Goal: Task Accomplishment & Management: Use online tool/utility

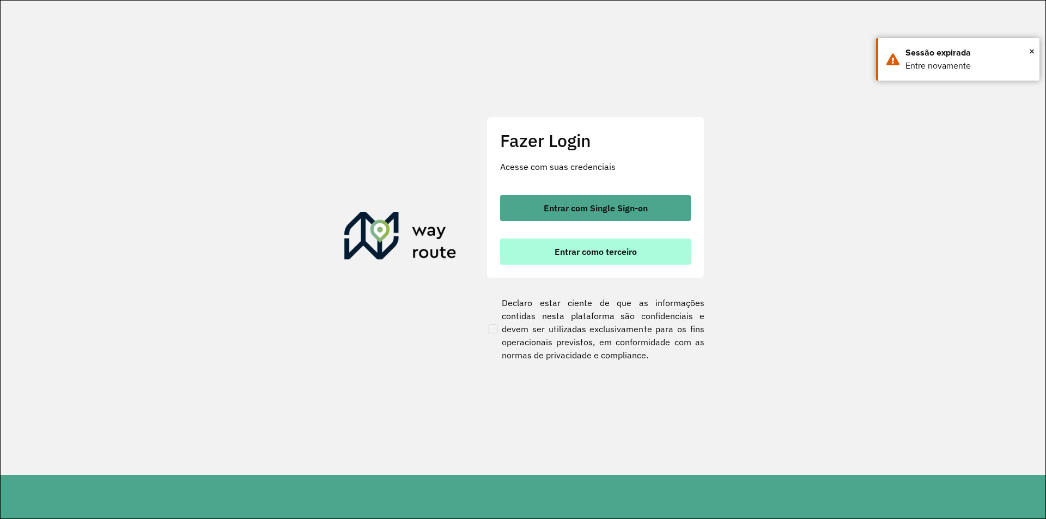
click at [618, 256] on span "Entrar como terceiro" at bounding box center [596, 251] width 82 height 9
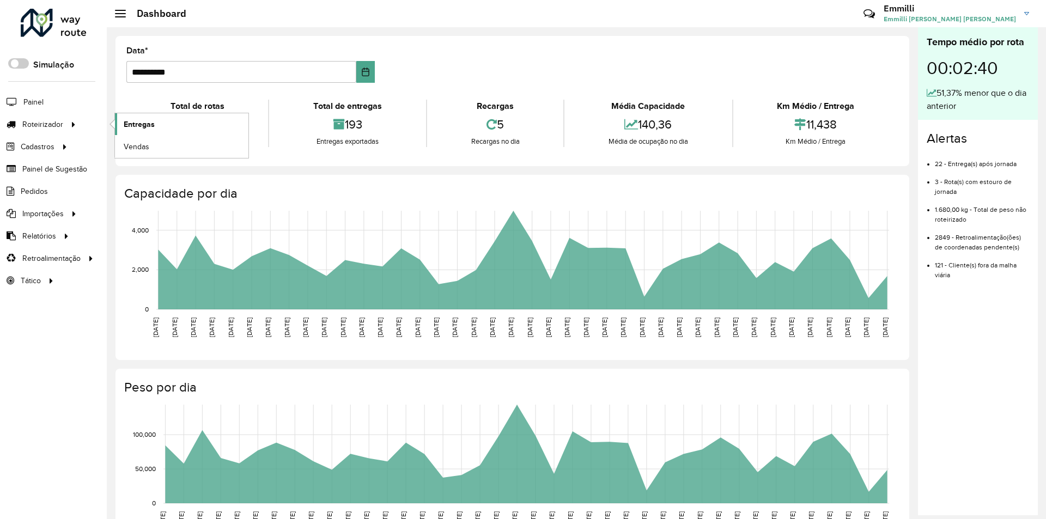
click at [138, 124] on span "Entregas" at bounding box center [139, 124] width 31 height 11
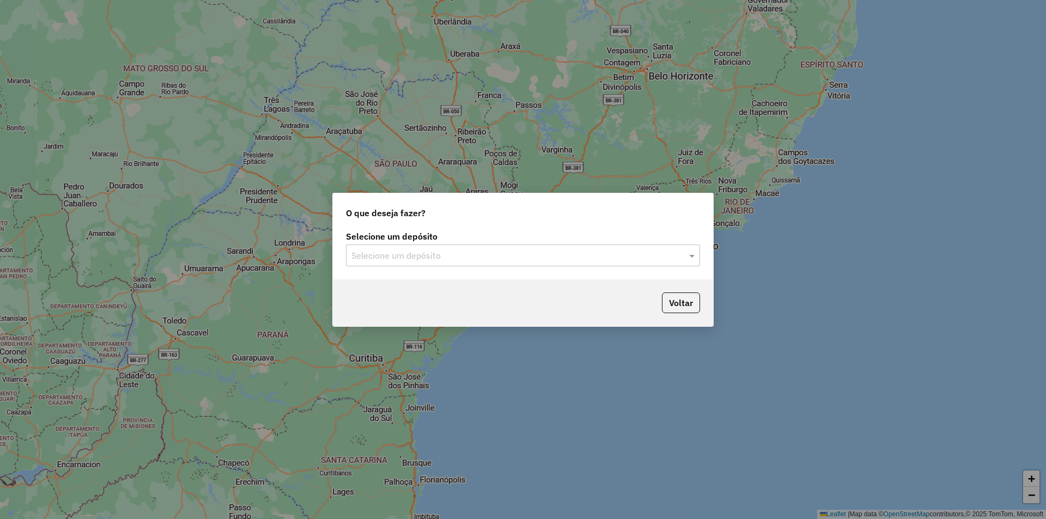
click at [481, 260] on input "text" at bounding box center [511, 256] width 321 height 13
click at [426, 290] on div "OVIDIO Paranaíba" at bounding box center [523, 287] width 353 height 19
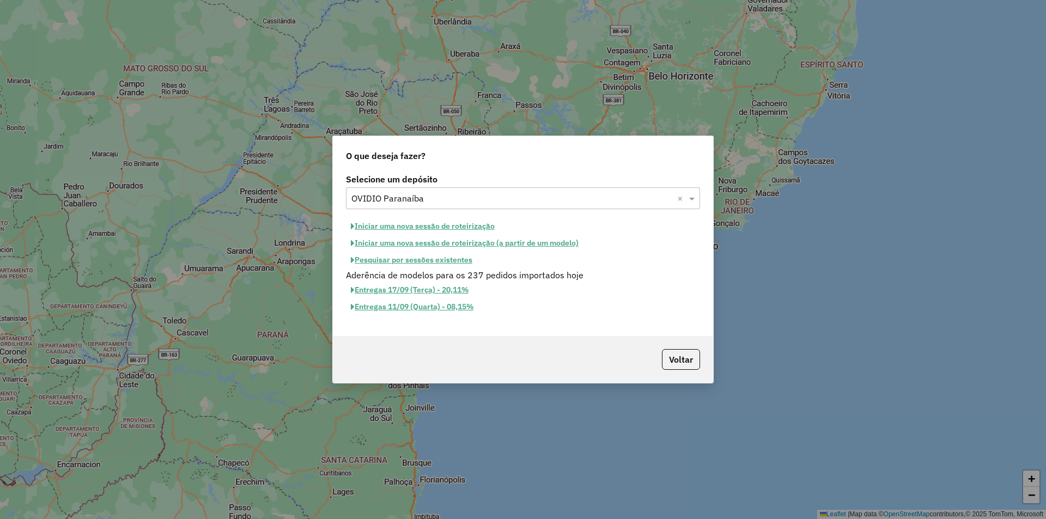
click at [435, 227] on button "Iniciar uma nova sessão de roteirização" at bounding box center [423, 226] width 154 height 17
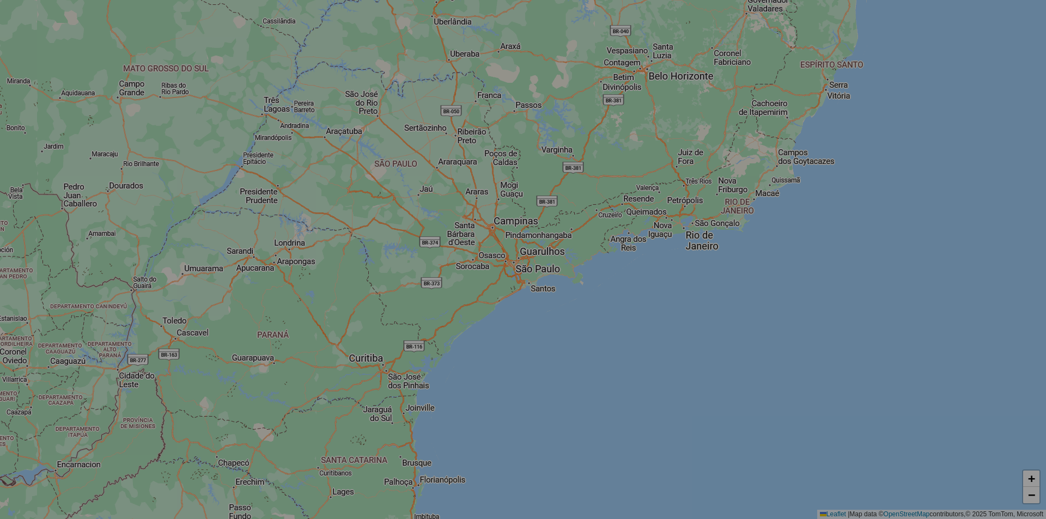
select select "*"
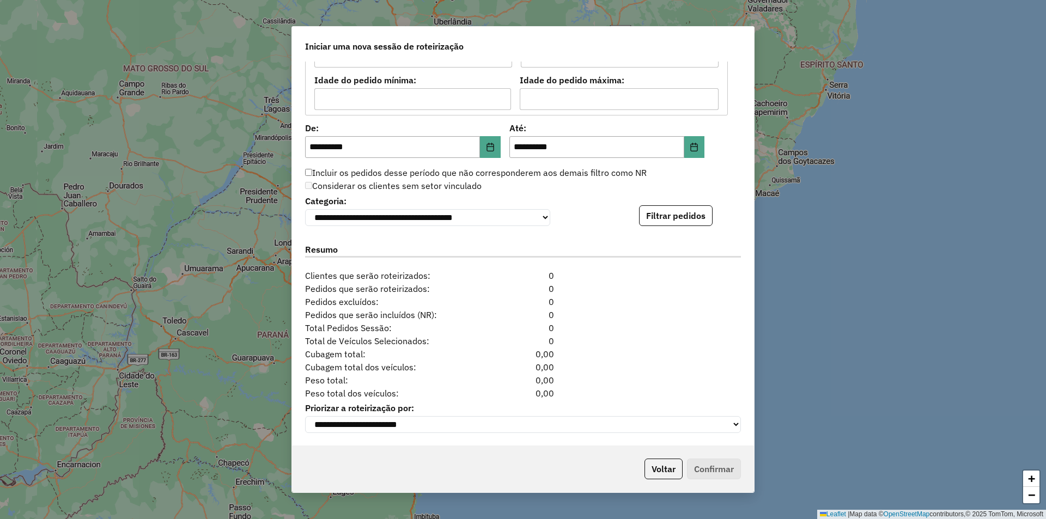
scroll to position [997, 0]
click at [650, 196] on div "**********" at bounding box center [523, 209] width 436 height 33
click at [658, 215] on button "Filtrar pedidos" at bounding box center [676, 215] width 74 height 21
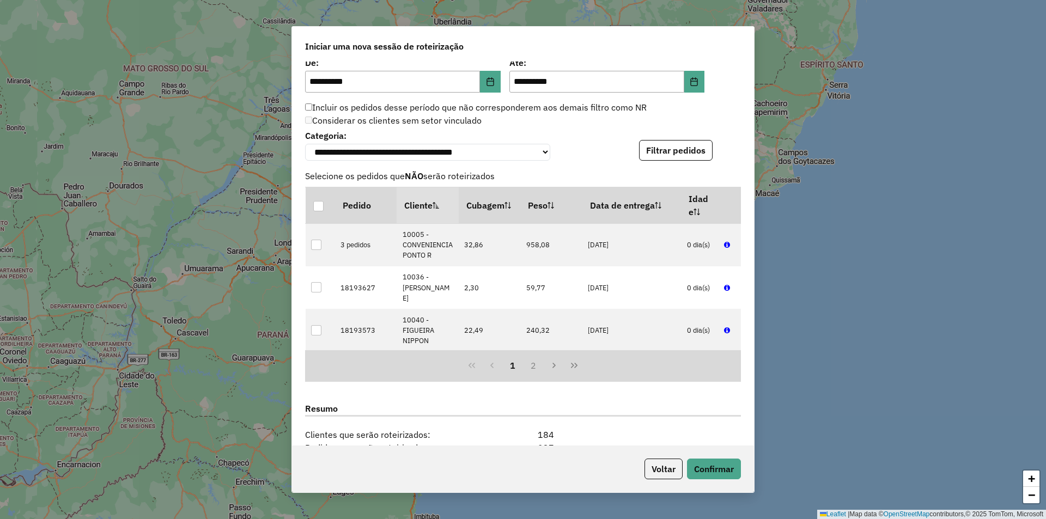
scroll to position [1222, 0]
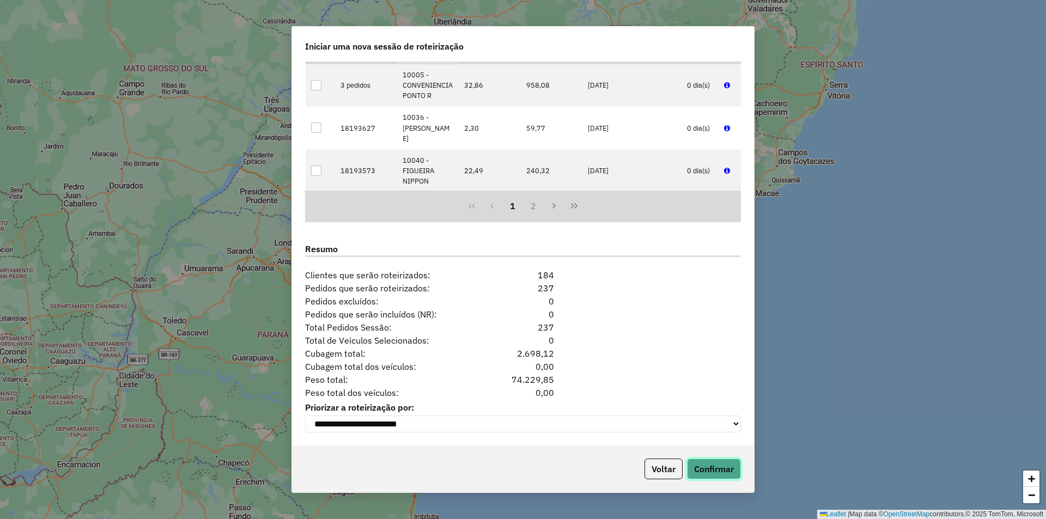
click at [712, 468] on button "Confirmar" at bounding box center [714, 469] width 54 height 21
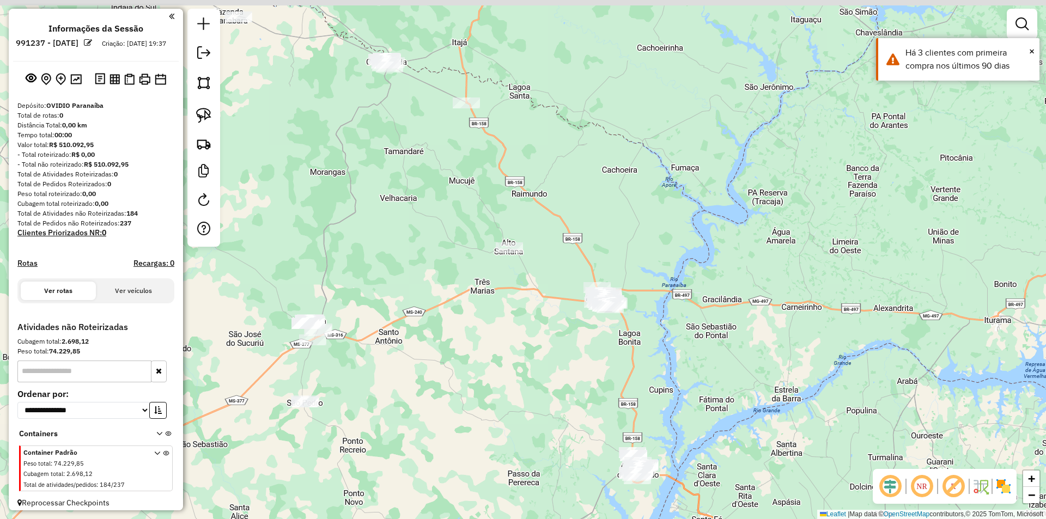
drag, startPoint x: 424, startPoint y: 224, endPoint x: 564, endPoint y: 275, distance: 148.9
click at [566, 276] on div "Janela de atendimento Grade de atendimento Capacidade Transportadoras Veículos …" at bounding box center [523, 259] width 1046 height 519
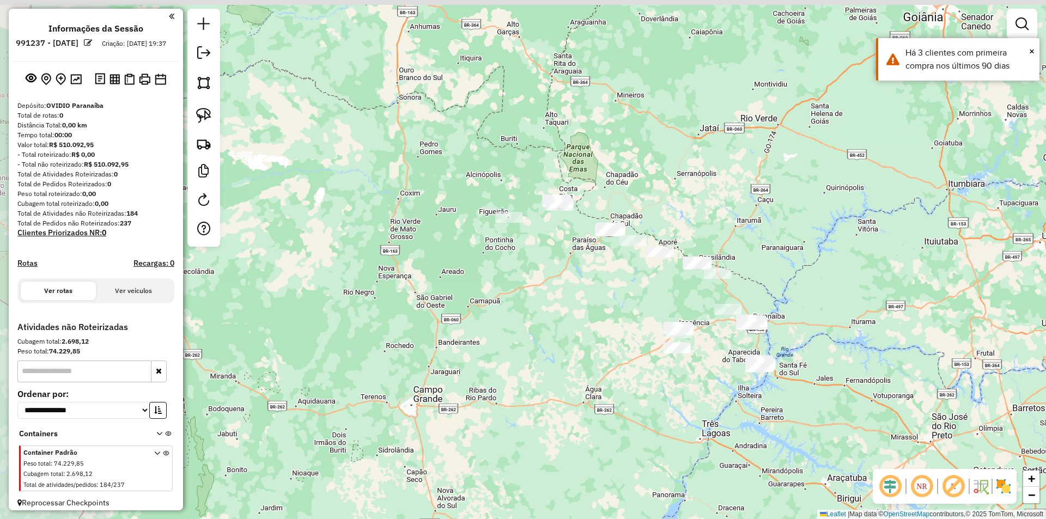
drag, startPoint x: 484, startPoint y: 256, endPoint x: 627, endPoint y: 285, distance: 145.1
click at [627, 285] on div "Janela de atendimento Grade de atendimento Capacidade Transportadoras Veículos …" at bounding box center [523, 259] width 1046 height 519
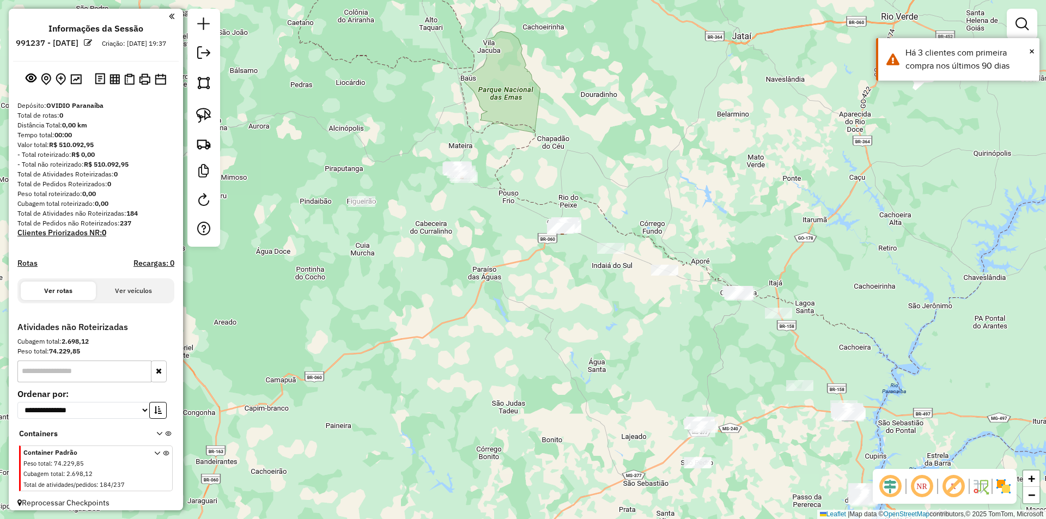
drag, startPoint x: 630, startPoint y: 269, endPoint x: 574, endPoint y: 283, distance: 57.9
click at [574, 283] on div "Janela de atendimento Grade de atendimento Capacidade Transportadoras Veículos …" at bounding box center [523, 259] width 1046 height 519
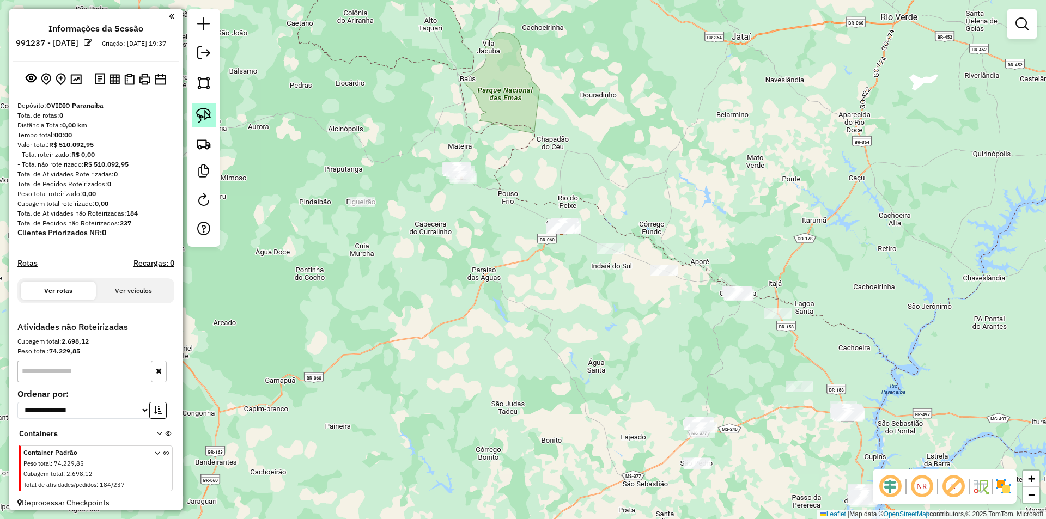
click at [211, 111] on link at bounding box center [204, 116] width 24 height 24
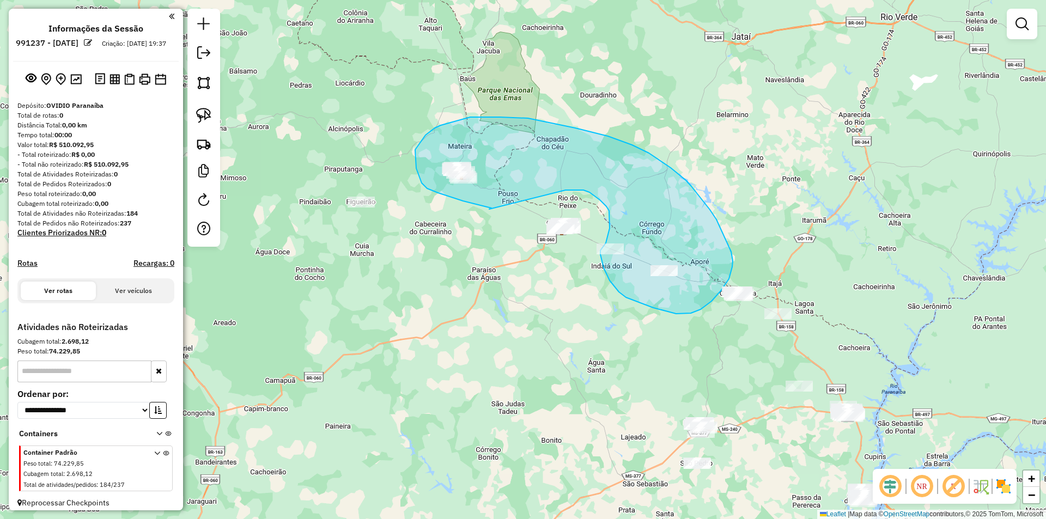
drag, startPoint x: 427, startPoint y: 189, endPoint x: 566, endPoint y: 191, distance: 138.4
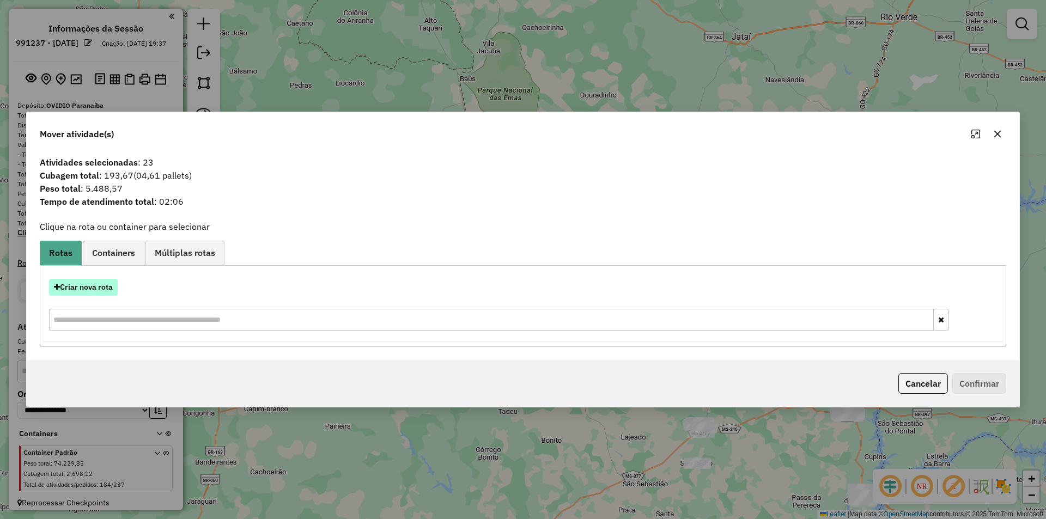
click at [82, 284] on button "Criar nova rota" at bounding box center [83, 287] width 69 height 17
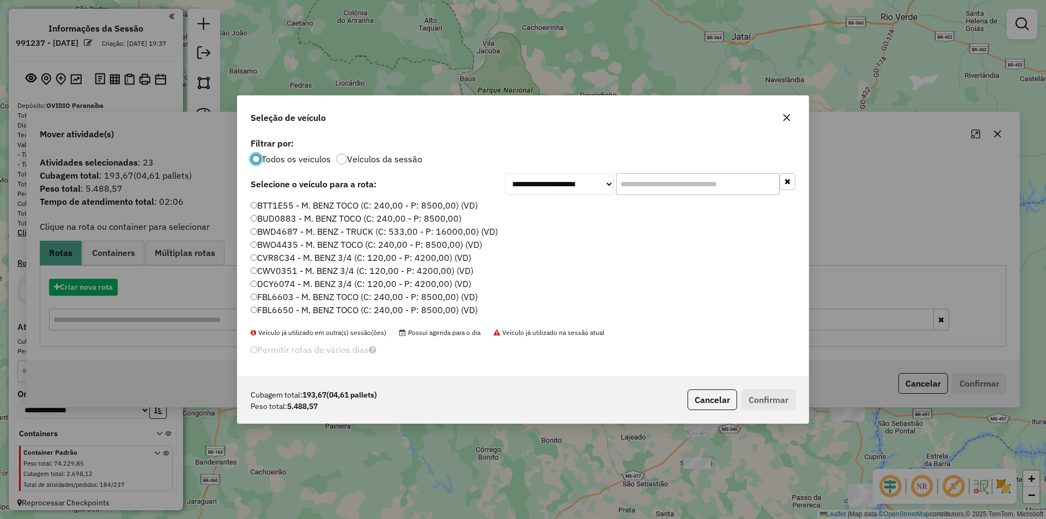
scroll to position [6, 3]
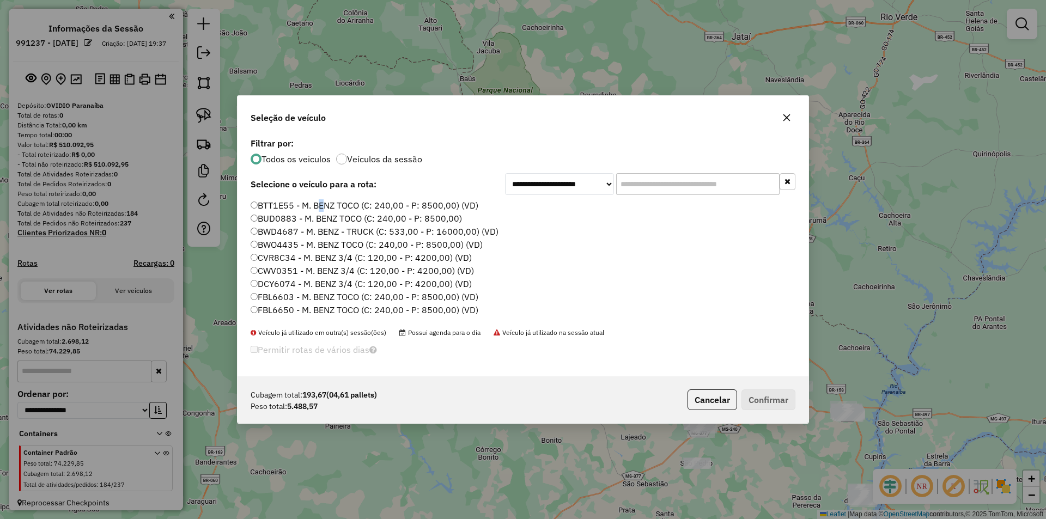
click at [318, 200] on label "BTT1E55 - M. BENZ TOCO (C: 240,00 - P: 8500,00) (VD)" at bounding box center [365, 205] width 228 height 13
click at [340, 205] on label "BTT1E55 - M. BENZ TOCO (C: 240,00 - P: 8500,00) (VD)" at bounding box center [365, 205] width 228 height 13
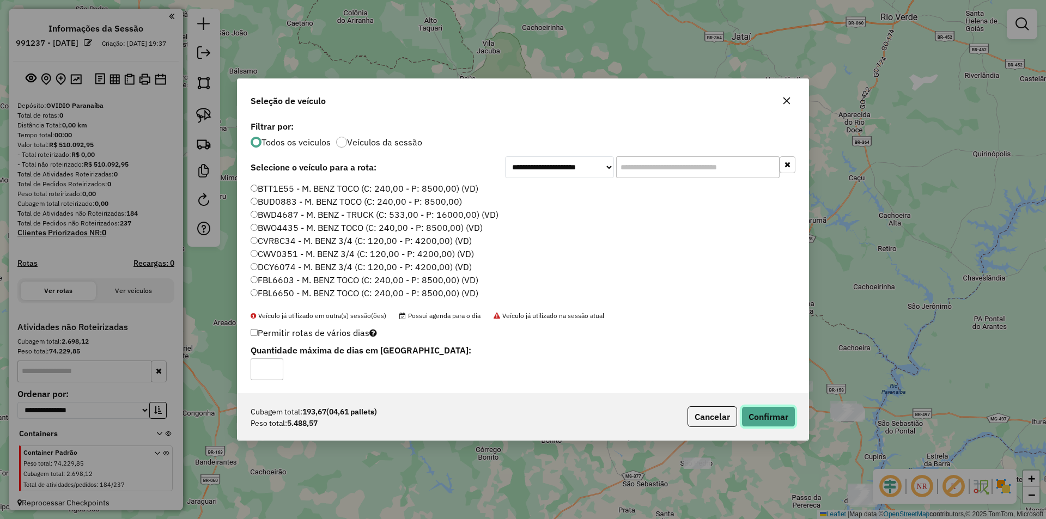
click at [761, 412] on button "Confirmar" at bounding box center [769, 416] width 54 height 21
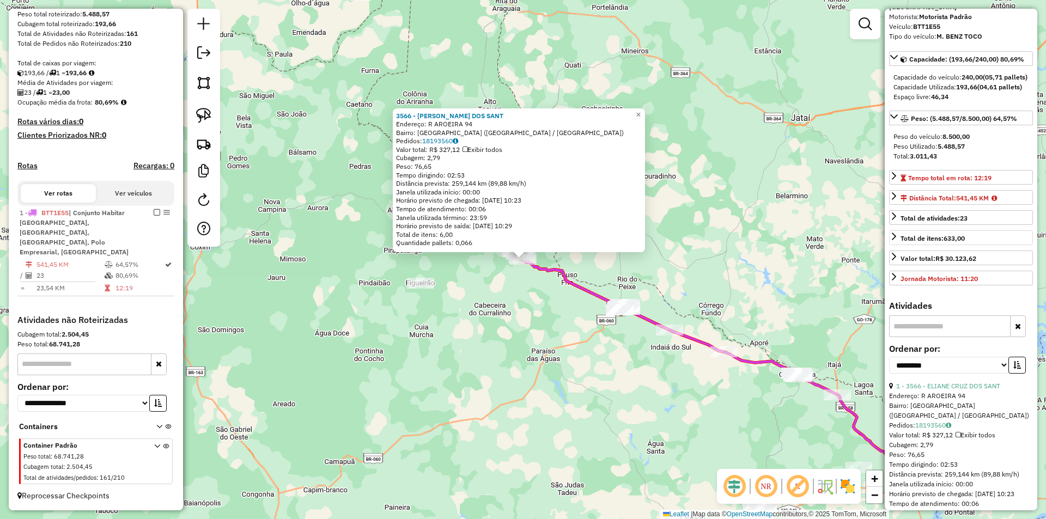
scroll to position [218, 0]
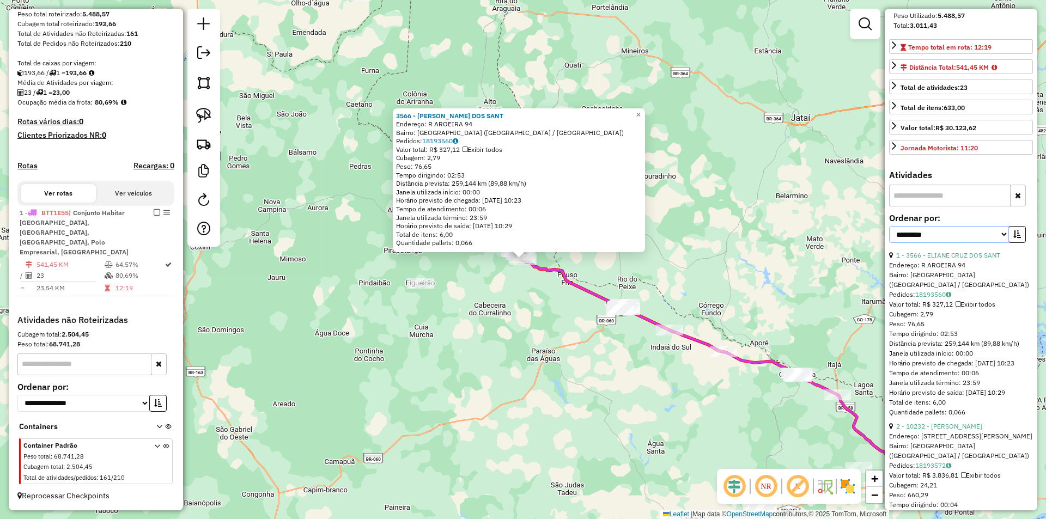
click at [956, 243] on select "**********" at bounding box center [949, 234] width 120 height 17
select select "*********"
click at [889, 236] on select "**********" at bounding box center [949, 234] width 120 height 17
click at [1017, 238] on icon "button" at bounding box center [1018, 234] width 8 height 8
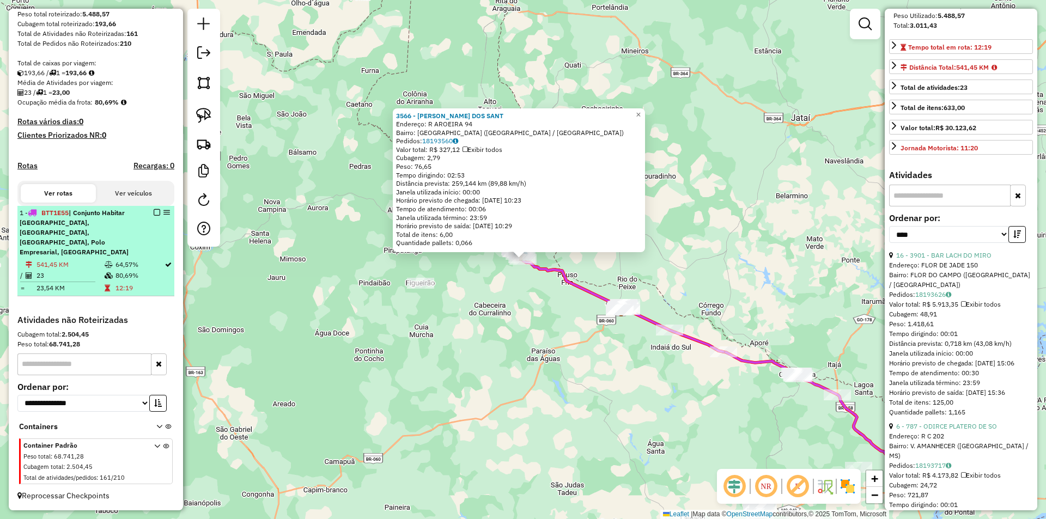
click at [154, 216] on em at bounding box center [157, 212] width 7 height 7
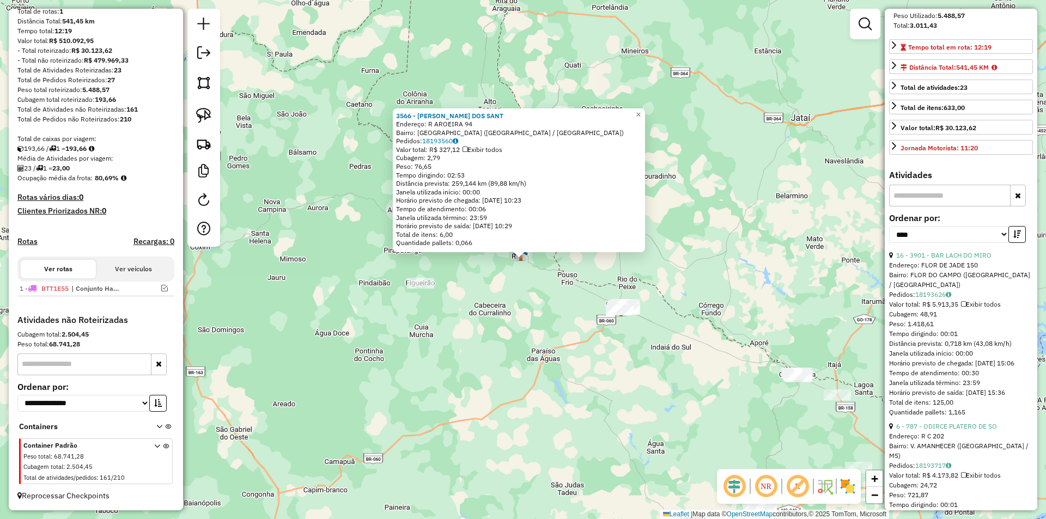
scroll to position [114, 0]
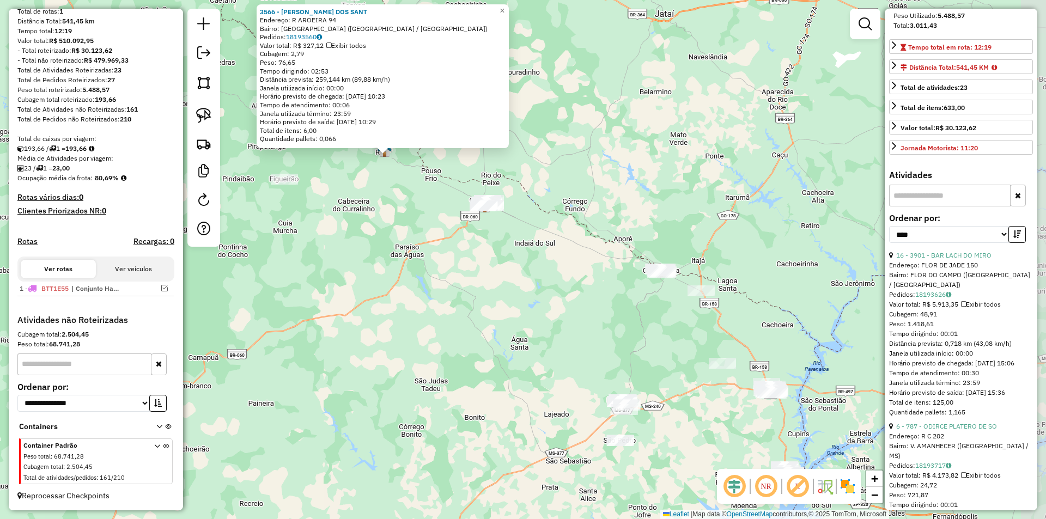
drag, startPoint x: 641, startPoint y: 386, endPoint x: 505, endPoint y: 282, distance: 171.4
click at [505, 282] on div "3566 - [PERSON_NAME] DOS SANT Endereço: R AROEIRA 94 Bairro: [GEOGRAPHIC_DATA] …" at bounding box center [523, 259] width 1046 height 519
click at [199, 108] on img at bounding box center [203, 115] width 15 height 15
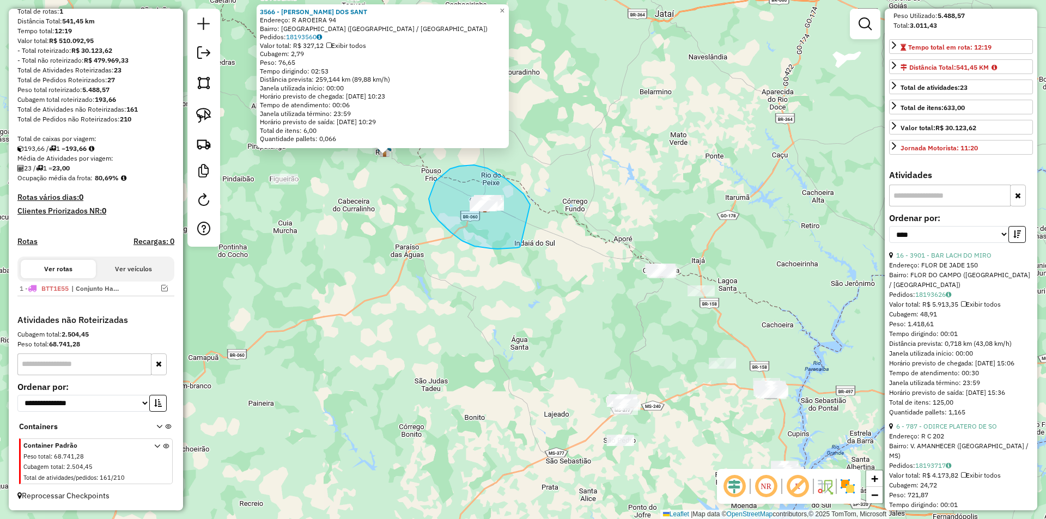
drag, startPoint x: 475, startPoint y: 246, endPoint x: 527, endPoint y: 215, distance: 61.6
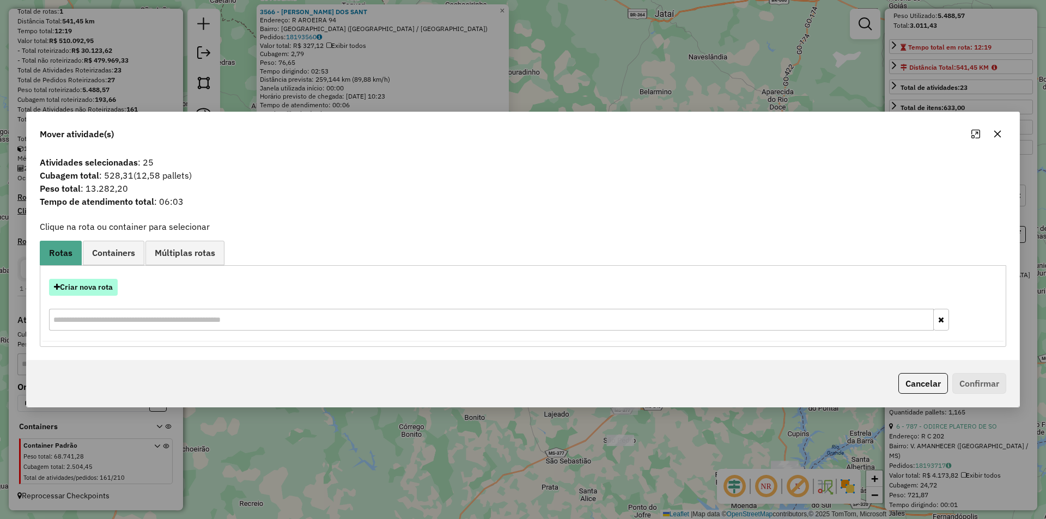
click at [68, 288] on button "Criar nova rota" at bounding box center [83, 287] width 69 height 17
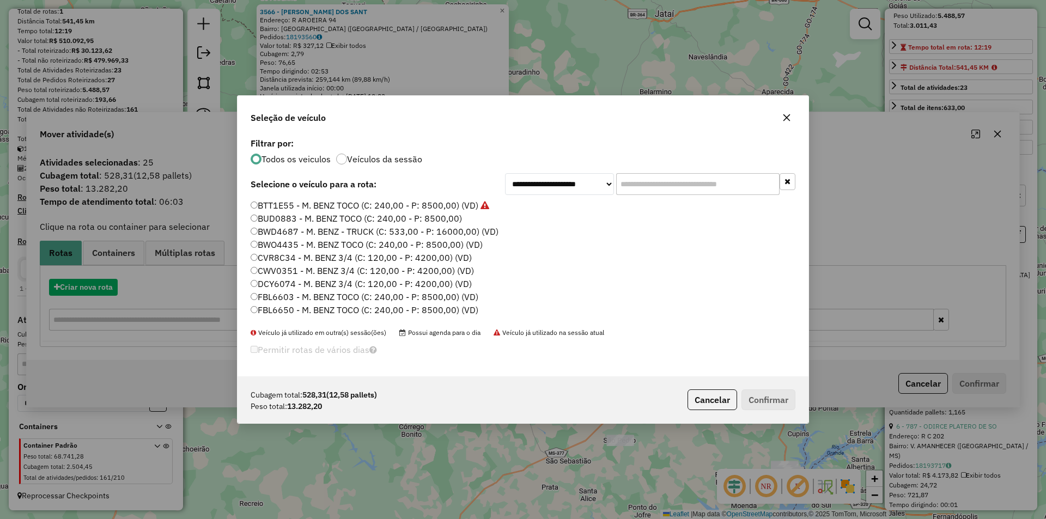
scroll to position [6, 3]
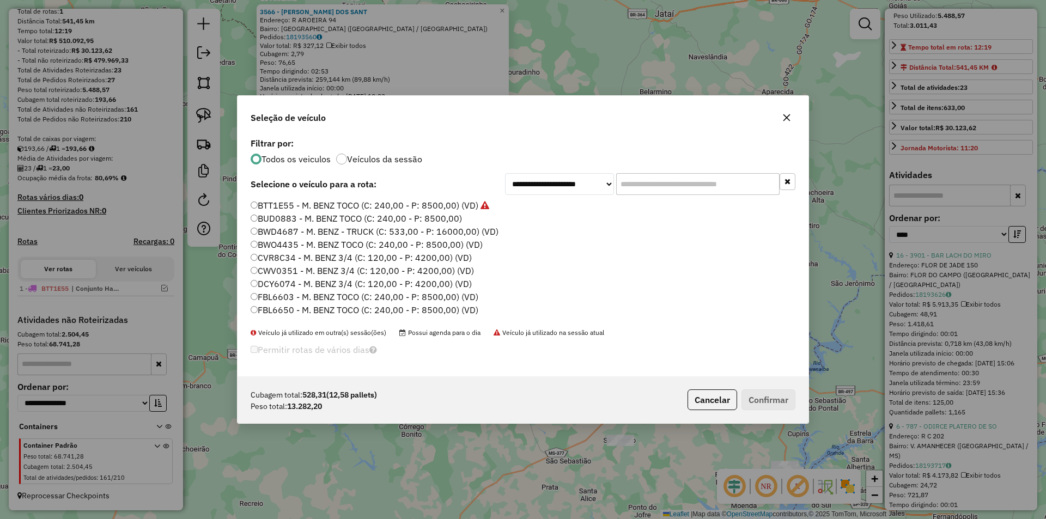
drag, startPoint x: 341, startPoint y: 202, endPoint x: 412, endPoint y: 243, distance: 82.3
click at [341, 203] on label "BTT1E55 - M. BENZ TOCO (C: 240,00 - P: 8500,00) (VD)" at bounding box center [370, 205] width 239 height 13
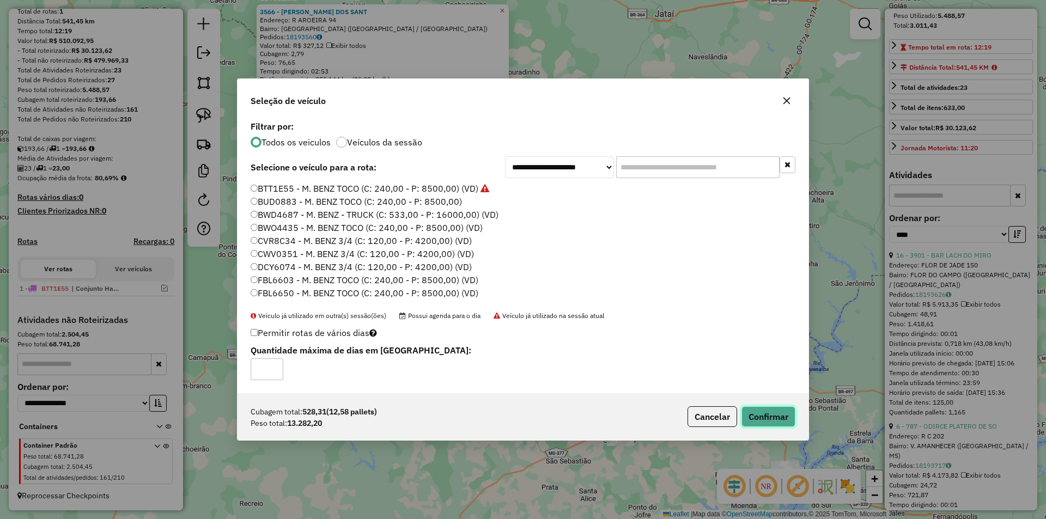
click at [767, 416] on button "Confirmar" at bounding box center [769, 416] width 54 height 21
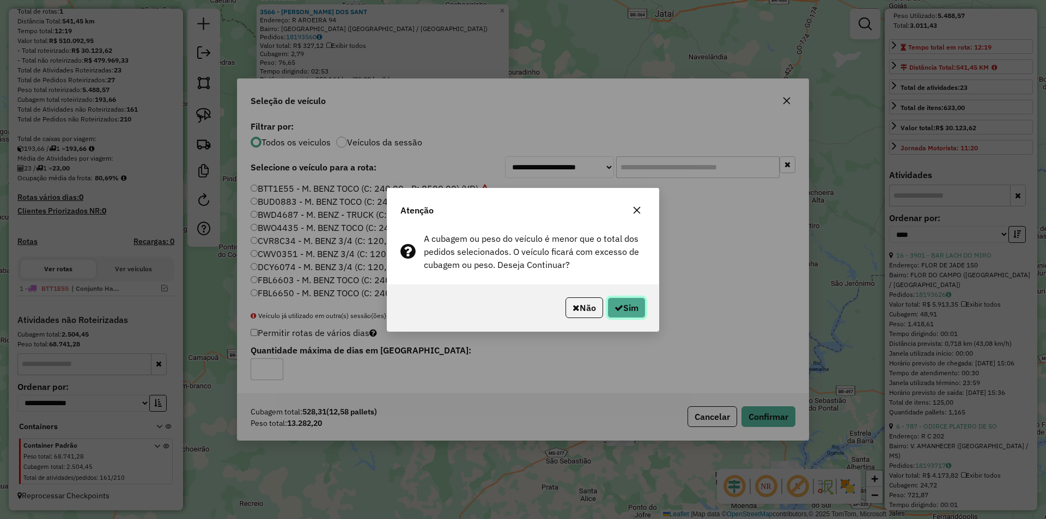
click at [617, 307] on icon "button" at bounding box center [619, 308] width 9 height 9
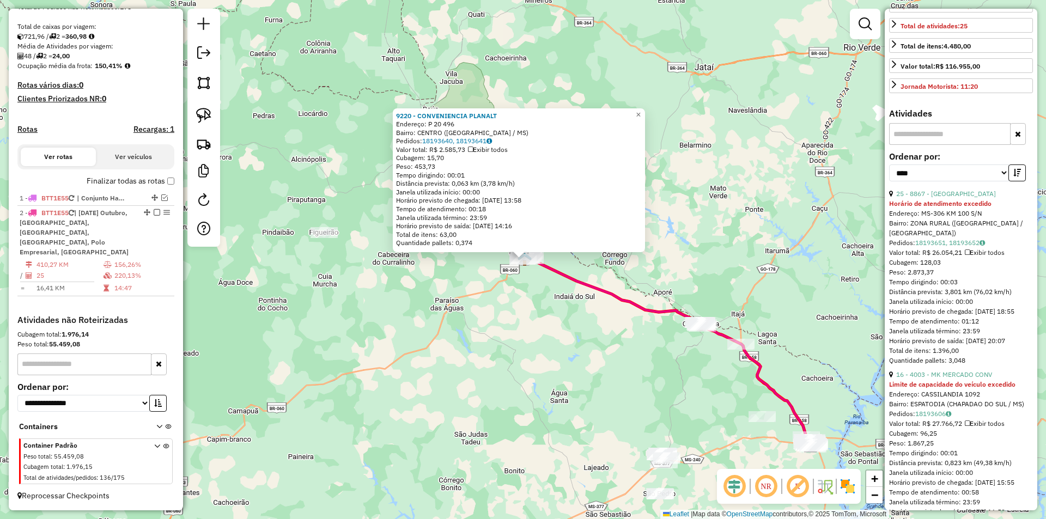
scroll to position [337, 0]
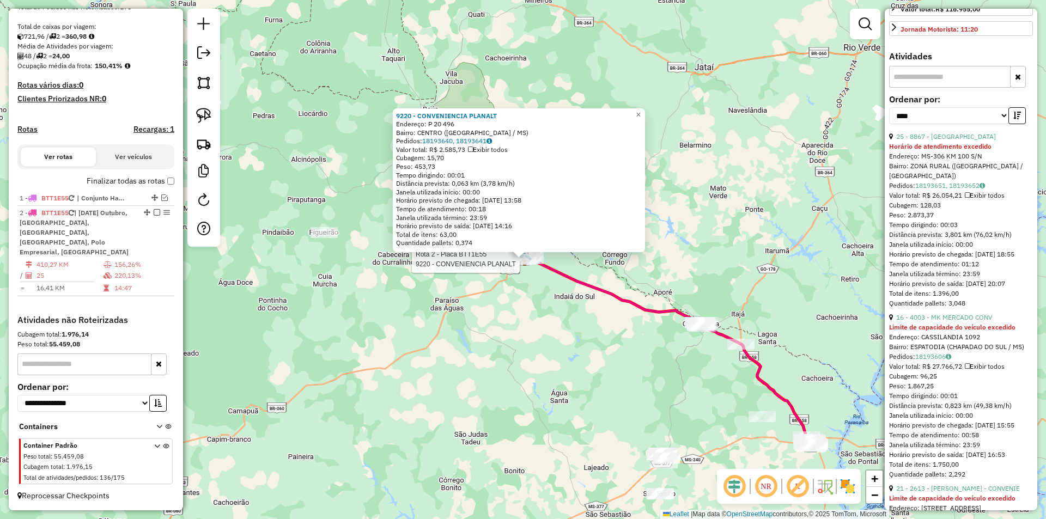
click at [154, 216] on em at bounding box center [157, 212] width 7 height 7
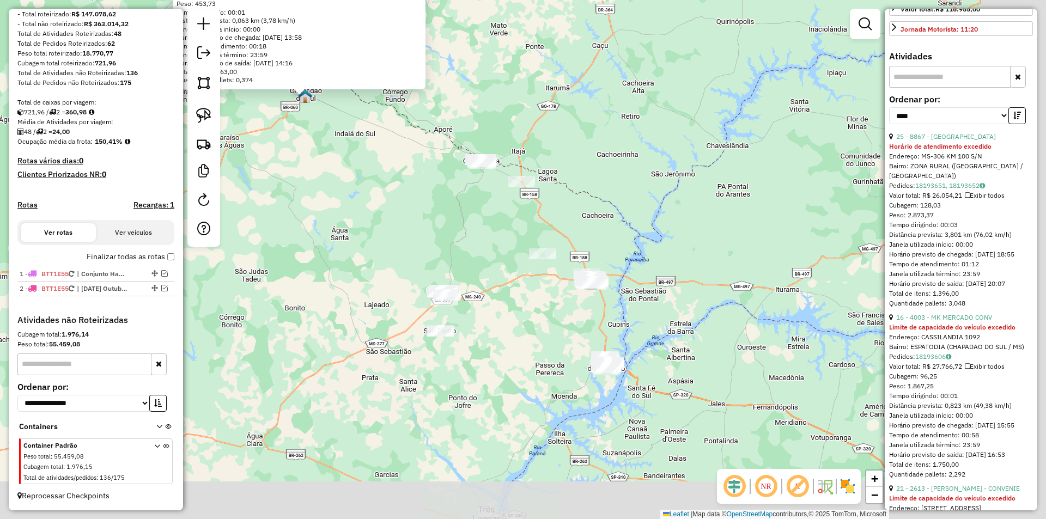
drag, startPoint x: 590, startPoint y: 355, endPoint x: 368, endPoint y: 192, distance: 275.1
click at [368, 192] on div "9220 - CONVENIENCIA PLANALT Endereço: P 20 496 Bairro: CENTRO ([GEOGRAPHIC_DATA…" at bounding box center [523, 259] width 1046 height 519
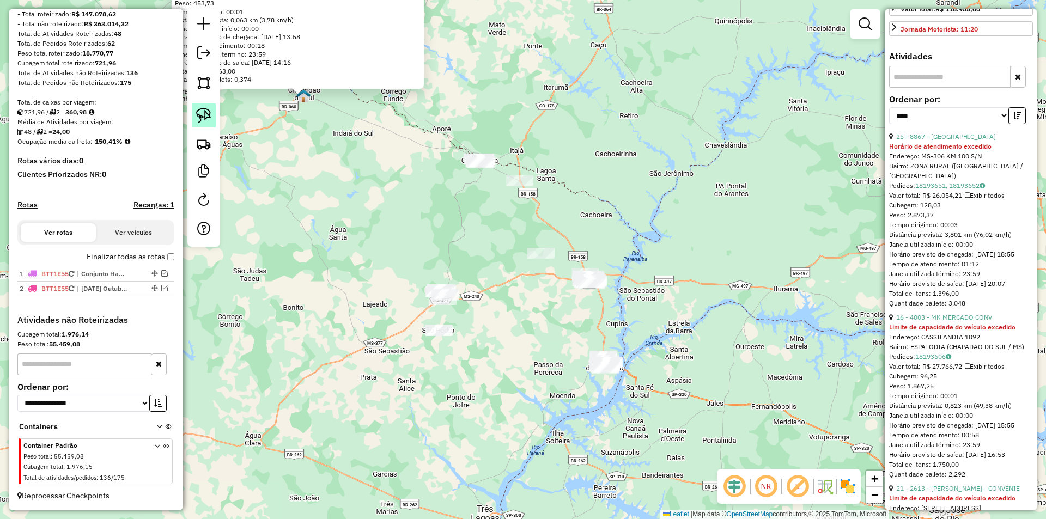
click at [198, 114] on img at bounding box center [203, 115] width 15 height 15
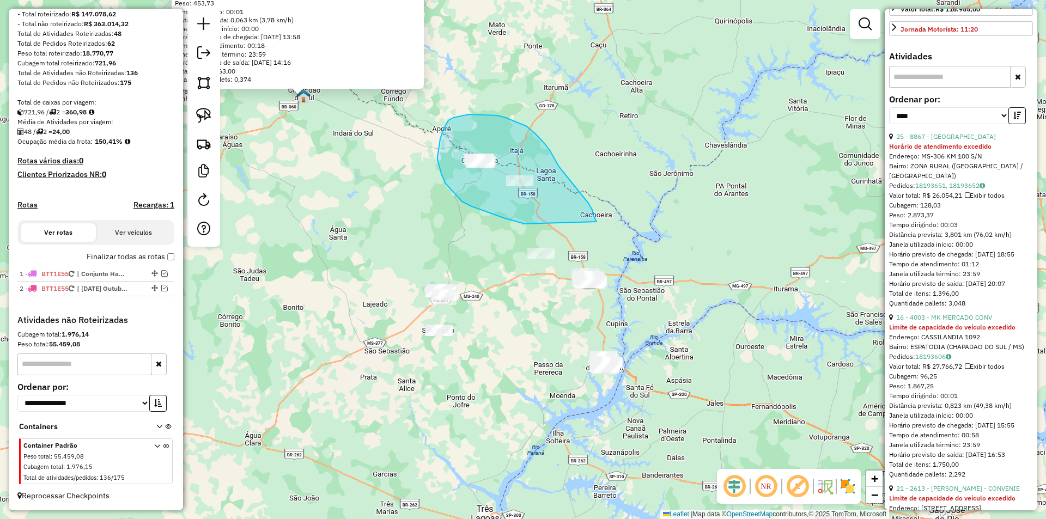
drag, startPoint x: 523, startPoint y: 224, endPoint x: 597, endPoint y: 222, distance: 74.1
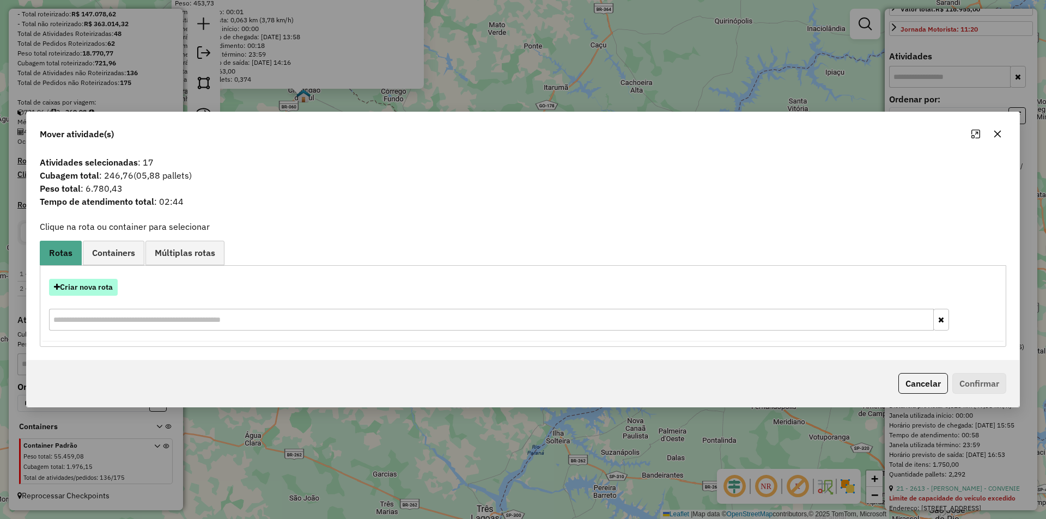
click at [111, 293] on button "Criar nova rota" at bounding box center [83, 287] width 69 height 17
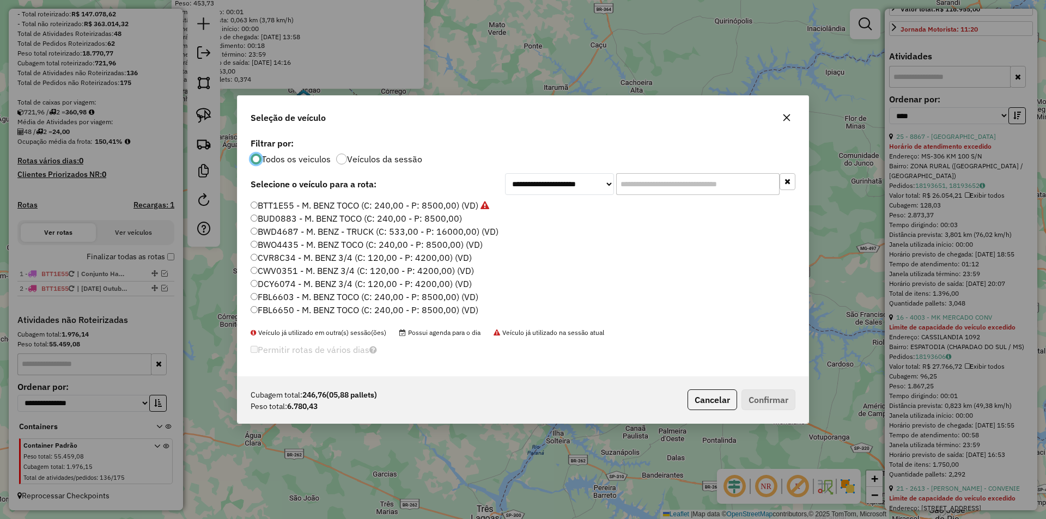
scroll to position [6, 3]
click at [288, 209] on label "BTT1E55 - M. BENZ TOCO (C: 240,00 - P: 8500,00) (VD)" at bounding box center [370, 205] width 239 height 13
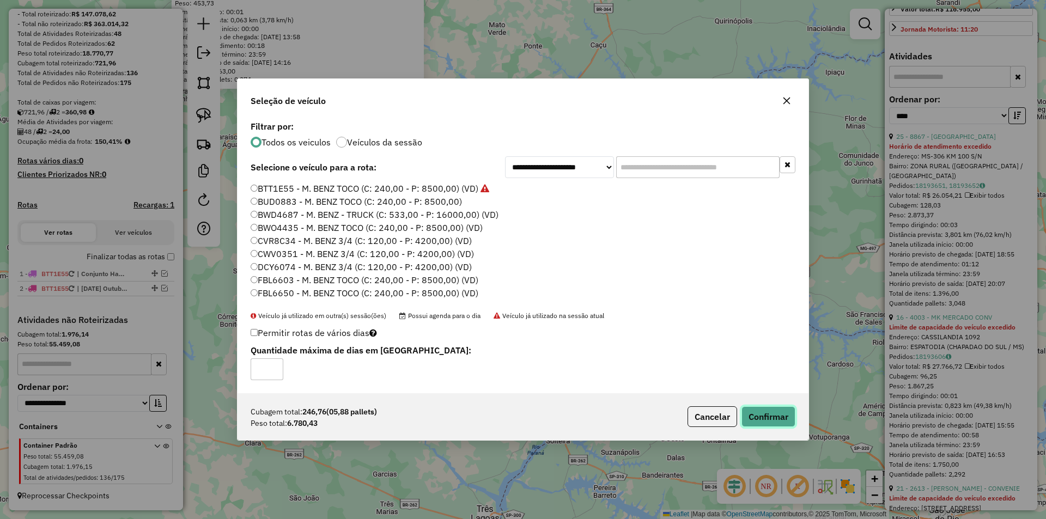
click at [765, 420] on button "Confirmar" at bounding box center [769, 416] width 54 height 21
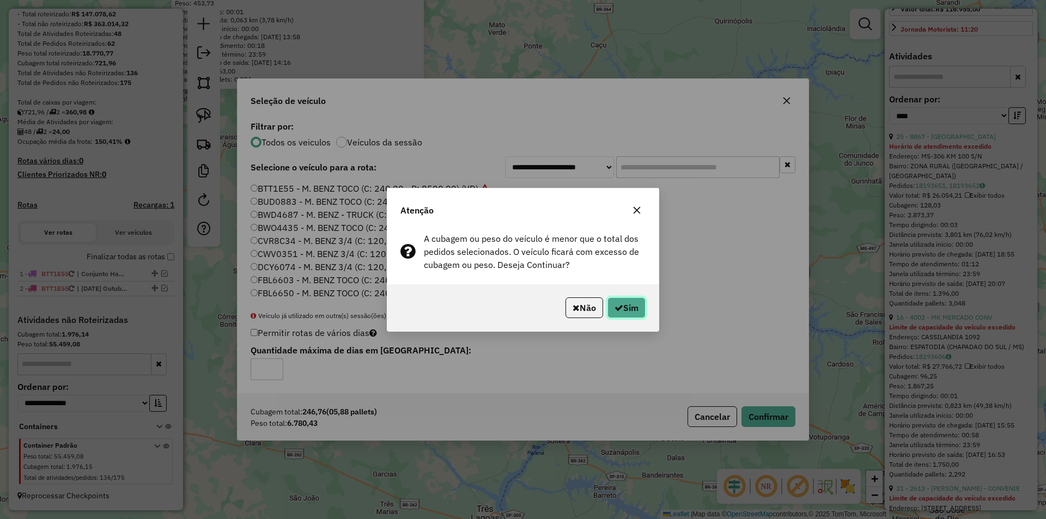
click at [615, 306] on icon "button" at bounding box center [619, 308] width 9 height 9
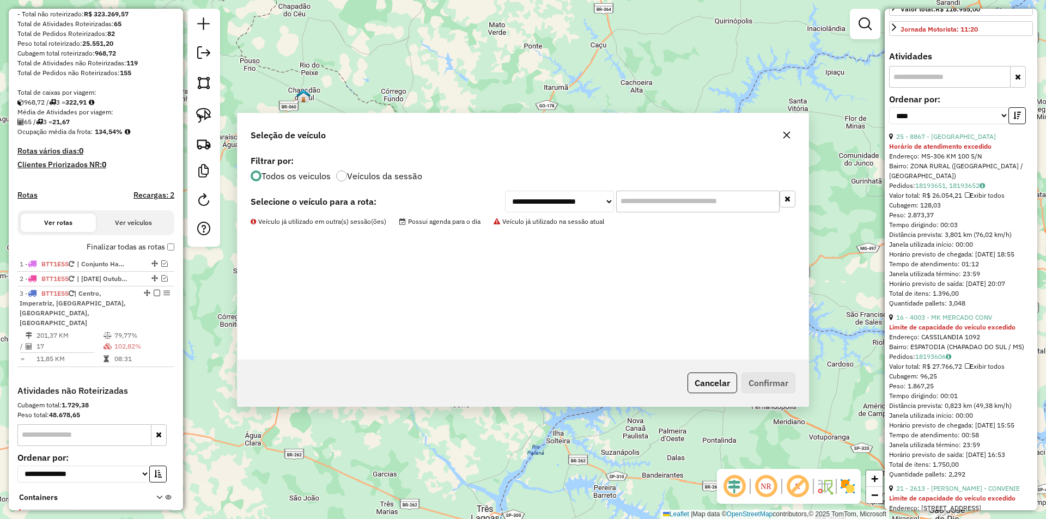
scroll to position [221, 0]
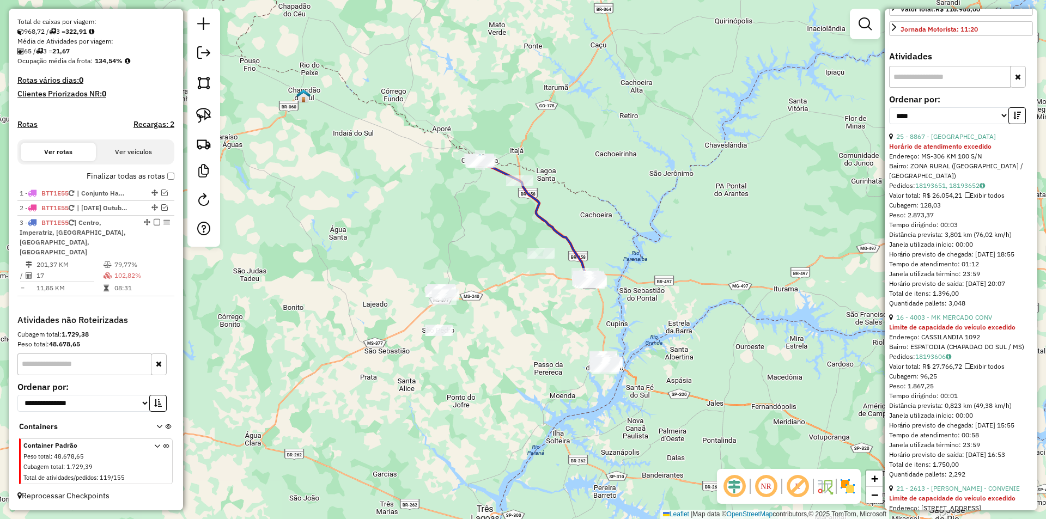
click at [476, 155] on img at bounding box center [480, 161] width 14 height 14
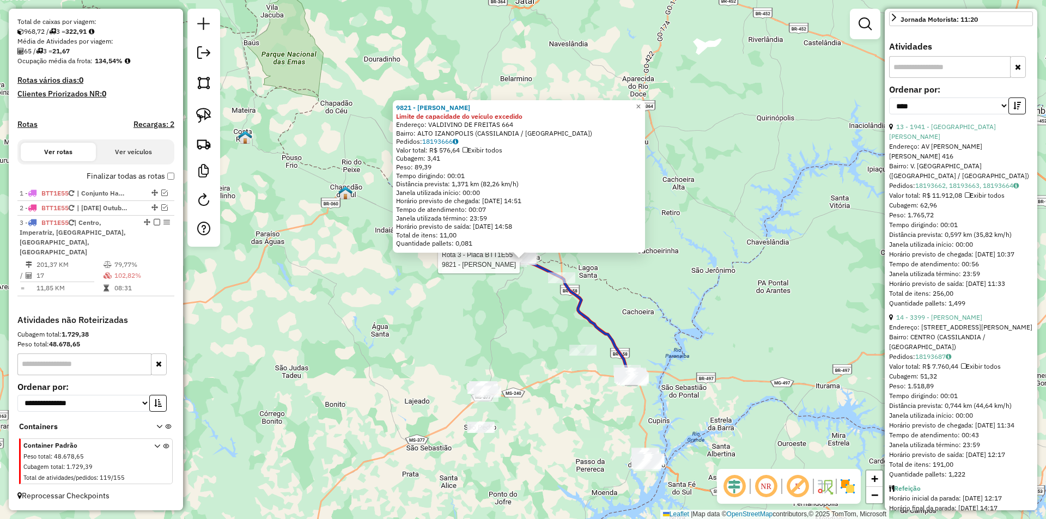
scroll to position [327, 0]
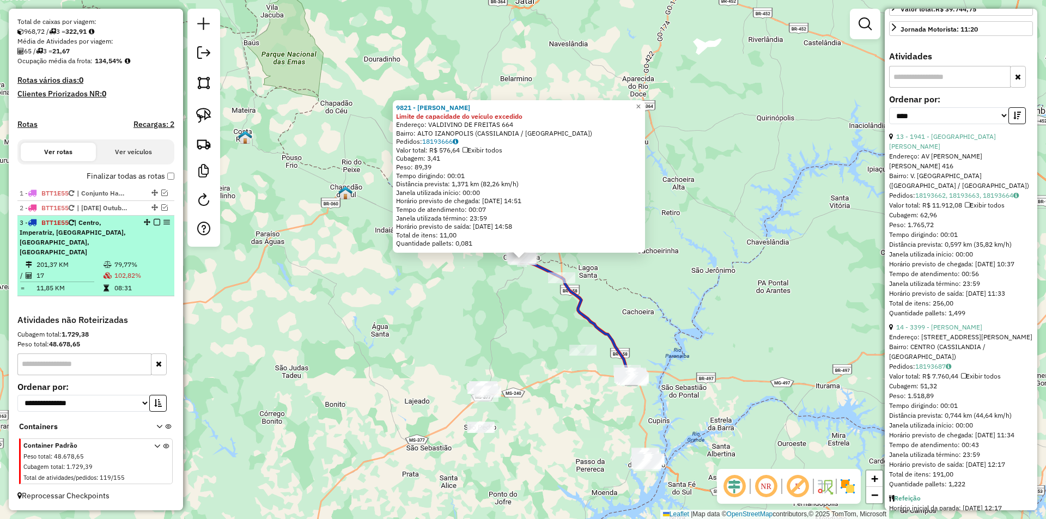
click at [154, 226] on em at bounding box center [157, 222] width 7 height 7
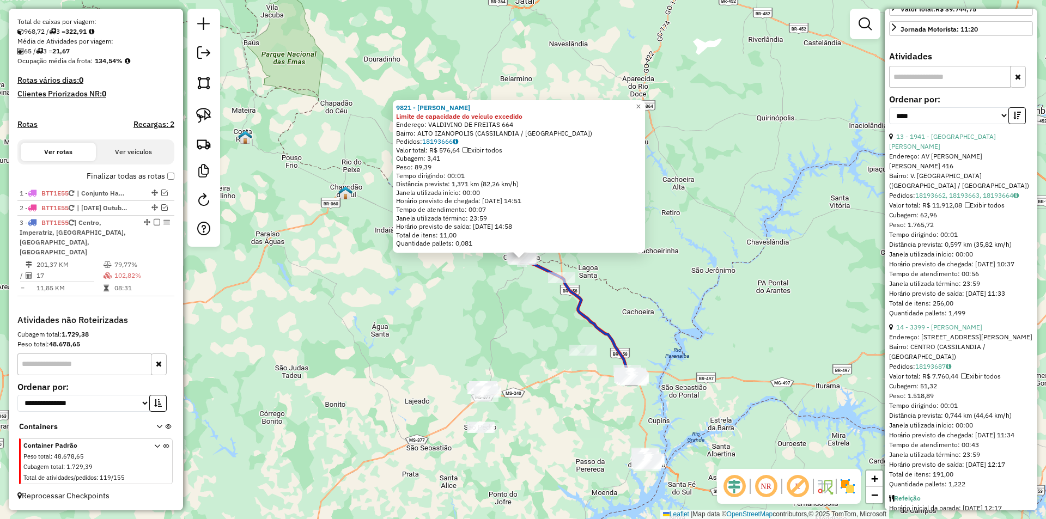
scroll to position [165, 0]
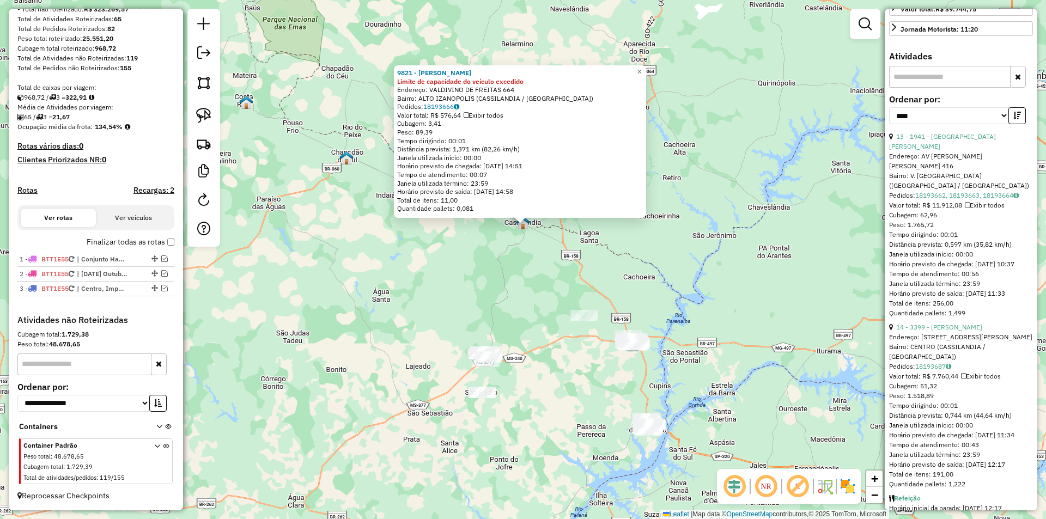
drag, startPoint x: 530, startPoint y: 318, endPoint x: 542, endPoint y: 256, distance: 63.8
click at [542, 256] on div "9821 - EDER SANTIAGO Limite de capacidade do veículo excedido Endereço: VALDIVI…" at bounding box center [523, 259] width 1046 height 519
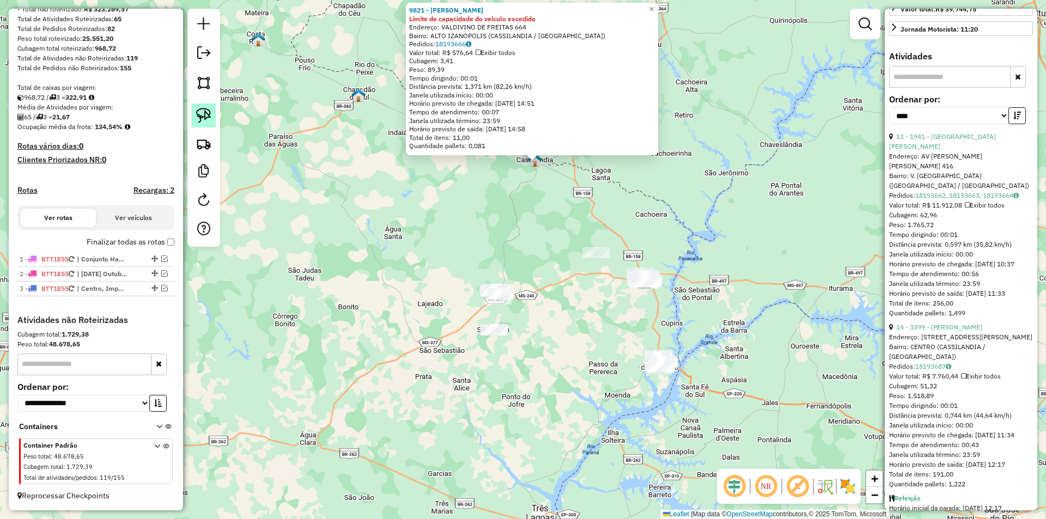
click at [202, 123] on link at bounding box center [204, 116] width 24 height 24
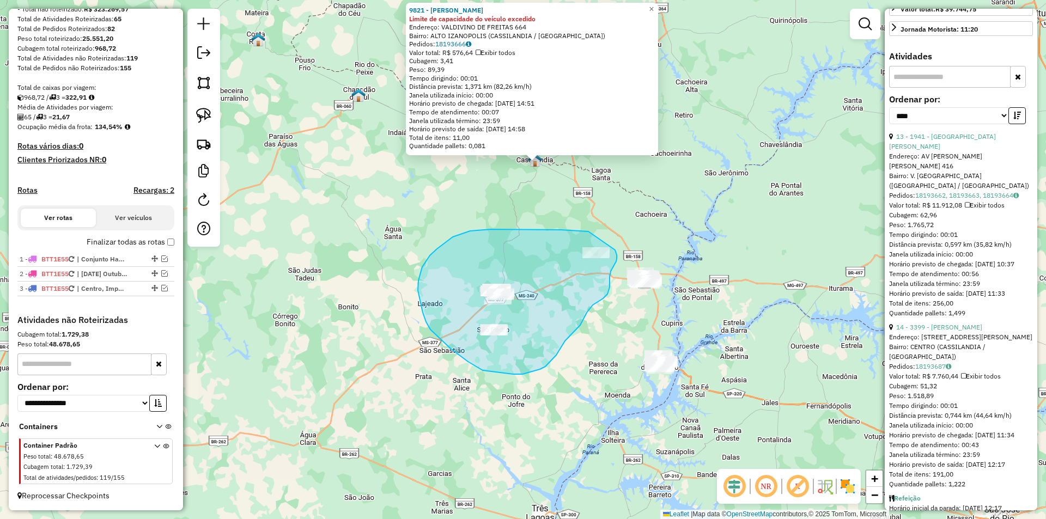
drag, startPoint x: 583, startPoint y: 231, endPoint x: 615, endPoint y: 250, distance: 37.1
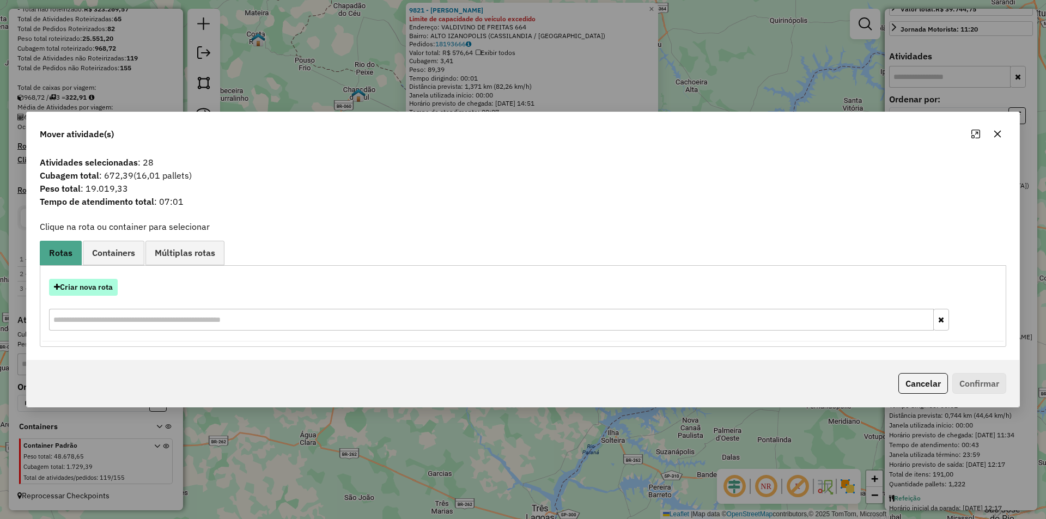
click at [93, 291] on button "Criar nova rota" at bounding box center [83, 287] width 69 height 17
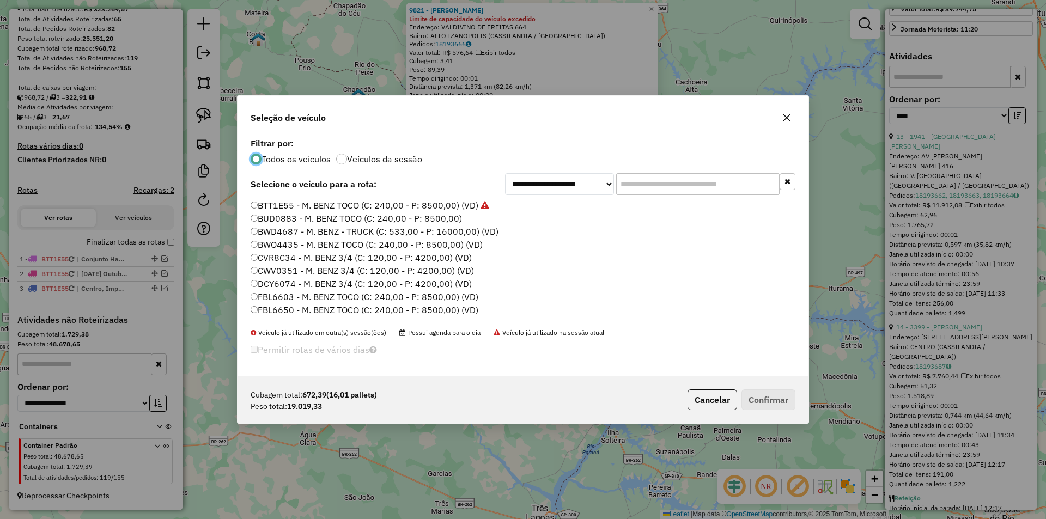
scroll to position [6, 3]
click at [381, 207] on label "BTT1E55 - M. BENZ TOCO (C: 240,00 - P: 8500,00) (VD)" at bounding box center [370, 205] width 239 height 13
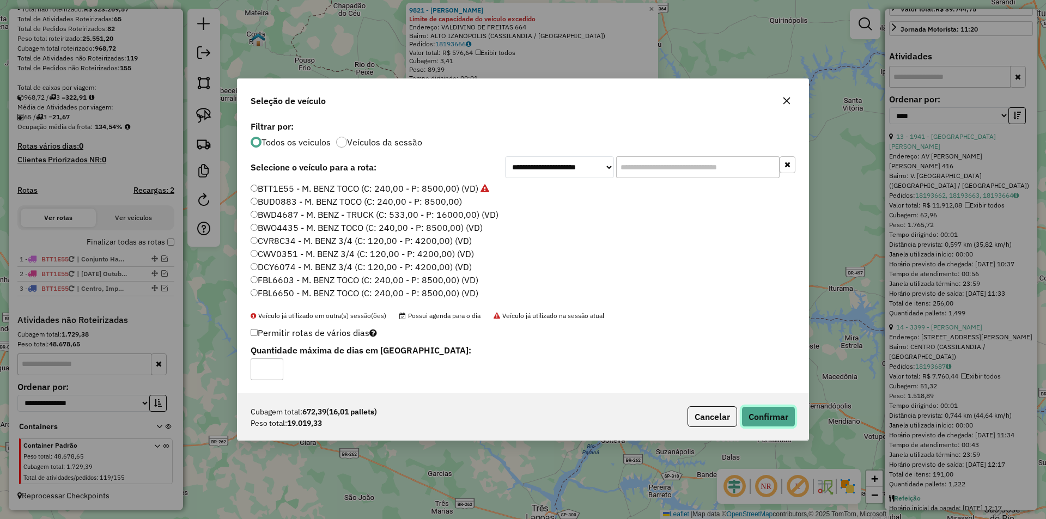
click at [762, 417] on button "Confirmar" at bounding box center [769, 416] width 54 height 21
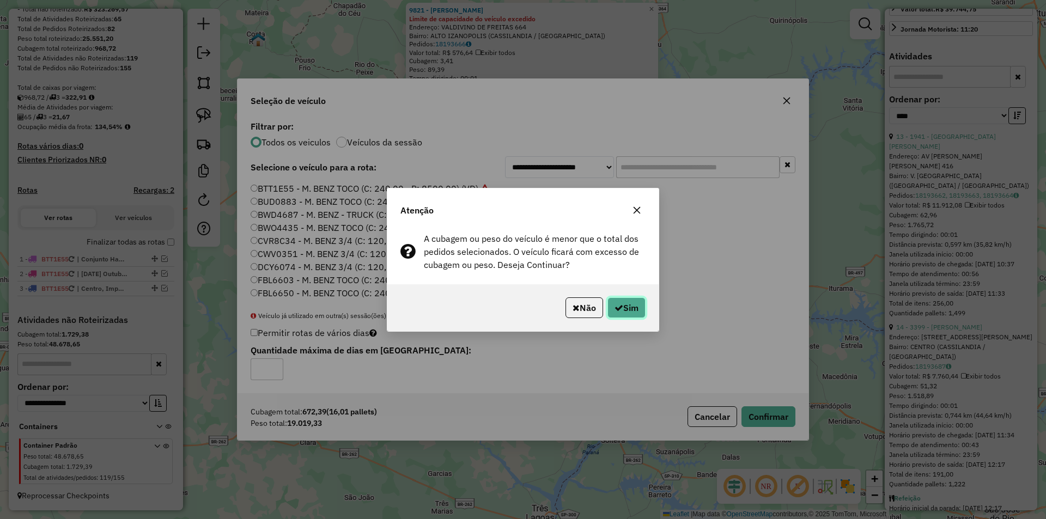
drag, startPoint x: 628, startPoint y: 305, endPoint x: 642, endPoint y: 310, distance: 14.8
click at [628, 305] on button "Sim" at bounding box center [627, 308] width 38 height 21
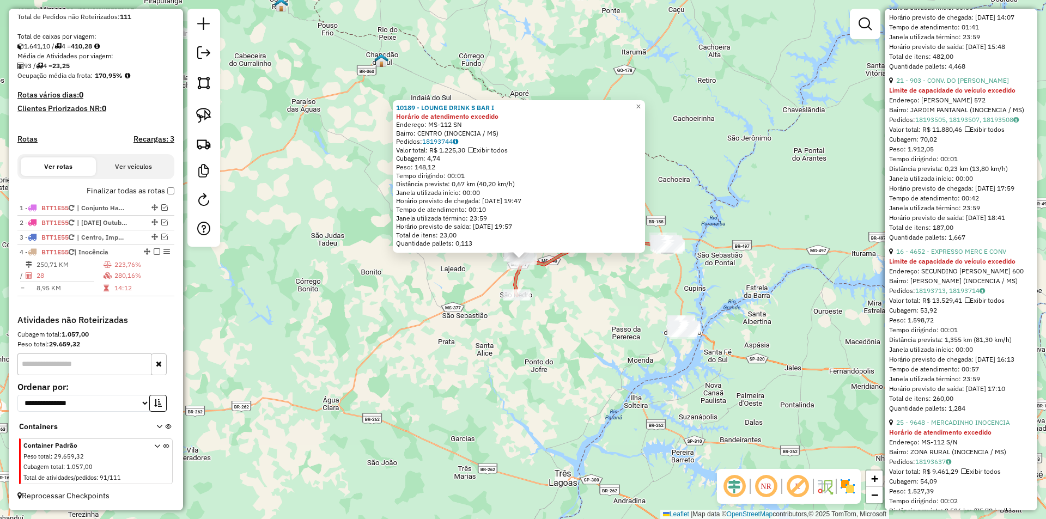
scroll to position [535, 0]
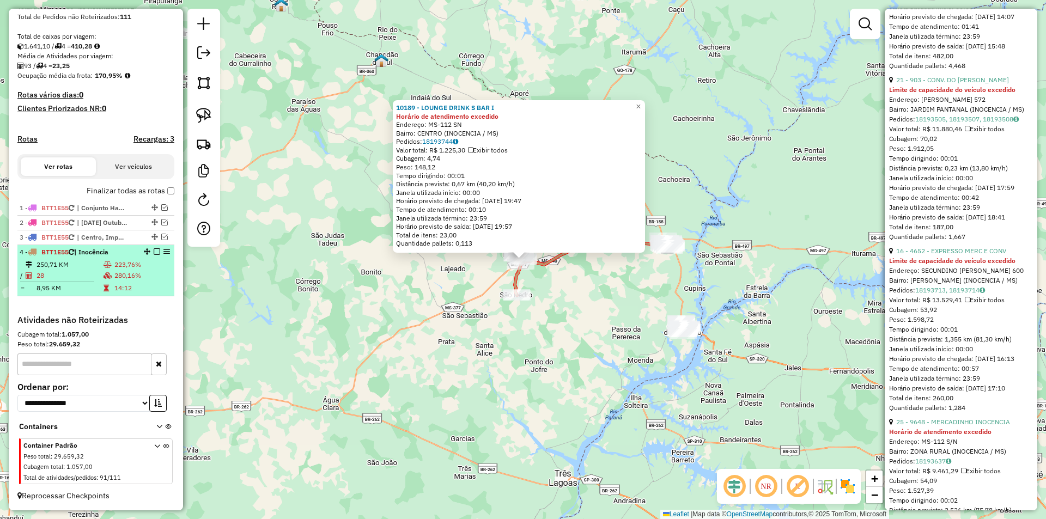
click at [154, 251] on em at bounding box center [157, 251] width 7 height 7
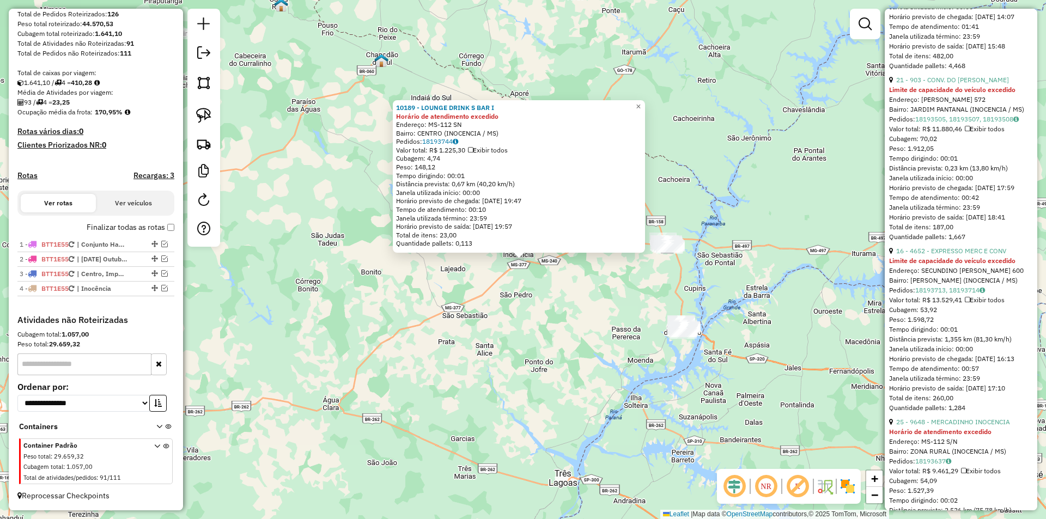
scroll to position [180, 0]
drag, startPoint x: 506, startPoint y: 380, endPoint x: 445, endPoint y: 334, distance: 76.2
click at [448, 336] on div "10189 - LOUNGE DRINK S BAR I Horário de atendimento excedido Endereço: MS-112 S…" at bounding box center [523, 259] width 1046 height 519
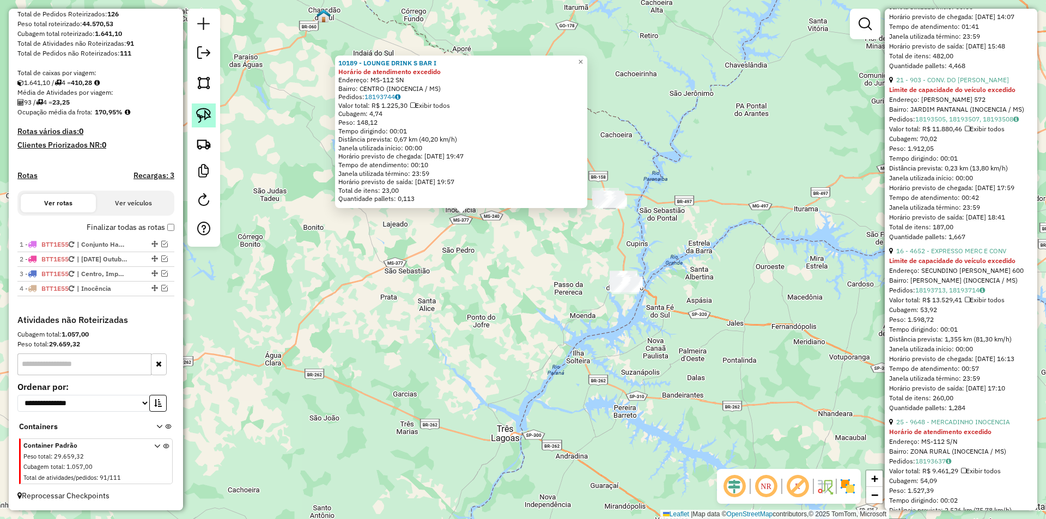
click at [201, 115] on img at bounding box center [203, 115] width 15 height 15
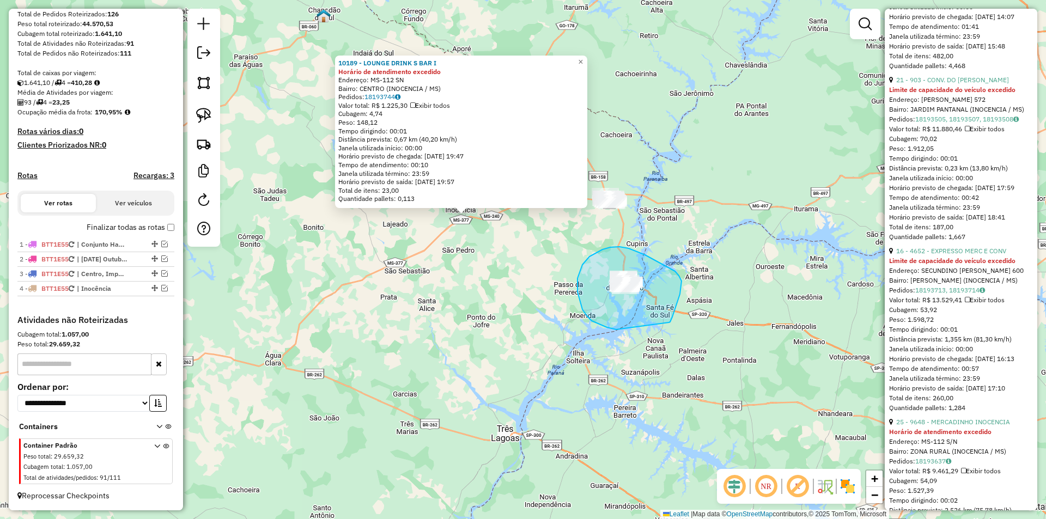
drag, startPoint x: 607, startPoint y: 327, endPoint x: 686, endPoint y: 319, distance: 79.4
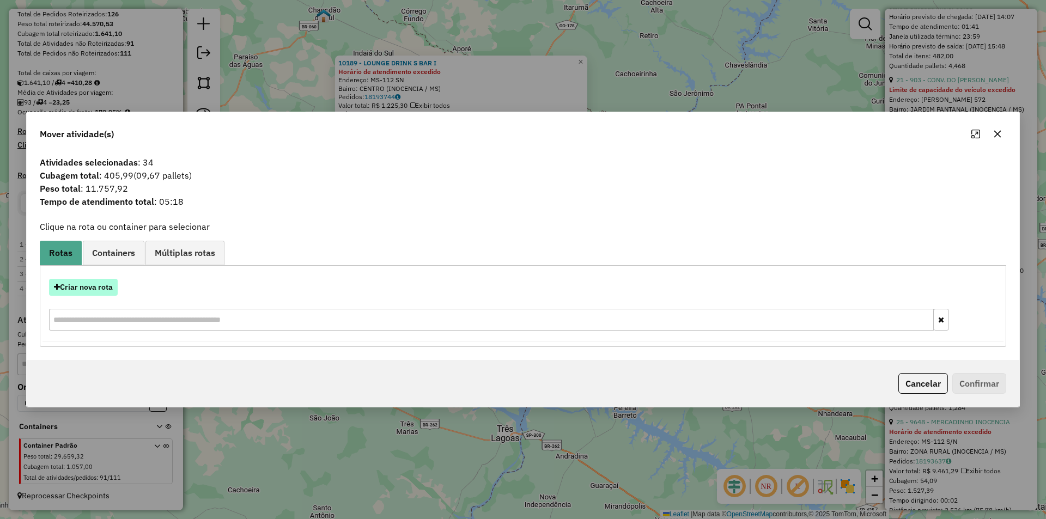
click at [99, 286] on button "Criar nova rota" at bounding box center [83, 287] width 69 height 17
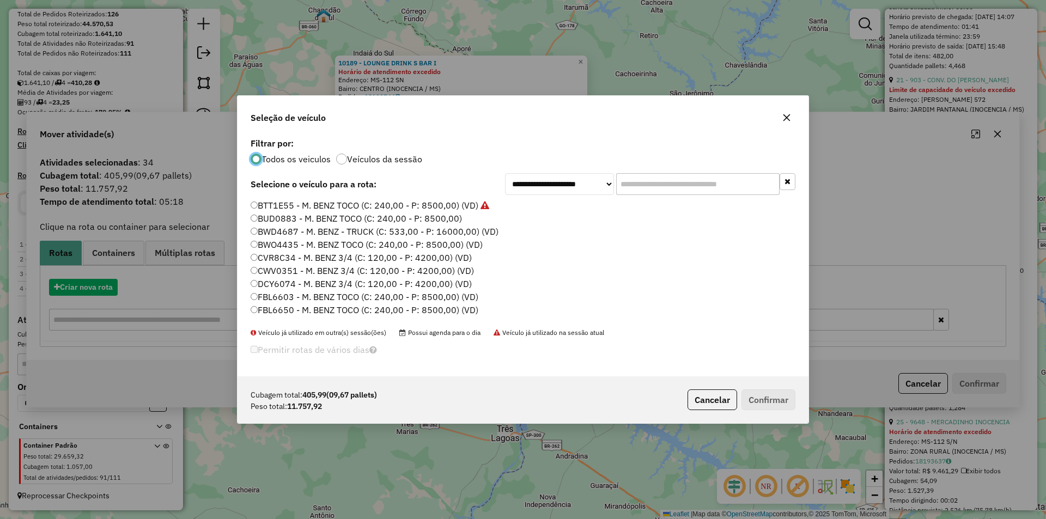
scroll to position [6, 3]
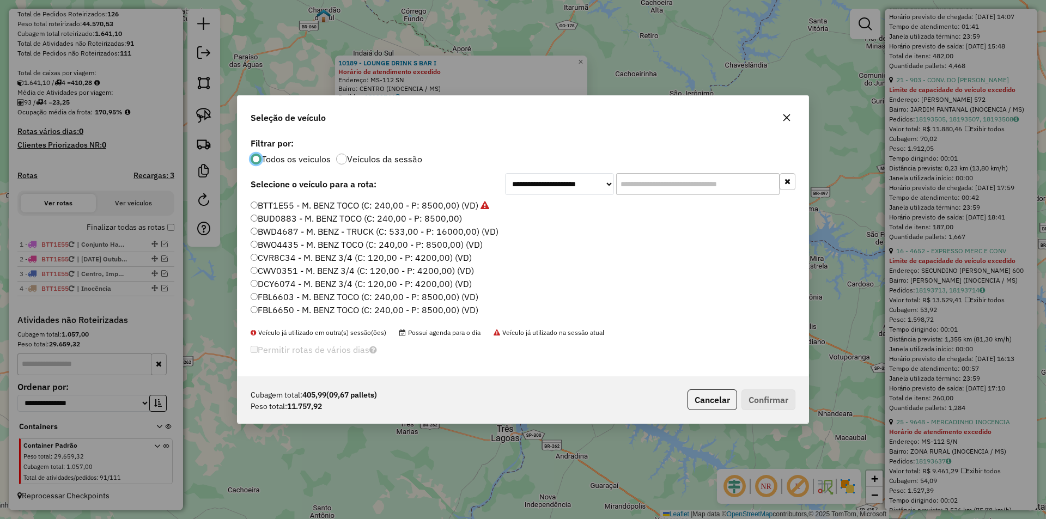
click at [319, 204] on label "BTT1E55 - M. BENZ TOCO (C: 240,00 - P: 8500,00) (VD)" at bounding box center [370, 205] width 239 height 13
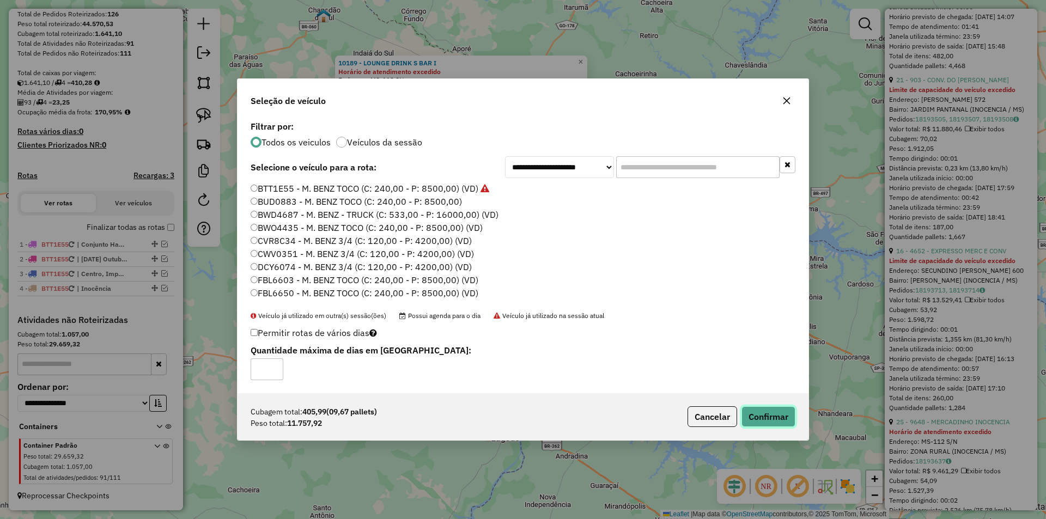
click at [774, 411] on button "Confirmar" at bounding box center [769, 416] width 54 height 21
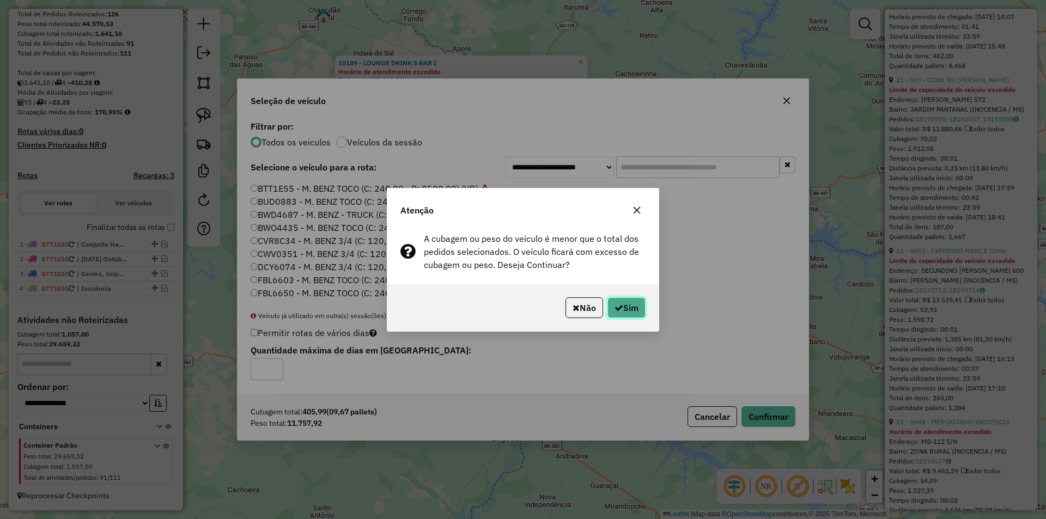
click at [628, 304] on button "Sim" at bounding box center [627, 308] width 38 height 21
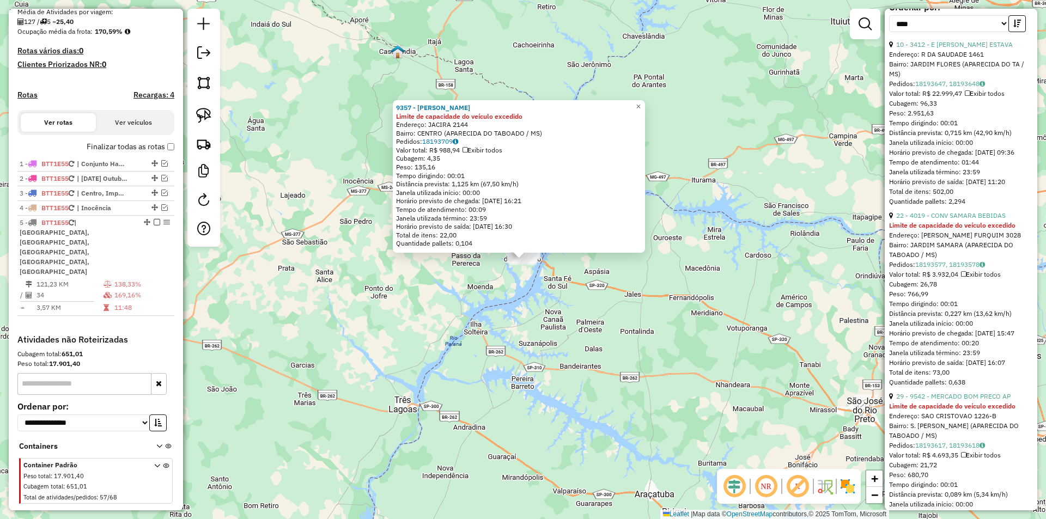
scroll to position [228, 0]
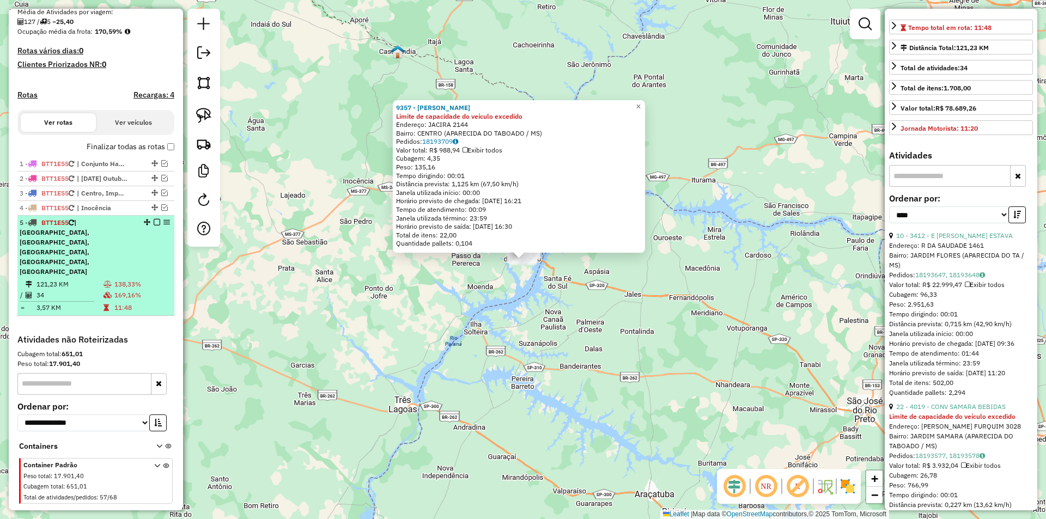
click at [154, 226] on em at bounding box center [157, 222] width 7 height 7
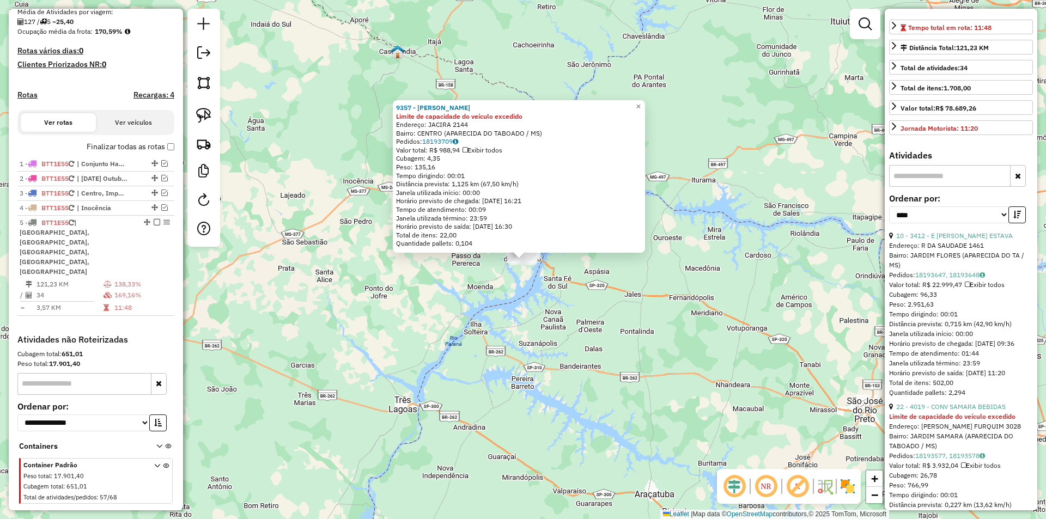
scroll to position [195, 0]
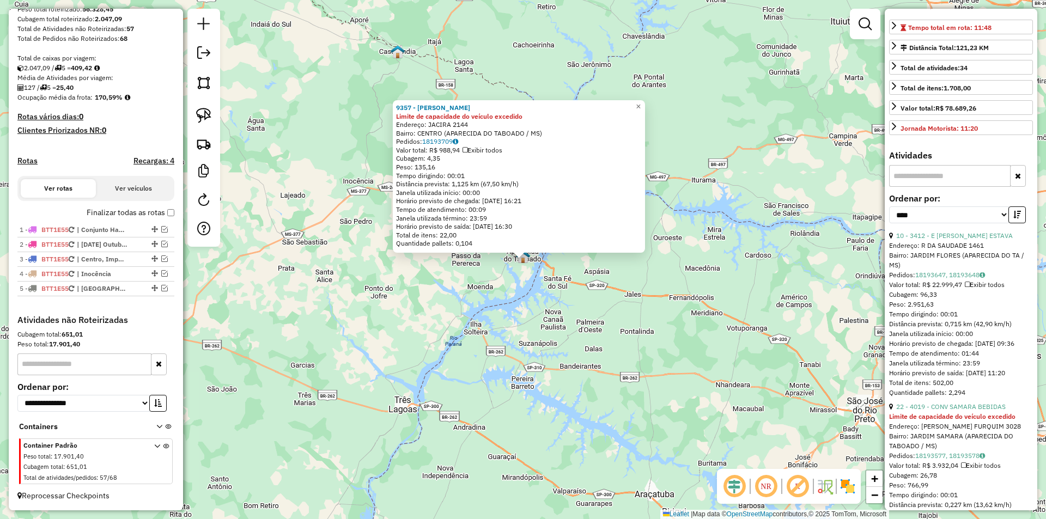
click at [505, 344] on div "9357 - CONV FESTEIRO Limite de capacidade do veículo excedido Endereço: JACIRA …" at bounding box center [523, 259] width 1046 height 519
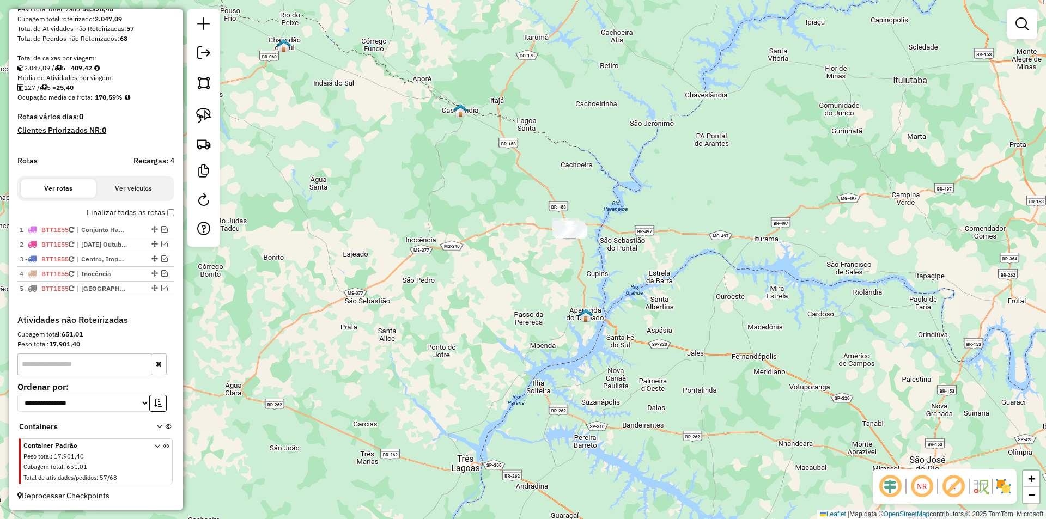
drag, startPoint x: 566, startPoint y: 223, endPoint x: 681, endPoint y: 342, distance: 164.9
click at [681, 342] on div "Janela de atendimento Grade de atendimento Capacidade Transportadoras Veículos …" at bounding box center [523, 259] width 1046 height 519
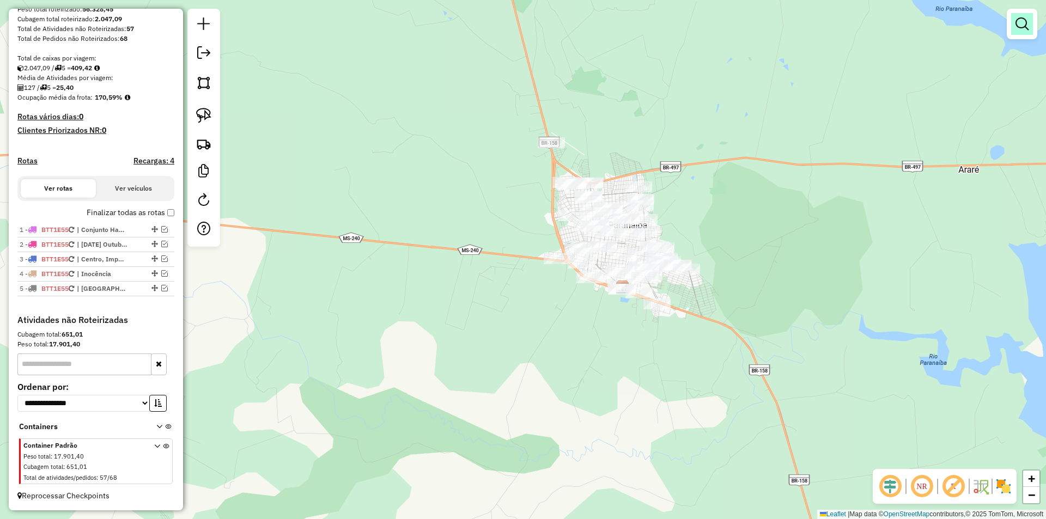
click at [1018, 29] on em at bounding box center [1022, 23] width 13 height 13
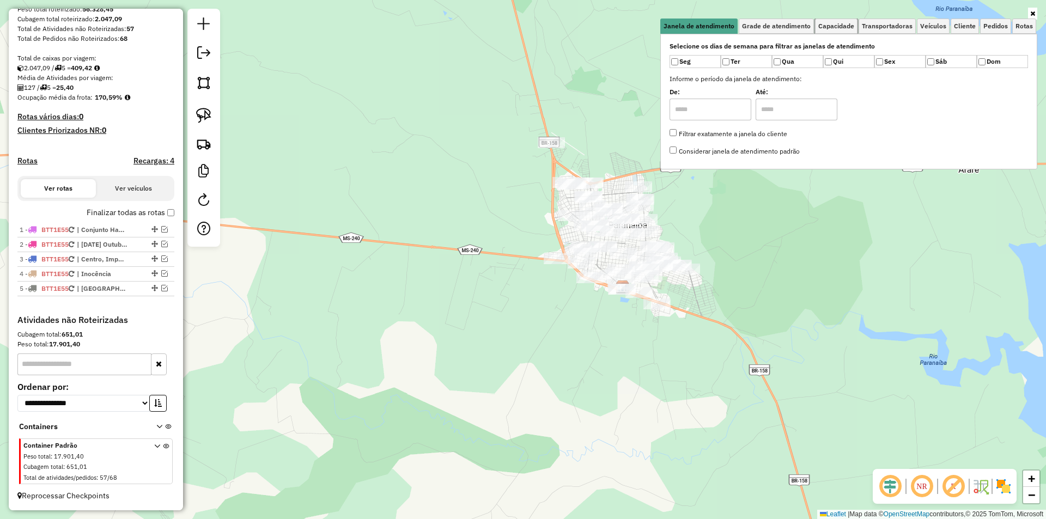
drag, startPoint x: 836, startPoint y: 27, endPoint x: 818, endPoint y: 37, distance: 20.5
click at [836, 27] on span "Capacidade" at bounding box center [836, 26] width 36 height 7
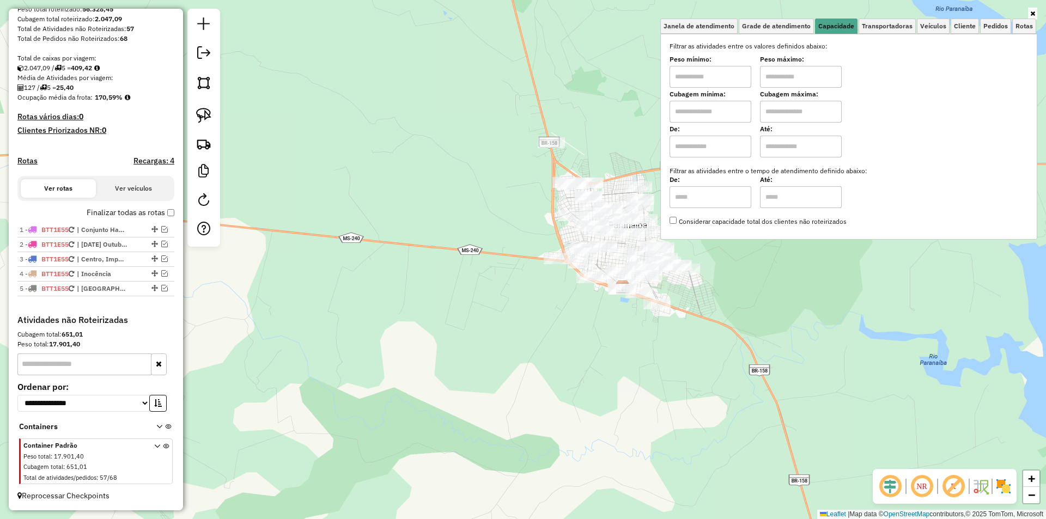
click at [721, 78] on input "text" at bounding box center [711, 77] width 82 height 22
type input "****"
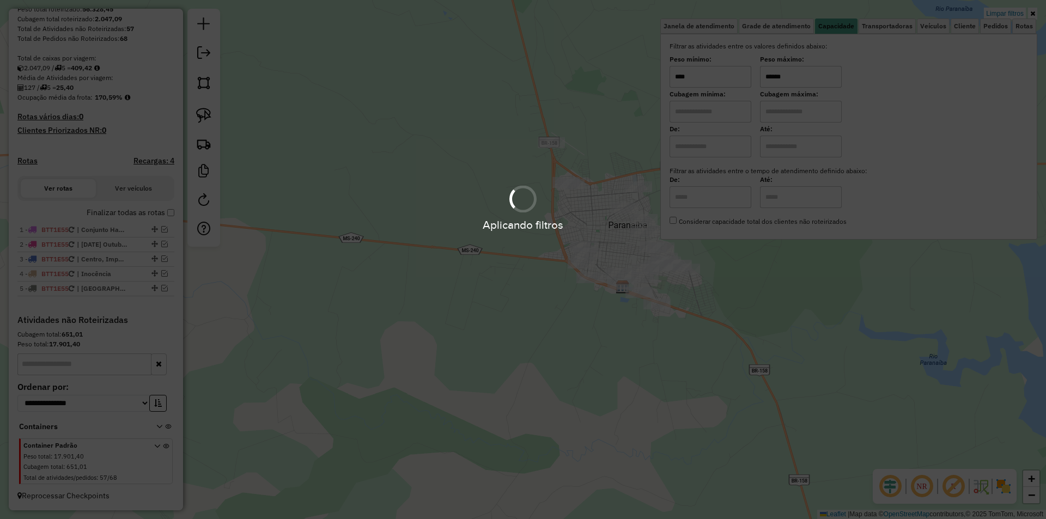
type input "******"
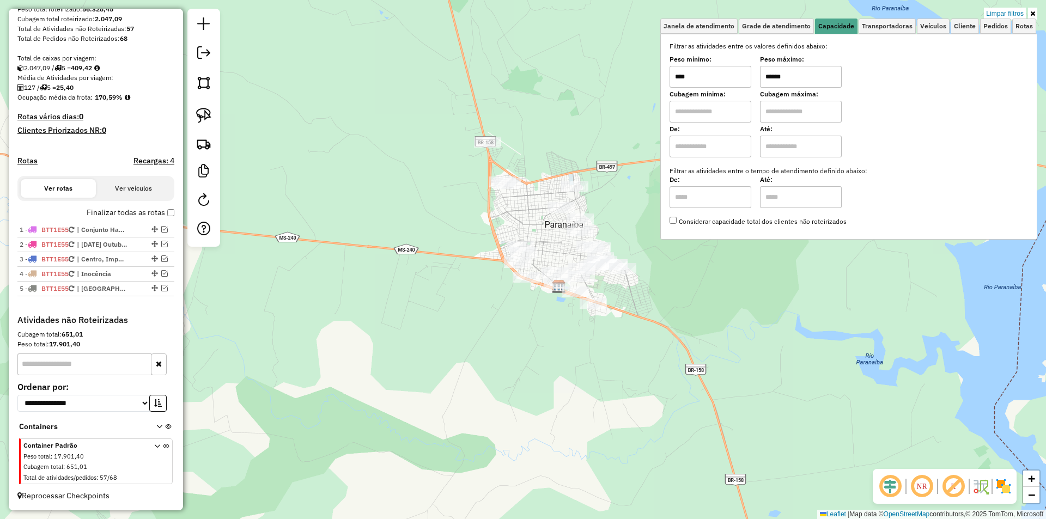
drag, startPoint x: 714, startPoint y: 301, endPoint x: 589, endPoint y: 285, distance: 126.4
click at [644, 300] on div "Limpar filtros Janela de atendimento Grade de atendimento Capacidade Transporta…" at bounding box center [523, 259] width 1046 height 519
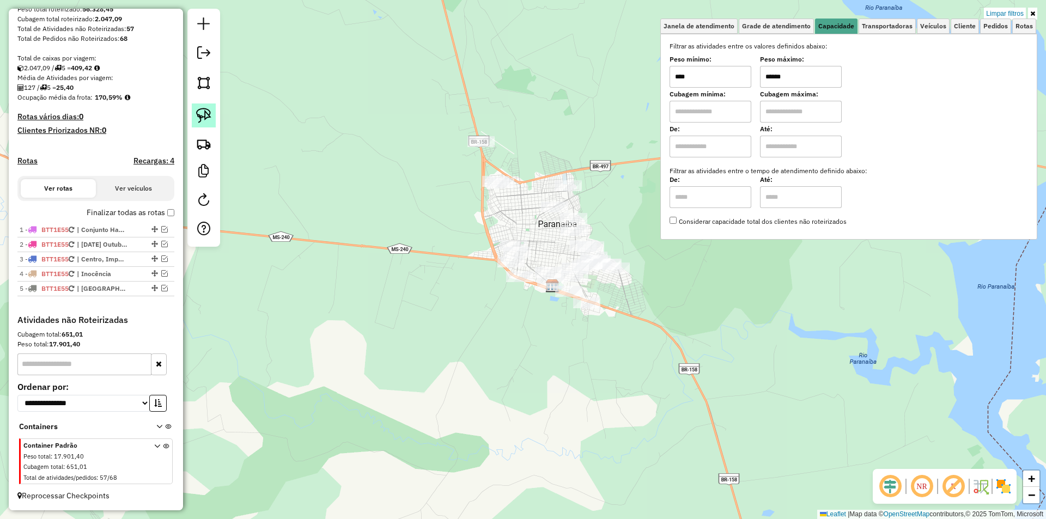
click at [210, 118] on img at bounding box center [203, 115] width 15 height 15
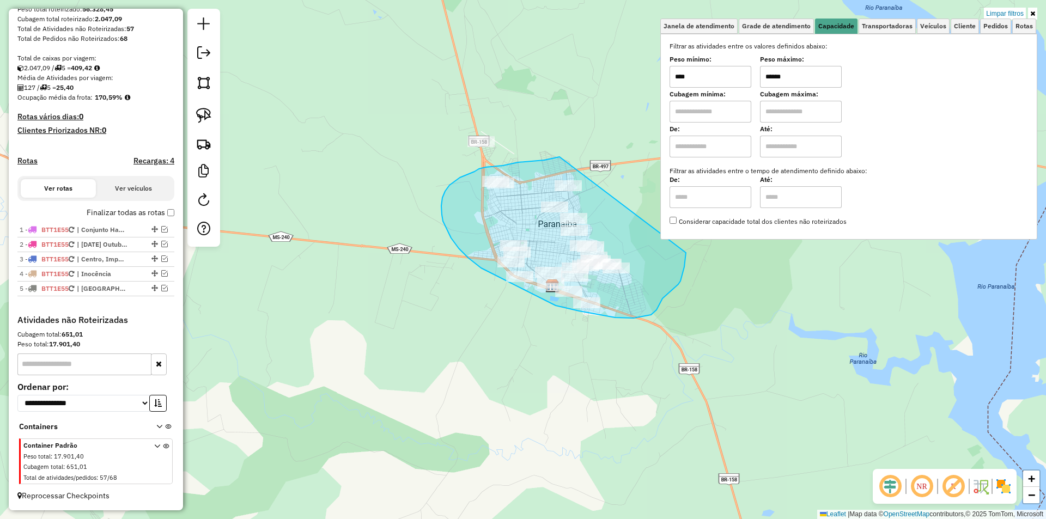
drag, startPoint x: 560, startPoint y: 157, endPoint x: 686, endPoint y: 253, distance: 158.7
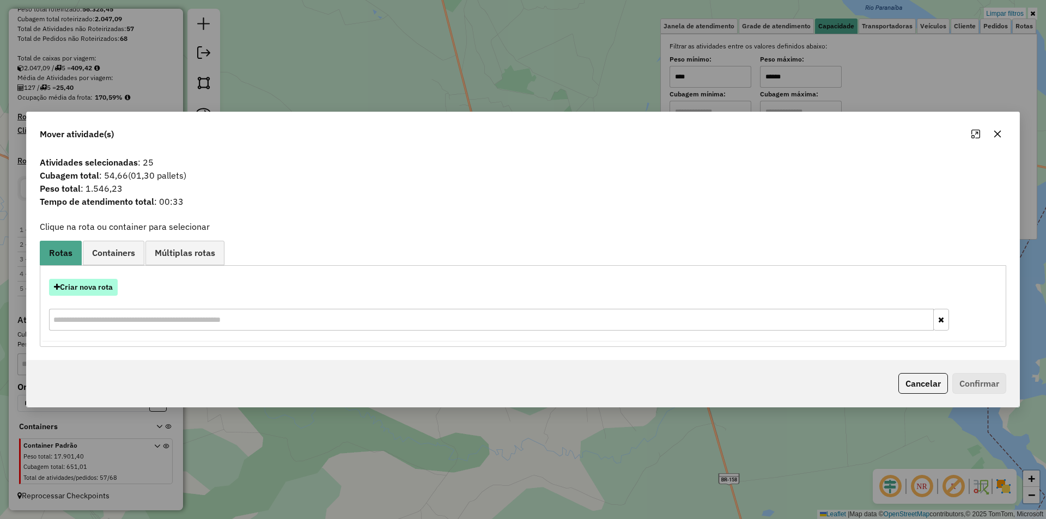
click at [107, 283] on button "Criar nova rota" at bounding box center [83, 287] width 69 height 17
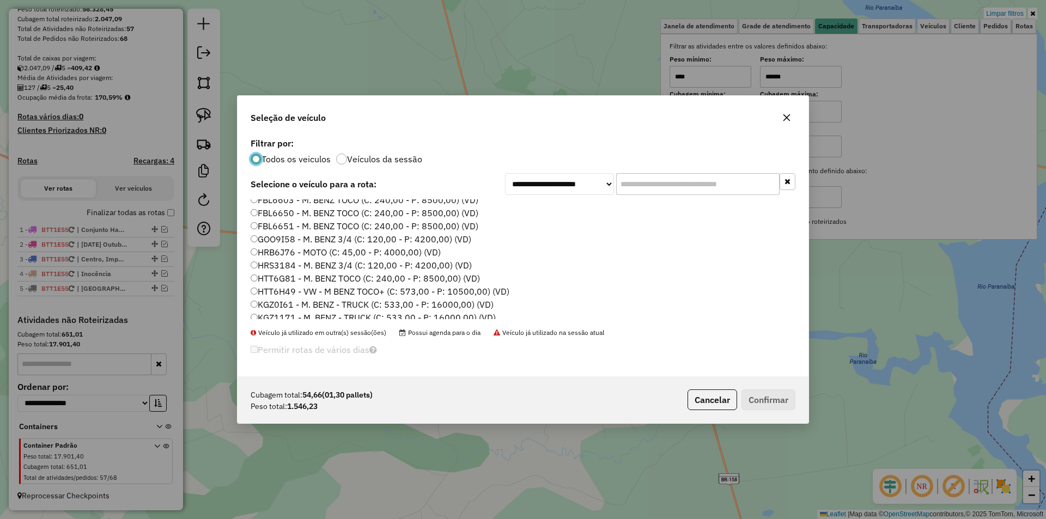
scroll to position [109, 0]
click at [327, 241] on label "HRB6J76 - MOTO (C: 45,00 - P: 4000,00) (VD)" at bounding box center [346, 240] width 190 height 13
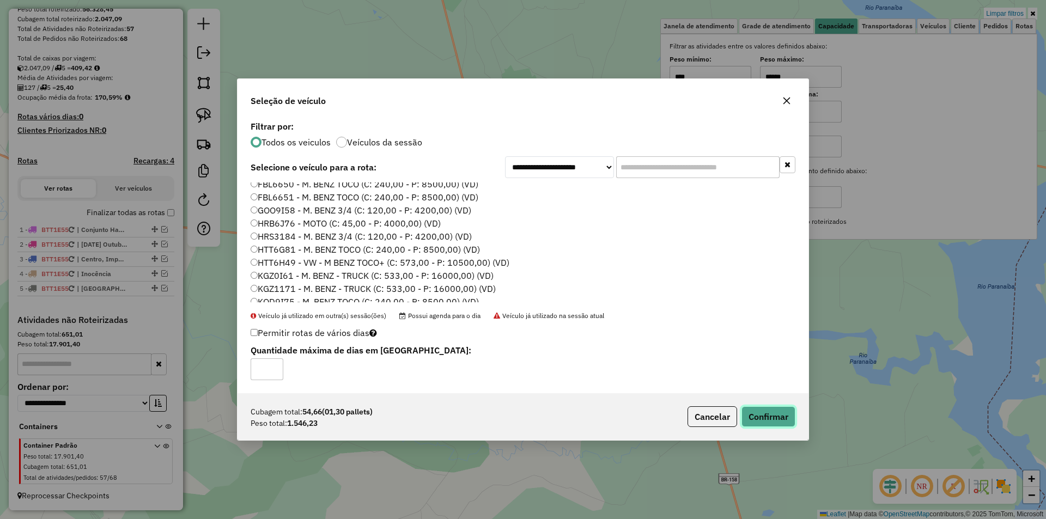
click at [759, 422] on button "Confirmar" at bounding box center [769, 416] width 54 height 21
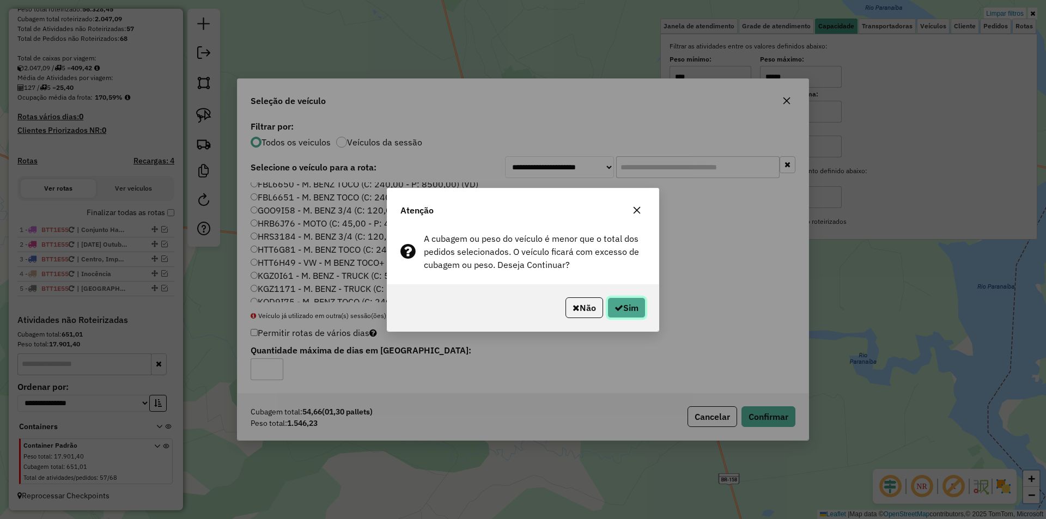
click at [632, 310] on button "Sim" at bounding box center [627, 308] width 38 height 21
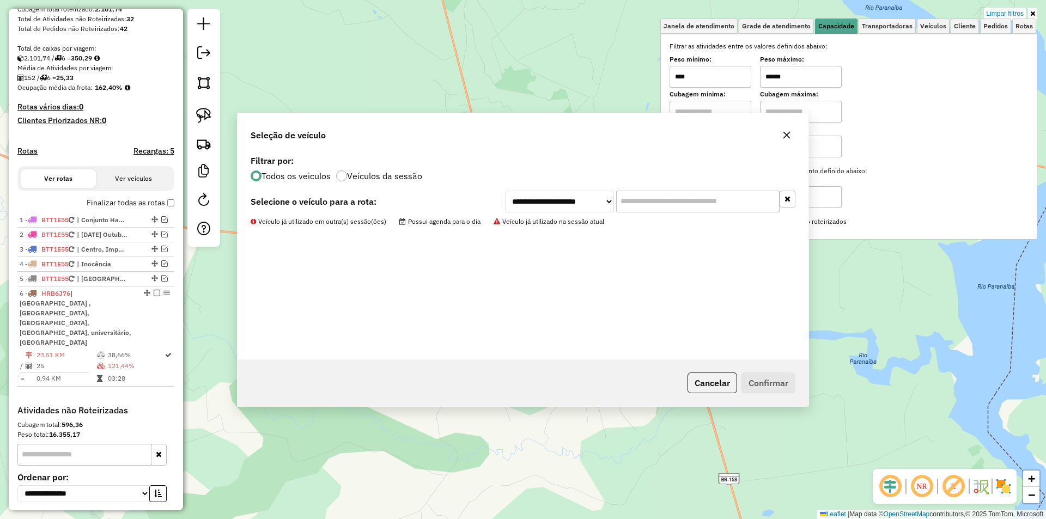
scroll to position [251, 0]
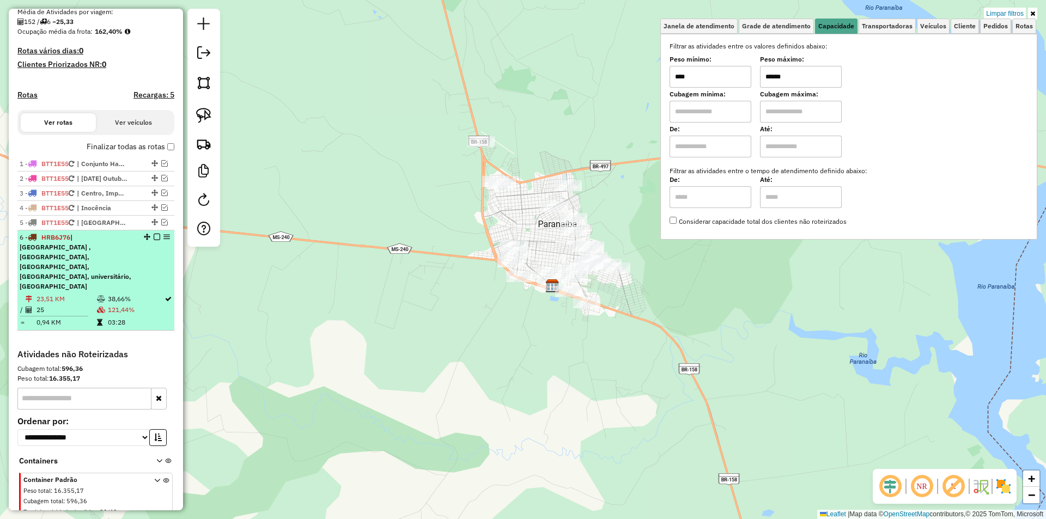
click at [149, 240] on div at bounding box center [153, 237] width 33 height 7
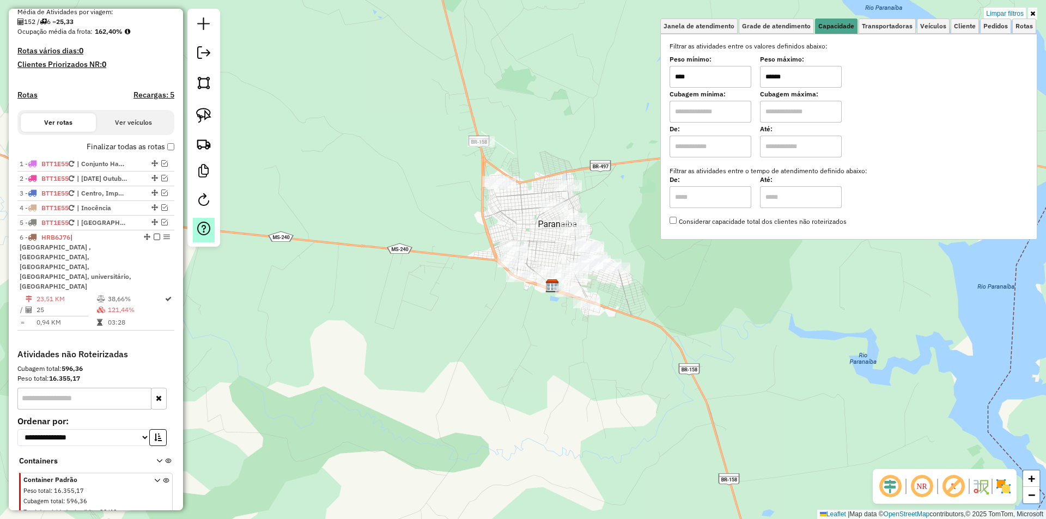
select select "*********"
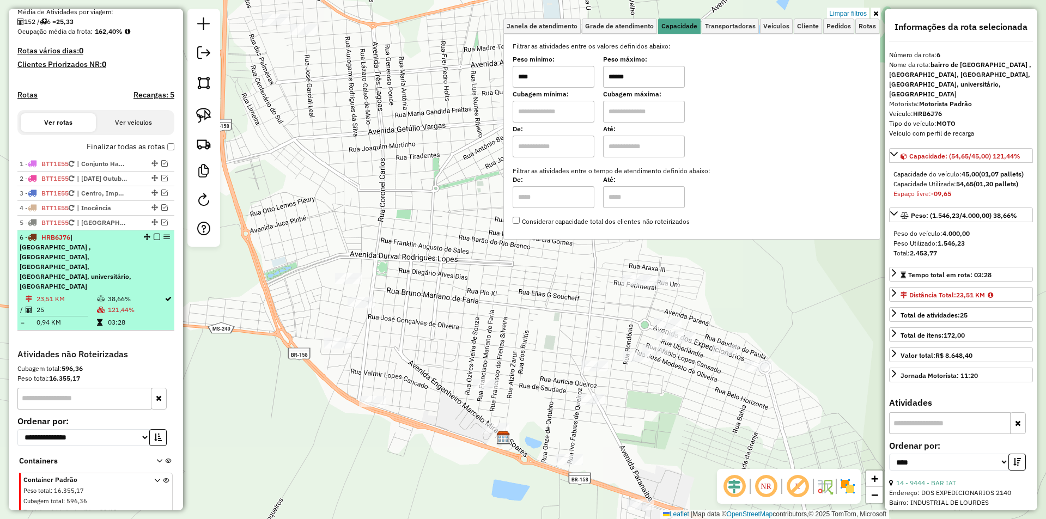
click at [154, 240] on em at bounding box center [157, 237] width 7 height 7
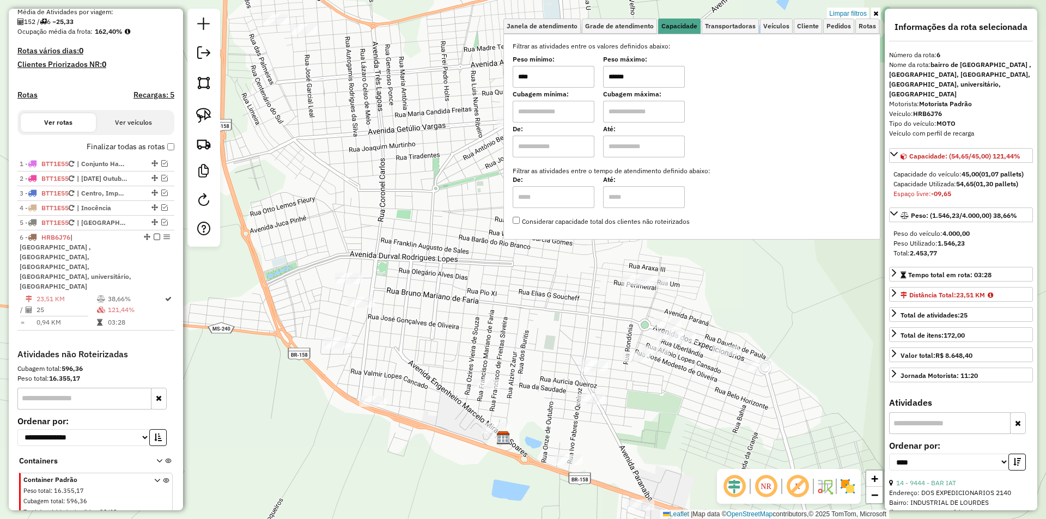
scroll to position [209, 0]
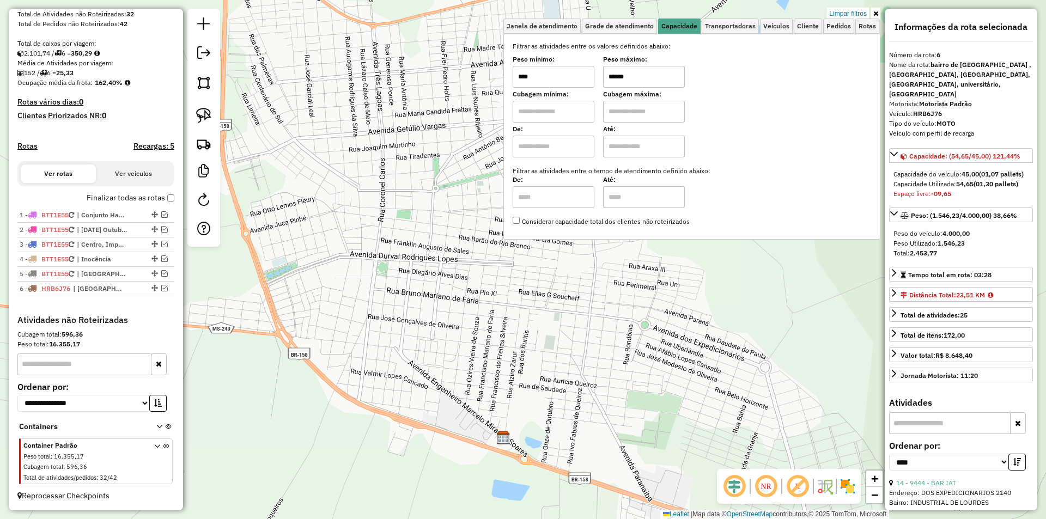
drag, startPoint x: 659, startPoint y: 79, endPoint x: 587, endPoint y: 81, distance: 72.0
click at [587, 81] on div "Peso mínimo: **** Peso máximo: ******" at bounding box center [692, 72] width 359 height 31
type input "****"
click at [875, 13] on icon at bounding box center [875, 13] width 5 height 7
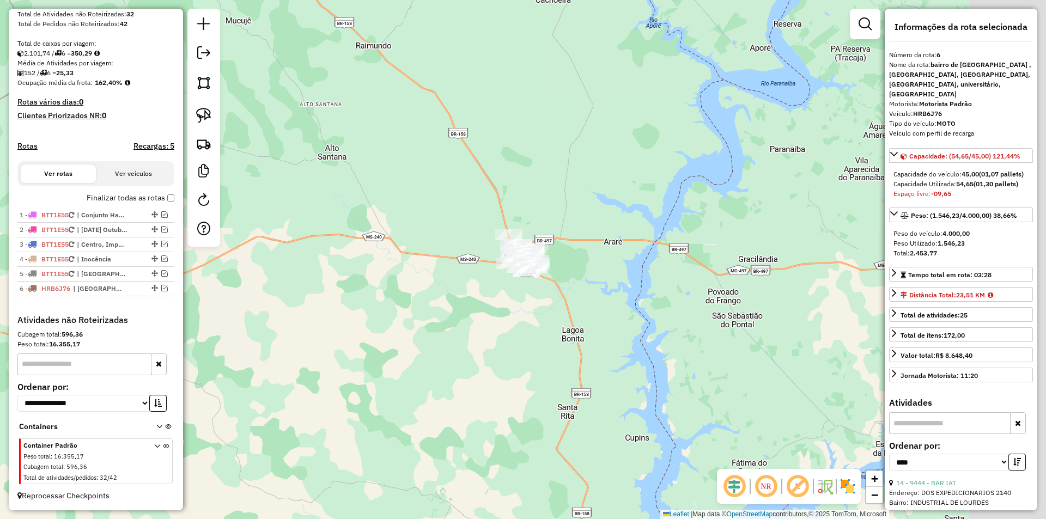
drag, startPoint x: 684, startPoint y: 234, endPoint x: 600, endPoint y: 269, distance: 91.1
click at [600, 269] on div "Janela de atendimento Grade de atendimento Capacidade Transportadoras Veículos …" at bounding box center [523, 259] width 1046 height 519
drag, startPoint x: 203, startPoint y: 116, endPoint x: 436, endPoint y: 288, distance: 289.9
click at [204, 116] on img at bounding box center [203, 115] width 15 height 15
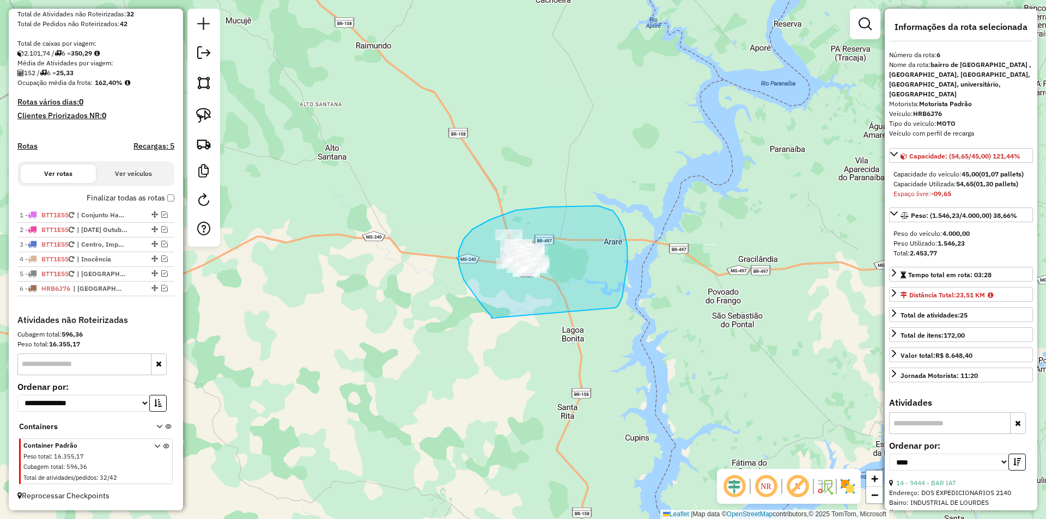
drag, startPoint x: 492, startPoint y: 317, endPoint x: 615, endPoint y: 308, distance: 123.5
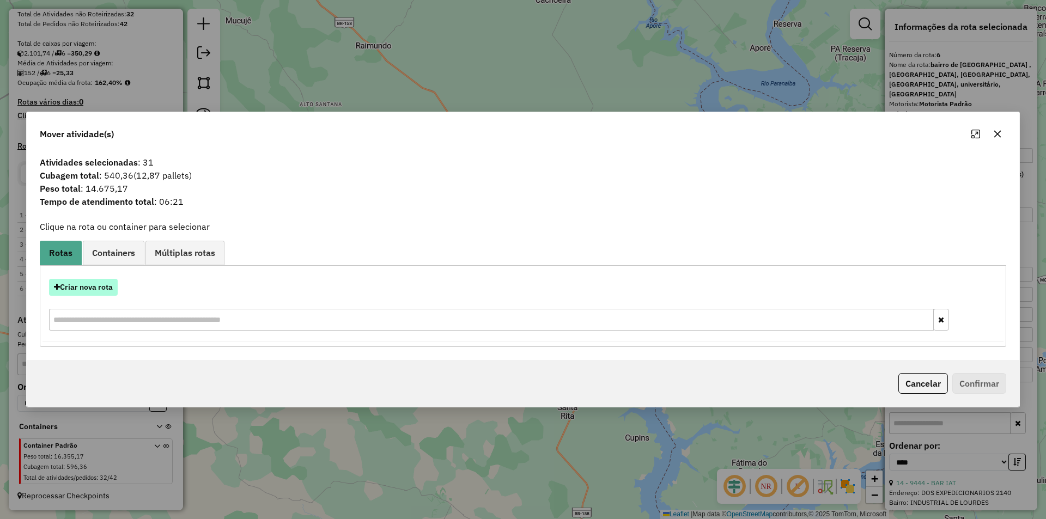
click at [63, 289] on button "Criar nova rota" at bounding box center [83, 287] width 69 height 17
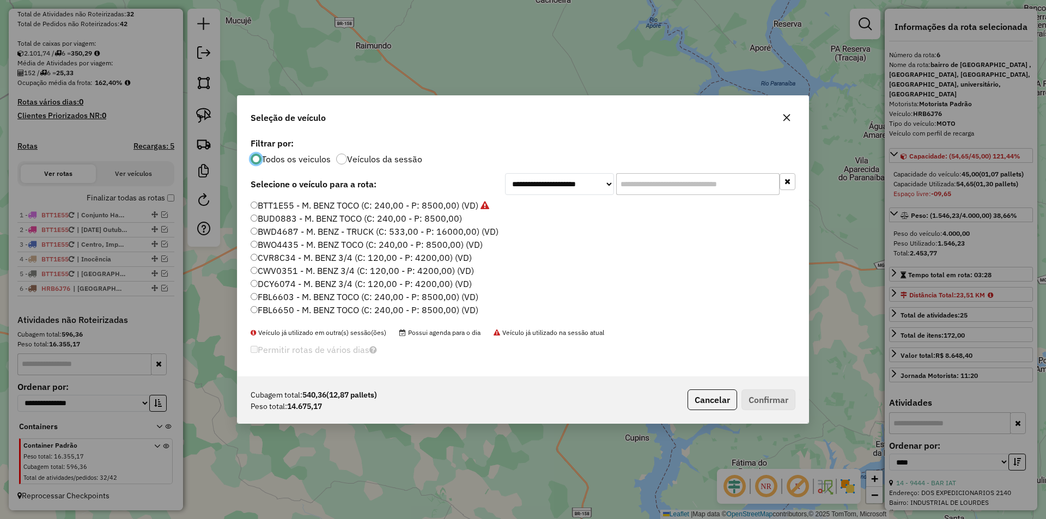
scroll to position [6, 3]
click at [293, 210] on label "BTT1E55 - M. BENZ TOCO (C: 240,00 - P: 8500,00) (VD)" at bounding box center [370, 205] width 239 height 13
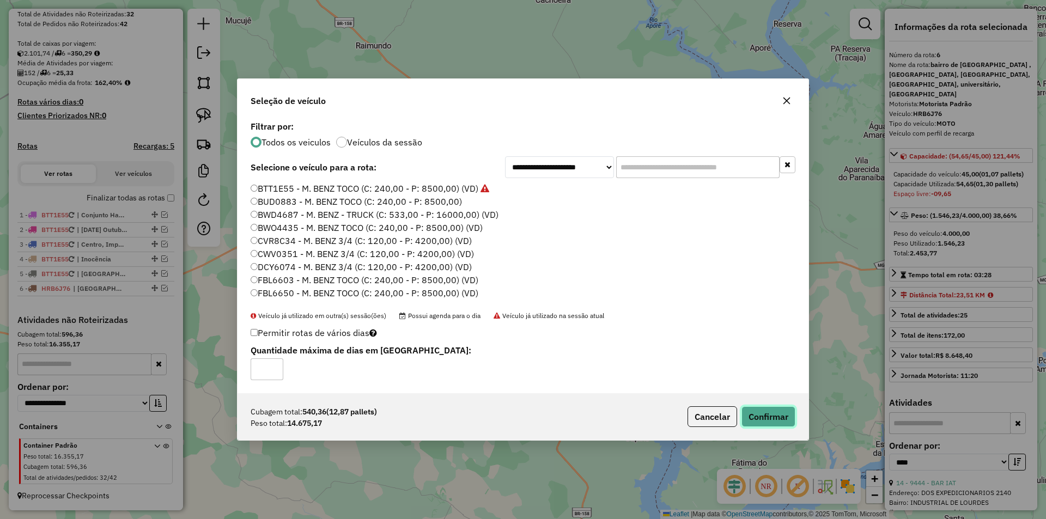
click at [778, 418] on button "Confirmar" at bounding box center [769, 416] width 54 height 21
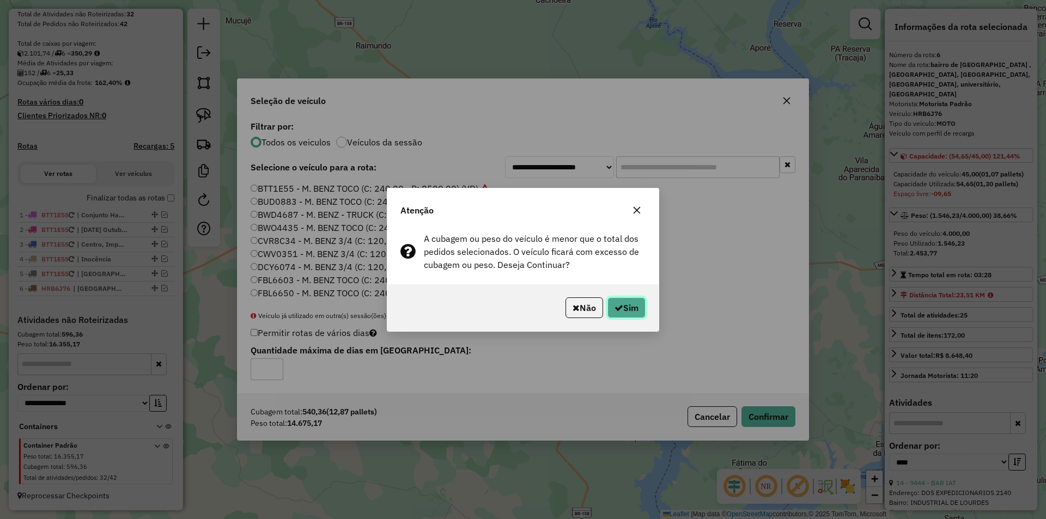
click at [632, 305] on button "Sim" at bounding box center [627, 308] width 38 height 21
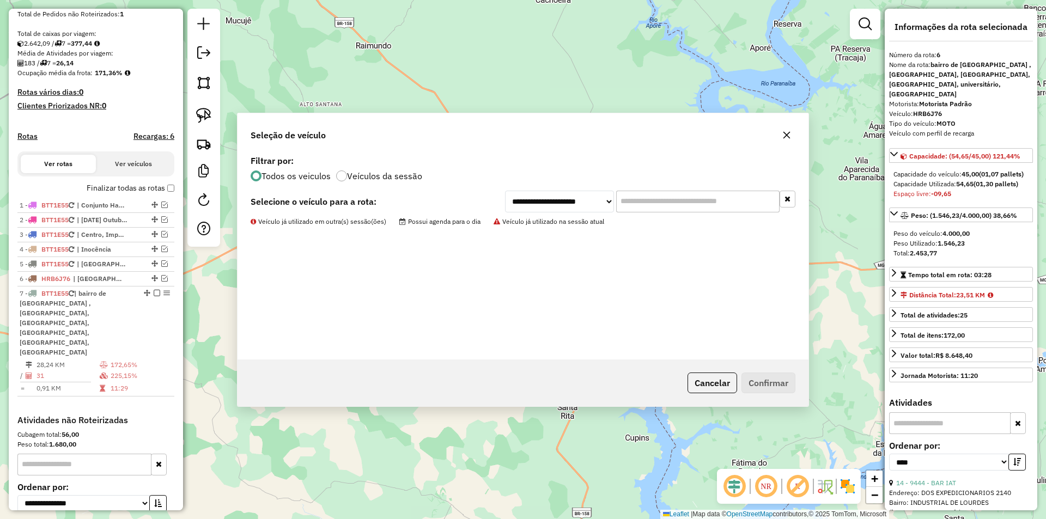
scroll to position [251, 0]
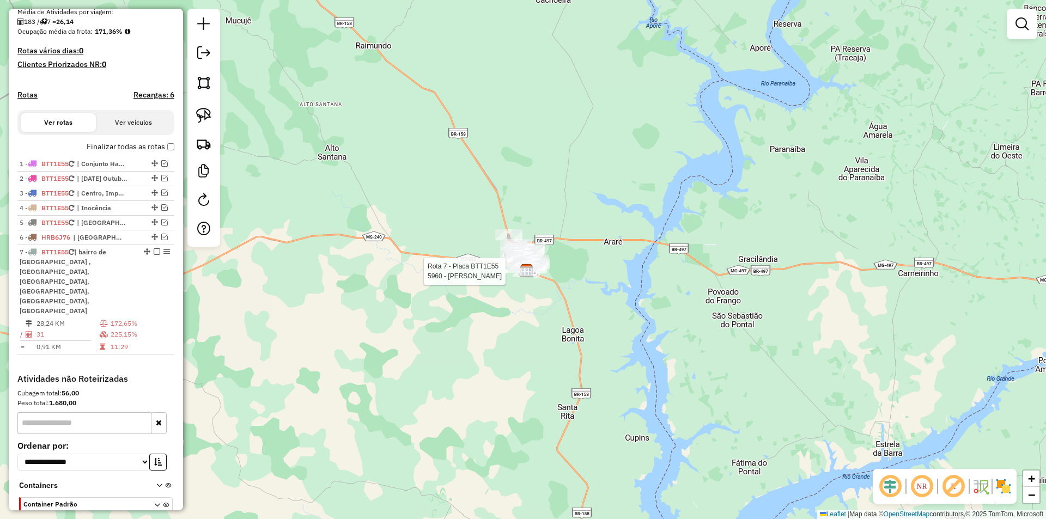
select select "*********"
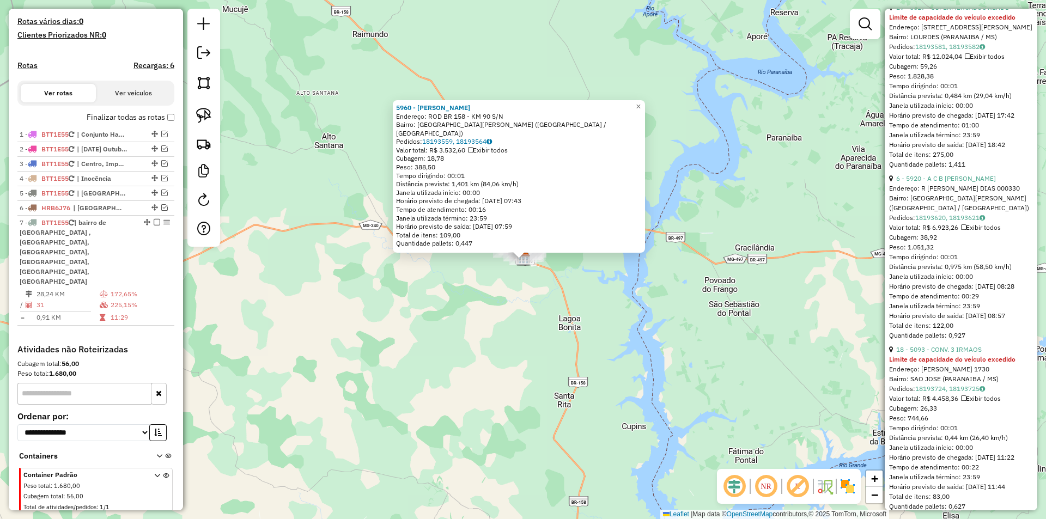
scroll to position [654, 0]
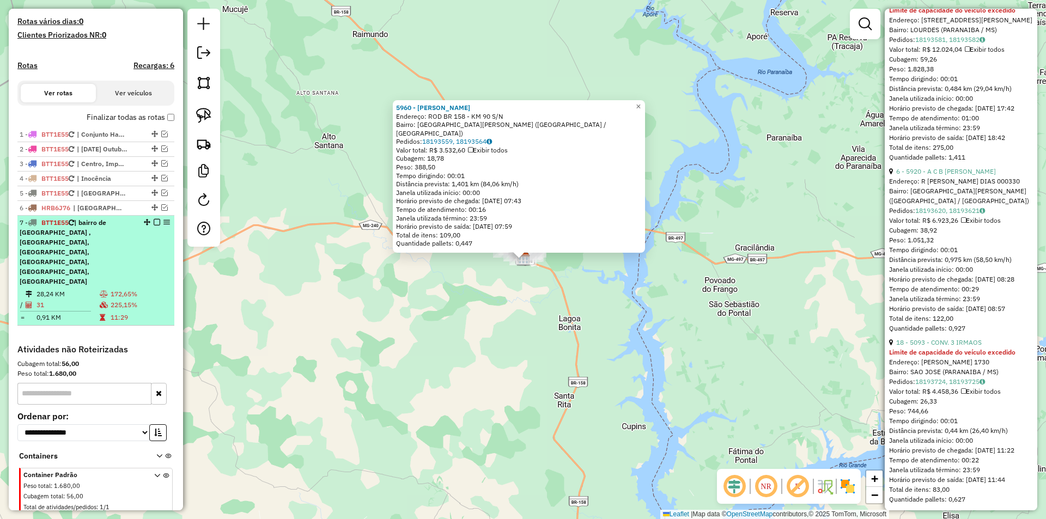
click at [154, 226] on em at bounding box center [157, 222] width 7 height 7
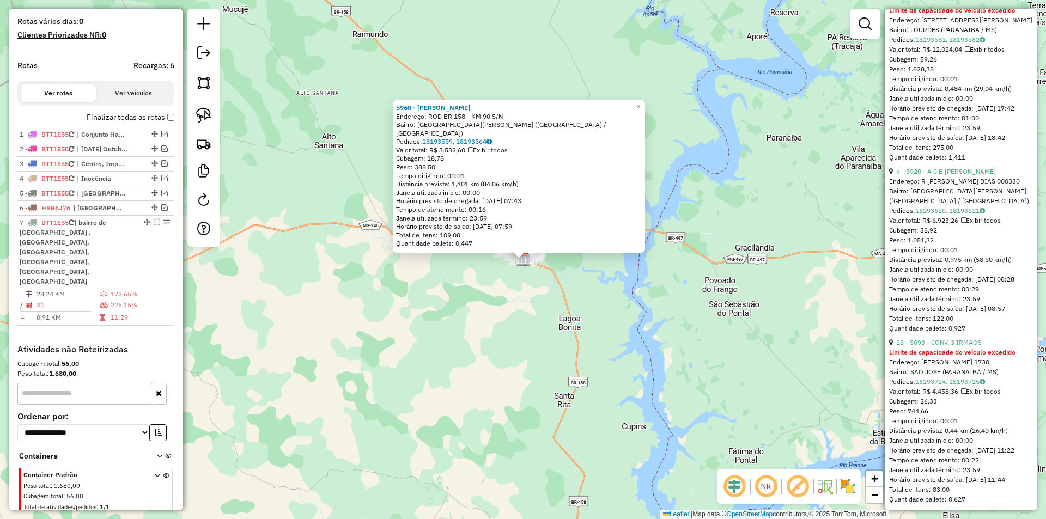
scroll to position [224, 0]
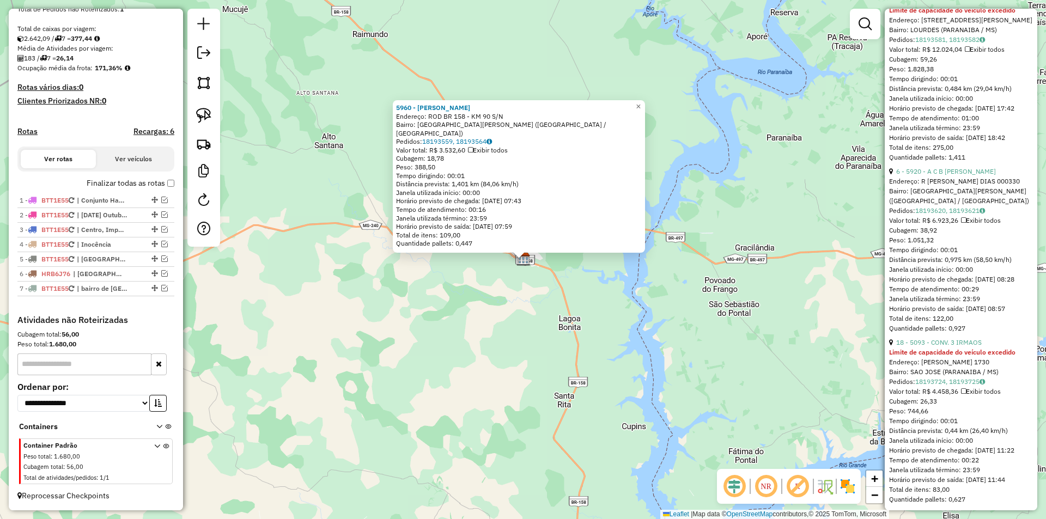
click at [414, 327] on div "5960 - [PERSON_NAME] Endereço: ROD BR 158 - KM 90 S/N Bairro: [GEOGRAPHIC_DATA]…" at bounding box center [523, 259] width 1046 height 519
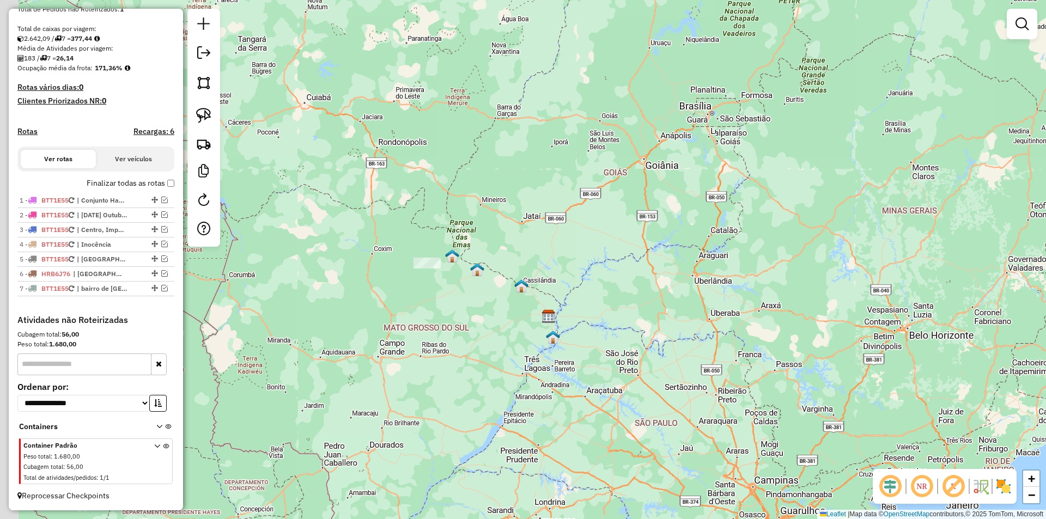
drag, startPoint x: 336, startPoint y: 345, endPoint x: 481, endPoint y: 331, distance: 145.0
click at [481, 331] on div "Janela de atendimento Grade de atendimento Capacidade Transportadoras Veículos …" at bounding box center [523, 259] width 1046 height 519
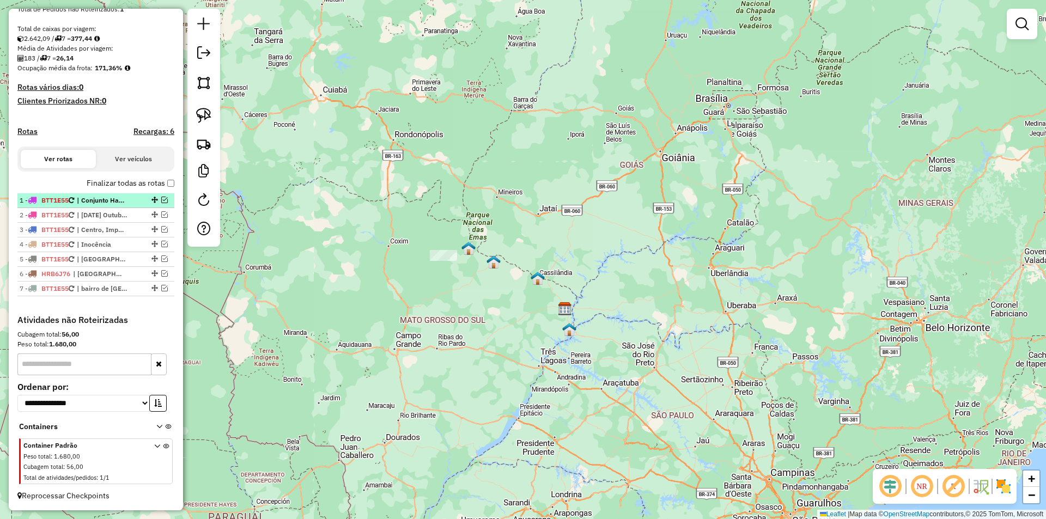
drag, startPoint x: 162, startPoint y: 201, endPoint x: 212, endPoint y: 233, distance: 59.3
click at [162, 201] on em at bounding box center [164, 200] width 7 height 7
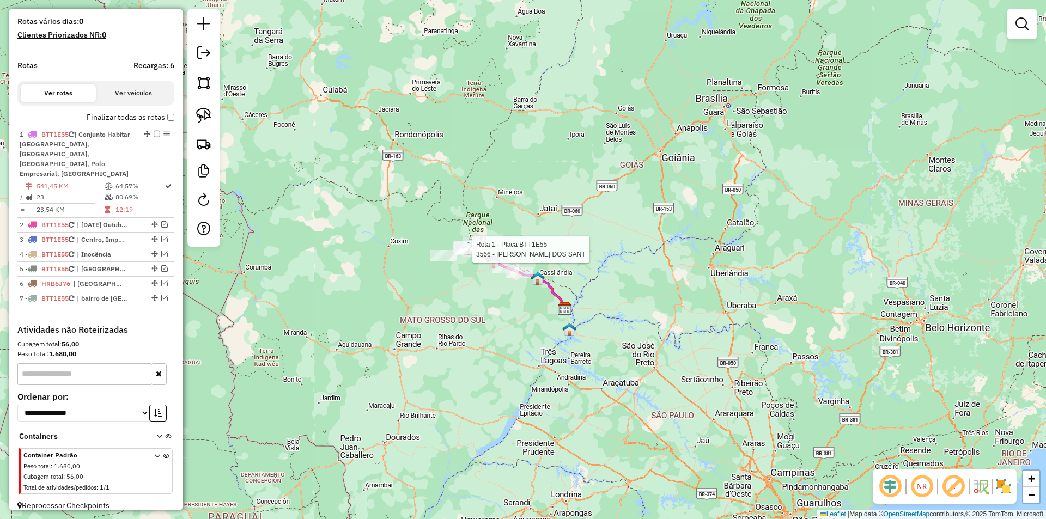
select select "*********"
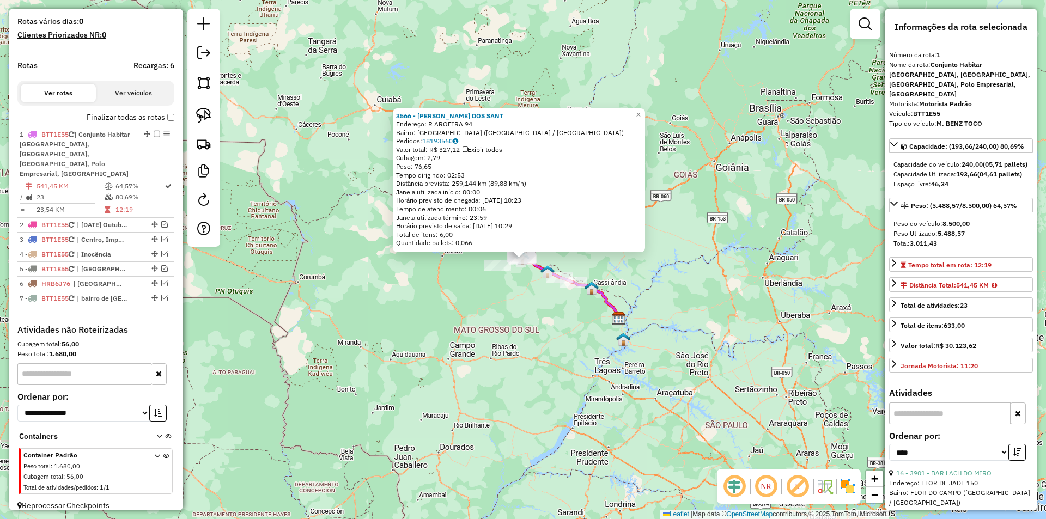
scroll to position [290, 0]
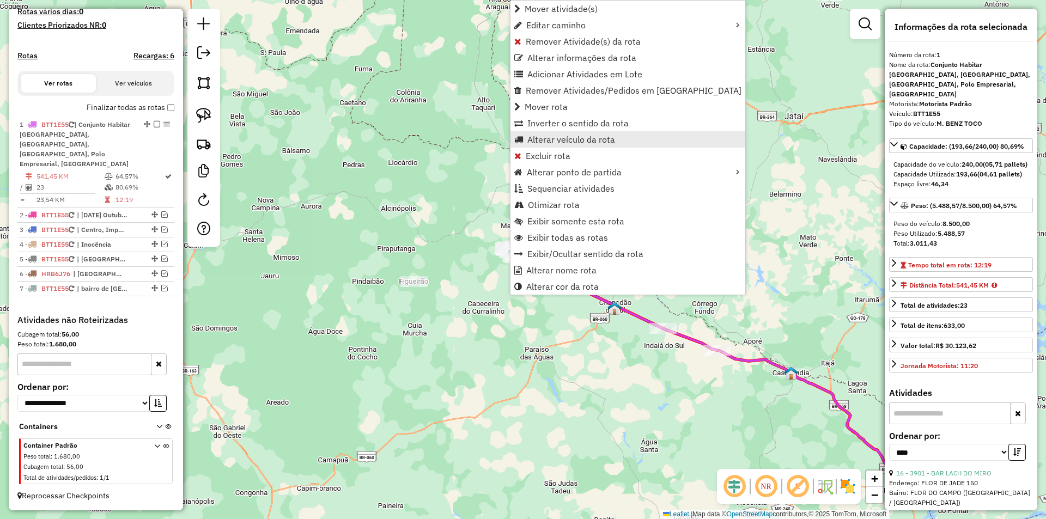
click at [565, 140] on span "Alterar veículo da rota" at bounding box center [571, 139] width 88 height 9
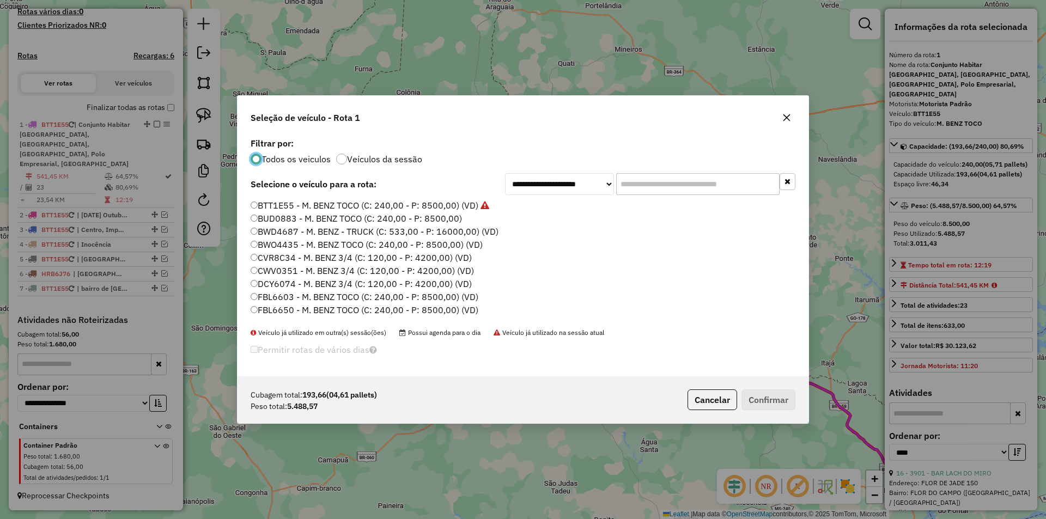
scroll to position [6, 3]
click at [296, 294] on label "FBL6603 - M. BENZ TOCO (C: 240,00 - P: 8500,00) (VD)" at bounding box center [365, 296] width 228 height 13
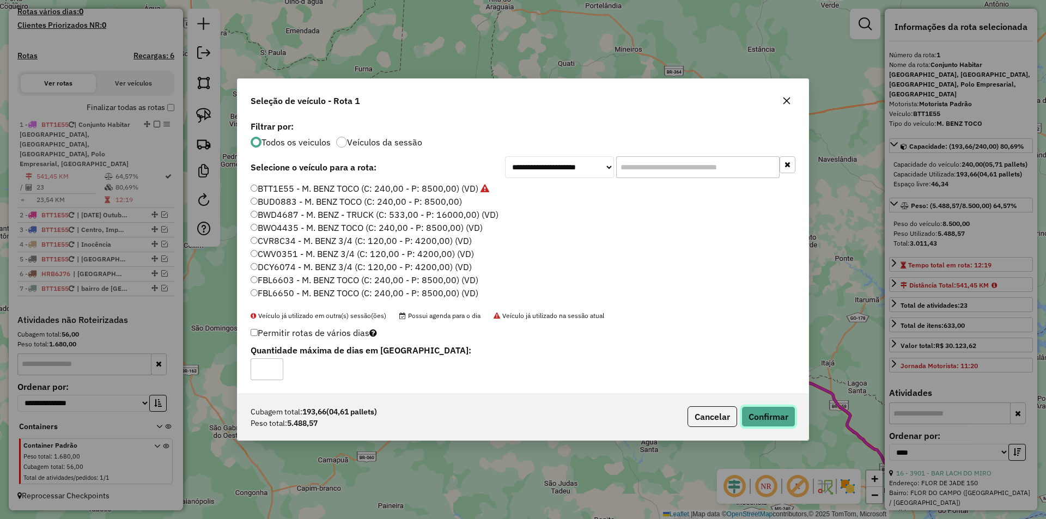
click at [759, 418] on button "Confirmar" at bounding box center [769, 416] width 54 height 21
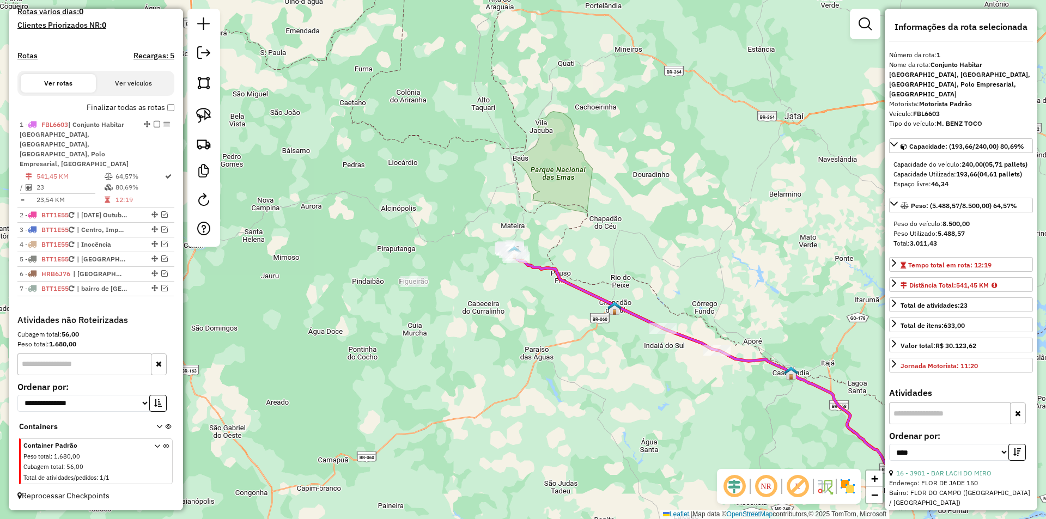
drag, startPoint x: 155, startPoint y: 136, endPoint x: 151, endPoint y: 147, distance: 11.5
click at [155, 128] on em at bounding box center [157, 124] width 7 height 7
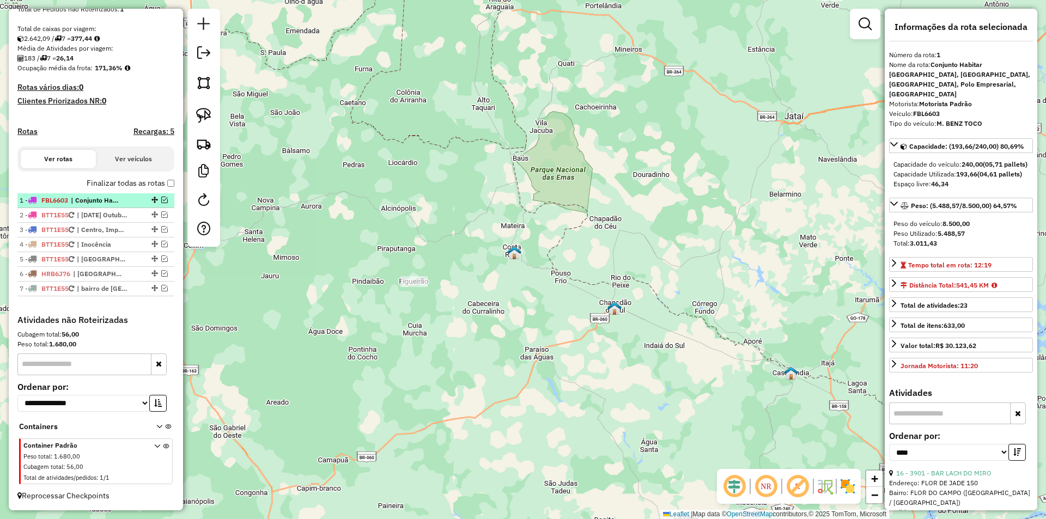
scroll to position [224, 0]
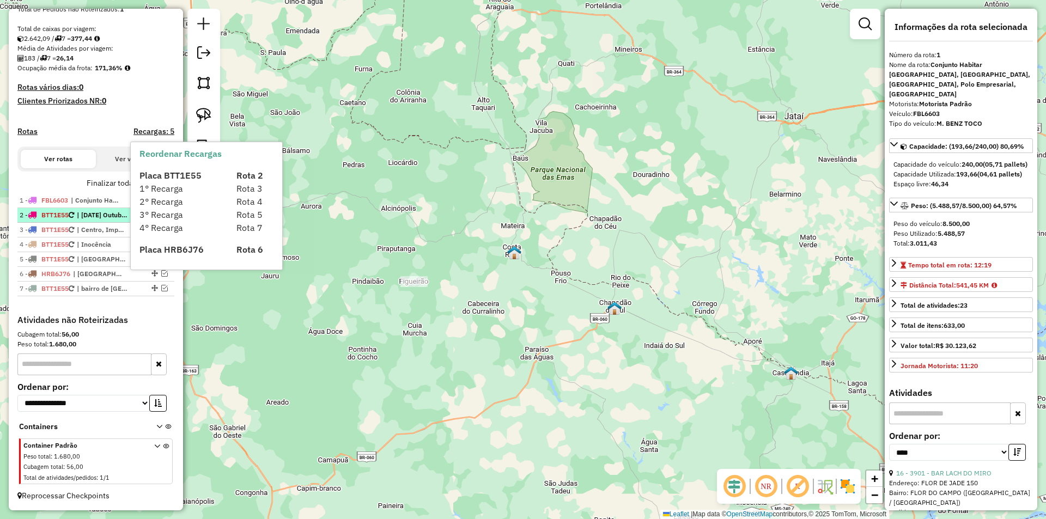
click at [160, 216] on div "Placa BTT1E55 Rota 2 1° Recarga Rota 3 2° Recarga Rota 4 3° Recarga Rota 5 4° R…" at bounding box center [215, 208] width 153 height 96
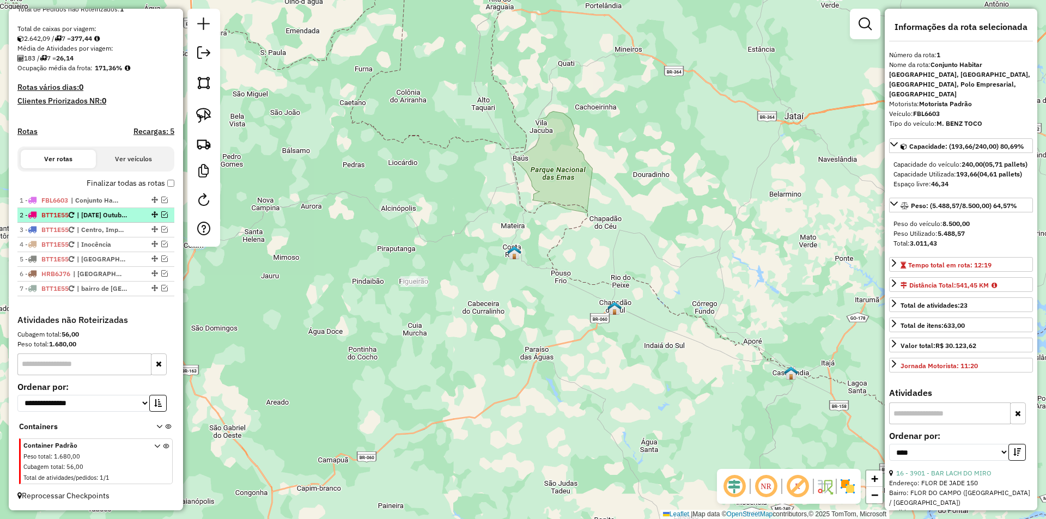
click at [163, 214] on em at bounding box center [164, 214] width 7 height 7
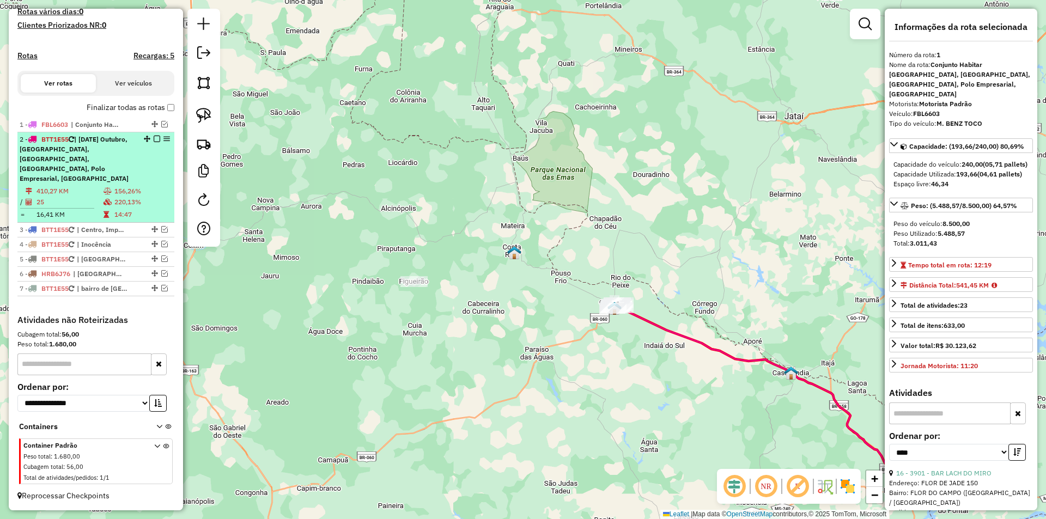
click at [55, 187] on td "410,27 KM" at bounding box center [69, 191] width 67 height 11
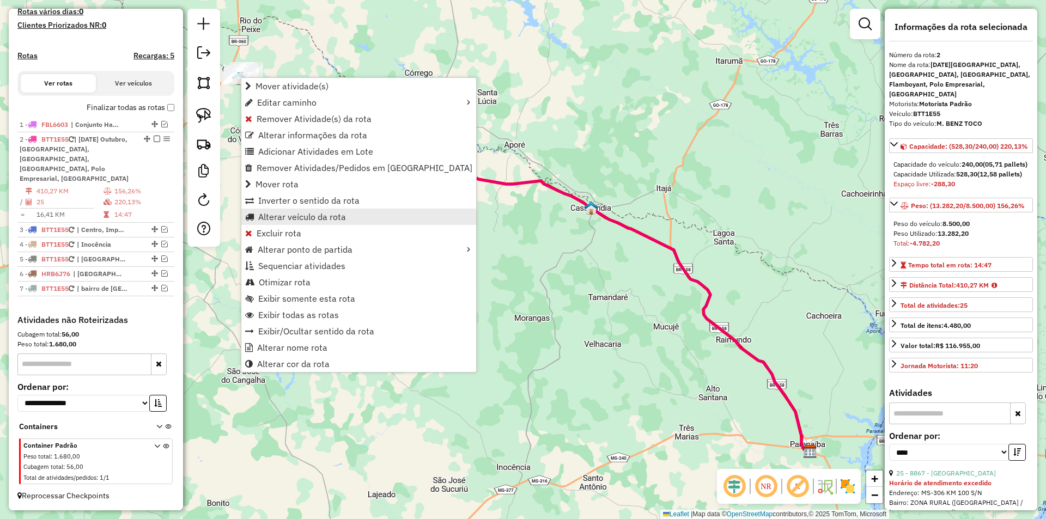
click at [307, 220] on span "Alterar veículo da rota" at bounding box center [302, 217] width 88 height 9
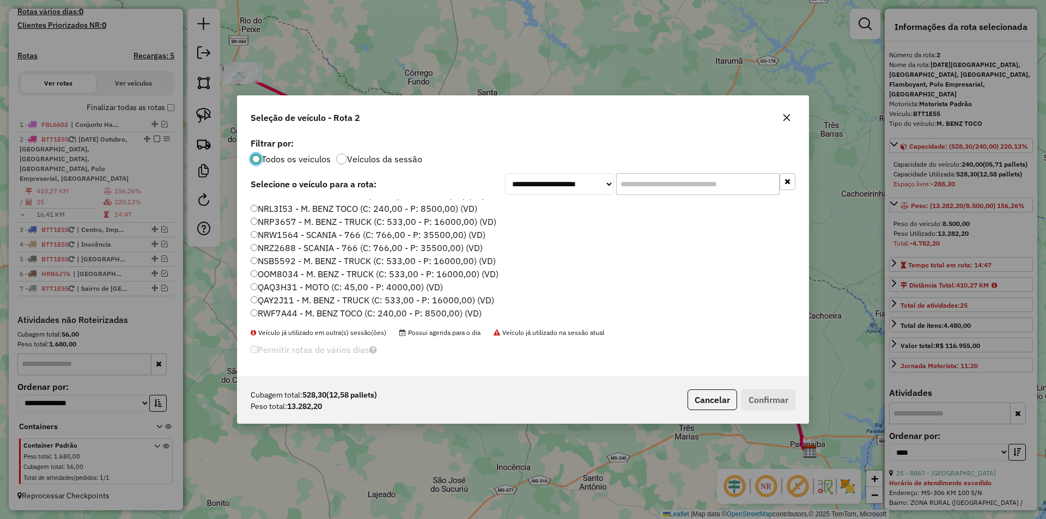
scroll to position [364, 0]
click at [282, 203] on label "QAY2J11 - M. BENZ - TRUCK (C: 533,00 - P: 16000,00) (VD)" at bounding box center [373, 207] width 244 height 13
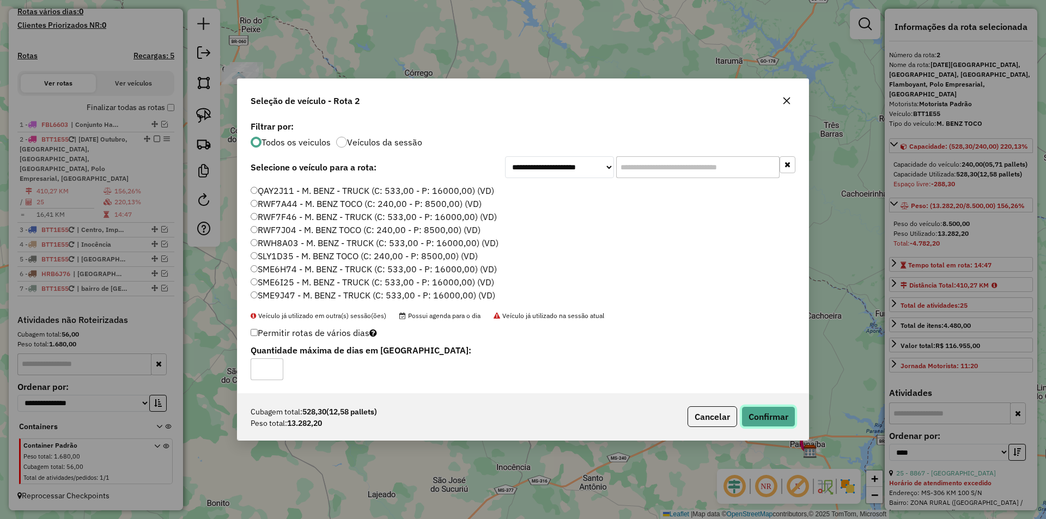
click at [773, 417] on button "Confirmar" at bounding box center [769, 416] width 54 height 21
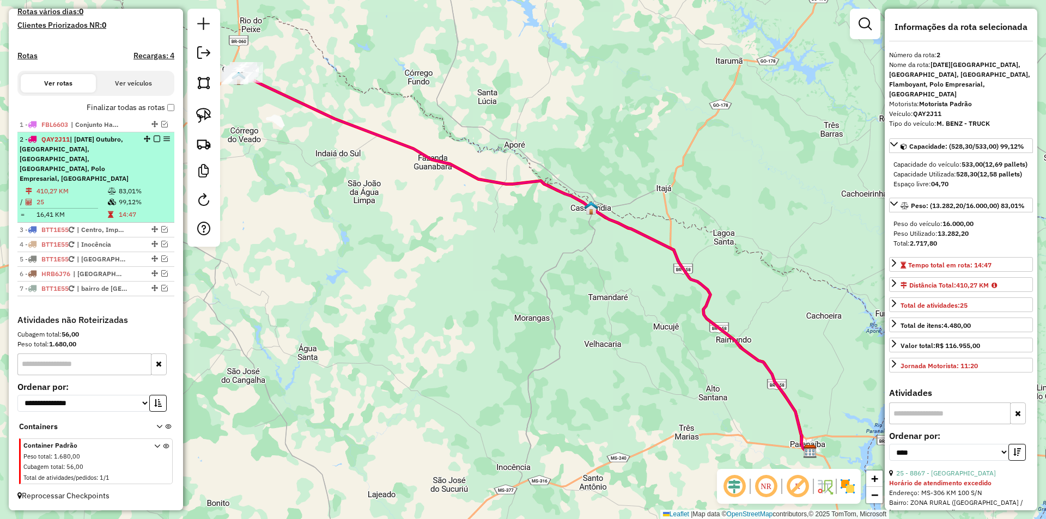
click at [154, 142] on em at bounding box center [157, 139] width 7 height 7
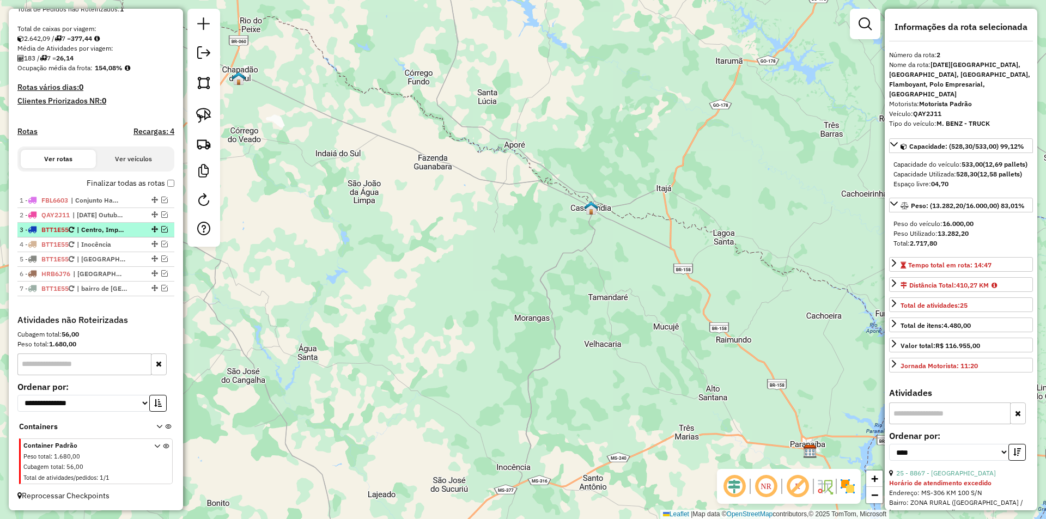
click at [161, 229] on em at bounding box center [164, 229] width 7 height 7
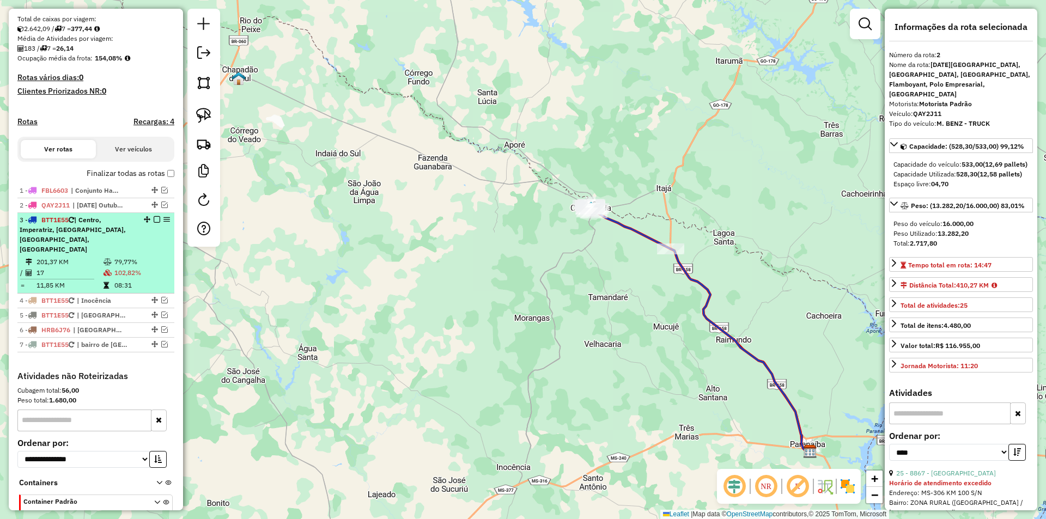
scroll to position [280, 0]
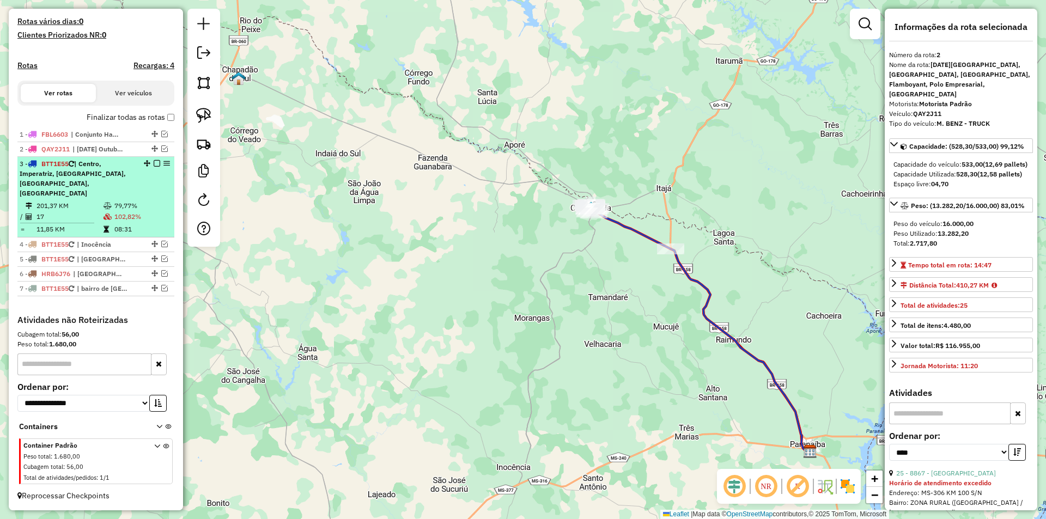
click at [69, 221] on td "17" at bounding box center [69, 216] width 67 height 11
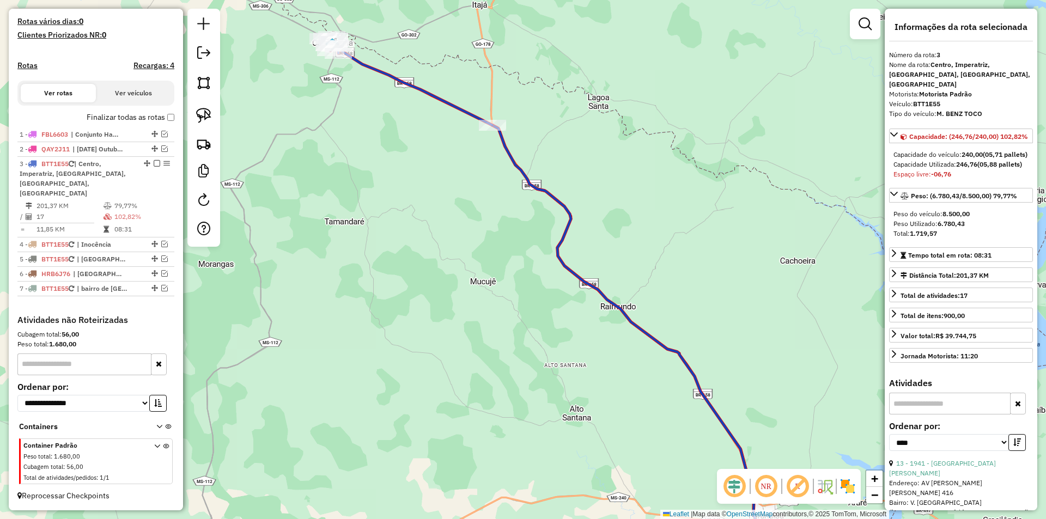
drag, startPoint x: 382, startPoint y: 171, endPoint x: 551, endPoint y: 314, distance: 221.5
click at [551, 314] on div "Janela de atendimento Grade de atendimento Capacidade Transportadoras Veículos …" at bounding box center [523, 259] width 1046 height 519
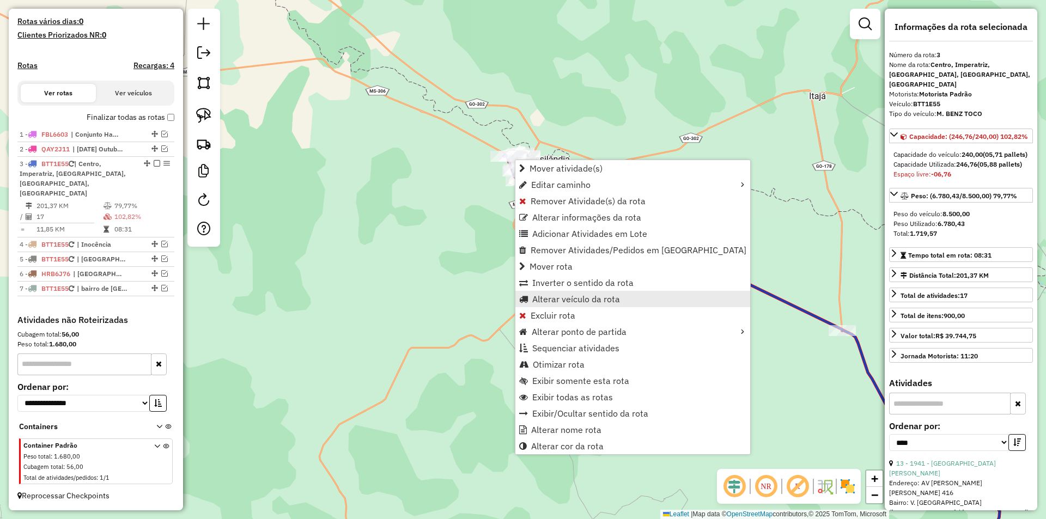
click at [557, 298] on span "Alterar veículo da rota" at bounding box center [576, 299] width 88 height 9
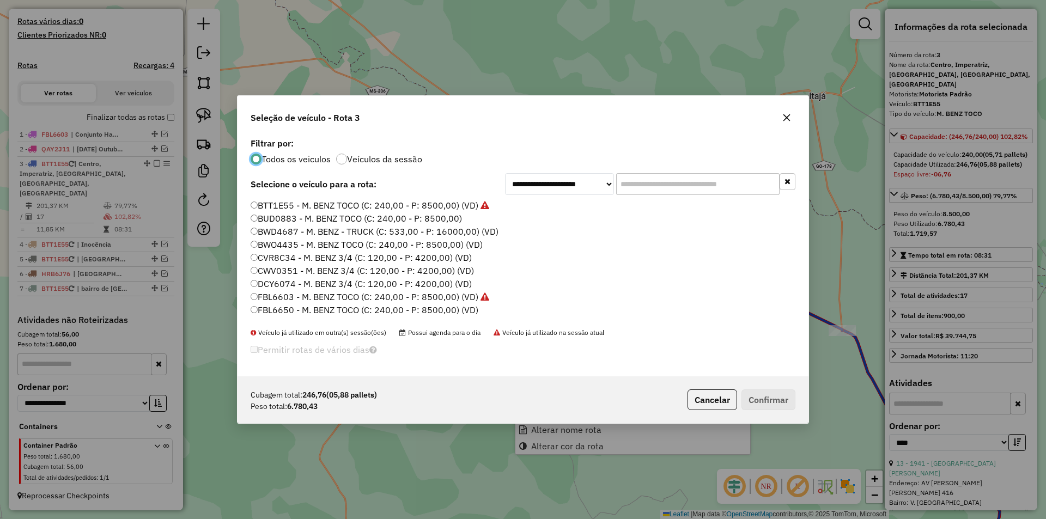
scroll to position [6, 3]
click at [301, 310] on label "FBL6650 - M. BENZ TOCO (C: 240,00 - P: 8500,00) (VD)" at bounding box center [365, 310] width 228 height 13
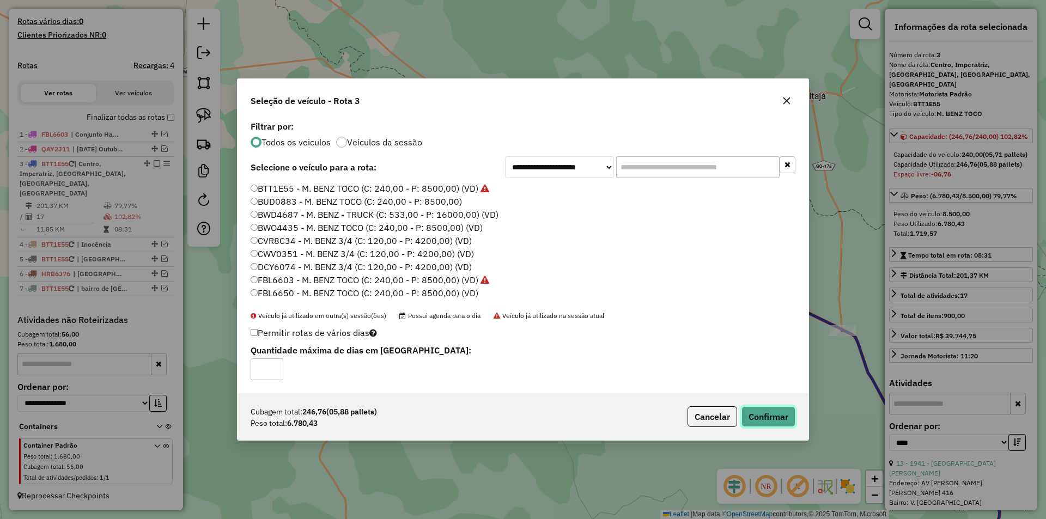
click at [773, 420] on button "Confirmar" at bounding box center [769, 416] width 54 height 21
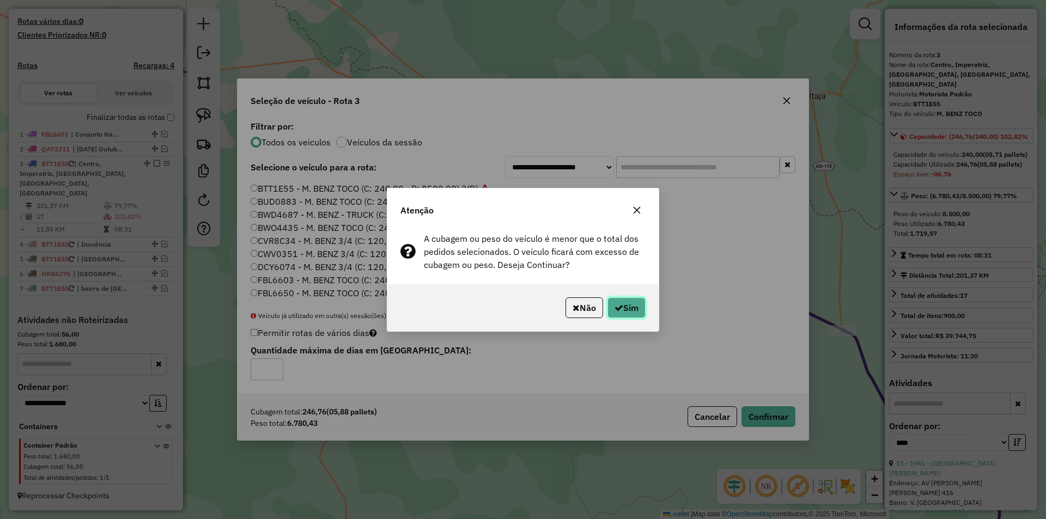
click at [615, 307] on icon "button" at bounding box center [619, 308] width 9 height 9
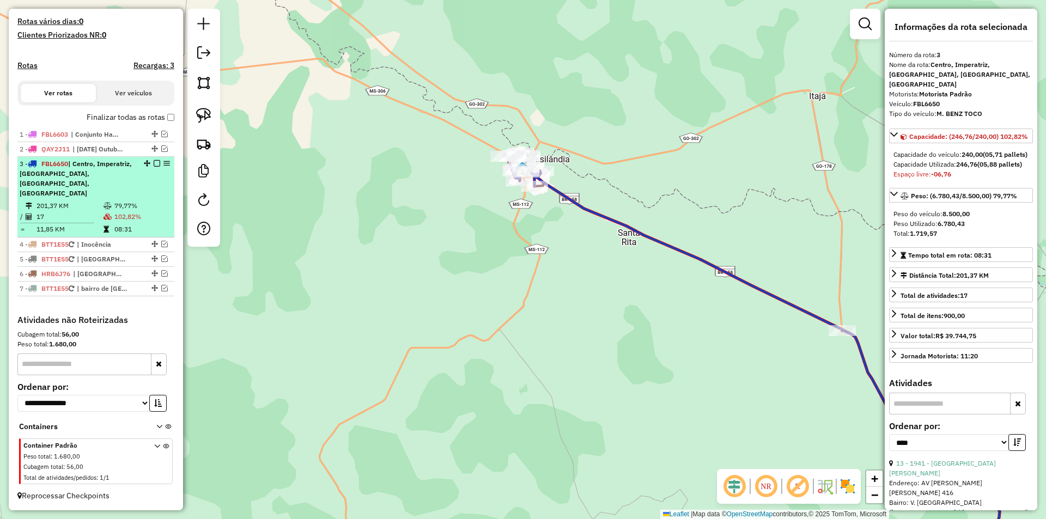
click at [154, 167] on em at bounding box center [157, 163] width 7 height 7
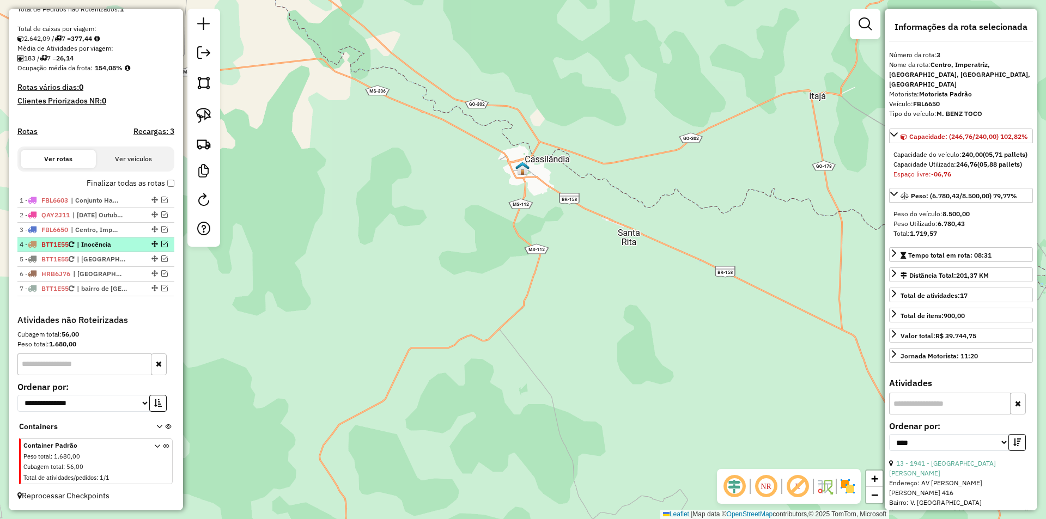
click at [161, 244] on em at bounding box center [164, 244] width 7 height 7
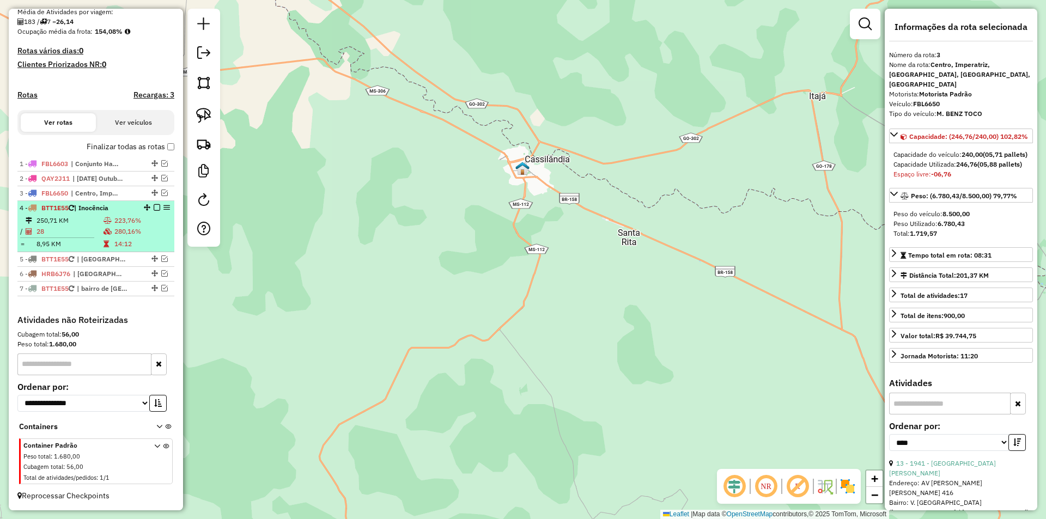
click at [64, 227] on td "28" at bounding box center [69, 231] width 67 height 11
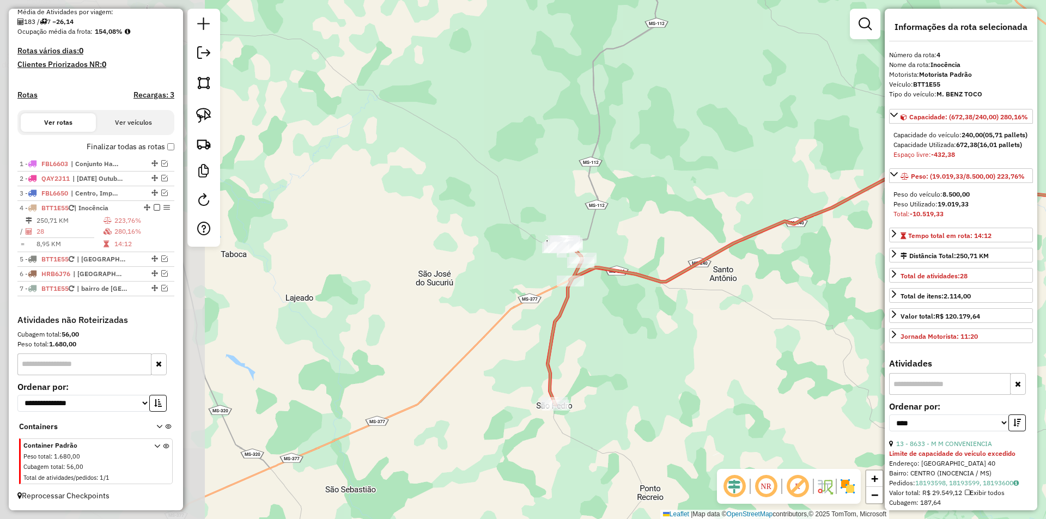
drag, startPoint x: 318, startPoint y: 216, endPoint x: 648, endPoint y: 208, distance: 330.3
click at [648, 208] on div "Janela de atendimento Grade de atendimento Capacidade Transportadoras Veículos …" at bounding box center [523, 259] width 1046 height 519
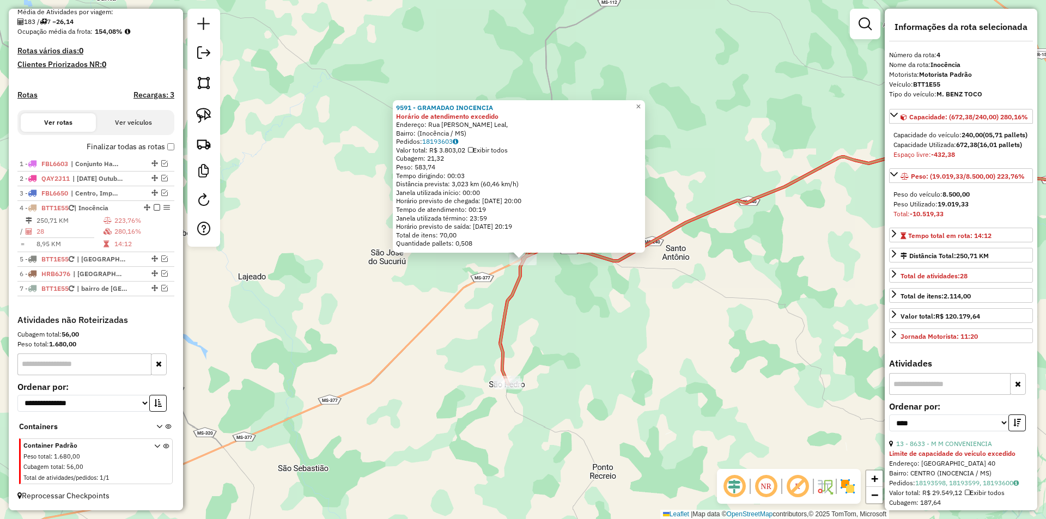
click at [430, 265] on div "9591 - GRAMADAO INOCENCIA Horário de atendimento excedido Endereço: Rua [PERSON…" at bounding box center [523, 259] width 1046 height 519
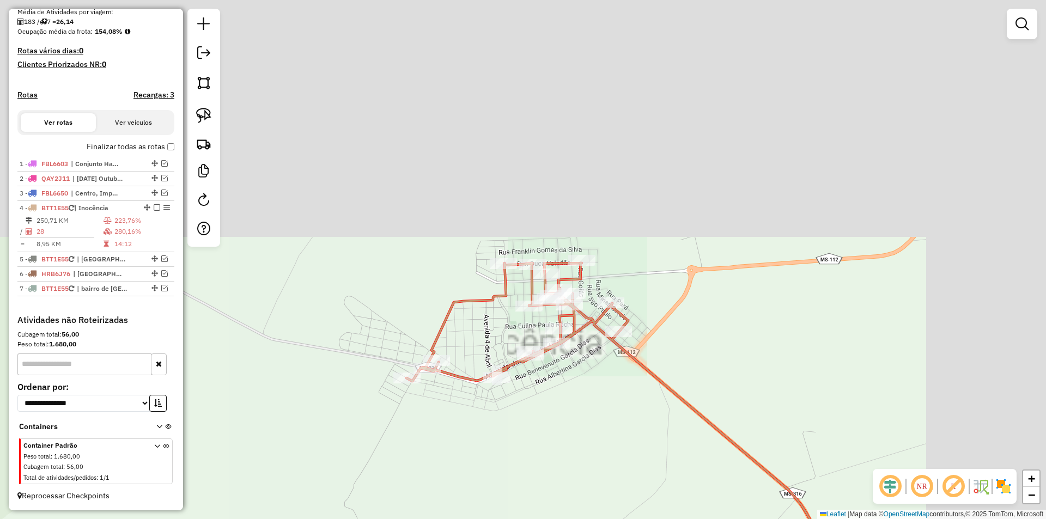
drag, startPoint x: 670, startPoint y: 206, endPoint x: 547, endPoint y: 430, distance: 255.3
click at [547, 430] on div "Janela de atendimento Grade de atendimento Capacidade Transportadoras Veículos …" at bounding box center [523, 259] width 1046 height 519
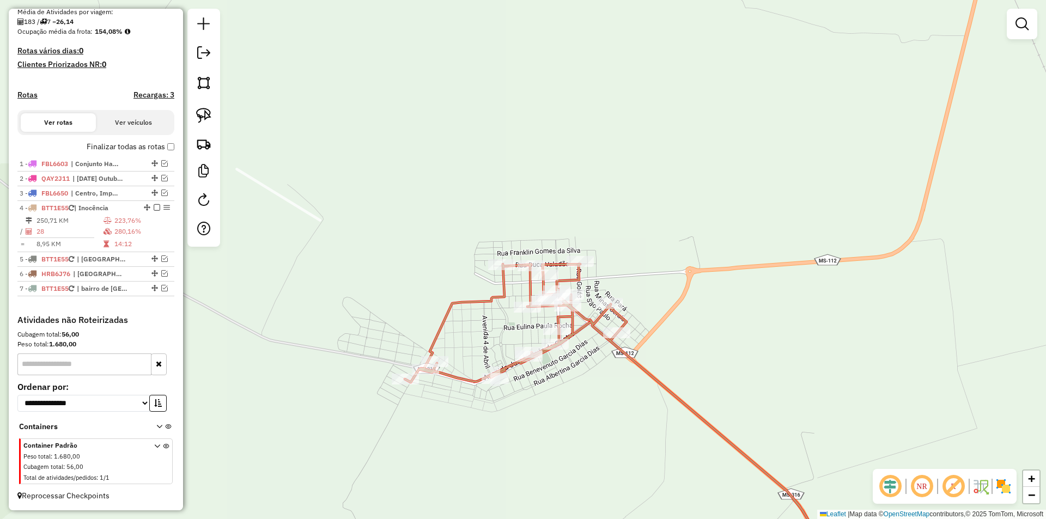
drag, startPoint x: 209, startPoint y: 111, endPoint x: 521, endPoint y: 215, distance: 329.8
click at [209, 112] on img at bounding box center [203, 115] width 15 height 15
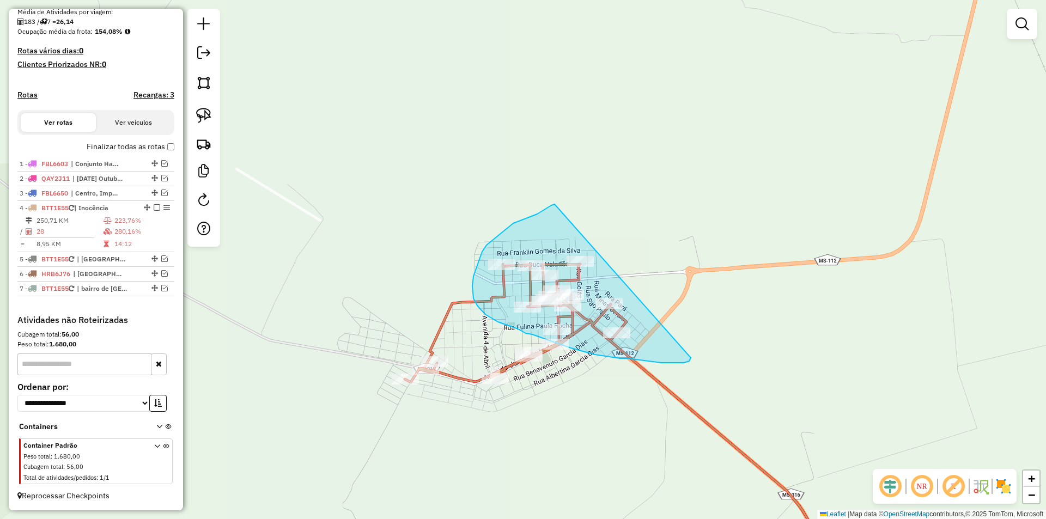
drag, startPoint x: 555, startPoint y: 204, endPoint x: 691, endPoint y: 353, distance: 201.3
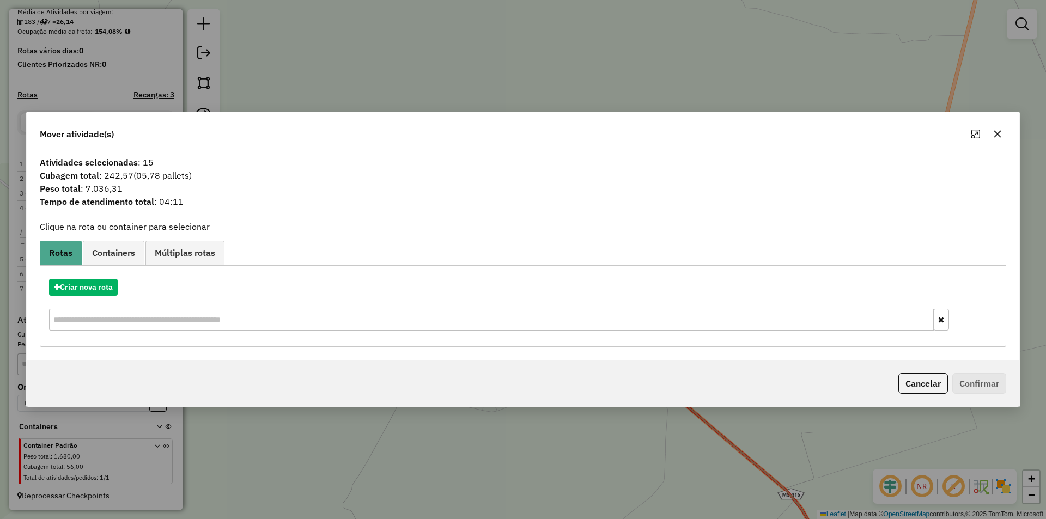
click at [994, 136] on icon "button" at bounding box center [997, 134] width 9 height 9
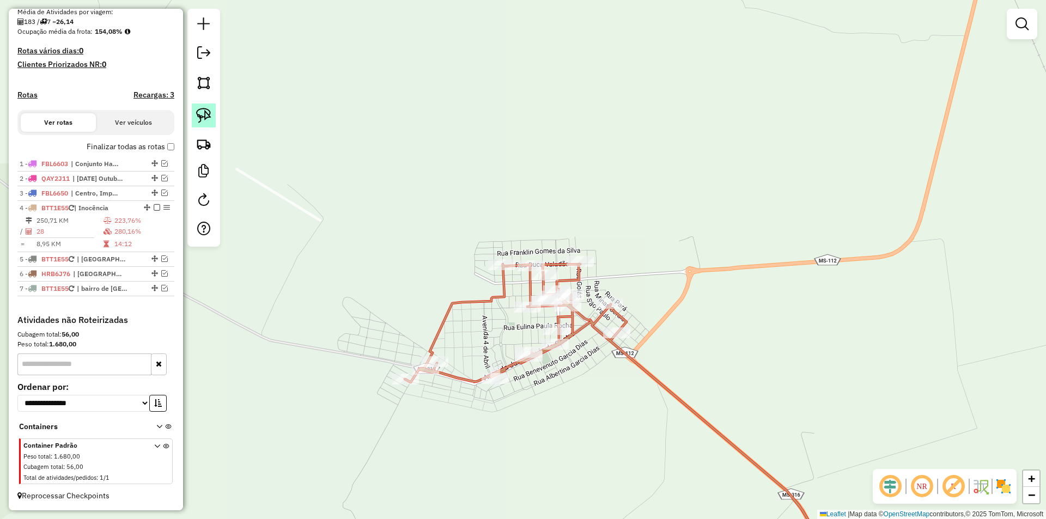
click at [204, 117] on img at bounding box center [203, 115] width 15 height 15
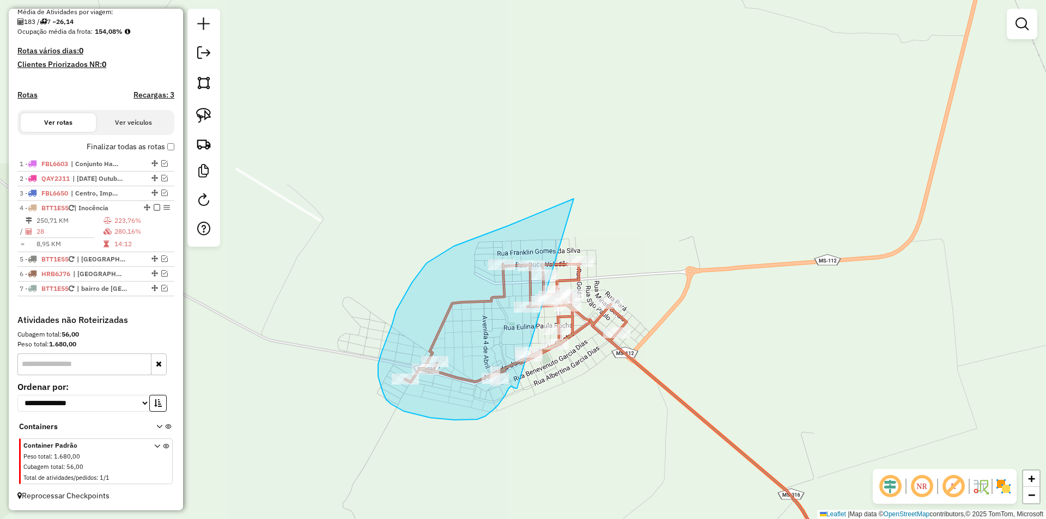
drag, startPoint x: 574, startPoint y: 199, endPoint x: 520, endPoint y: 389, distance: 197.2
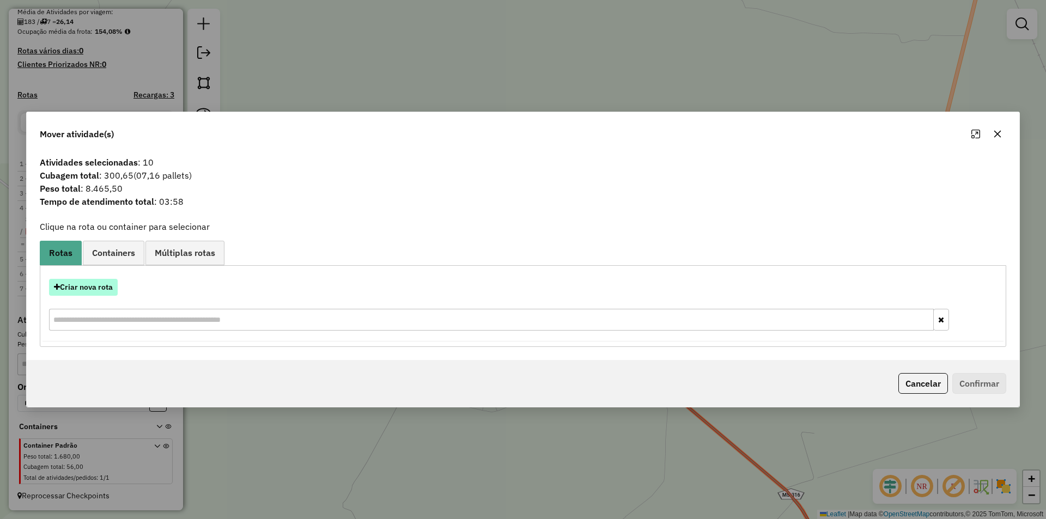
click at [108, 289] on button "Criar nova rota" at bounding box center [83, 287] width 69 height 17
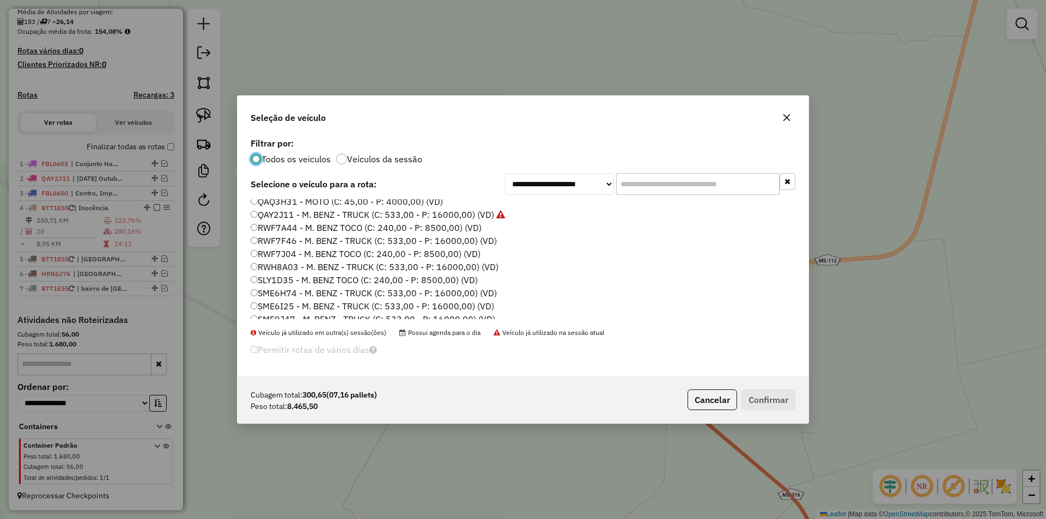
scroll to position [364, 0]
click at [292, 272] on label "SLY1D35 - M. BENZ TOCO (C: 240,00 - P: 8500,00) (VD)" at bounding box center [364, 272] width 227 height 13
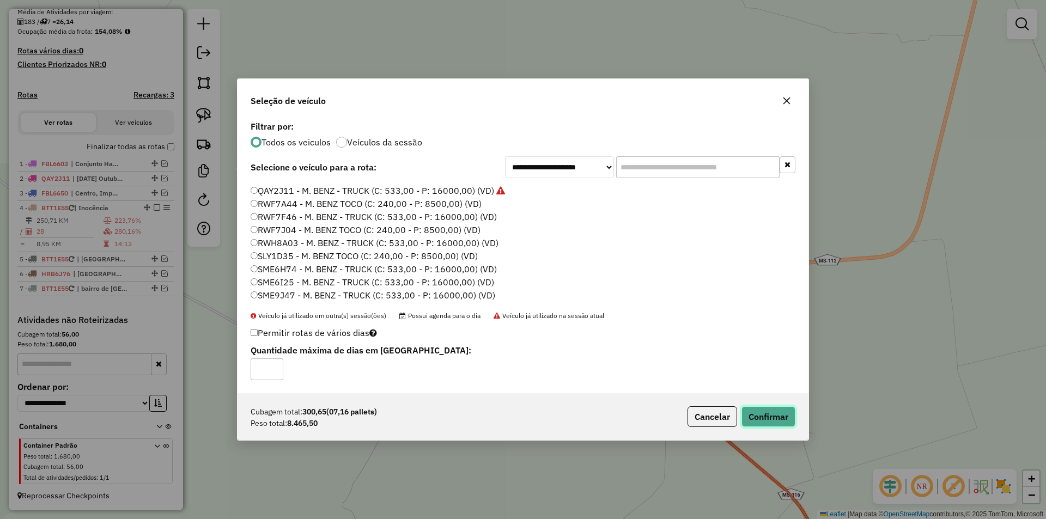
click at [753, 416] on button "Confirmar" at bounding box center [769, 416] width 54 height 21
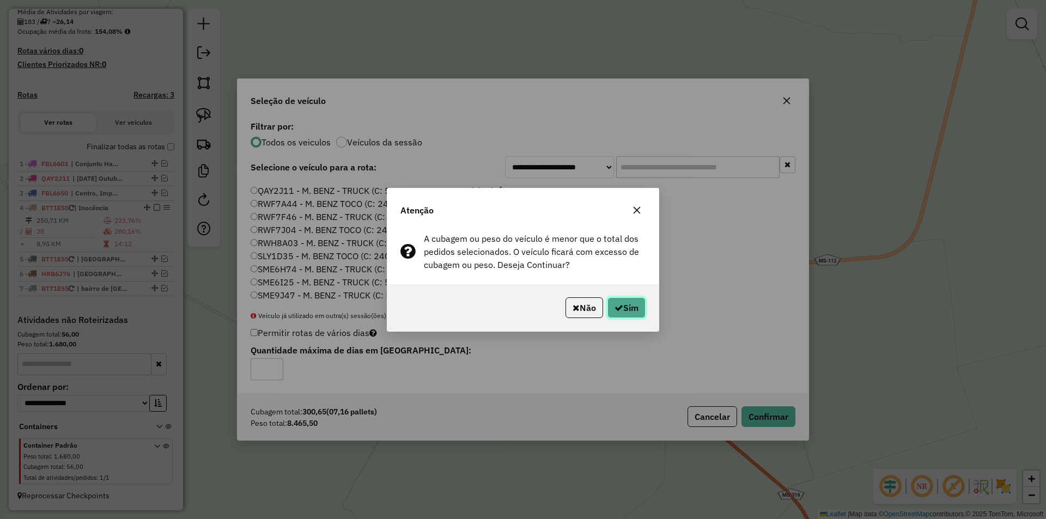
click at [623, 309] on button "Sim" at bounding box center [627, 308] width 38 height 21
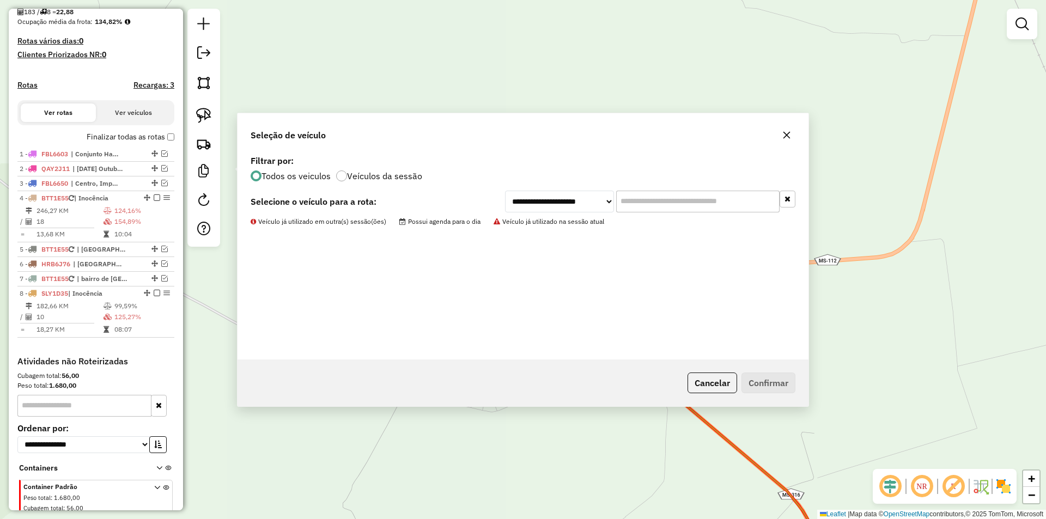
scroll to position [290, 0]
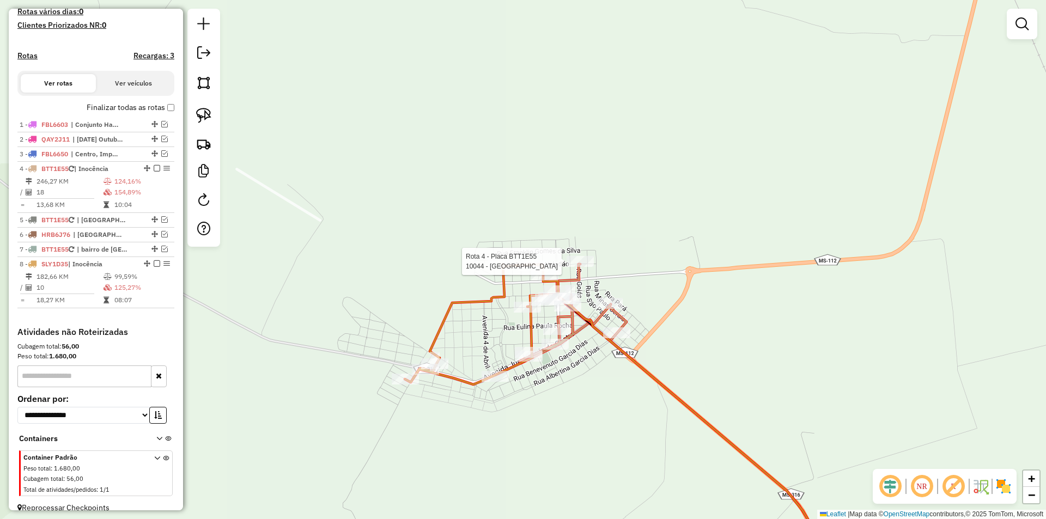
select select "*********"
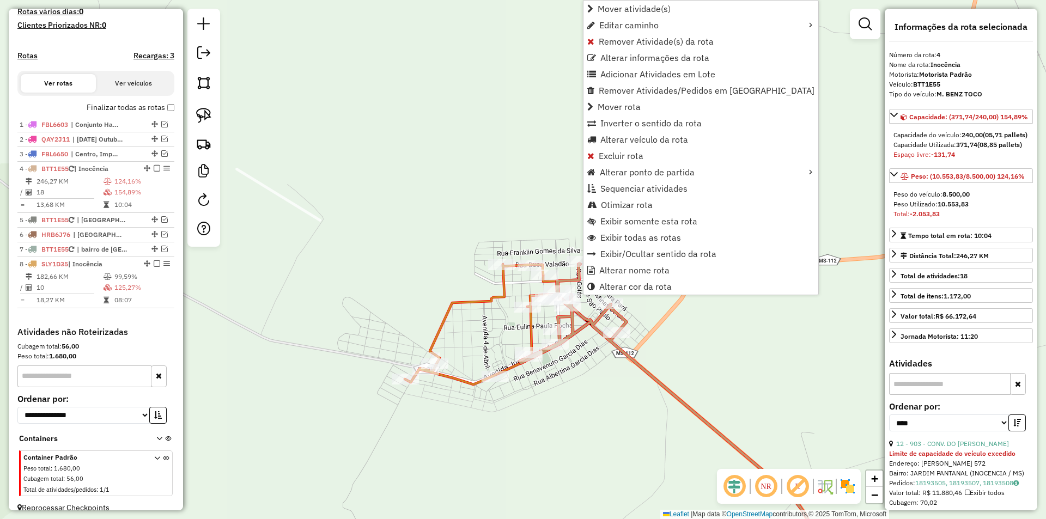
scroll to position [312, 0]
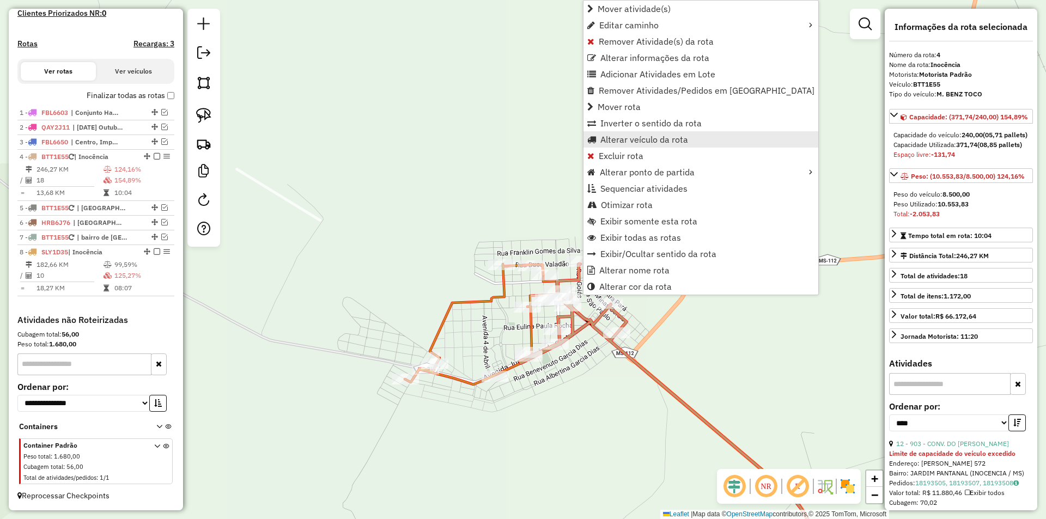
click at [626, 139] on span "Alterar veículo da rota" at bounding box center [644, 139] width 88 height 9
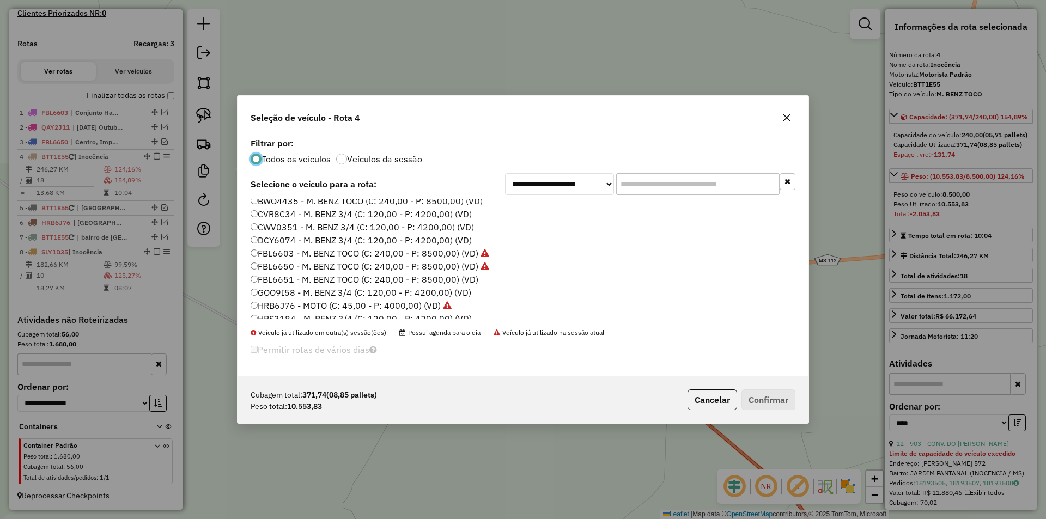
scroll to position [272, 0]
click at [314, 312] on label "RWF7A44 - M. BENZ TOCO (C: 240,00 - P: 8500,00) (VD)" at bounding box center [366, 312] width 231 height 13
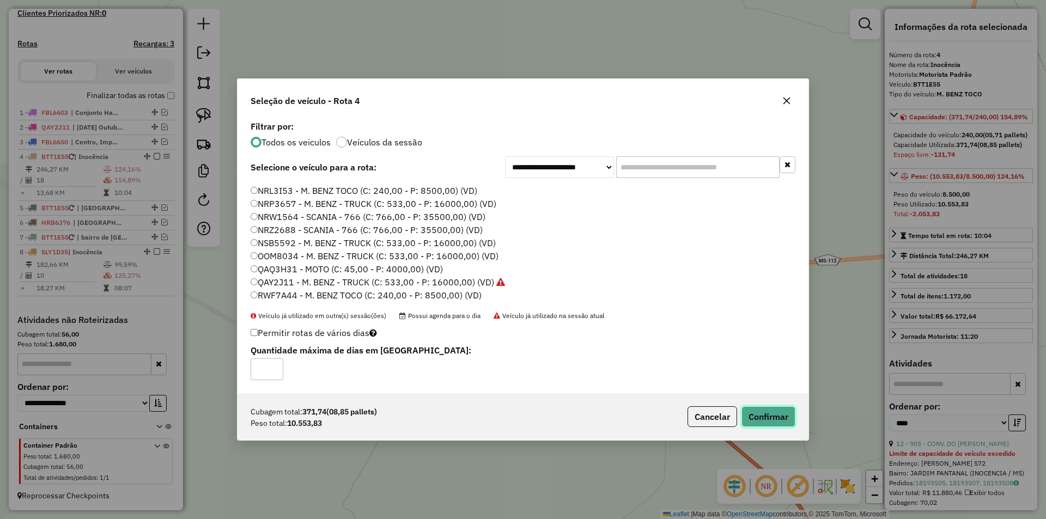
click at [766, 414] on button "Confirmar" at bounding box center [769, 416] width 54 height 21
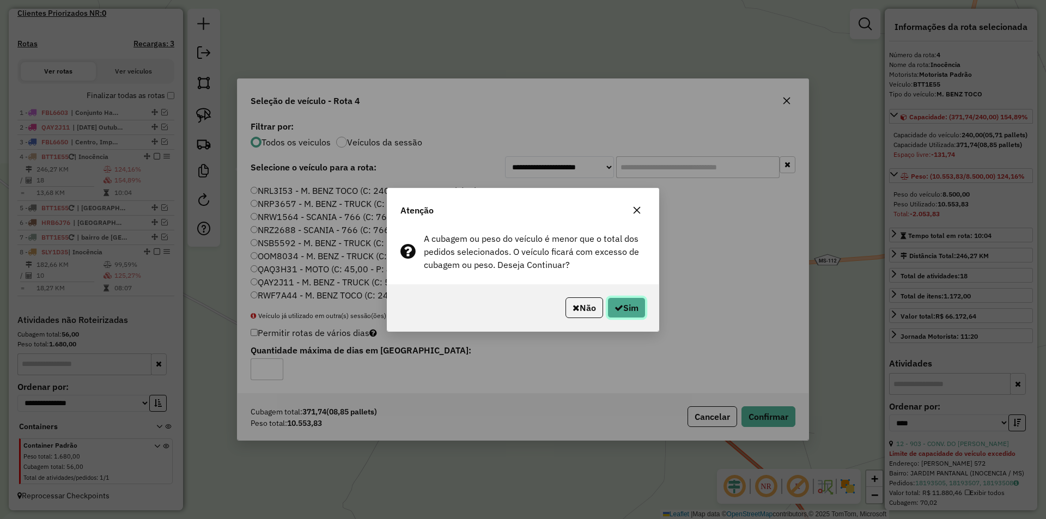
click at [633, 310] on button "Sim" at bounding box center [627, 308] width 38 height 21
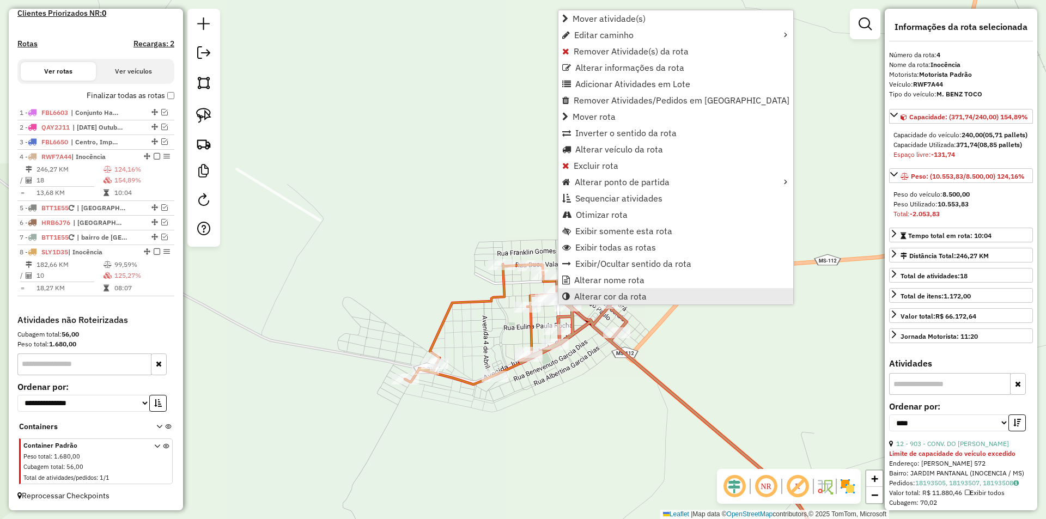
click at [625, 304] on link "Alterar cor da rota" at bounding box center [676, 296] width 235 height 16
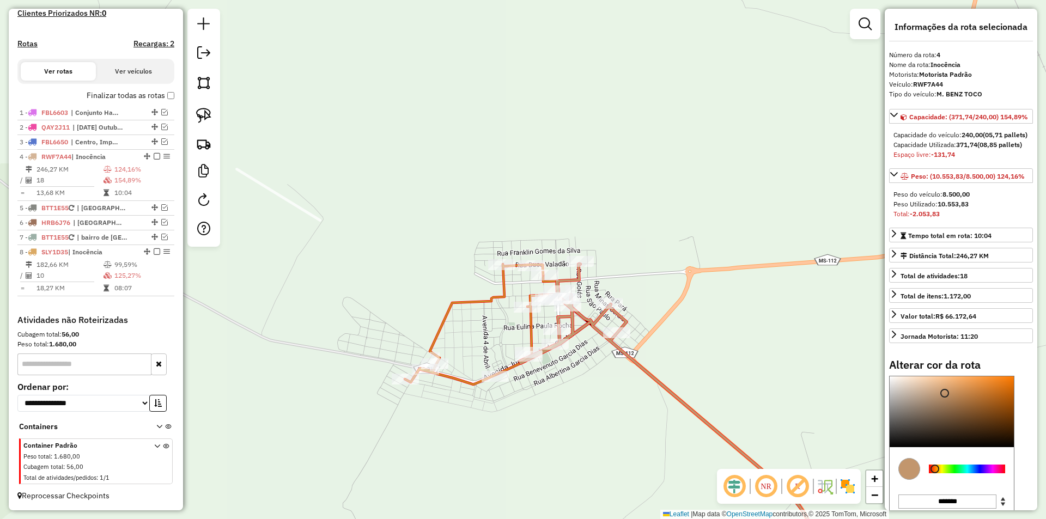
type input "*******"
click at [980, 474] on div at bounding box center [967, 469] width 76 height 9
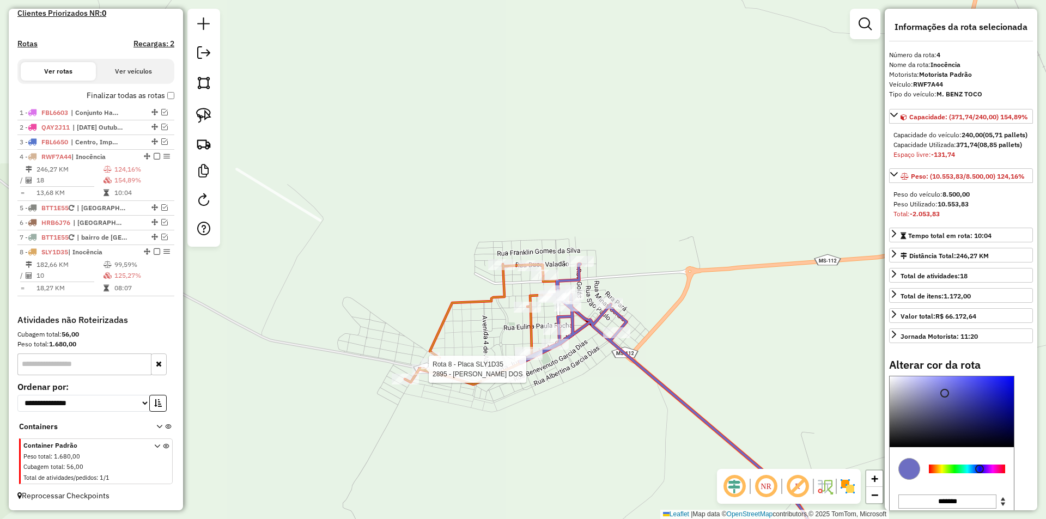
select select "*********"
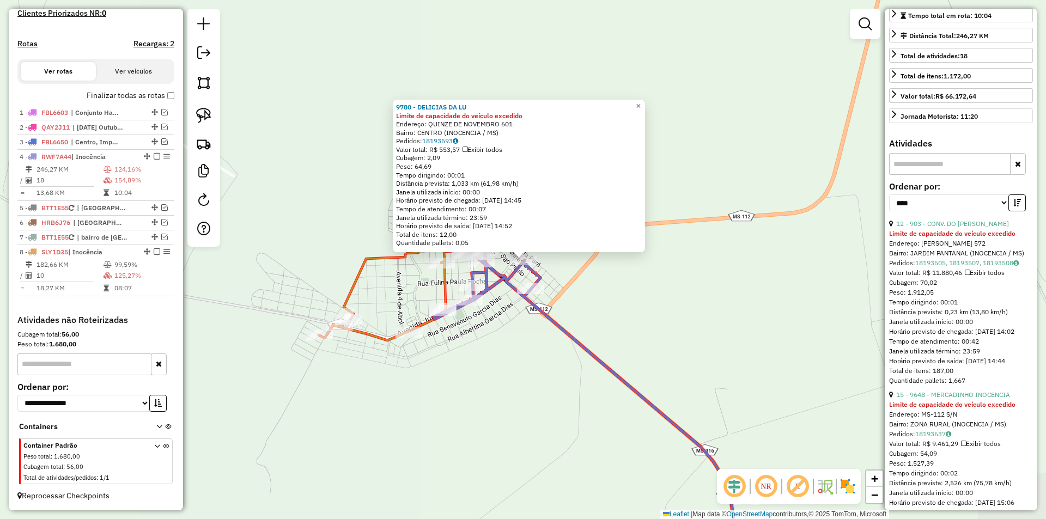
scroll to position [327, 0]
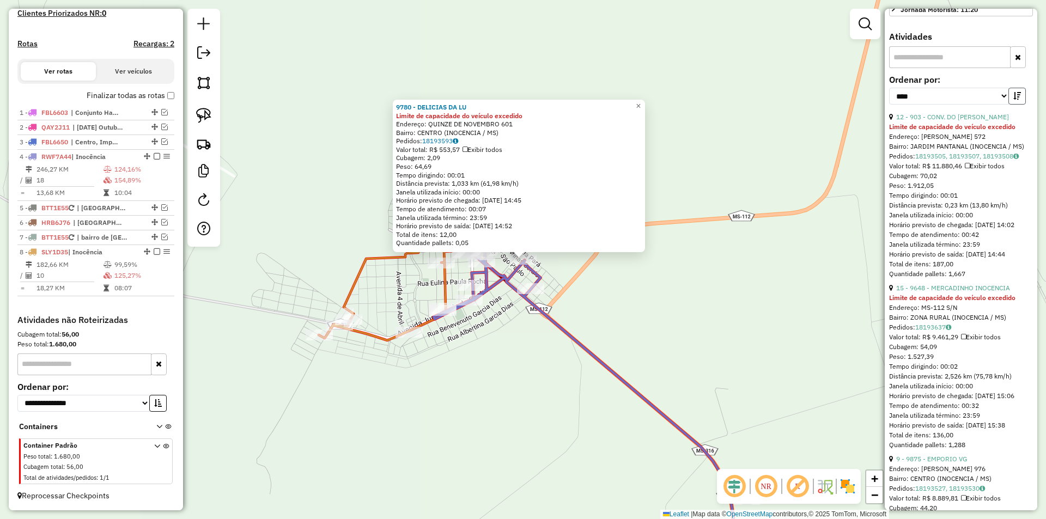
click at [1014, 100] on icon "button" at bounding box center [1018, 96] width 8 height 8
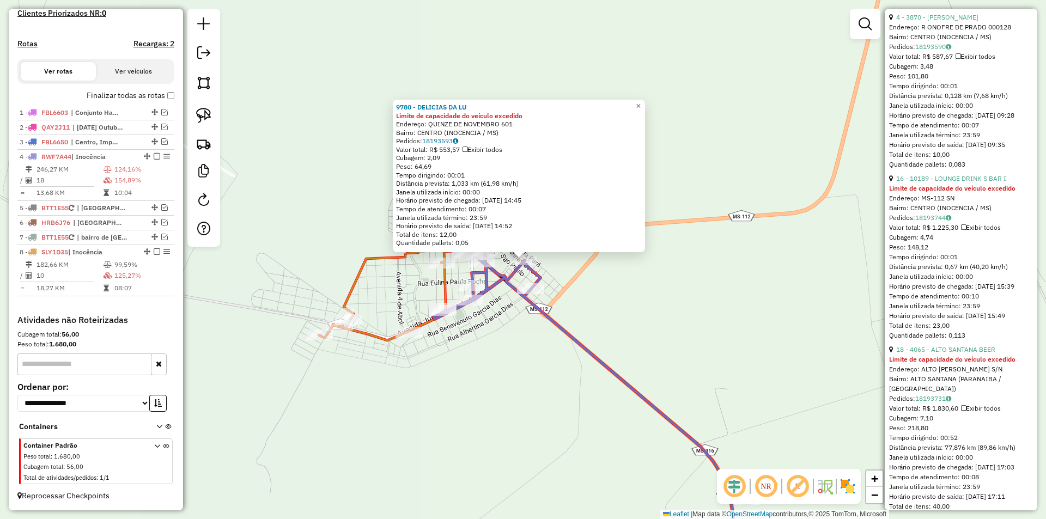
scroll to position [1144, 0]
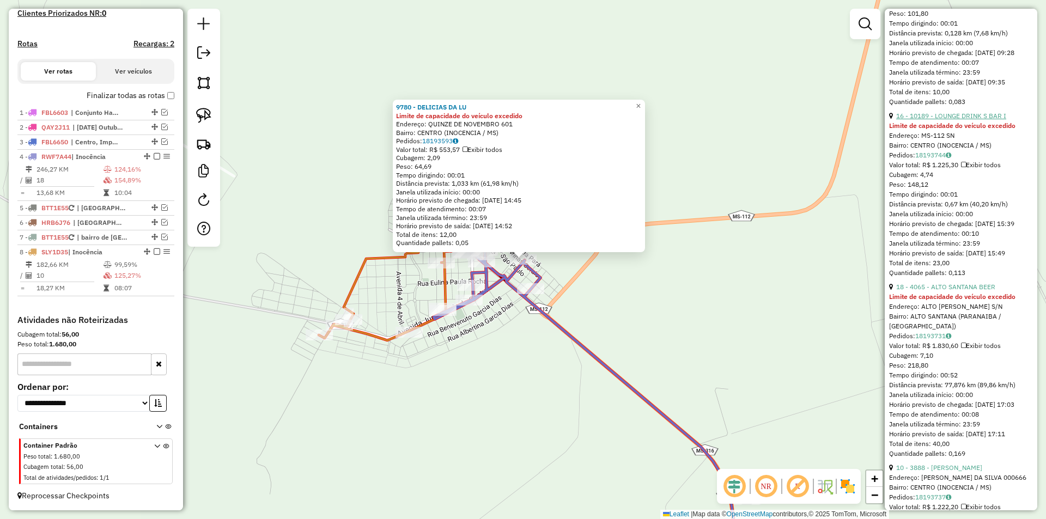
click at [943, 120] on link "16 - 10189 - LOUNGE DRINK S BAR I" at bounding box center [951, 116] width 110 height 8
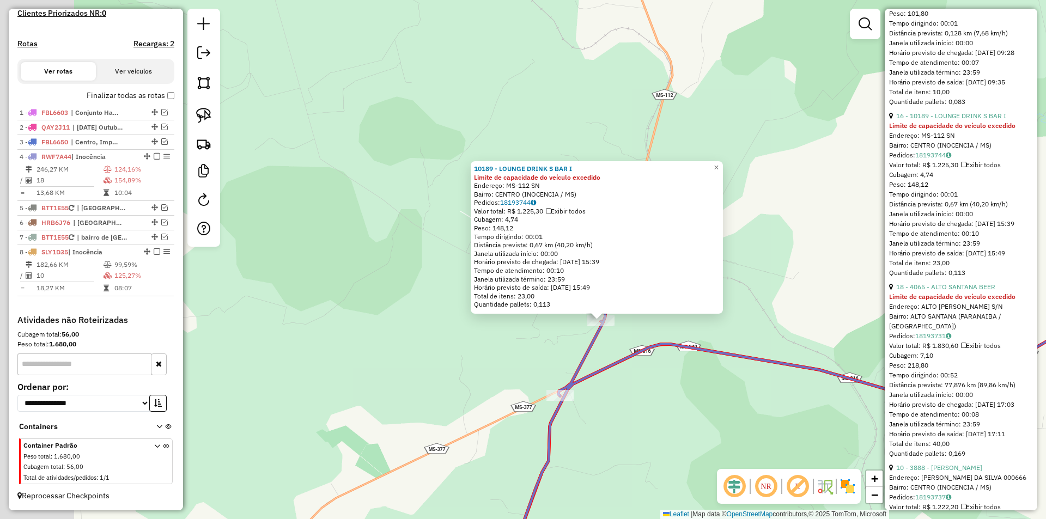
drag, startPoint x: 403, startPoint y: 307, endPoint x: 580, endPoint y: 356, distance: 183.8
click at [580, 356] on icon at bounding box center [907, 409] width 841 height 424
drag, startPoint x: 523, startPoint y: 329, endPoint x: 528, endPoint y: 330, distance: 5.6
click at [524, 329] on div "10189 - LOUNGE DRINK S BAR I Limite de capacidade do veículo excedido Endereço:…" at bounding box center [523, 259] width 1046 height 519
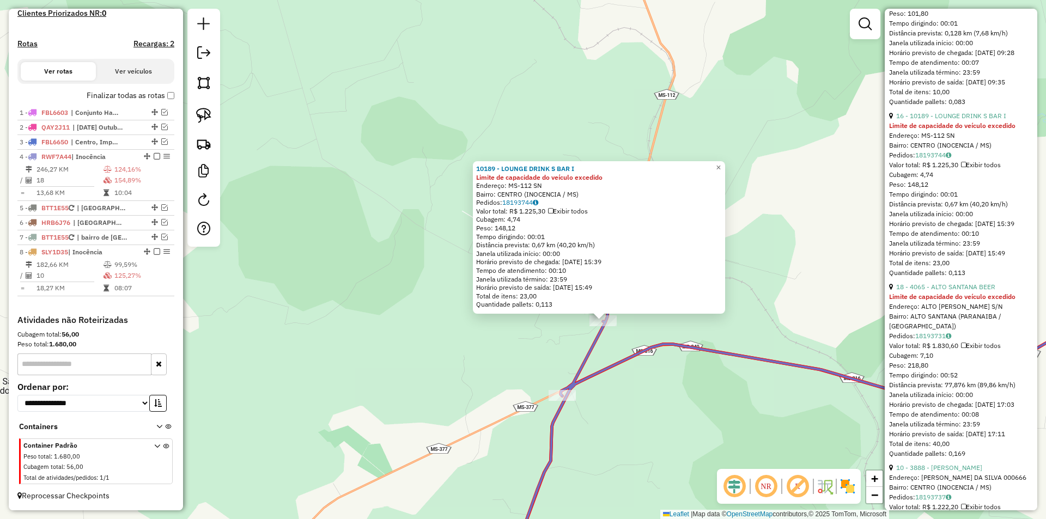
drag, startPoint x: 557, startPoint y: 329, endPoint x: 611, endPoint y: 336, distance: 54.4
click at [557, 330] on div "Rota 4 - Placa RWF7A44 10189 - LOUNGE DRINK S BAR I 10189 - LOUNGE DRINK S BAR …" at bounding box center [523, 259] width 1046 height 519
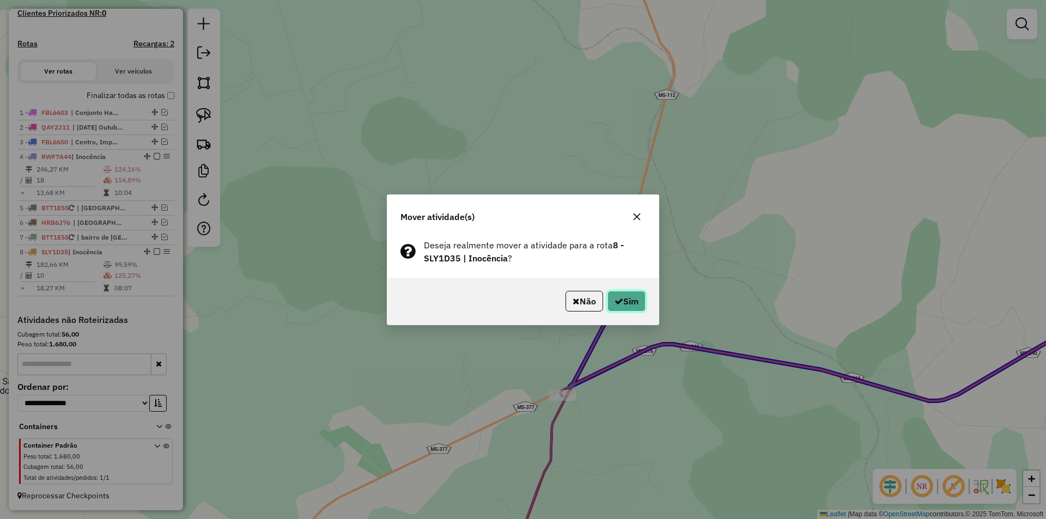
click at [622, 300] on button "Sim" at bounding box center [627, 301] width 38 height 21
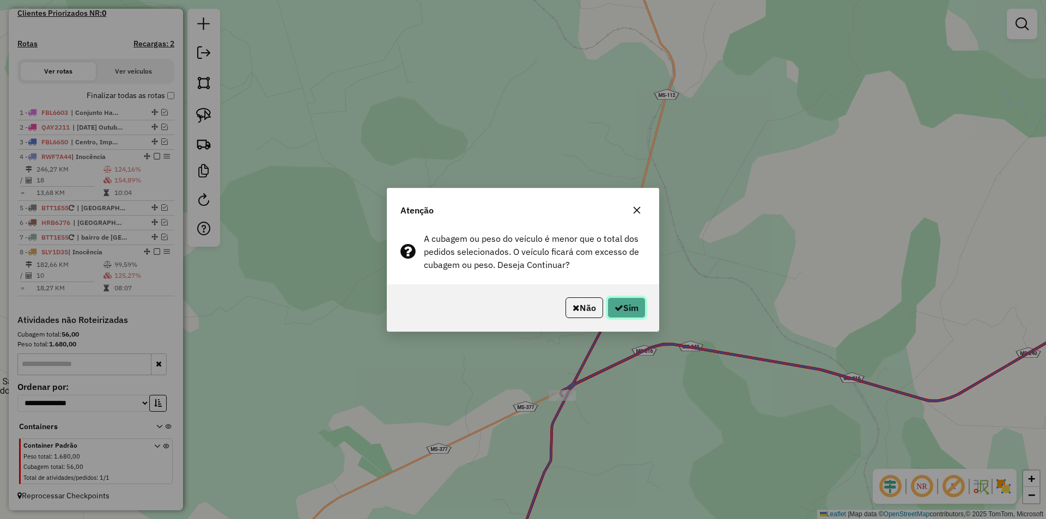
click at [622, 300] on button "Sim" at bounding box center [627, 308] width 38 height 21
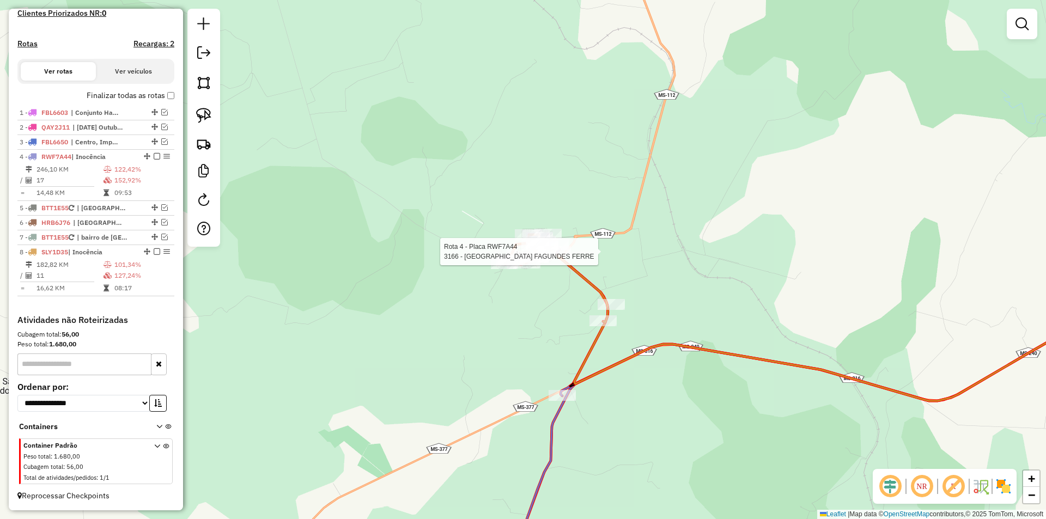
select select "*********"
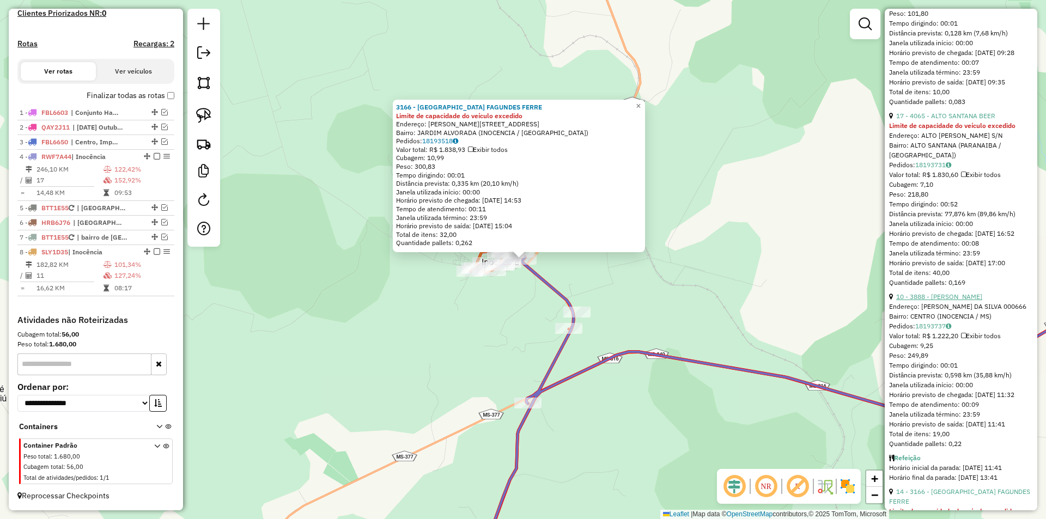
click at [970, 301] on link "10 - 3888 - [PERSON_NAME]" at bounding box center [939, 297] width 86 height 8
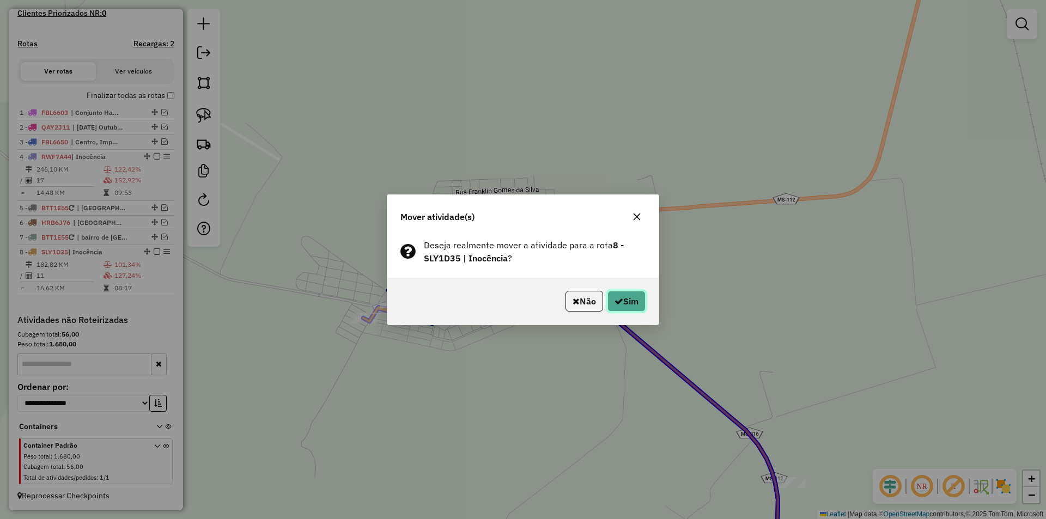
click at [620, 299] on icon "button" at bounding box center [619, 301] width 9 height 9
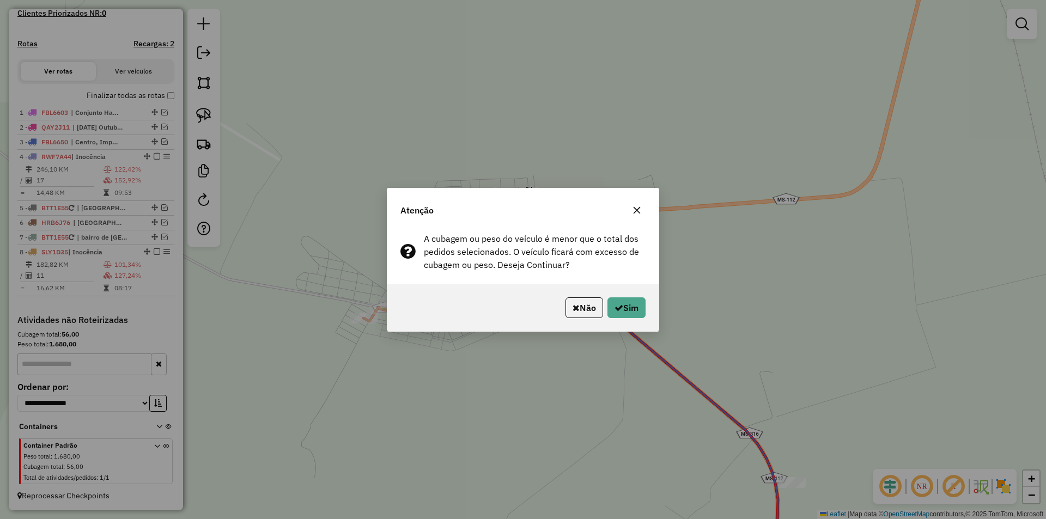
click at [620, 299] on button "Sim" at bounding box center [627, 308] width 38 height 21
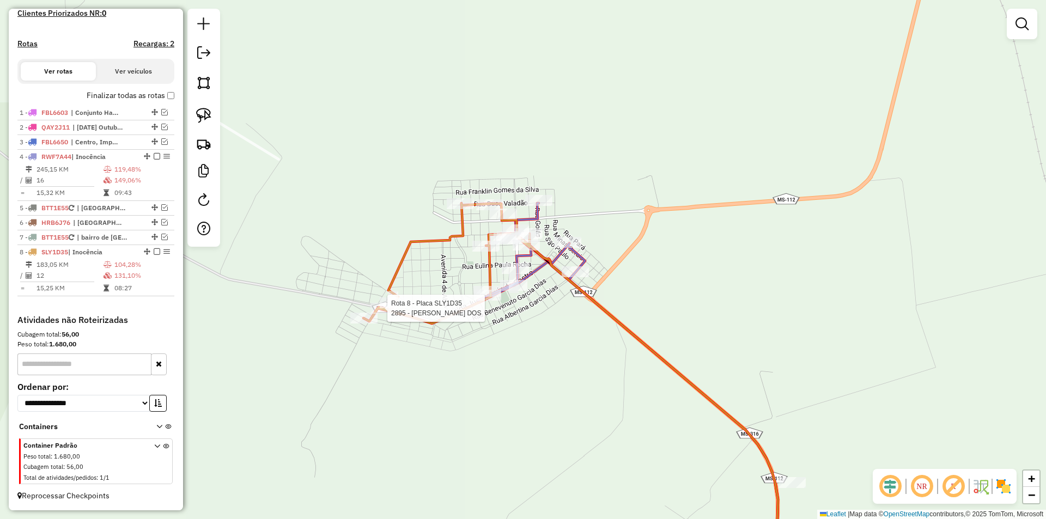
click at [380, 314] on div at bounding box center [384, 308] width 27 height 11
select select "*********"
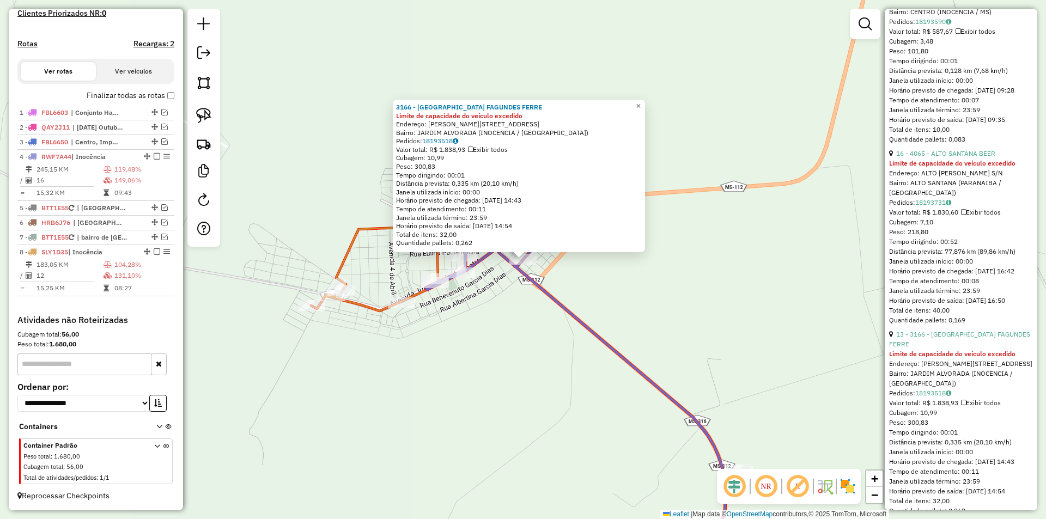
scroll to position [1308, 0]
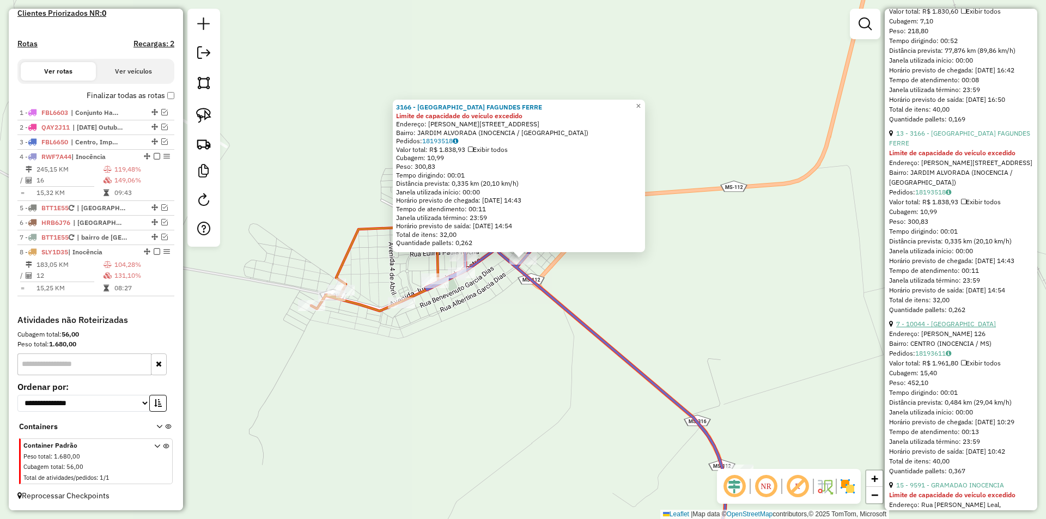
click at [971, 328] on link "7 - 10044 - [GEOGRAPHIC_DATA]" at bounding box center [946, 324] width 100 height 8
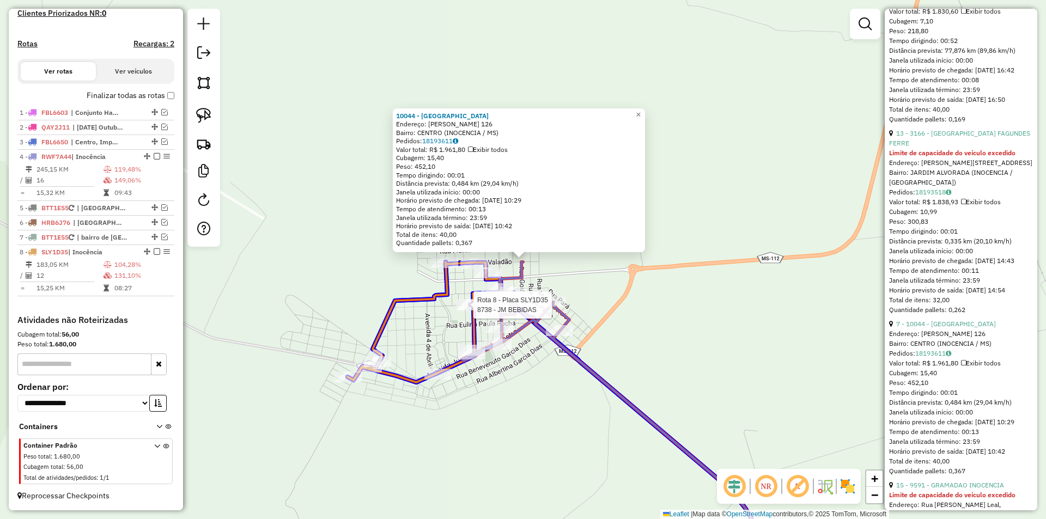
click at [11, 5] on div at bounding box center [11, 5] width 0 height 0
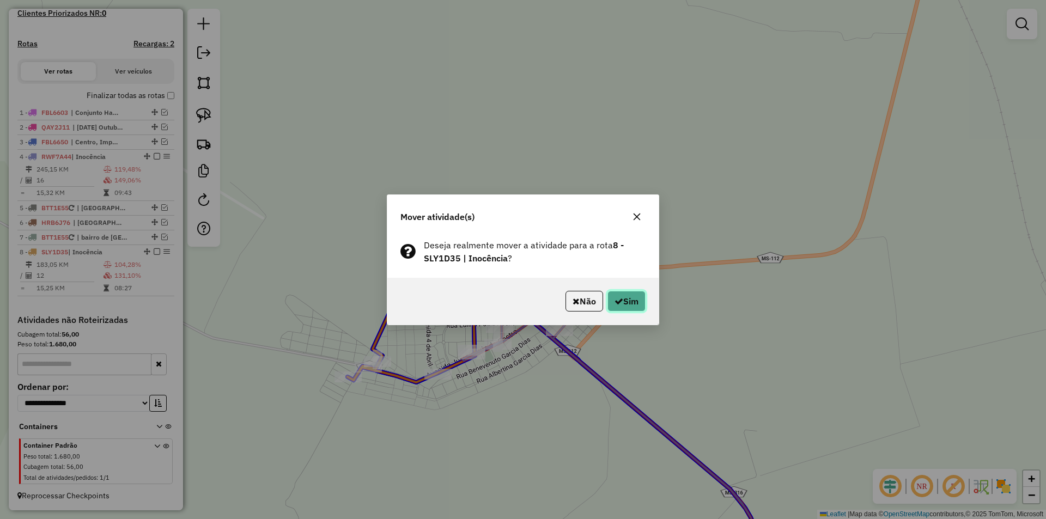
click at [619, 303] on icon "button" at bounding box center [619, 301] width 9 height 9
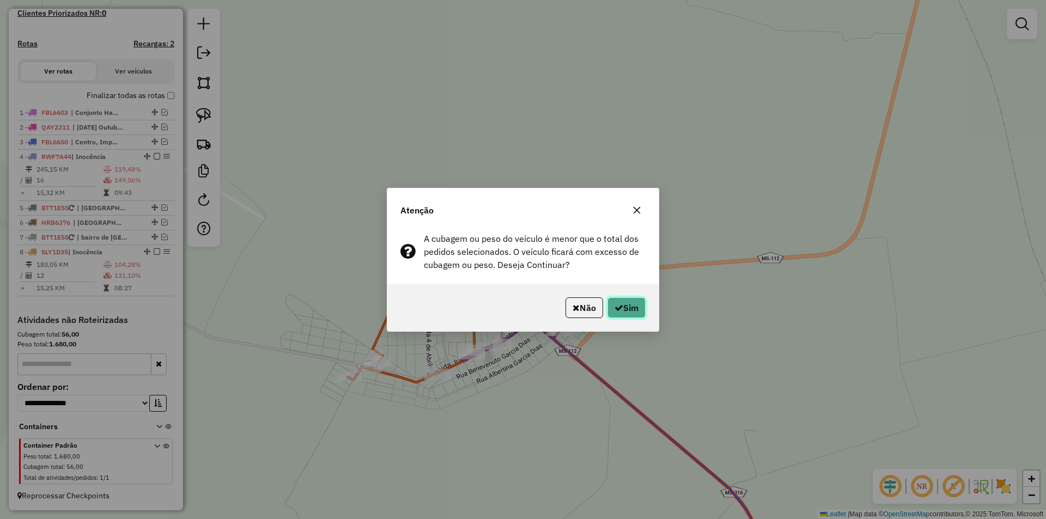
click at [619, 302] on button "Sim" at bounding box center [627, 308] width 38 height 21
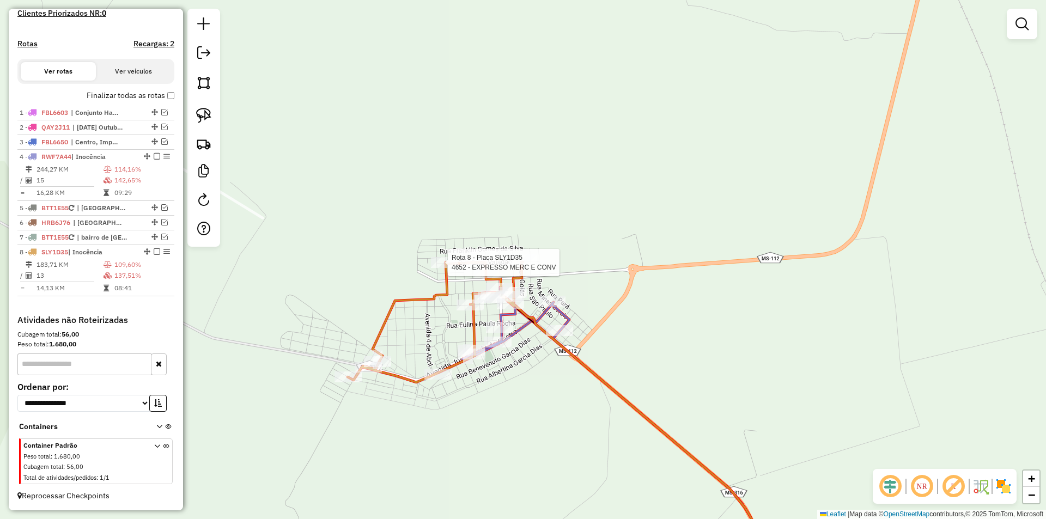
select select "*********"
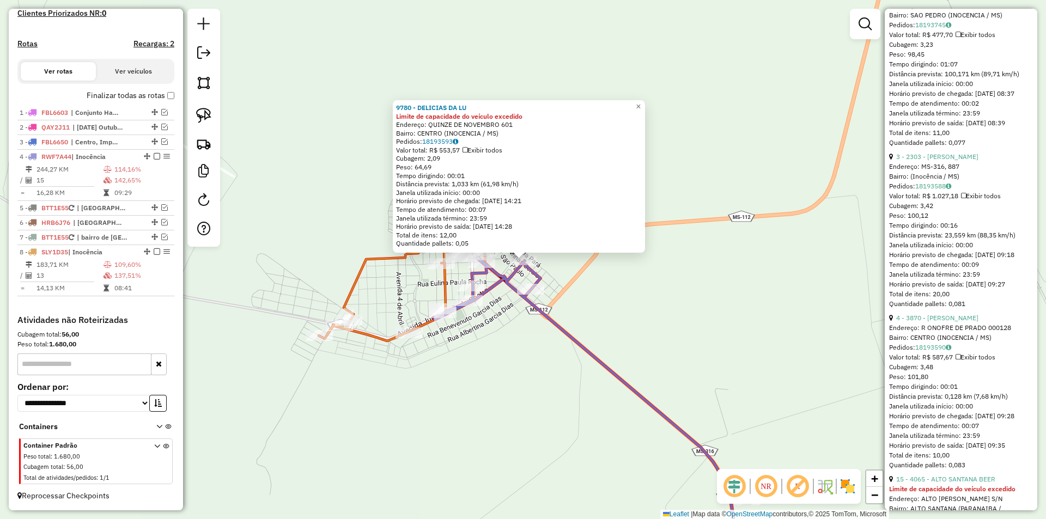
scroll to position [981, 0]
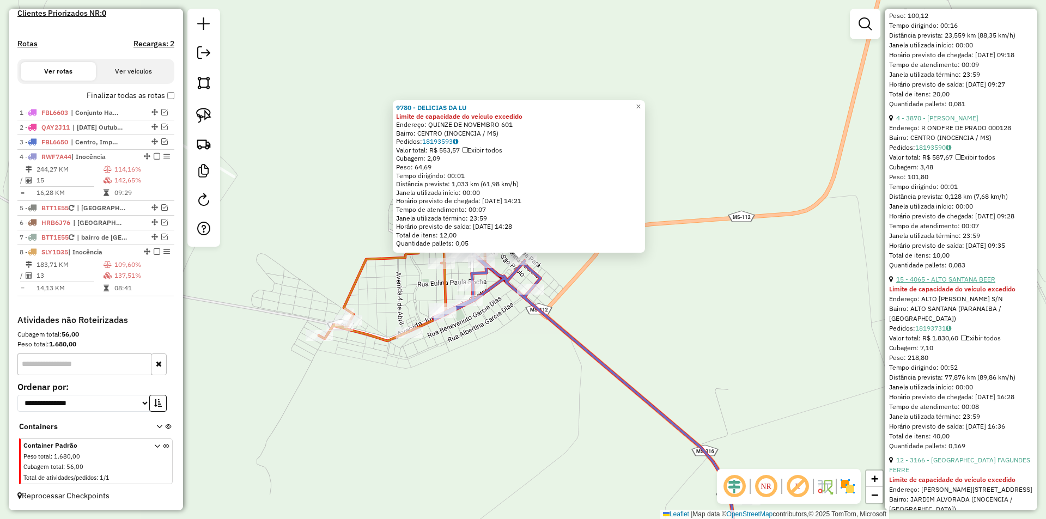
click at [949, 283] on link "15 - 4065 - ALTO SANTANA BEER" at bounding box center [945, 279] width 99 height 8
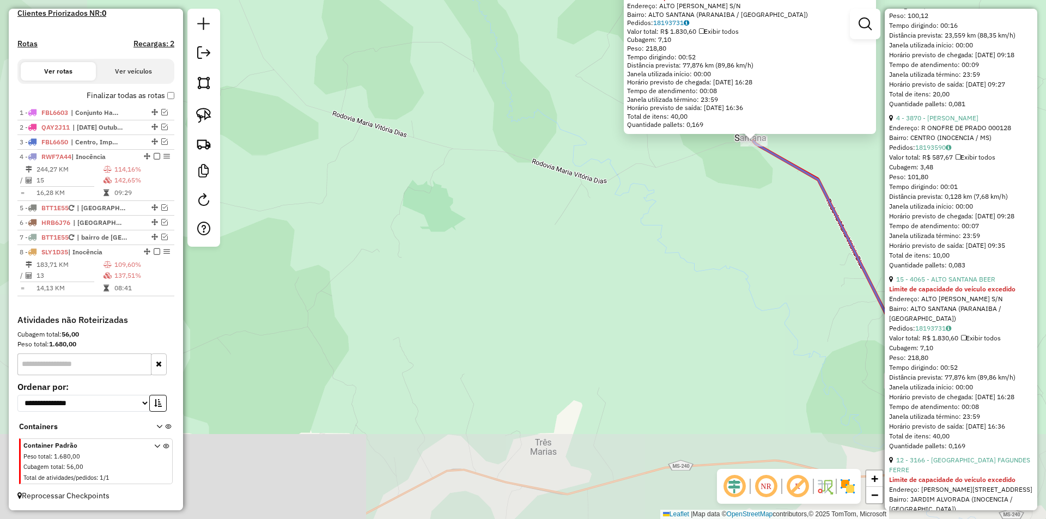
drag, startPoint x: 456, startPoint y: 351, endPoint x: 700, endPoint y: 184, distance: 295.5
click at [700, 184] on div "4065 - ALTO SANTANA BEER Limite de capacidade do veículo excedido Endereço: ALT…" at bounding box center [523, 259] width 1046 height 519
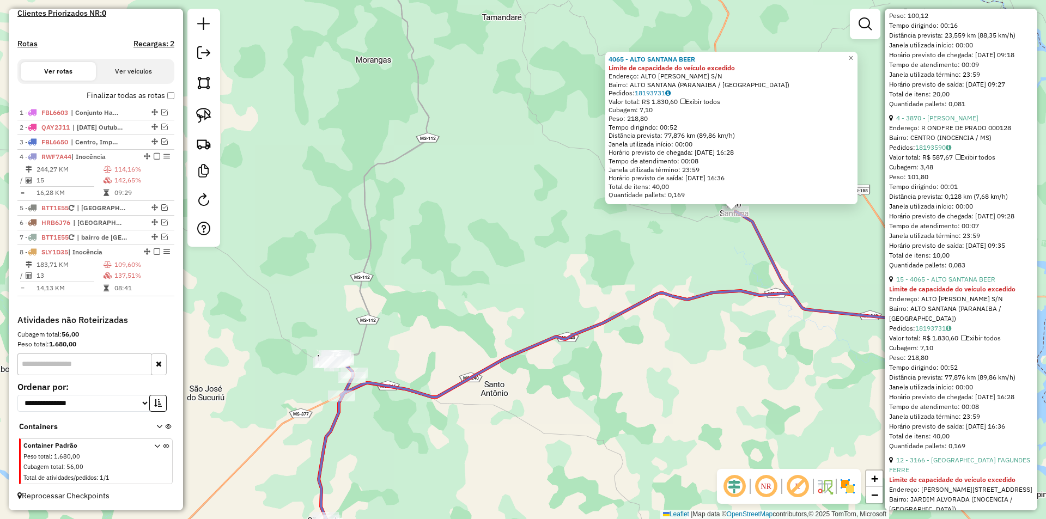
drag, startPoint x: 682, startPoint y: 274, endPoint x: 716, endPoint y: 253, distance: 39.6
click at [716, 253] on div "4065 - ALTO SANTANA BEER Limite de capacidade do veículo excedido Endereço: ALT…" at bounding box center [523, 259] width 1046 height 519
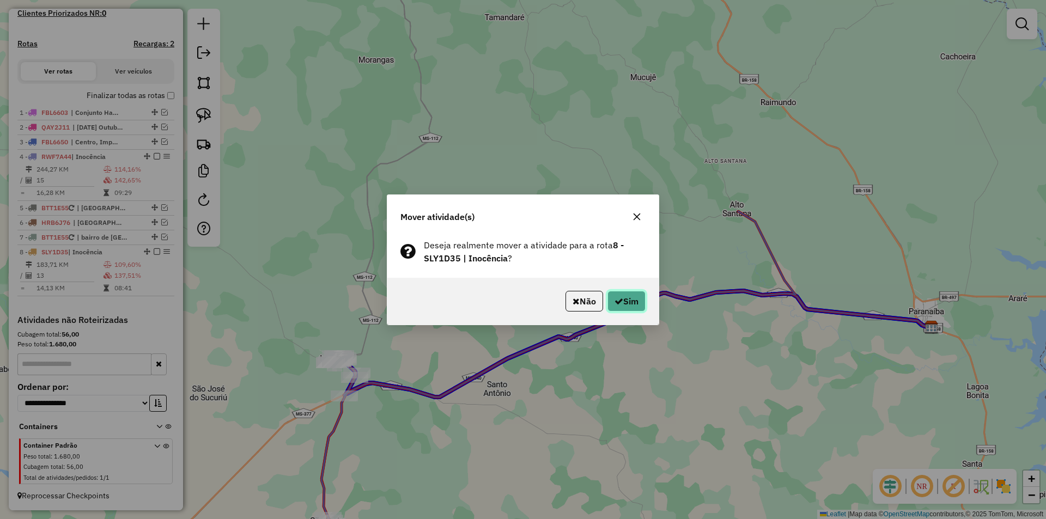
click at [644, 301] on button "Sim" at bounding box center [627, 301] width 38 height 21
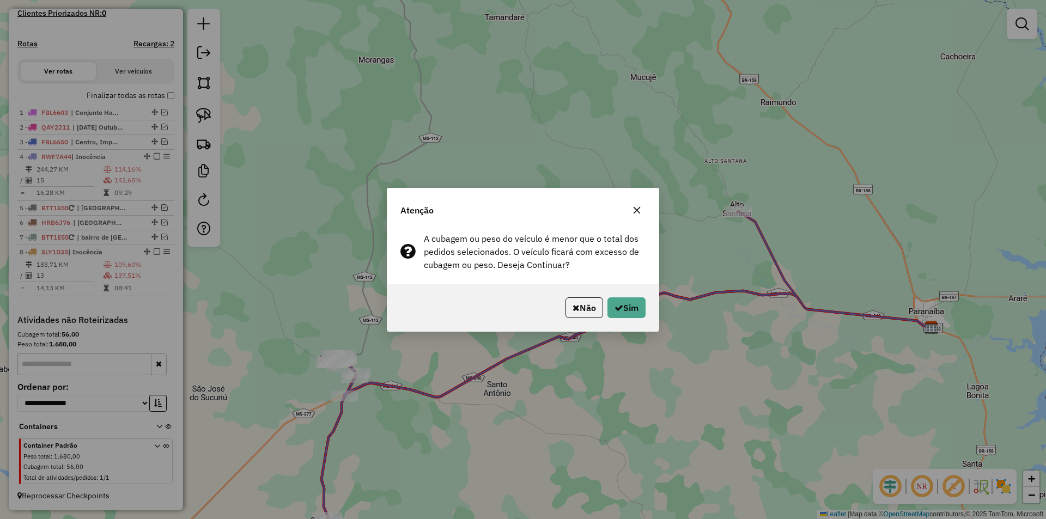
click at [644, 301] on button "Sim" at bounding box center [627, 308] width 38 height 21
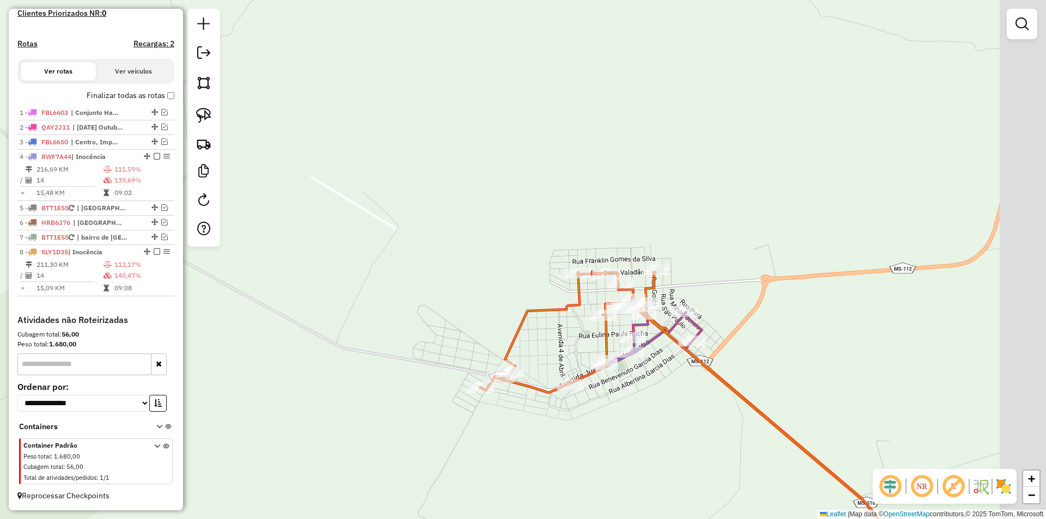
drag, startPoint x: 674, startPoint y: 354, endPoint x: 570, endPoint y: 337, distance: 104.9
click at [564, 346] on div "Janela de atendimento Grade de atendimento Capacidade Transportadoras Veículos …" at bounding box center [523, 259] width 1046 height 519
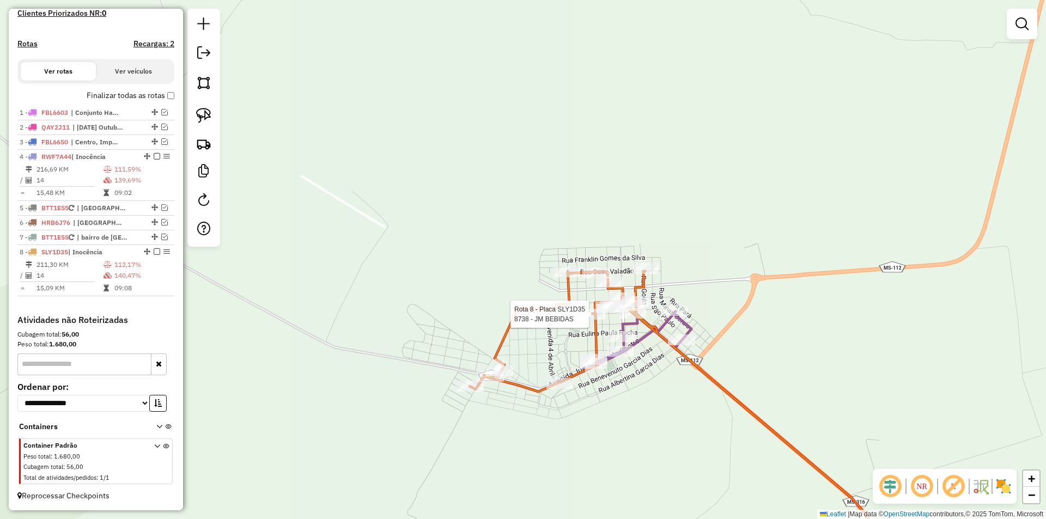
select select "*********"
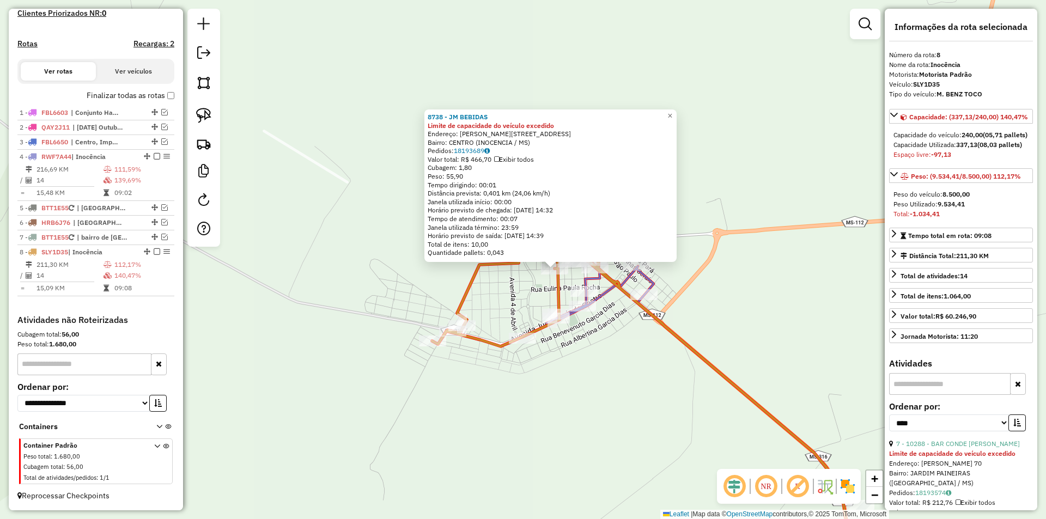
drag, startPoint x: 564, startPoint y: 325, endPoint x: 596, endPoint y: 335, distance: 32.9
click at [596, 335] on div "8738 - JM BEBIDAS Limite de capacidade do veículo excedido Endereço: [PERSON_NA…" at bounding box center [523, 259] width 1046 height 519
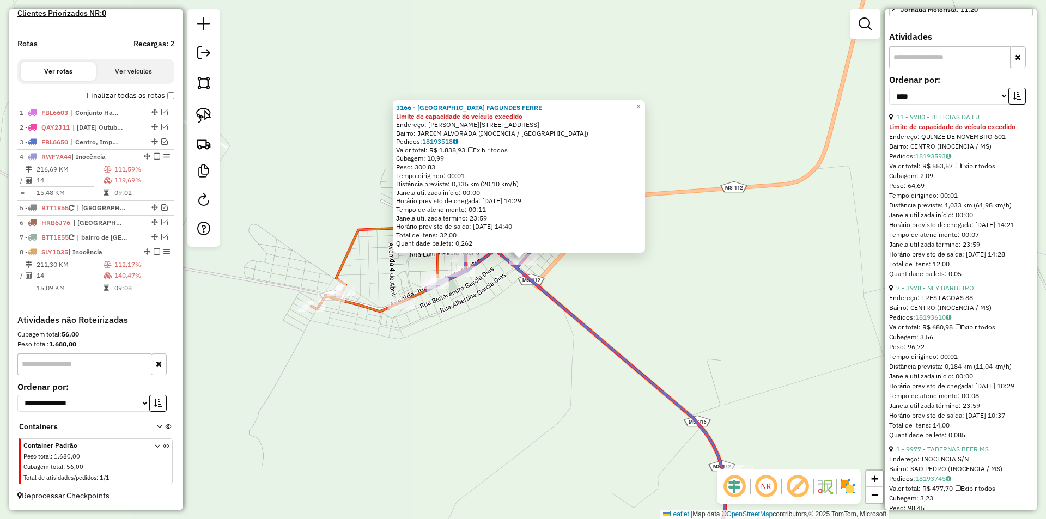
scroll to position [436, 0]
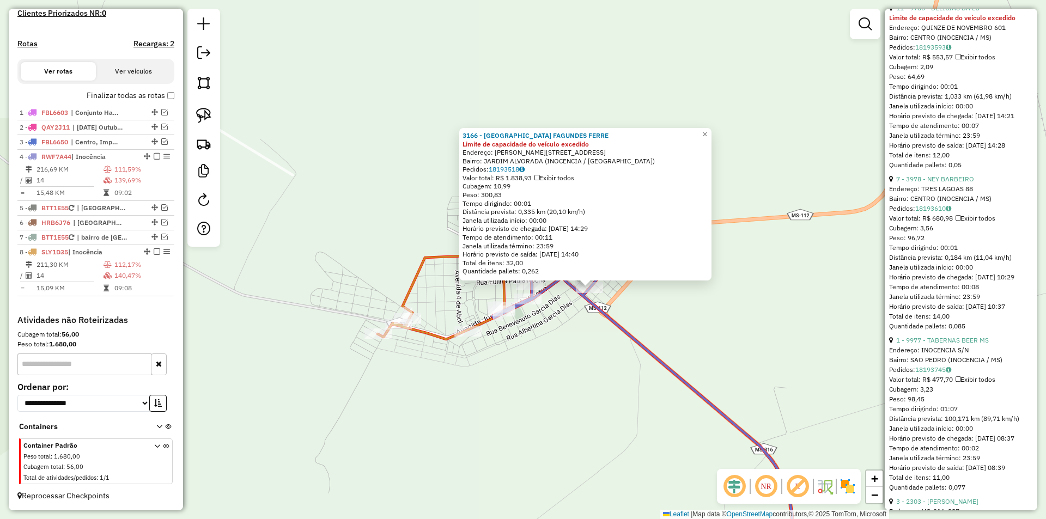
drag, startPoint x: 477, startPoint y: 316, endPoint x: 536, endPoint y: 341, distance: 63.8
click at [536, 341] on div "3166 - [GEOGRAPHIC_DATA] FAGUNDES FERRE Limite de capacidade do veículo excedid…" at bounding box center [523, 259] width 1046 height 519
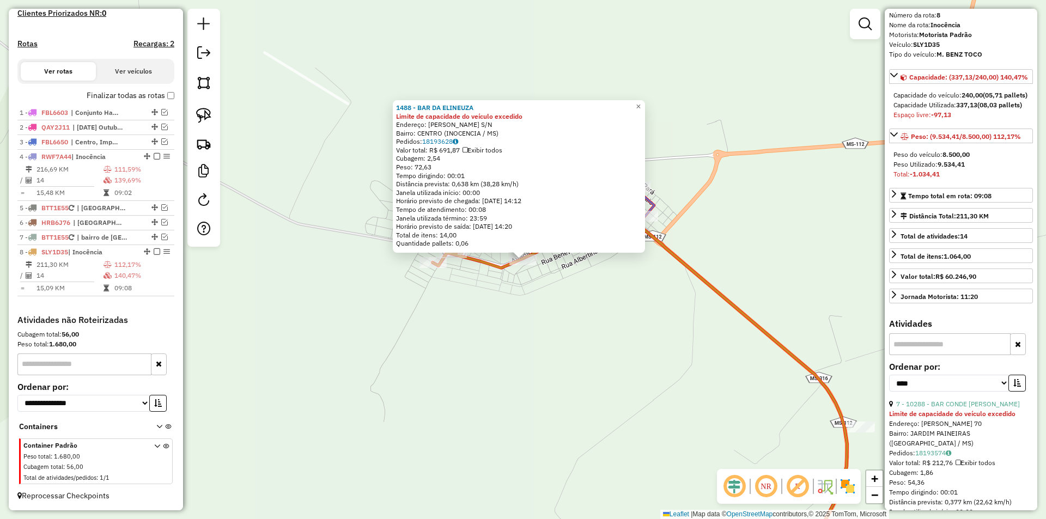
scroll to position [0, 0]
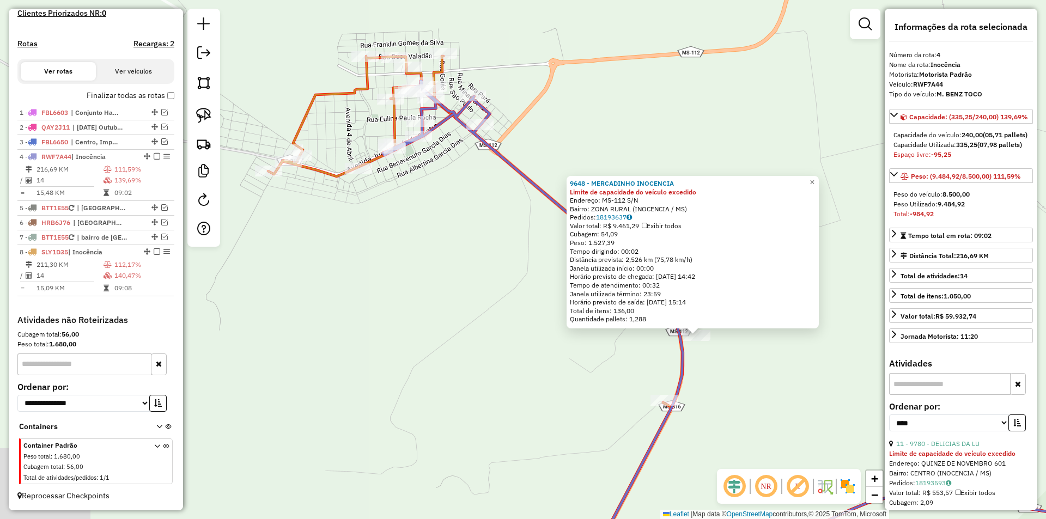
drag, startPoint x: 603, startPoint y: 308, endPoint x: 786, endPoint y: 391, distance: 201.2
click at [786, 391] on div "9648 - MERCADINHO INOCENCIA Limite de capacidade do veículo excedido Endereço: …" at bounding box center [523, 259] width 1046 height 519
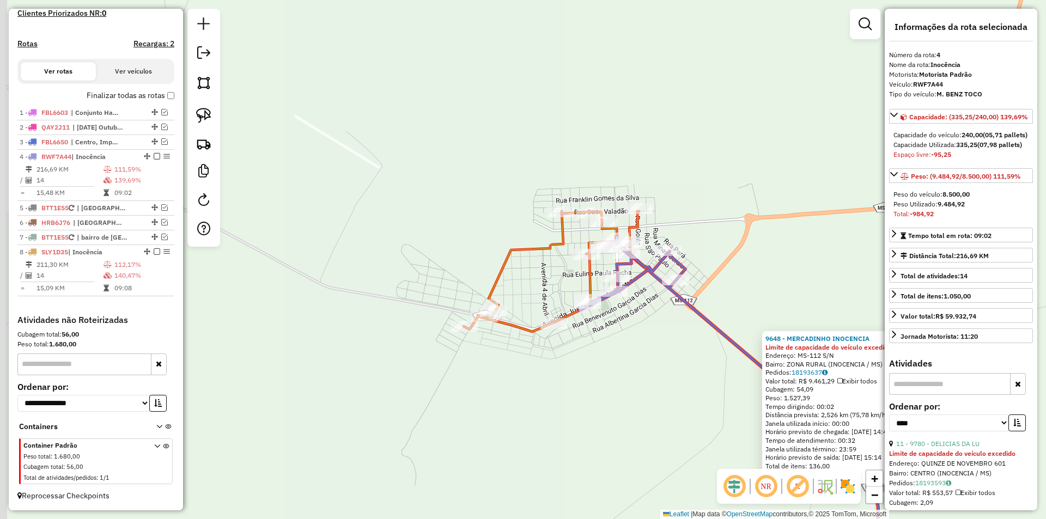
drag, startPoint x: 474, startPoint y: 234, endPoint x: 674, endPoint y: 393, distance: 255.9
click at [674, 393] on div "9648 - MERCADINHO INOCENCIA Limite de capacidade do veículo excedido Endereço: …" at bounding box center [523, 259] width 1046 height 519
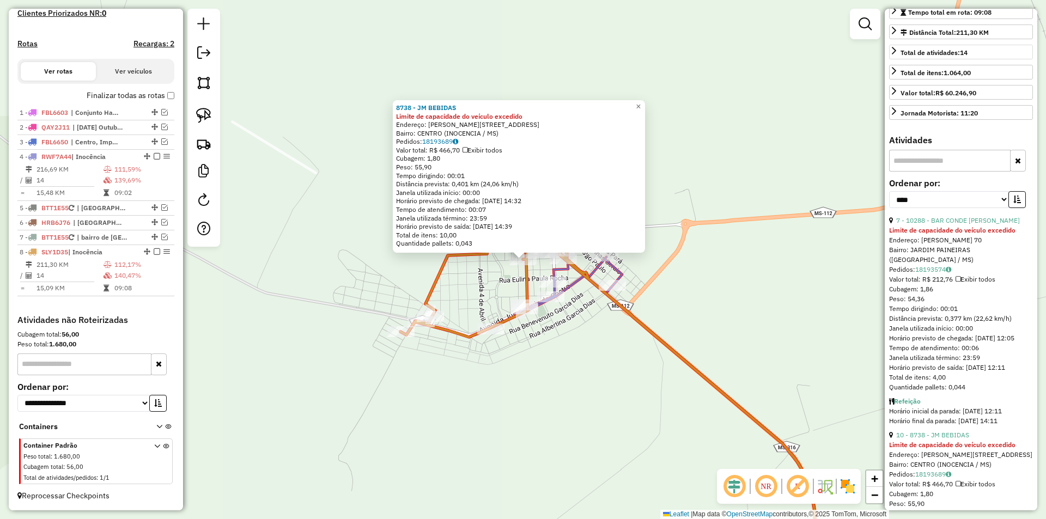
scroll to position [272, 0]
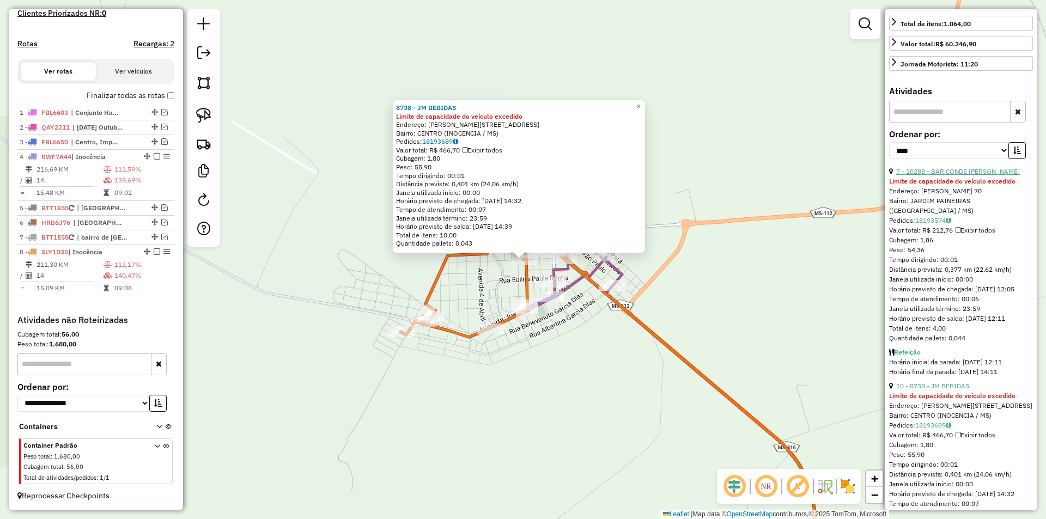
click at [968, 175] on link "7 - 10288 - BAR CONDE [PERSON_NAME]" at bounding box center [958, 171] width 124 height 8
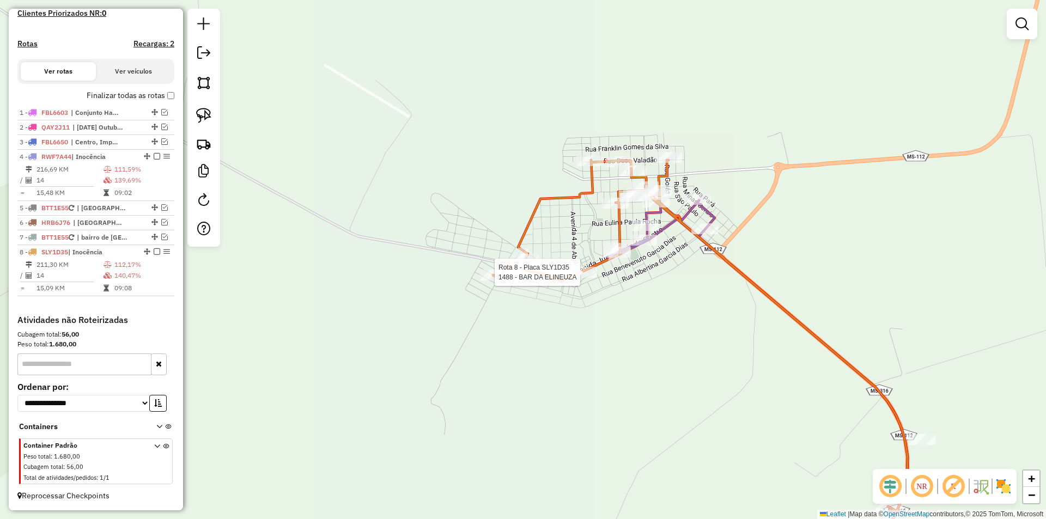
select select "*********"
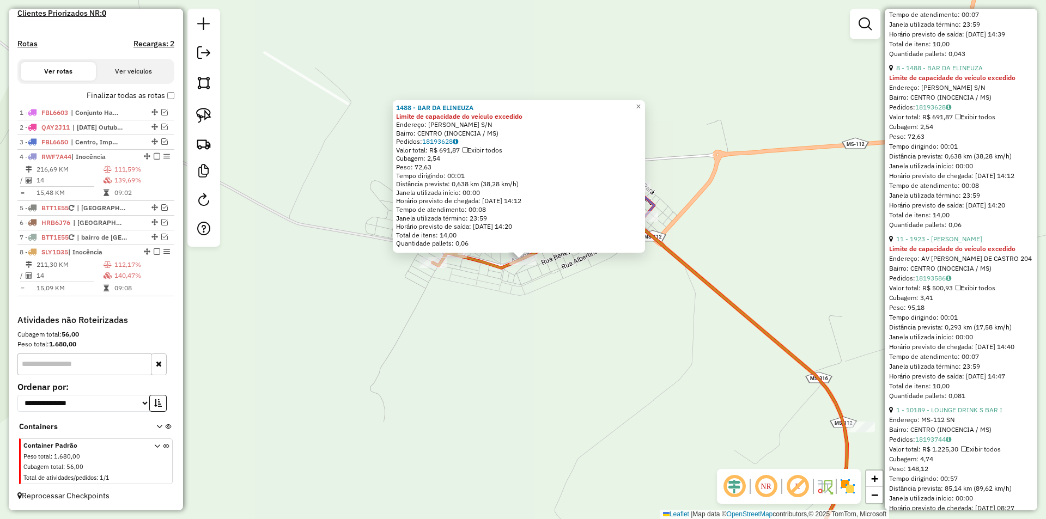
scroll to position [763, 0]
click at [944, 242] on link "11 - 1923 - [PERSON_NAME]" at bounding box center [939, 238] width 86 height 8
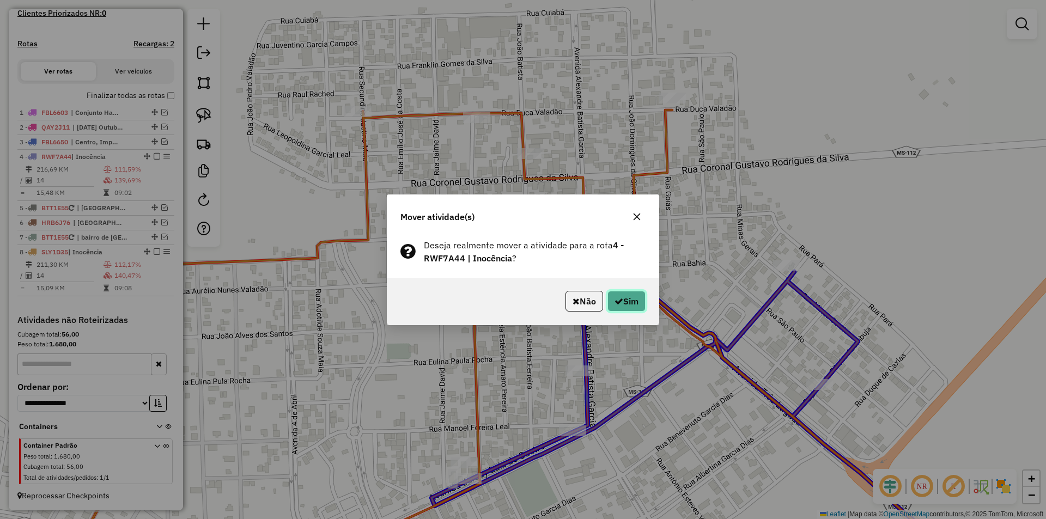
click at [632, 305] on button "Sim" at bounding box center [627, 301] width 38 height 21
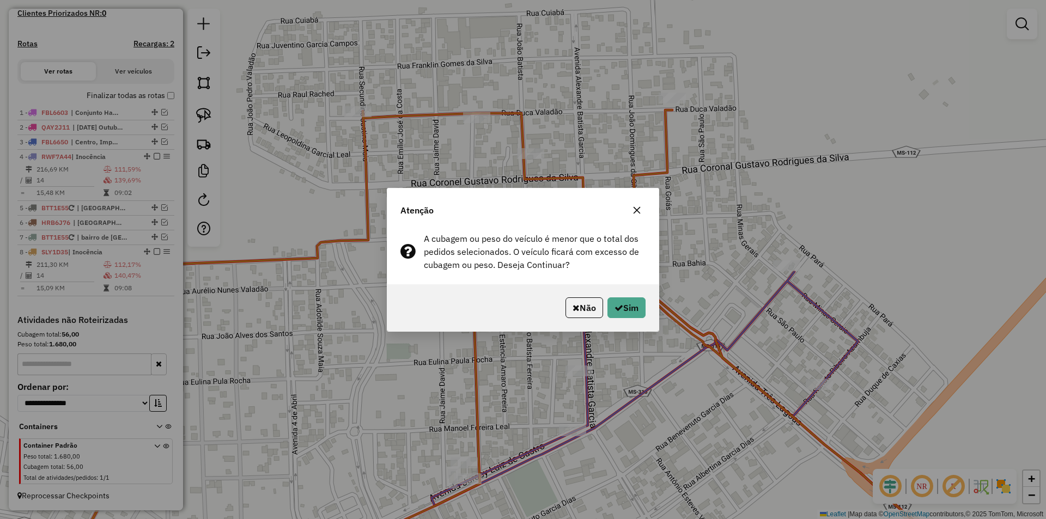
click at [632, 305] on button "Sim" at bounding box center [627, 308] width 38 height 21
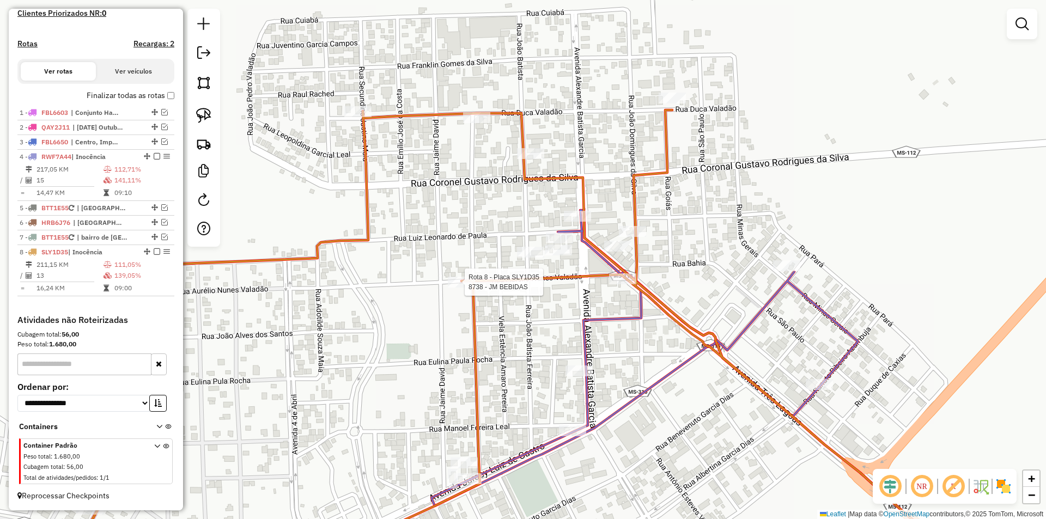
select select "*********"
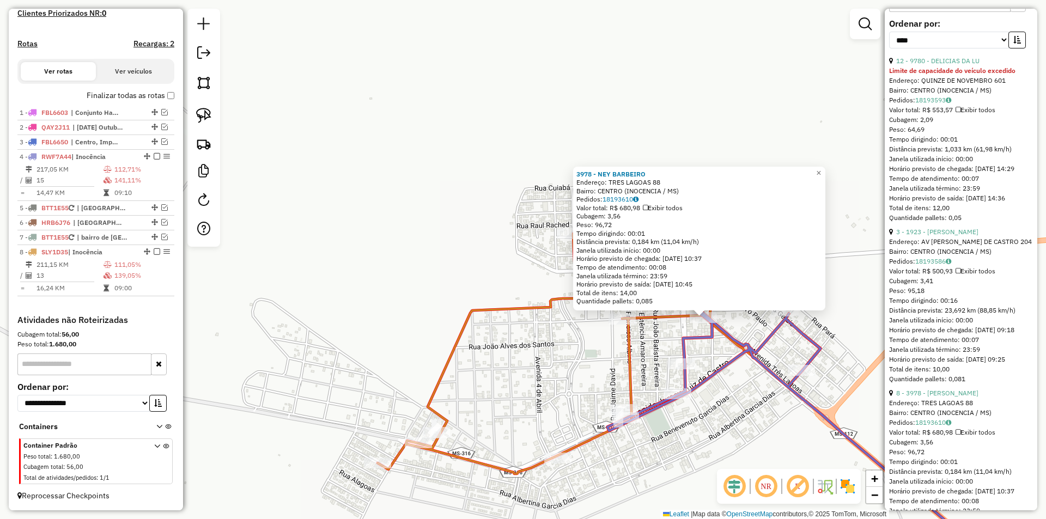
scroll to position [218, 0]
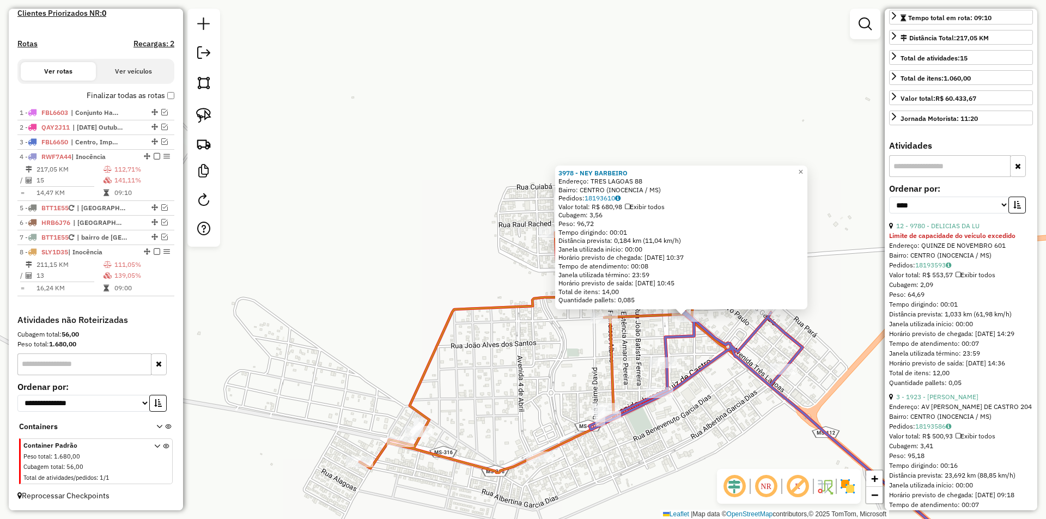
drag, startPoint x: 730, startPoint y: 402, endPoint x: 723, endPoint y: 401, distance: 6.6
click at [723, 401] on div "3978 - NEY BARBEIRO Endereço: TRES LAGOAS 88 Bairro: [GEOGRAPHIC_DATA] (INOCENC…" at bounding box center [523, 259] width 1046 height 519
click at [950, 230] on link "12 - 9780 - DELICIAS DA LU" at bounding box center [937, 226] width 83 height 8
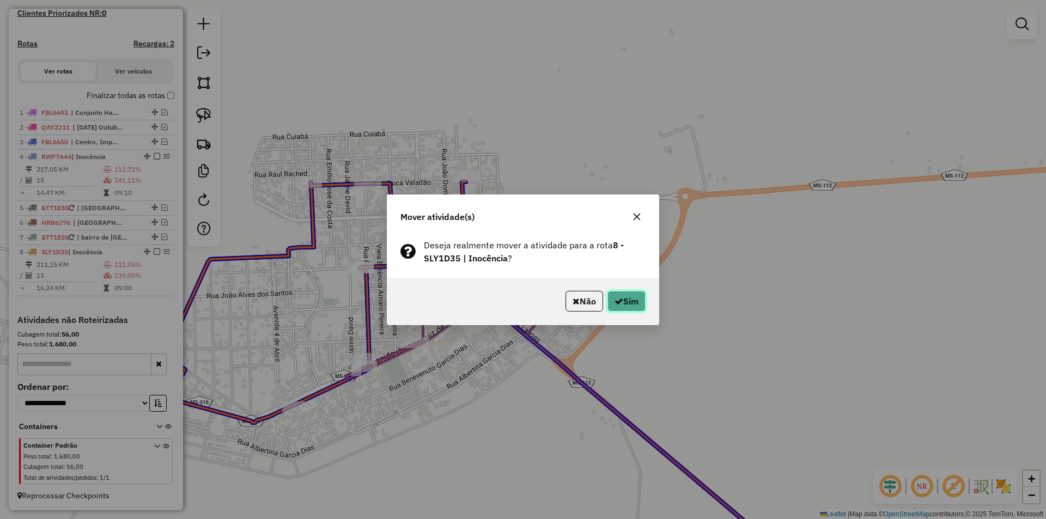
click at [629, 300] on button "Sim" at bounding box center [627, 301] width 38 height 21
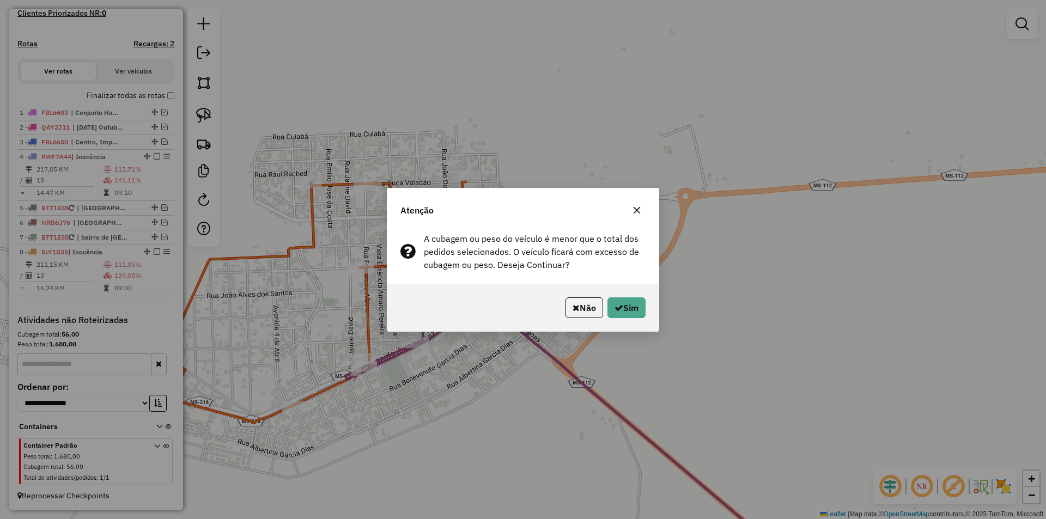
click at [629, 300] on button "Sim" at bounding box center [627, 308] width 38 height 21
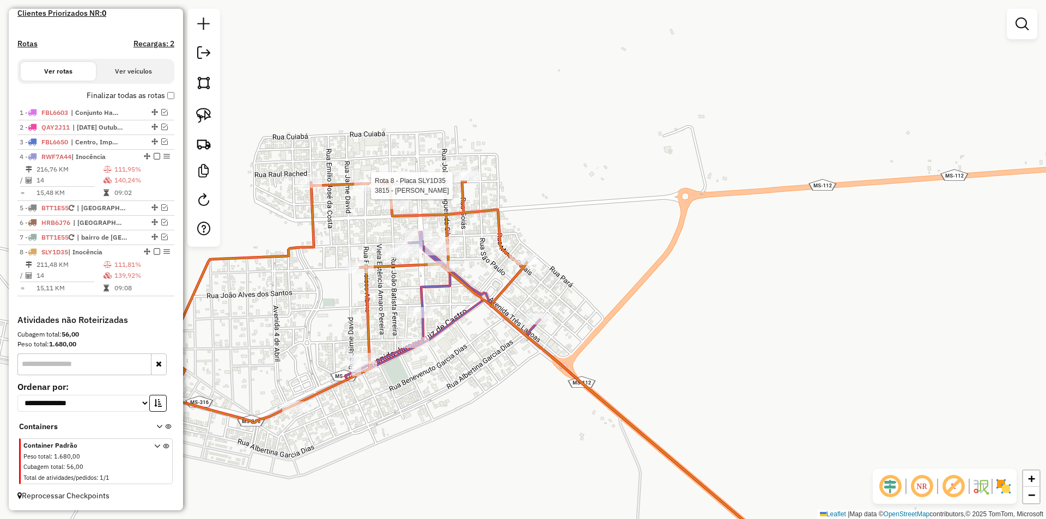
select select "*********"
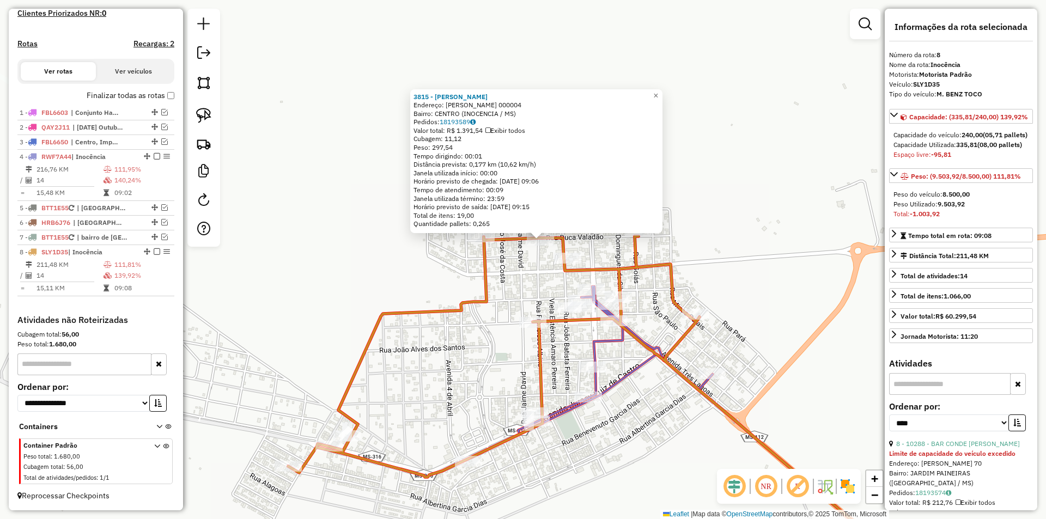
drag, startPoint x: 445, startPoint y: 397, endPoint x: 490, endPoint y: 348, distance: 66.7
click at [490, 348] on div "3815 - [PERSON_NAME]: R [PERSON_NAME] 000004 Bairro: CENTRO (INOCENCIA / MS) Pe…" at bounding box center [523, 259] width 1046 height 519
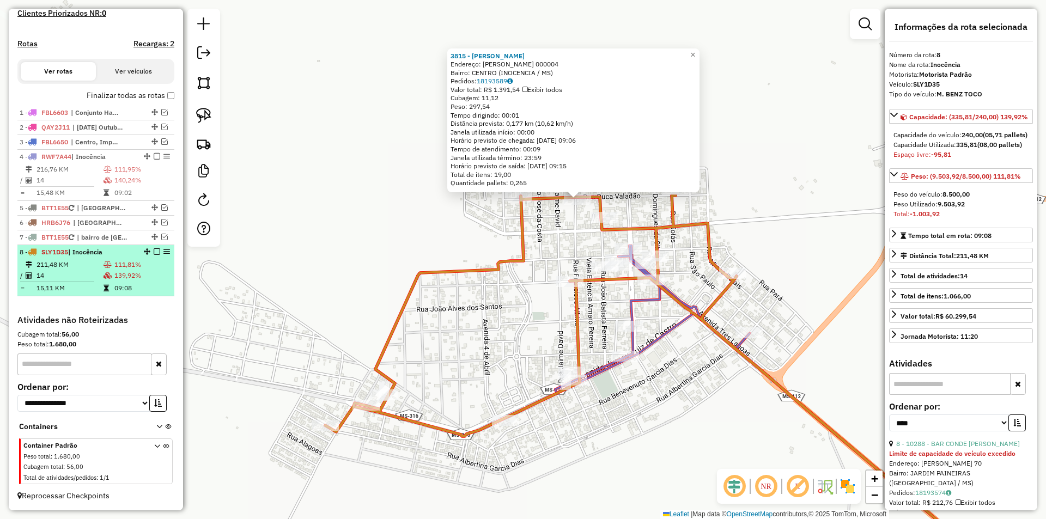
click at [154, 253] on em at bounding box center [157, 251] width 7 height 7
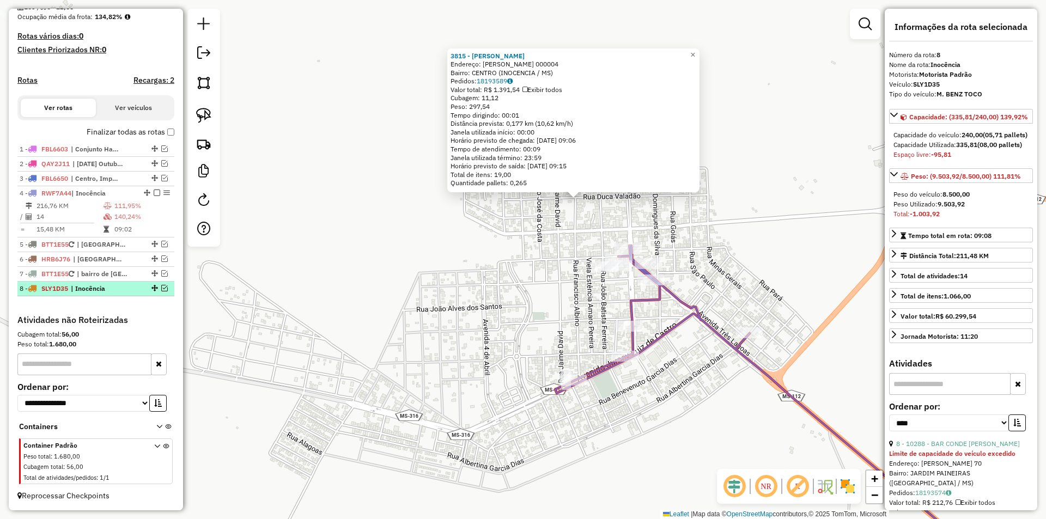
scroll to position [275, 0]
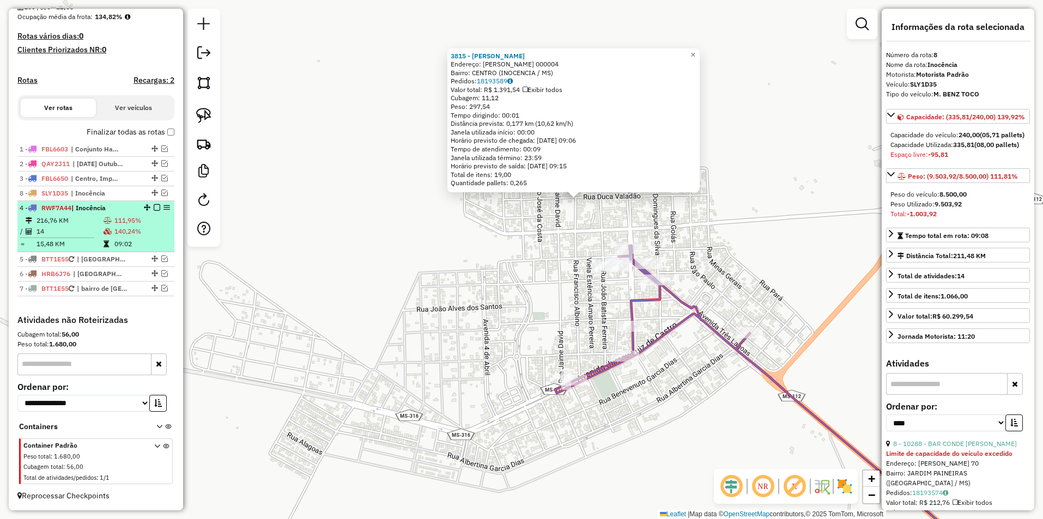
drag, startPoint x: 153, startPoint y: 289, endPoint x: 140, endPoint y: 203, distance: 86.5
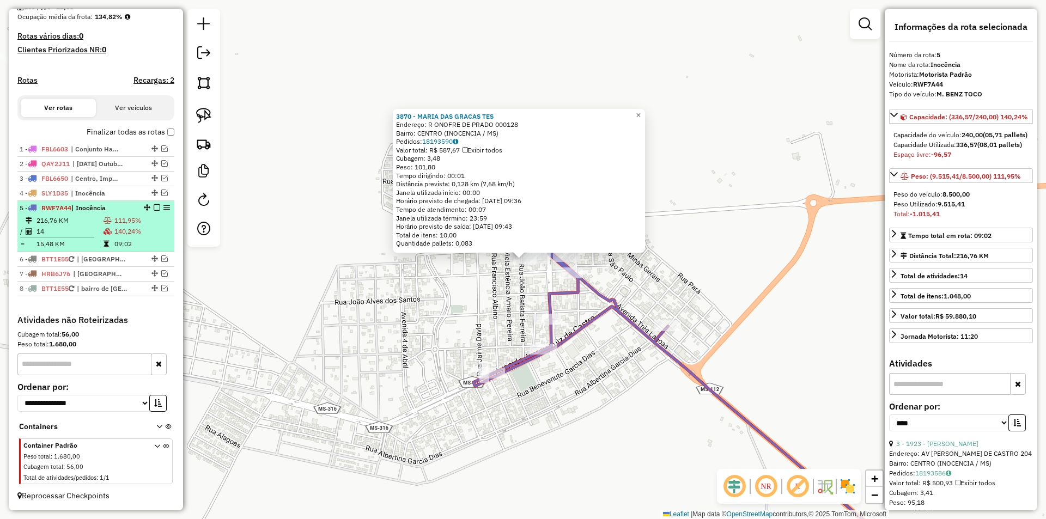
click at [155, 208] on em at bounding box center [157, 207] width 7 height 7
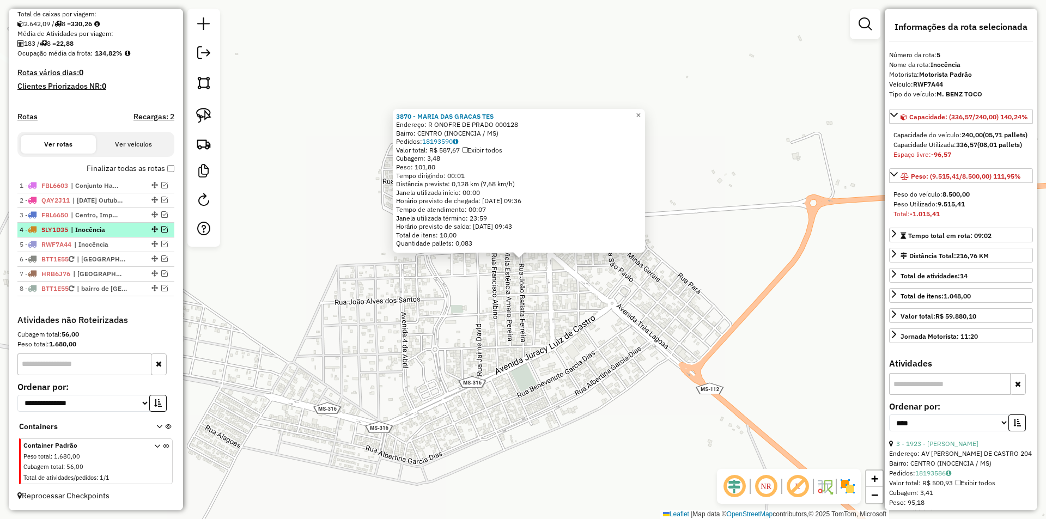
scroll to position [239, 0]
click at [161, 259] on em at bounding box center [164, 259] width 7 height 7
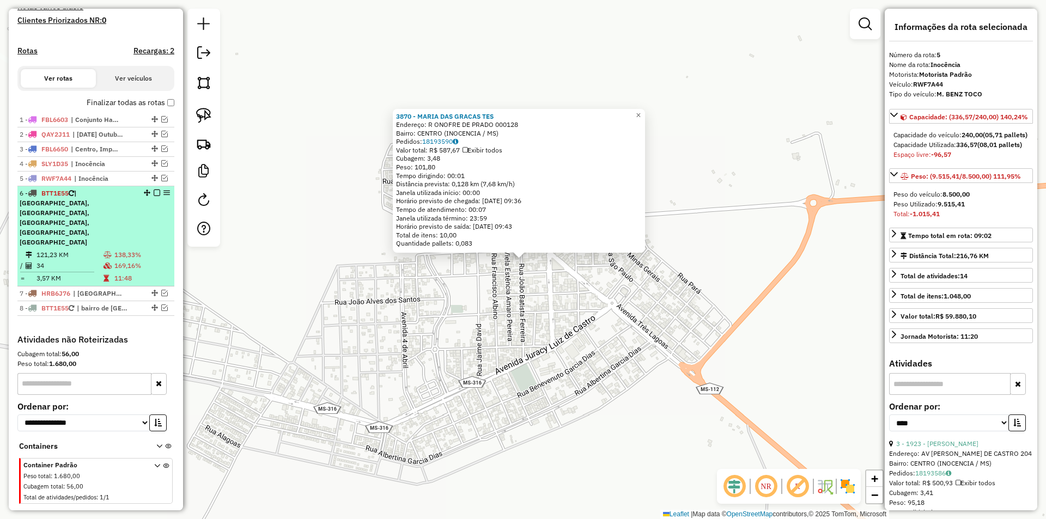
click at [53, 223] on span "| [GEOGRAPHIC_DATA], [GEOGRAPHIC_DATA], [GEOGRAPHIC_DATA], [GEOGRAPHIC_DATA], […" at bounding box center [55, 217] width 70 height 57
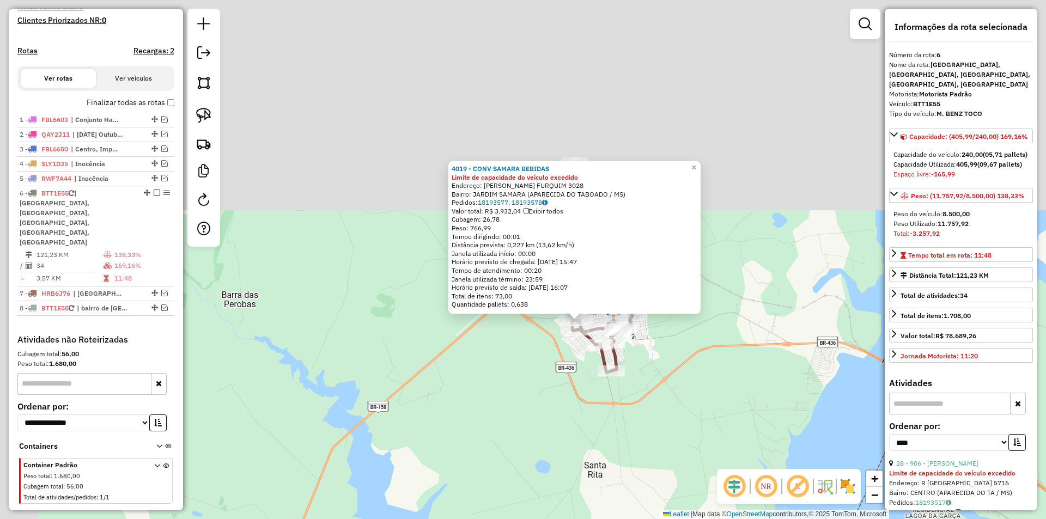
drag, startPoint x: 518, startPoint y: 203, endPoint x: 614, endPoint y: 434, distance: 250.7
click at [614, 434] on div "4019 - CONV SAMARA BEBIDAS Limite de capacidade do veículo excedido Endereço: A…" at bounding box center [523, 259] width 1046 height 519
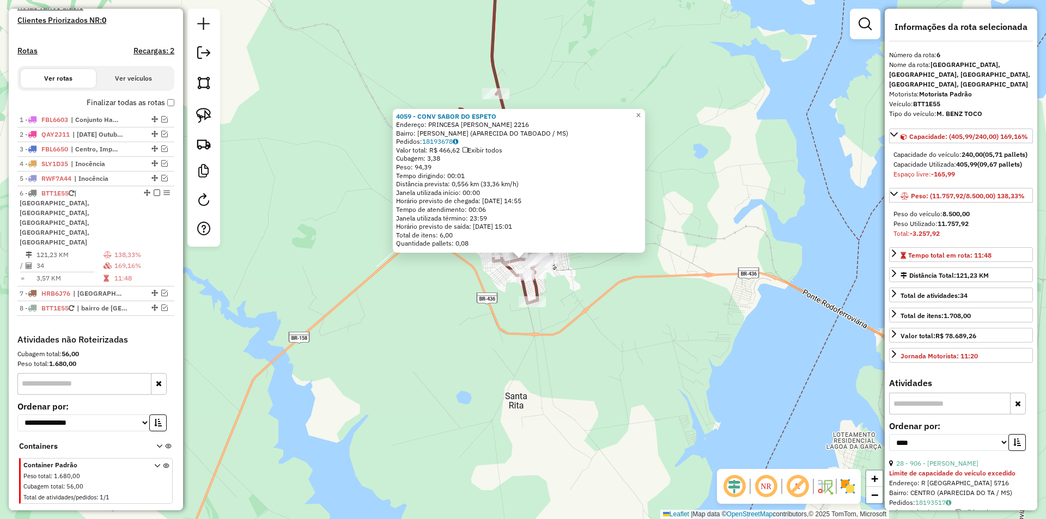
click at [590, 306] on div "4059 - CONV SABOR DO ESPETO Endereço: PRINCESA [PERSON_NAME] 2216 Bairro: [PERS…" at bounding box center [523, 259] width 1046 height 519
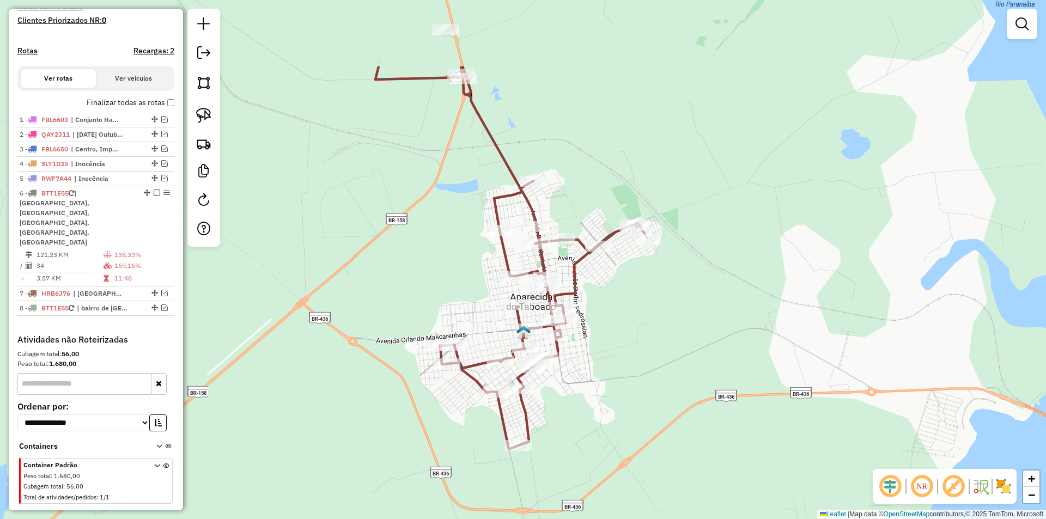
drag, startPoint x: 590, startPoint y: 193, endPoint x: 614, endPoint y: 312, distance: 120.7
click at [614, 312] on div "Janela de atendimento Grade de atendimento Capacidade Transportadoras Veículos …" at bounding box center [523, 259] width 1046 height 519
click at [207, 120] on img at bounding box center [203, 115] width 15 height 15
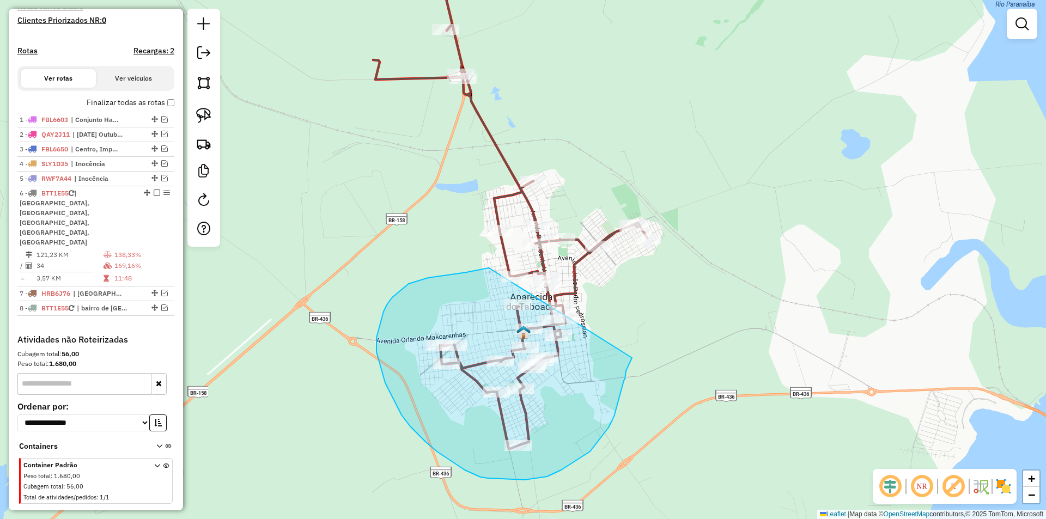
drag, startPoint x: 490, startPoint y: 269, endPoint x: 632, endPoint y: 358, distance: 168.0
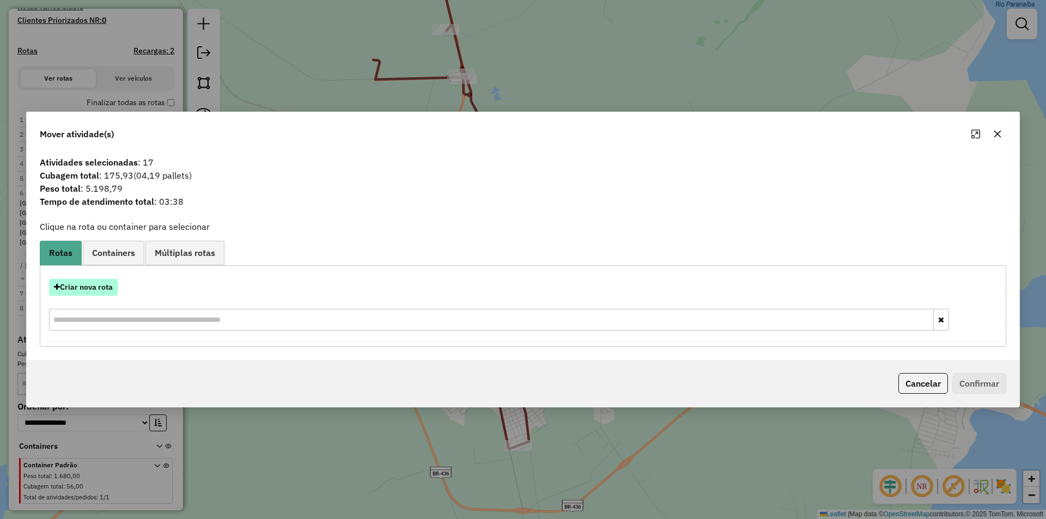
click at [83, 292] on button "Criar nova rota" at bounding box center [83, 287] width 69 height 17
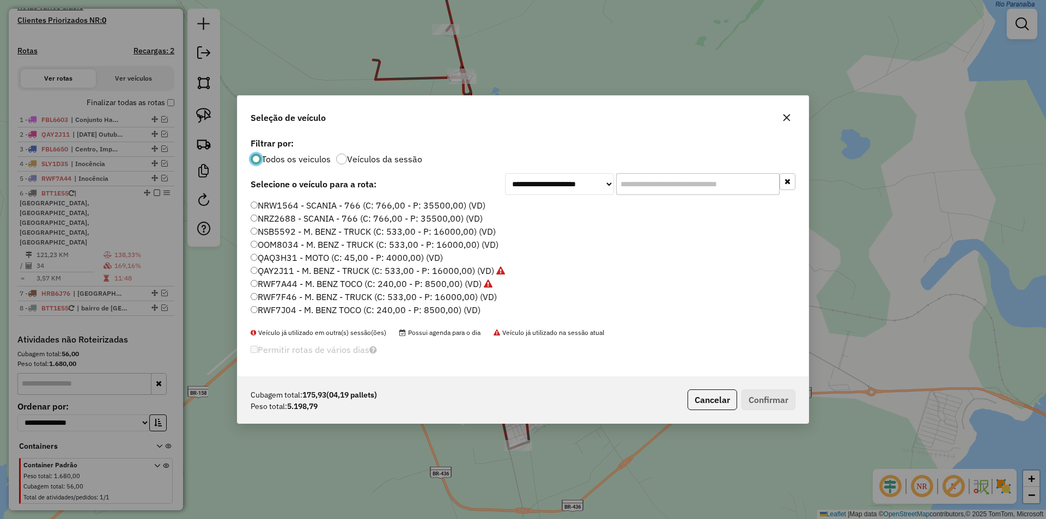
scroll to position [327, 0]
click at [300, 299] on label "RWH8A03 - M. BENZ - TRUCK (C: 533,00 - P: 16000,00) (VD)" at bounding box center [375, 296] width 248 height 13
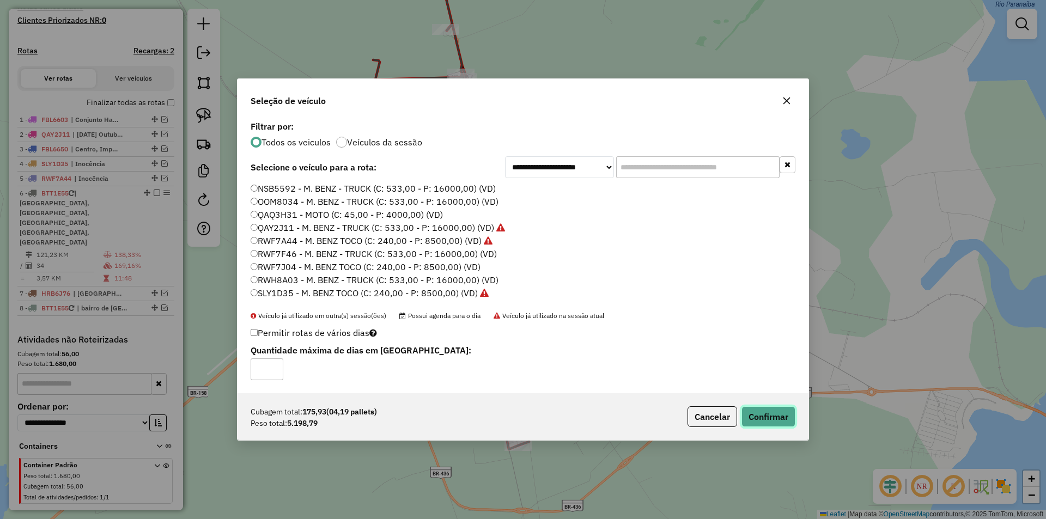
click at [765, 420] on button "Confirmar" at bounding box center [769, 416] width 54 height 21
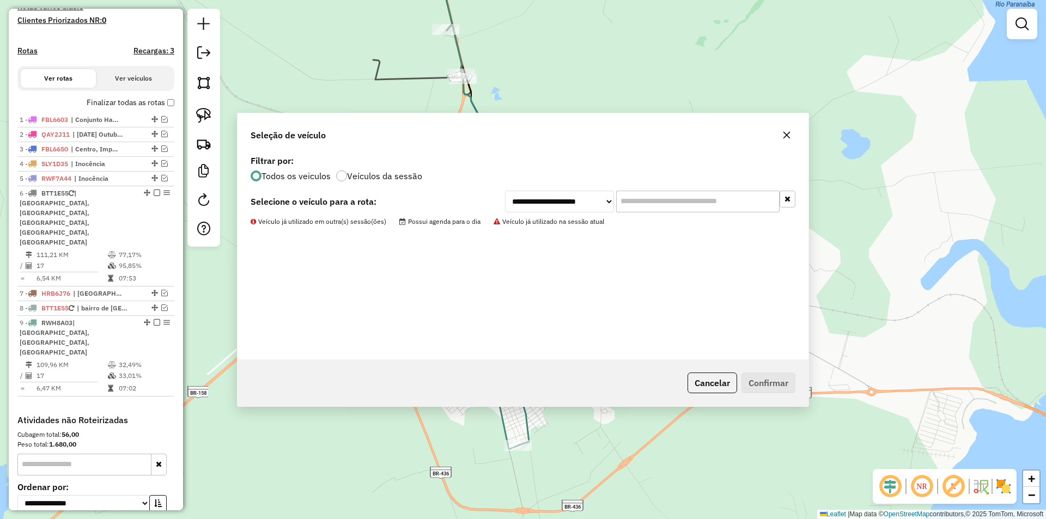
scroll to position [312, 0]
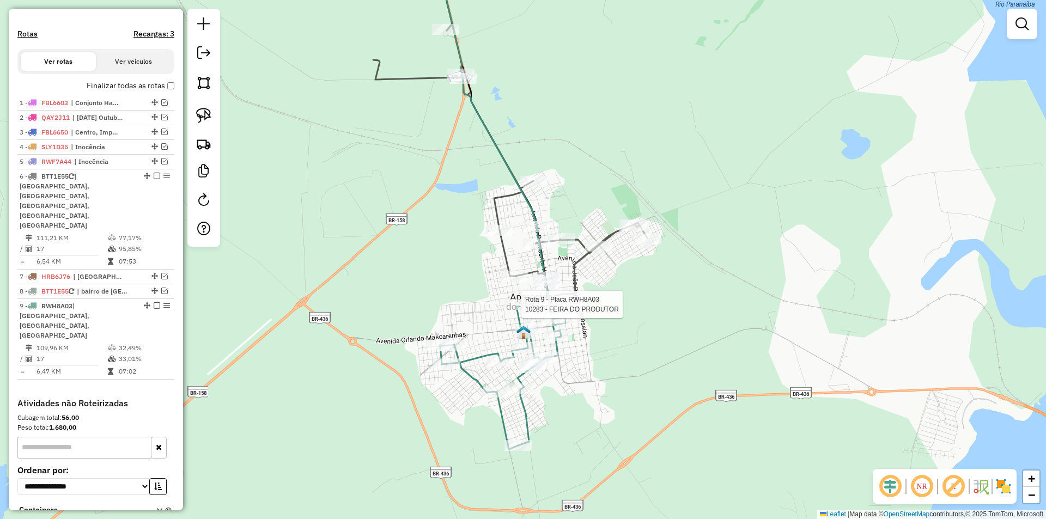
select select "*********"
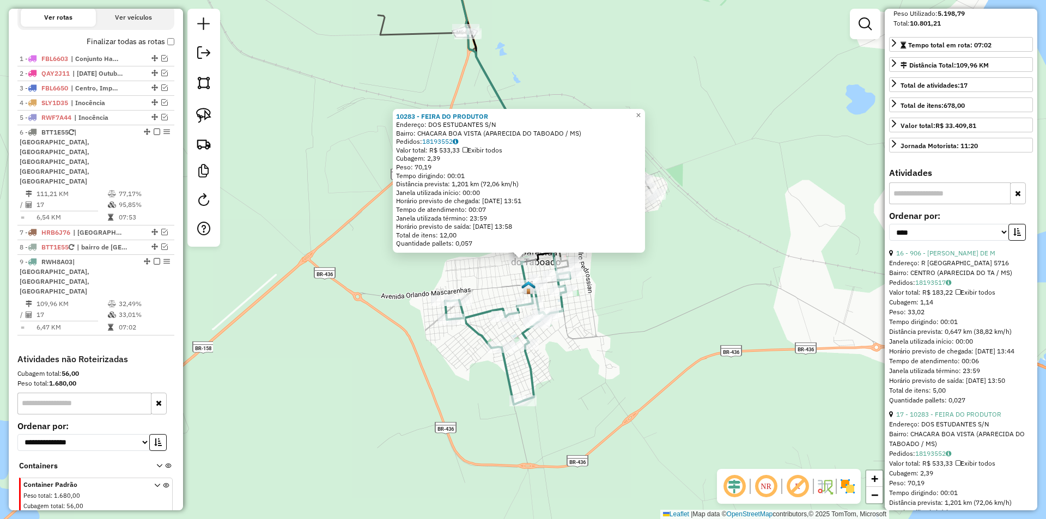
scroll to position [218, 0]
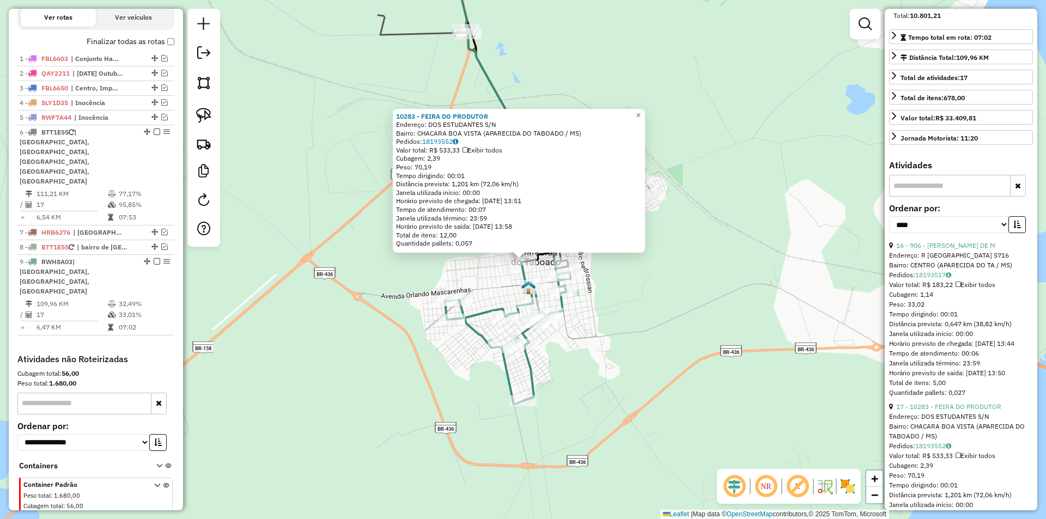
click at [961, 260] on div "Endereço: R [GEOGRAPHIC_DATA] 5716" at bounding box center [961, 256] width 144 height 10
click at [963, 250] on link "16 - 906 - [PERSON_NAME] DE M" at bounding box center [945, 245] width 99 height 8
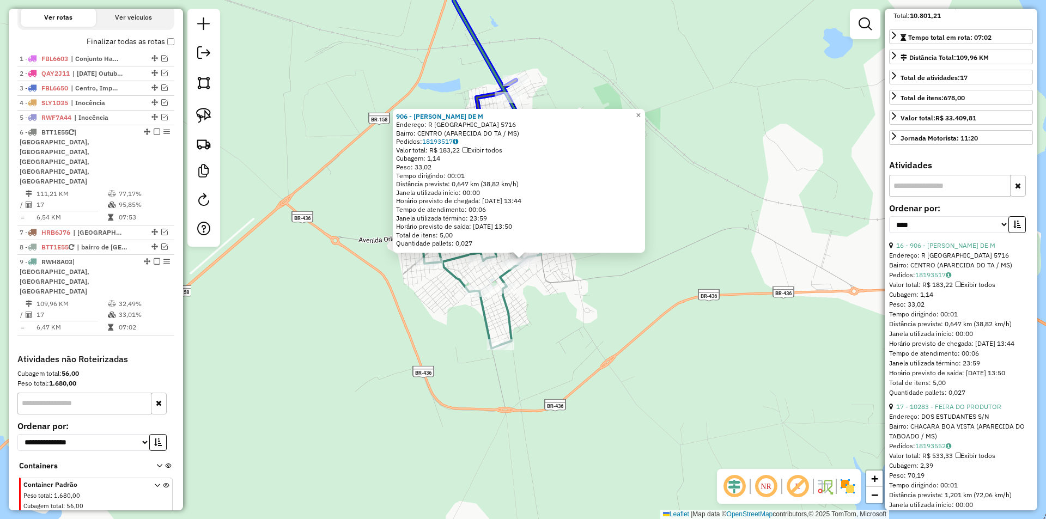
click at [523, 91] on div "906 - [PERSON_NAME] DE M Endereço: [GEOGRAPHIC_DATA] 5716 Bairro: CENTRO (APARE…" at bounding box center [523, 259] width 1046 height 519
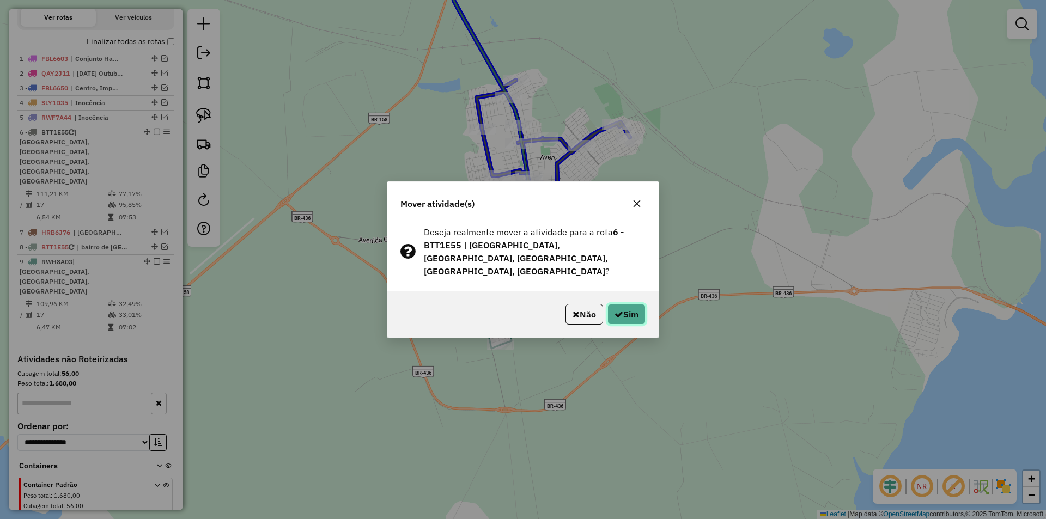
click at [631, 304] on button "Sim" at bounding box center [627, 314] width 38 height 21
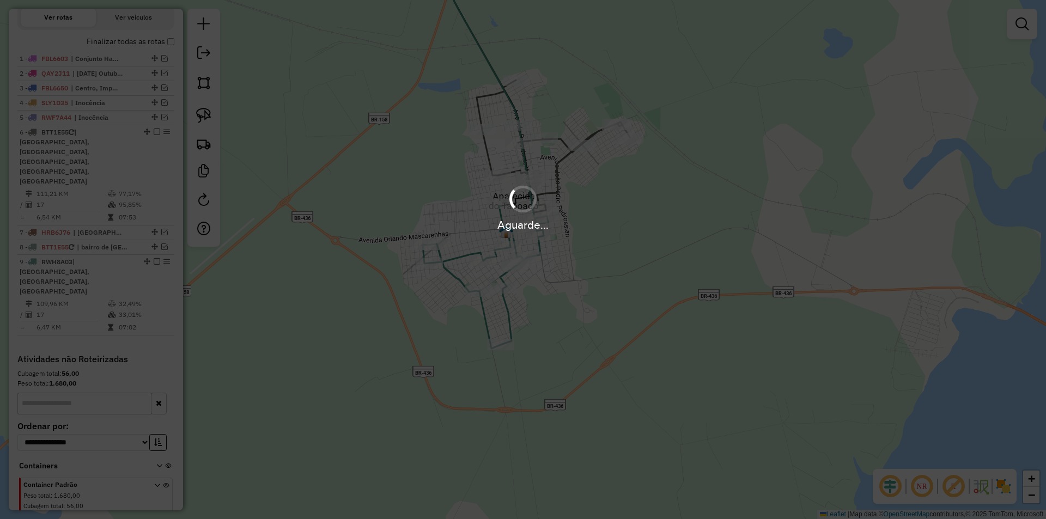
click at [630, 297] on div "Aguarde..." at bounding box center [523, 259] width 1046 height 519
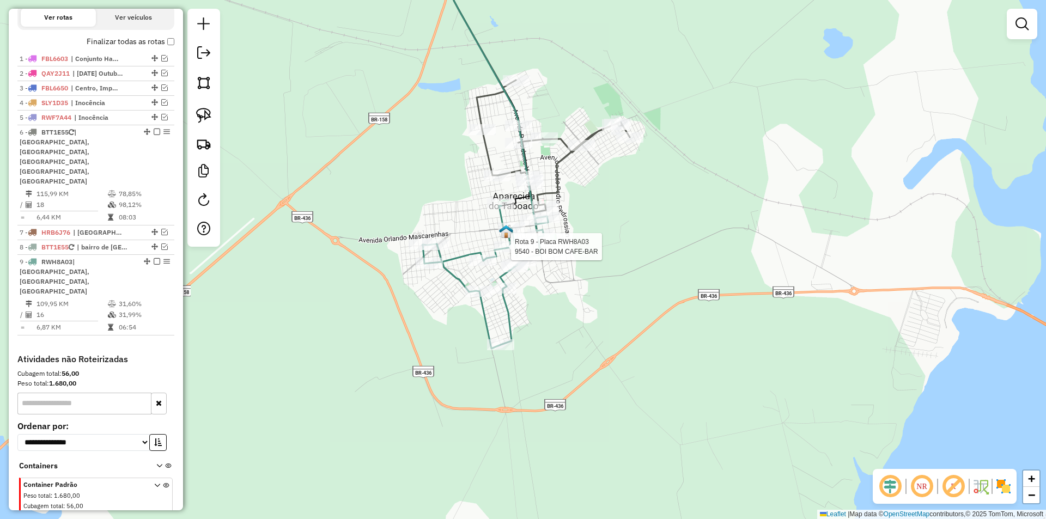
select select "*********"
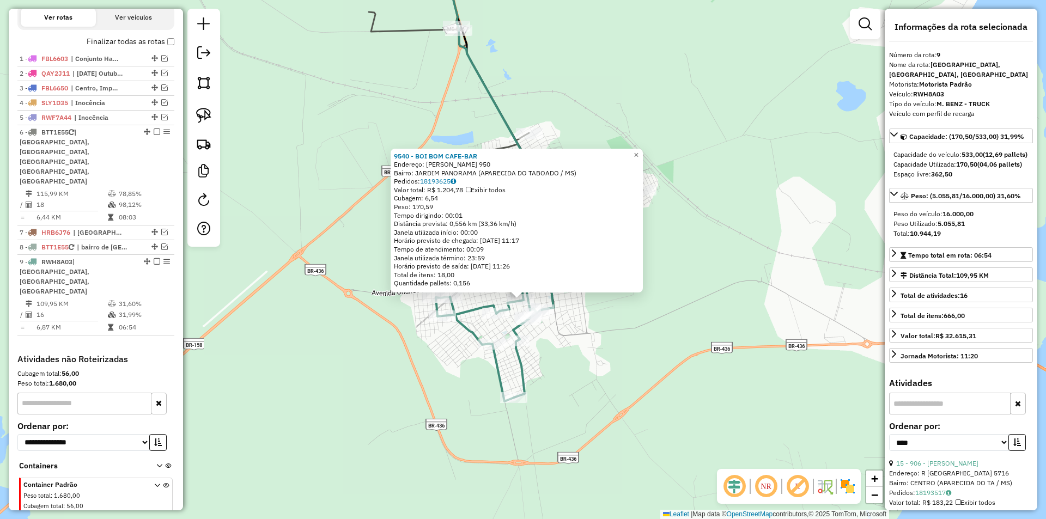
drag, startPoint x: 574, startPoint y: 298, endPoint x: 568, endPoint y: 332, distance: 34.2
click at [568, 332] on div "Rota 9 - Placa RWH8A03 9540 - BOI BOM CAFE-BAR 9540 - BOI BOM CAFE-BAR Endereço…" at bounding box center [523, 259] width 1046 height 519
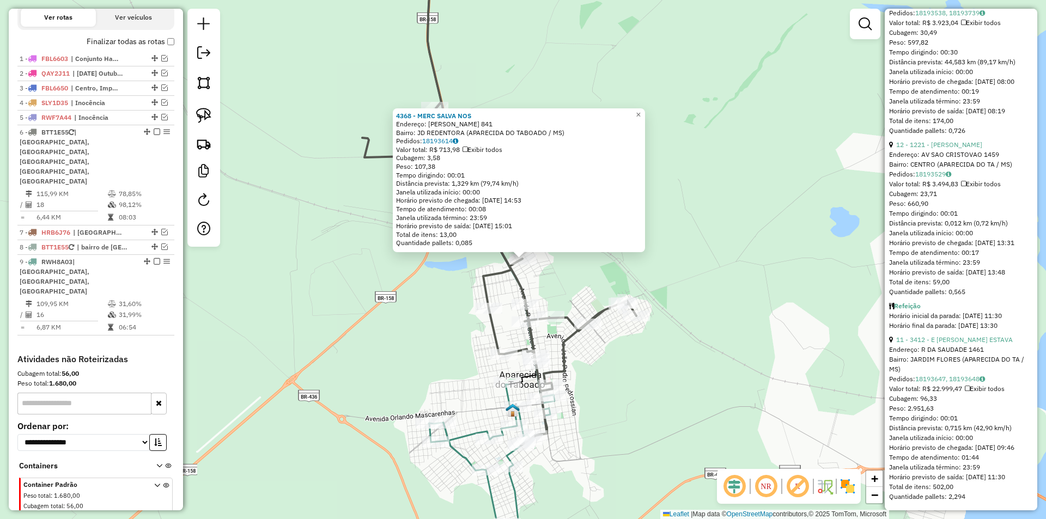
scroll to position [3114, 0]
click at [960, 149] on link "12 - 1221 - [PERSON_NAME]" at bounding box center [939, 145] width 86 height 8
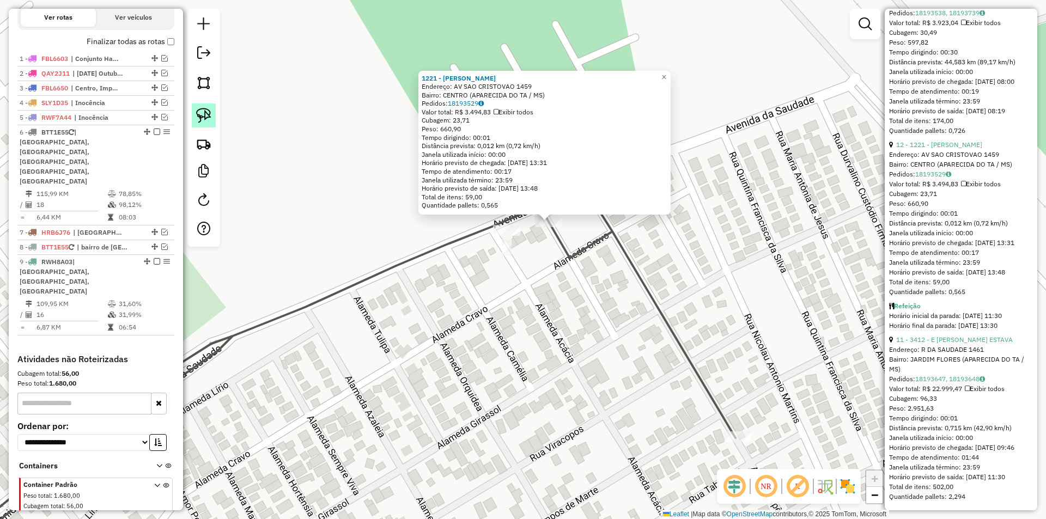
click at [197, 108] on img at bounding box center [203, 115] width 15 height 15
drag, startPoint x: 542, startPoint y: 252, endPoint x: 575, endPoint y: 244, distance: 33.7
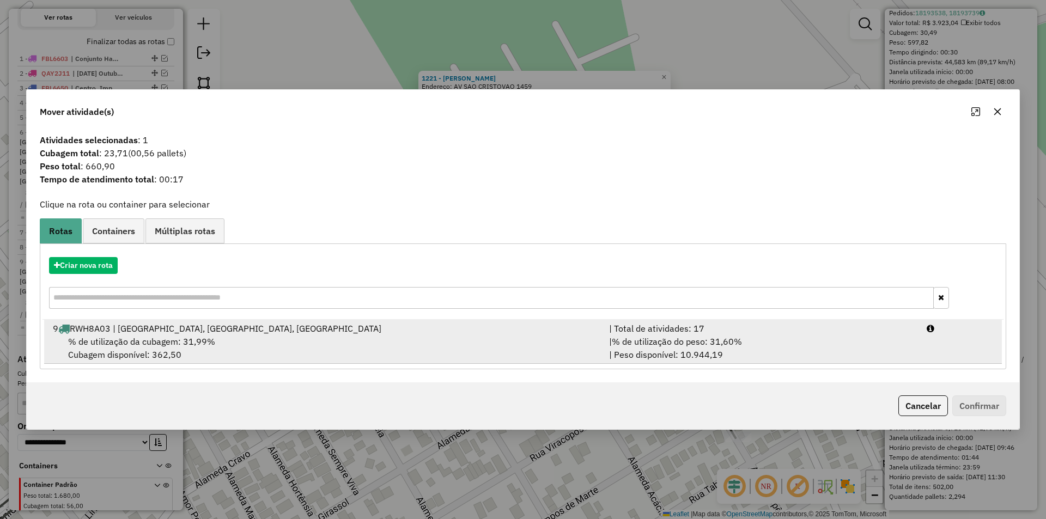
click at [208, 342] on span "% de utilização da cubagem: 31,99%" at bounding box center [141, 341] width 147 height 11
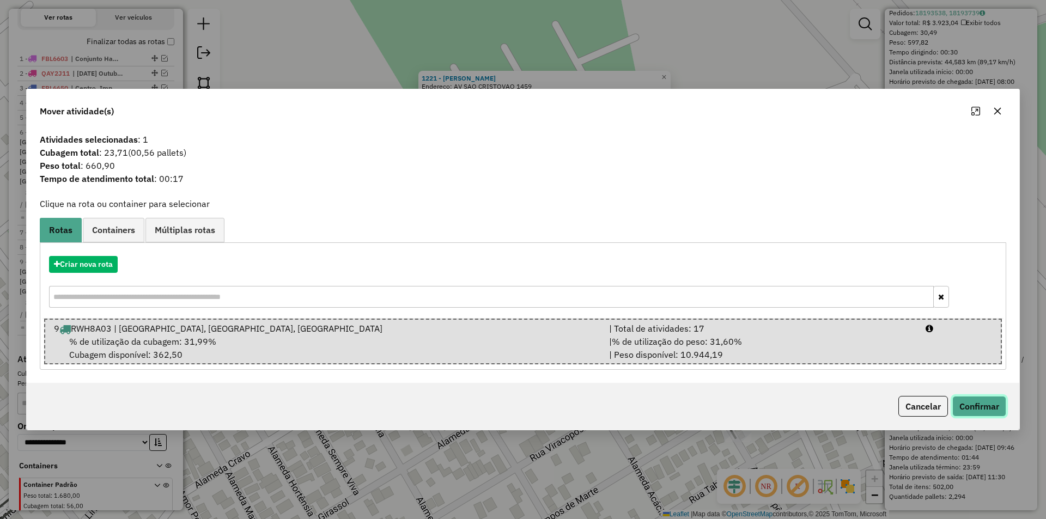
click at [973, 405] on button "Confirmar" at bounding box center [979, 406] width 54 height 21
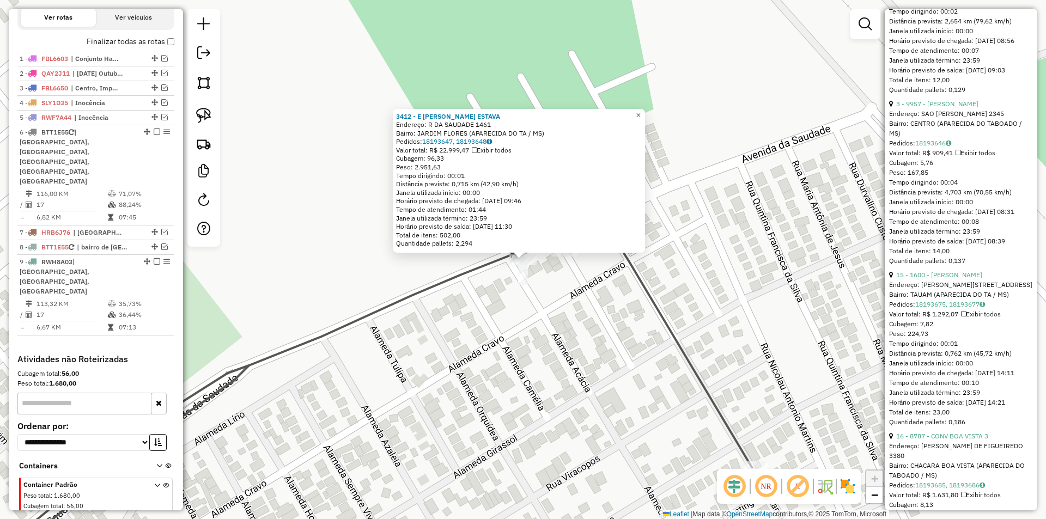
scroll to position [1853, 0]
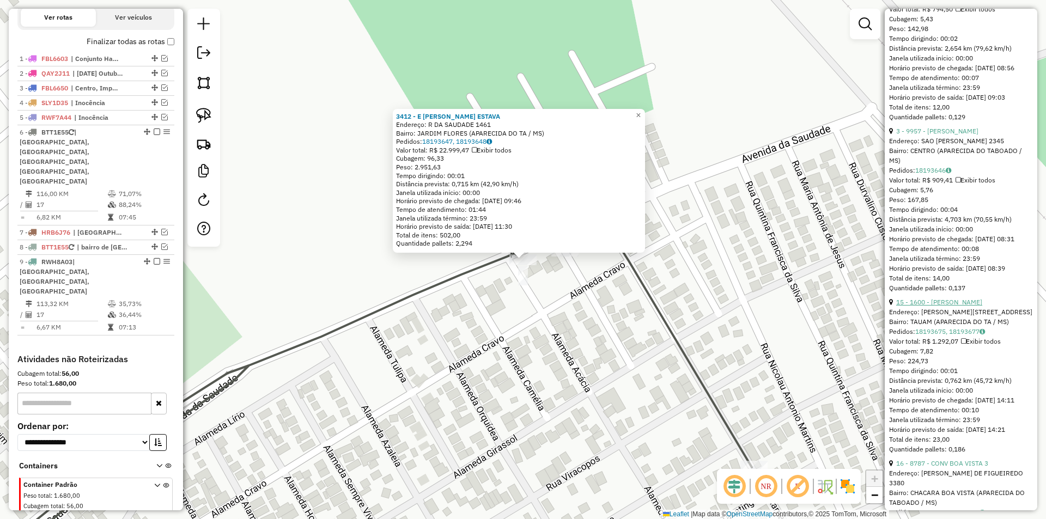
click at [956, 306] on link "15 - 1600 - [PERSON_NAME]" at bounding box center [939, 302] width 86 height 8
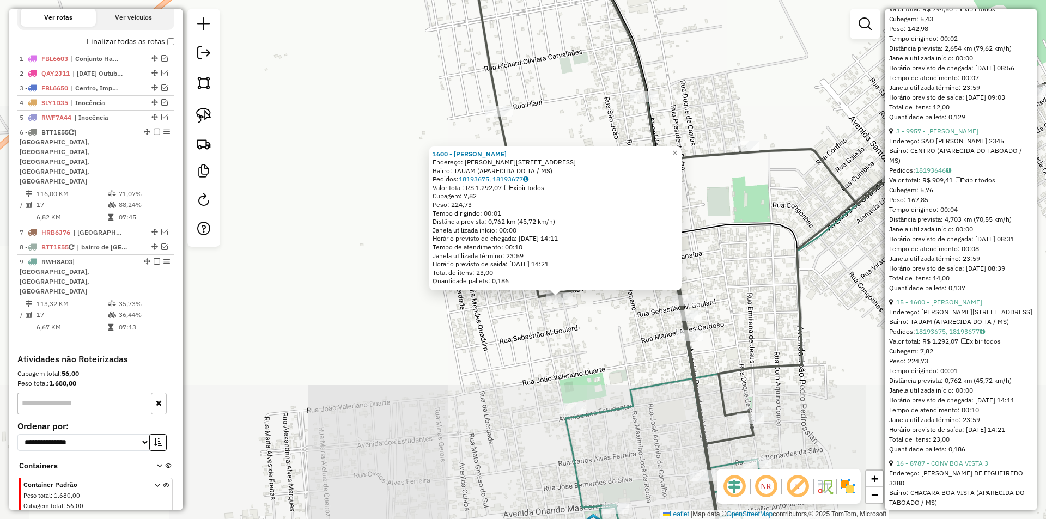
drag, startPoint x: 607, startPoint y: 324, endPoint x: 565, endPoint y: 364, distance: 58.2
click at [567, 366] on div "1600 - [PERSON_NAME] BA Endereço: [STREET_ADDRESS][PERSON_NAME] Bairro: TAUAM (…" at bounding box center [523, 259] width 1046 height 519
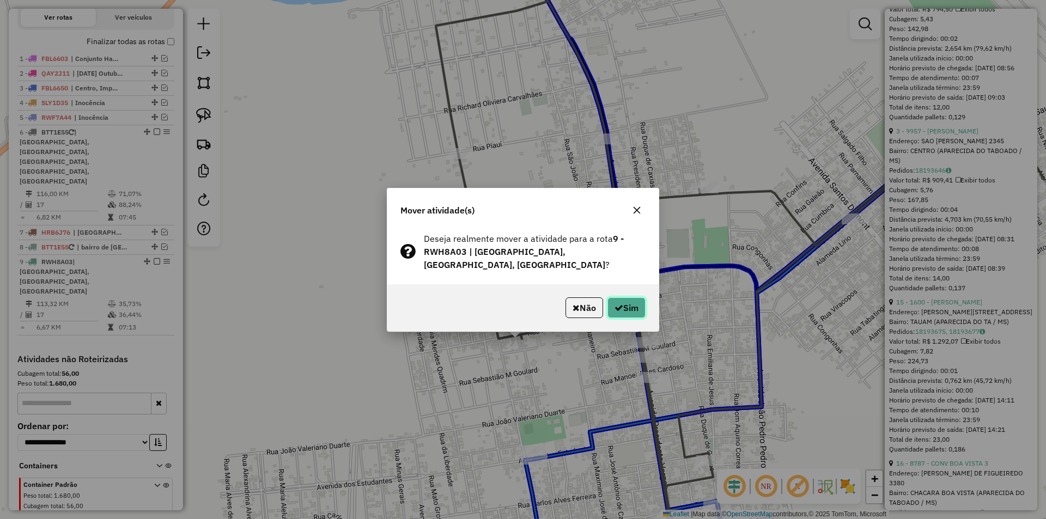
click at [623, 306] on button "Sim" at bounding box center [627, 308] width 38 height 21
click at [0, 0] on div "Aguarde..." at bounding box center [0, 0] width 0 height 0
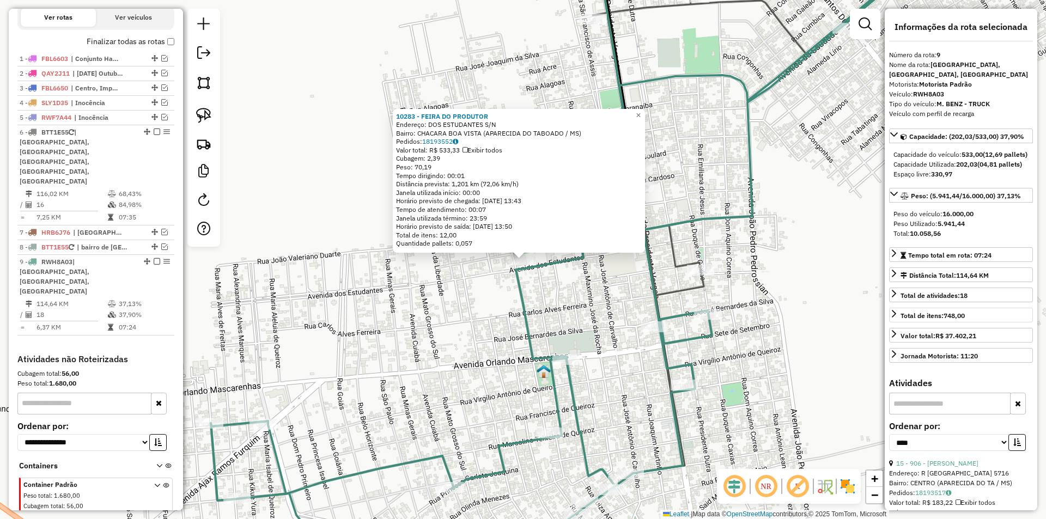
scroll to position [272, 0]
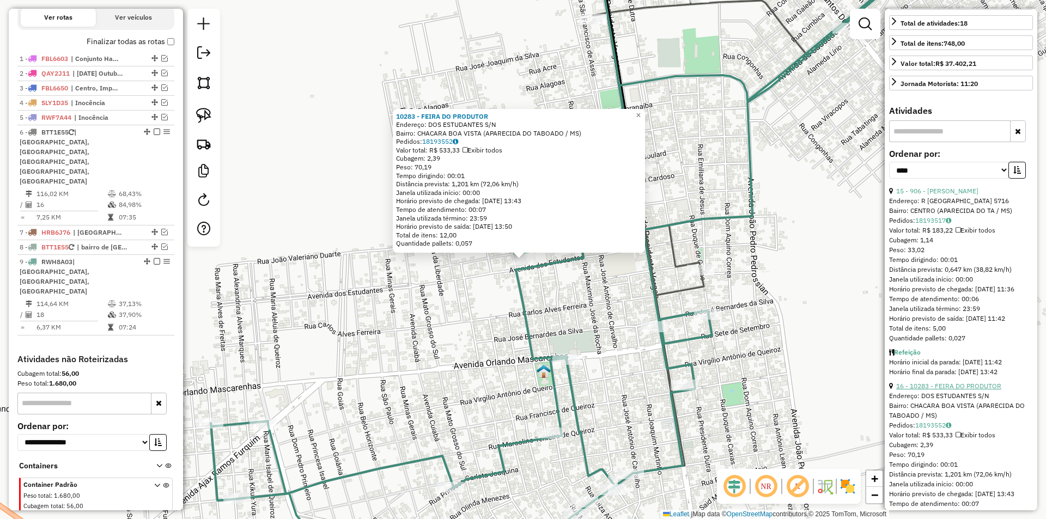
click at [951, 390] on link "16 - 10283 - FEIRA DO PRODUTOR" at bounding box center [948, 386] width 105 height 8
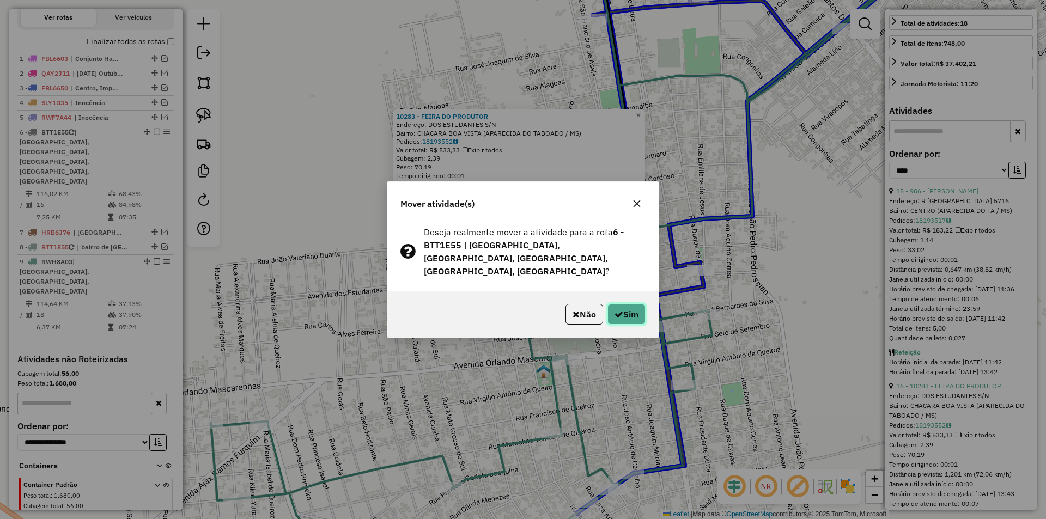
click at [622, 314] on button "Sim" at bounding box center [627, 314] width 38 height 21
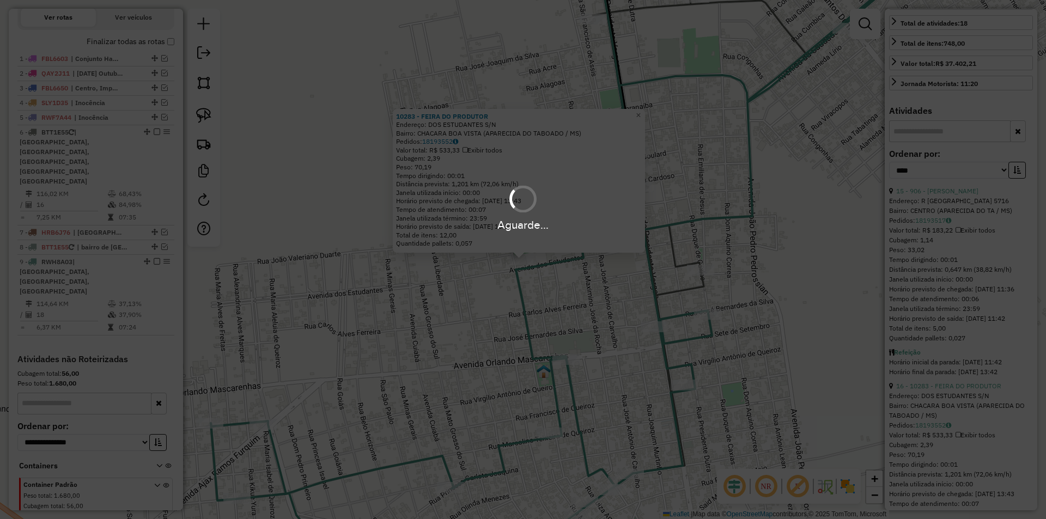
click at [622, 314] on div "Aguarde..." at bounding box center [523, 259] width 1046 height 519
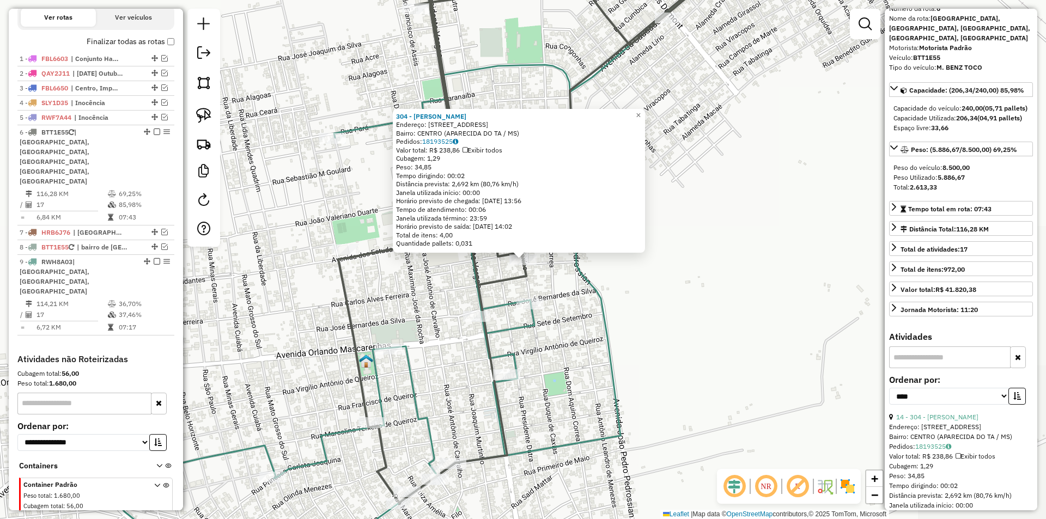
scroll to position [0, 0]
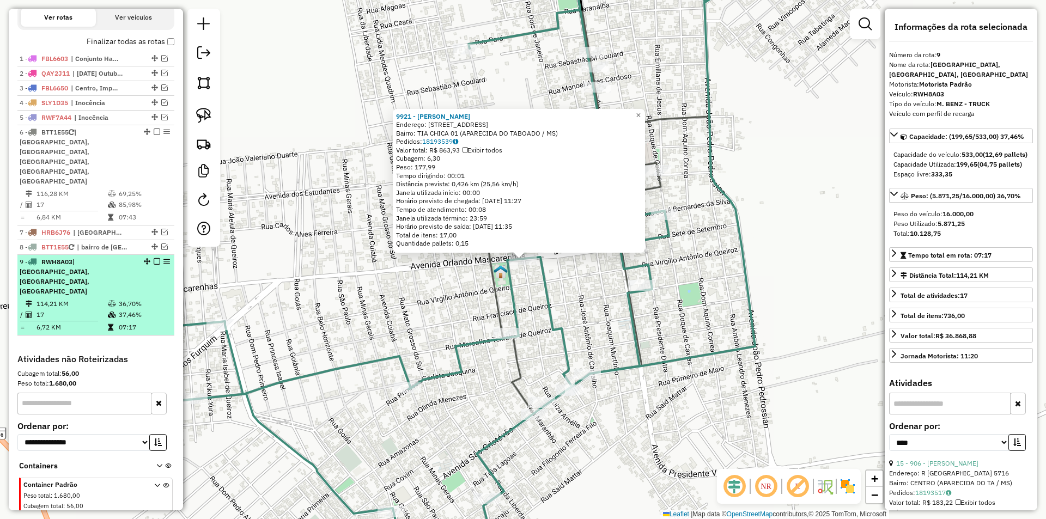
click at [154, 258] on em at bounding box center [157, 261] width 7 height 7
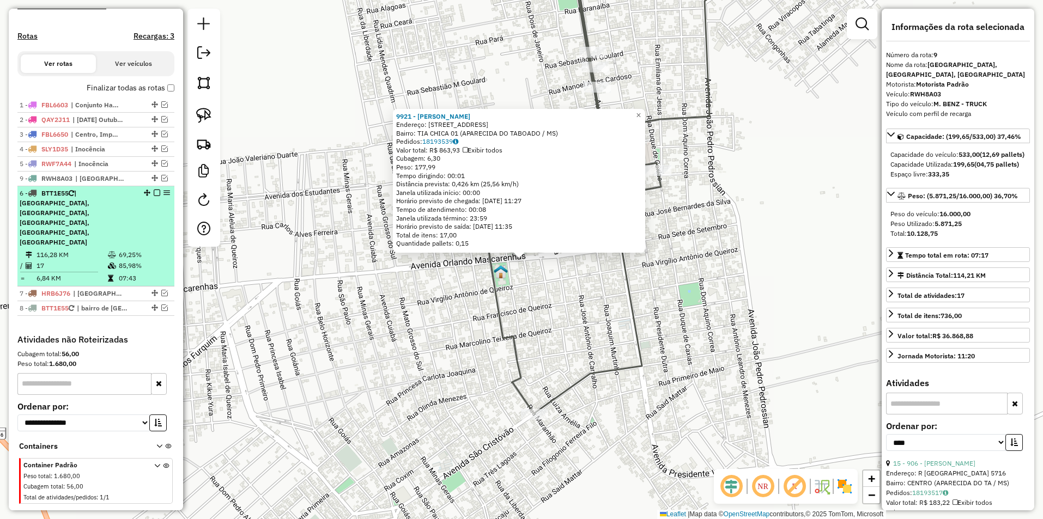
drag, startPoint x: 150, startPoint y: 288, endPoint x: 155, endPoint y: 210, distance: 78.1
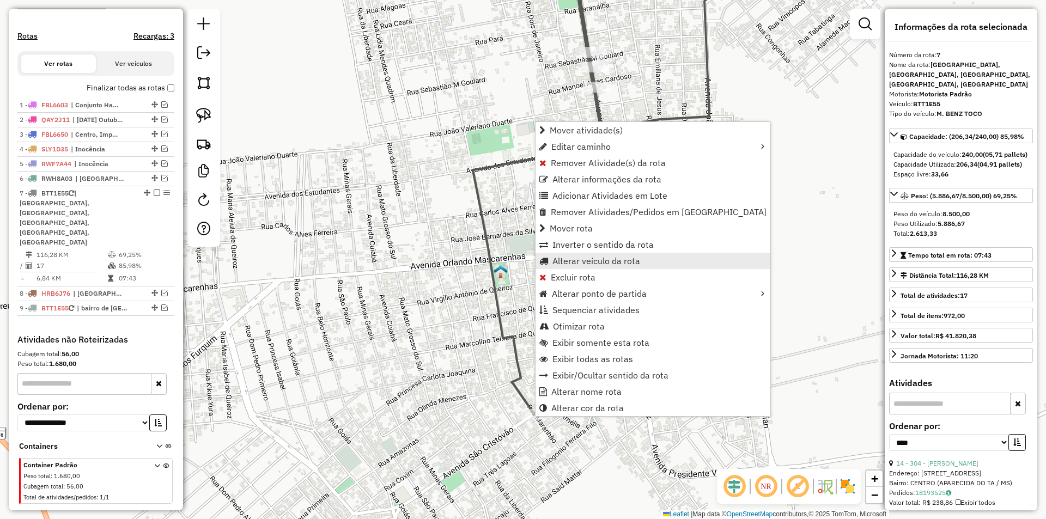
click at [593, 262] on span "Alterar veículo da rota" at bounding box center [597, 261] width 88 height 9
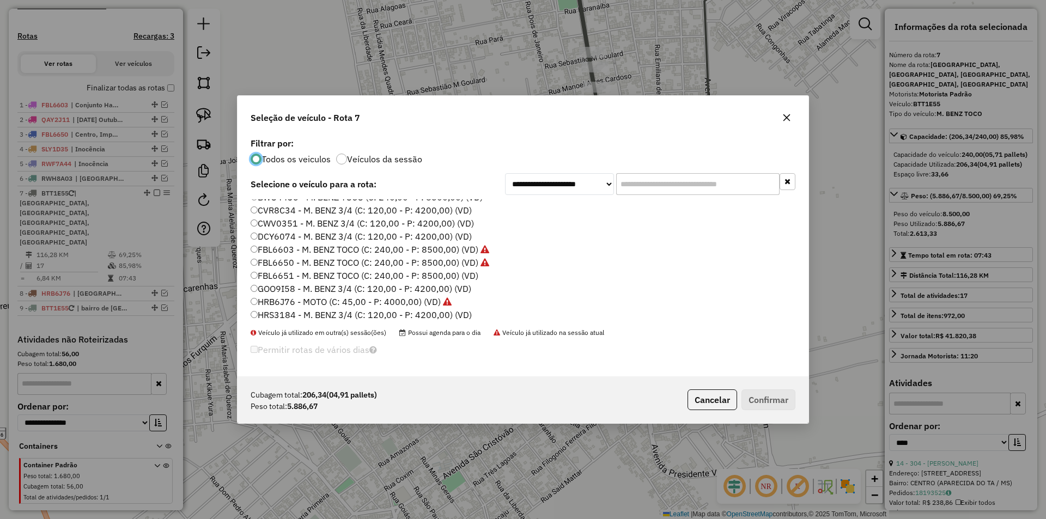
scroll to position [109, 0]
click at [289, 276] on label "HTT6H49 - VW - M BENZ TOCO+ (C: 573,00 - P: 10500,00) (VD)" at bounding box center [380, 279] width 259 height 13
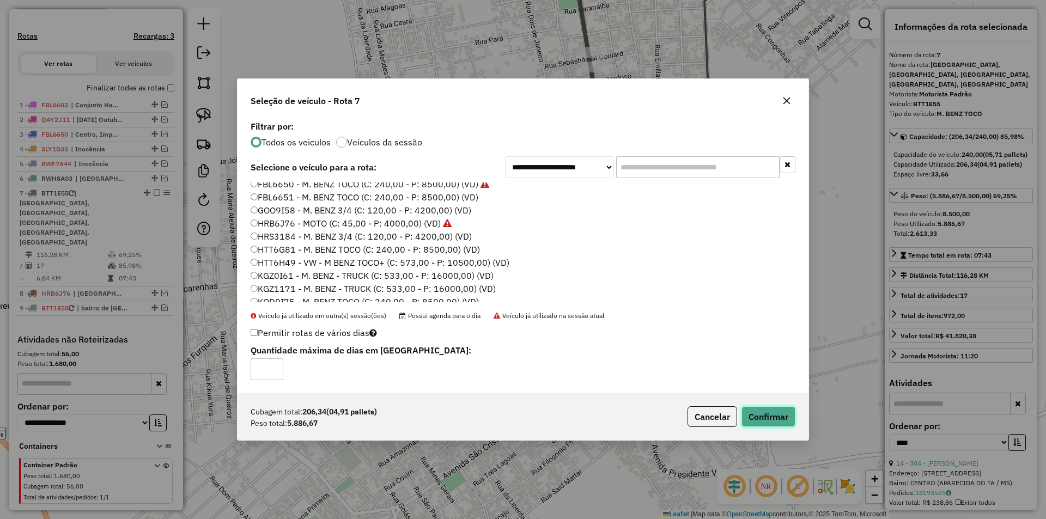
click at [771, 414] on button "Confirmar" at bounding box center [769, 416] width 54 height 21
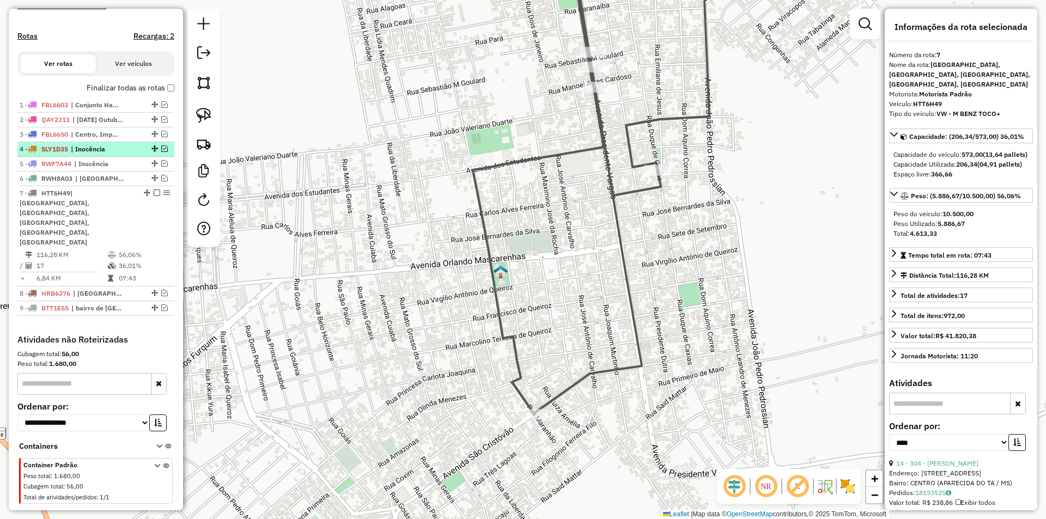
drag, startPoint x: 154, startPoint y: 203, endPoint x: 153, endPoint y: 209, distance: 6.0
click at [154, 196] on em at bounding box center [157, 193] width 7 height 7
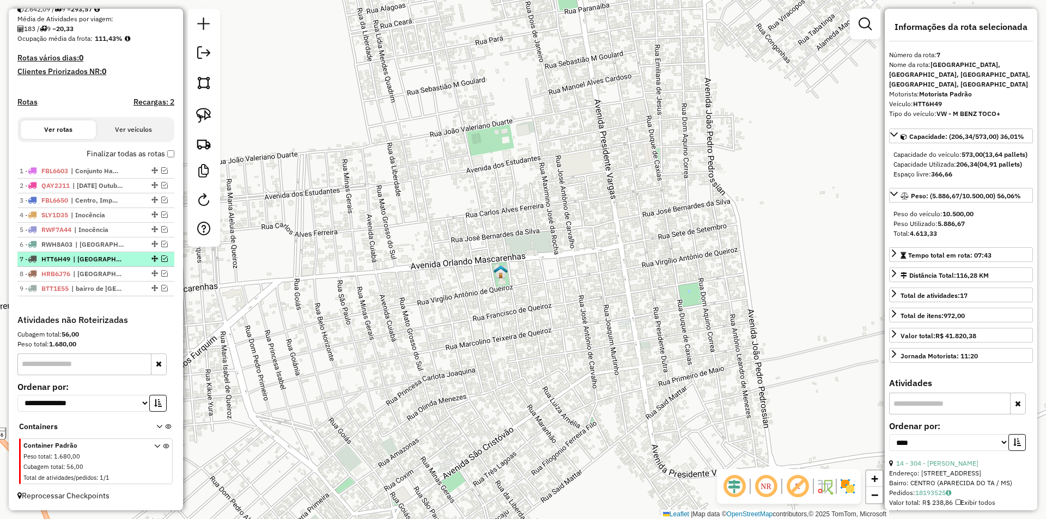
scroll to position [253, 0]
click at [161, 292] on div "9 - BTT1E55 | bairro de [GEOGRAPHIC_DATA] , [GEOGRAPHIC_DATA], [GEOGRAPHIC_DATA…" at bounding box center [96, 289] width 153 height 10
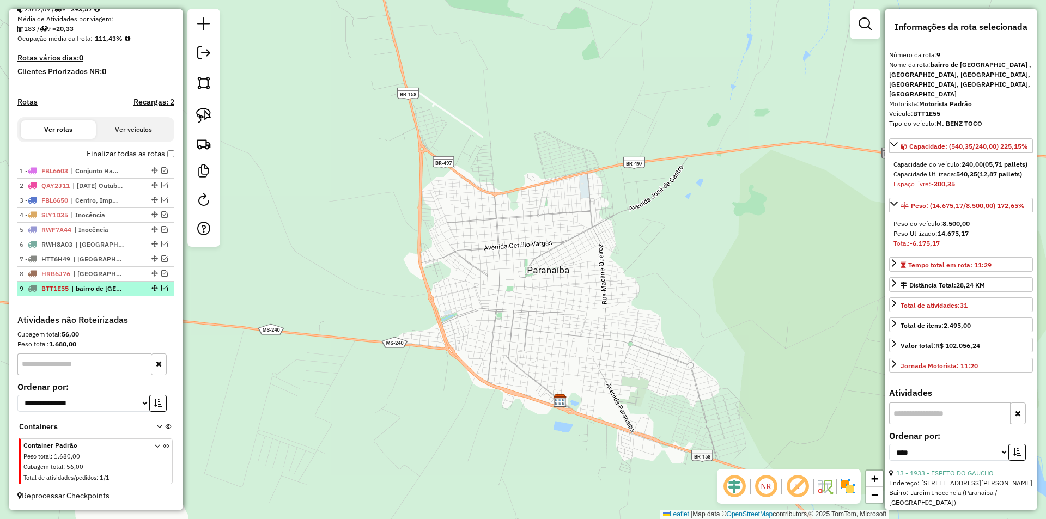
click at [161, 288] on em at bounding box center [164, 288] width 7 height 7
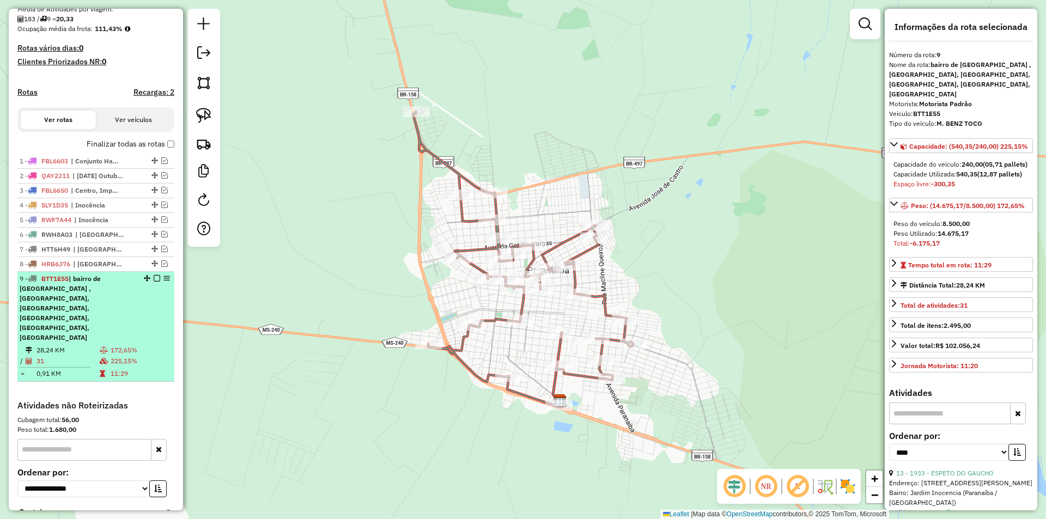
scroll to position [310, 0]
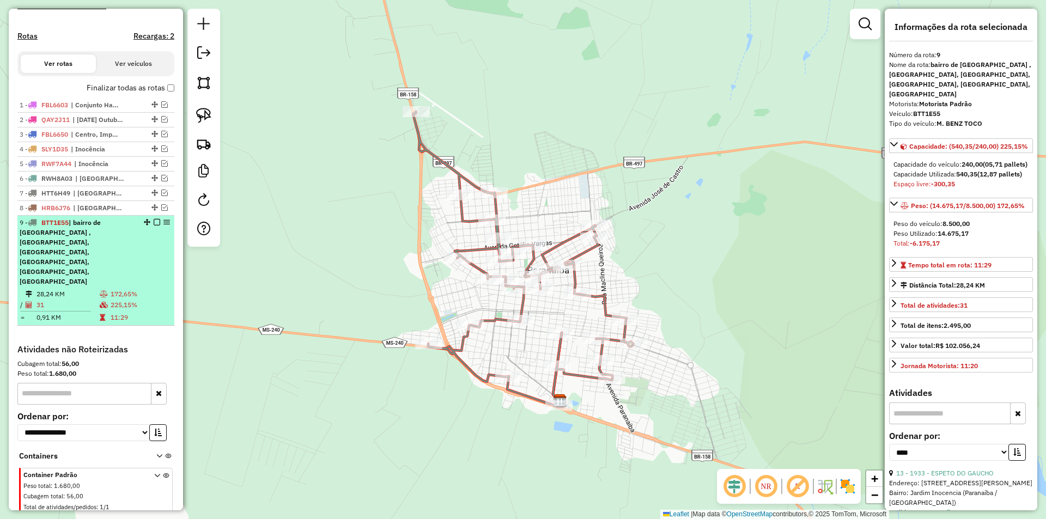
click at [79, 300] on td "31" at bounding box center [67, 305] width 63 height 11
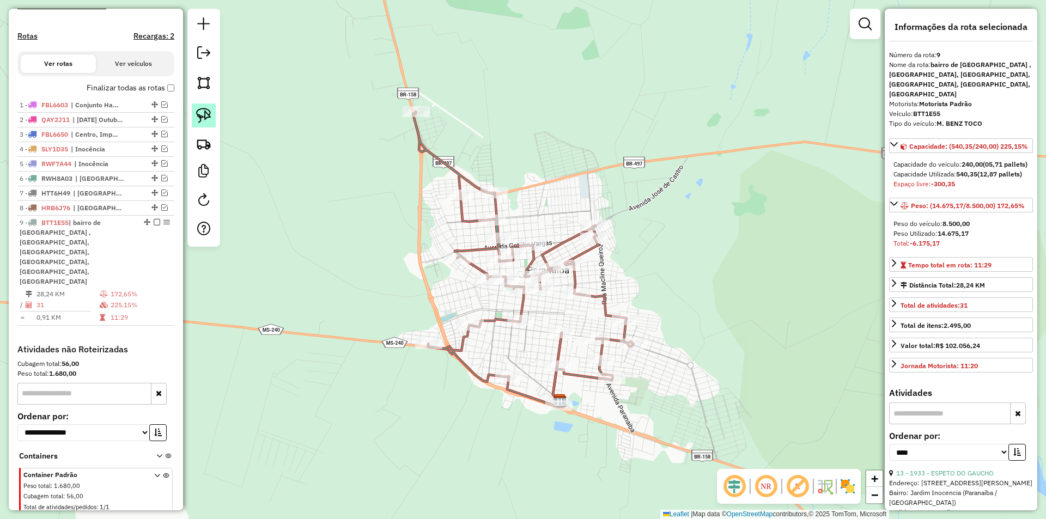
click at [202, 113] on img at bounding box center [203, 115] width 15 height 15
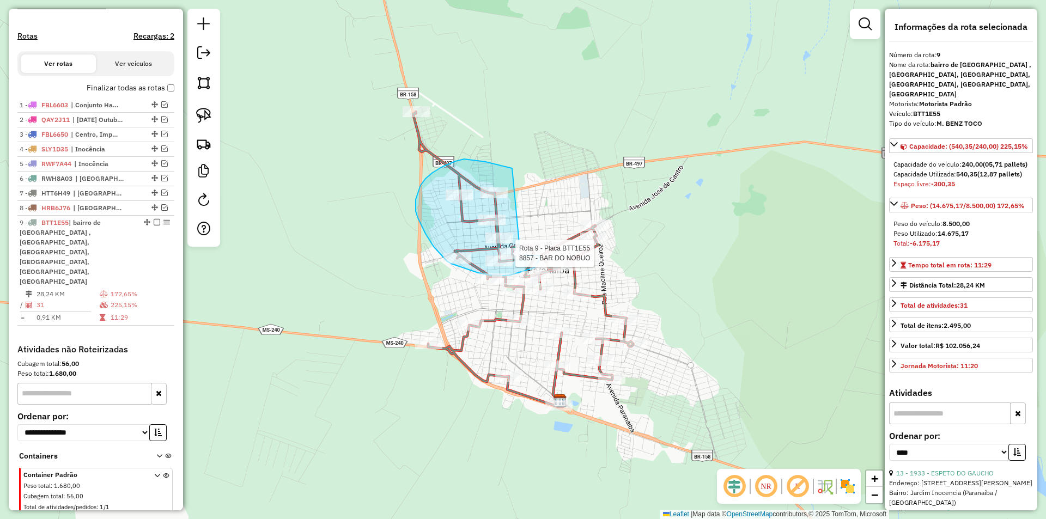
click at [520, 254] on div "Rota 9 - Placa BTT1E55 8857 - BAR DO NOBUO Janela de atendimento Grade de atend…" at bounding box center [523, 259] width 1046 height 519
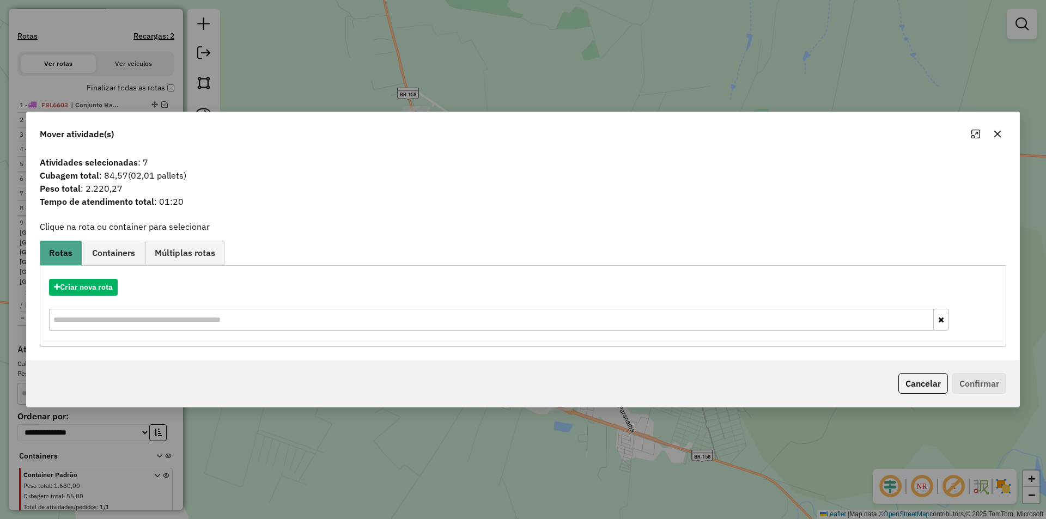
click at [1000, 131] on icon "button" at bounding box center [997, 133] width 7 height 7
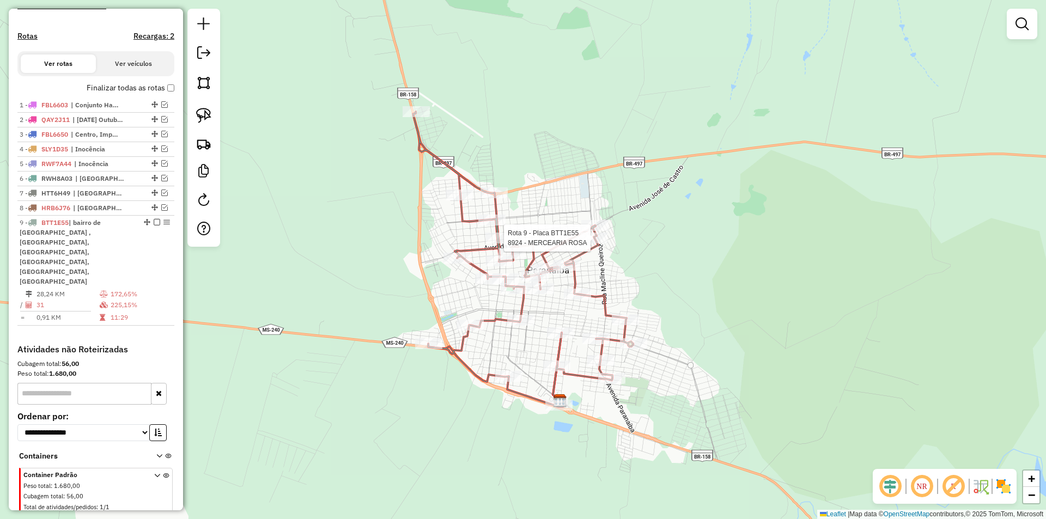
select select "*********"
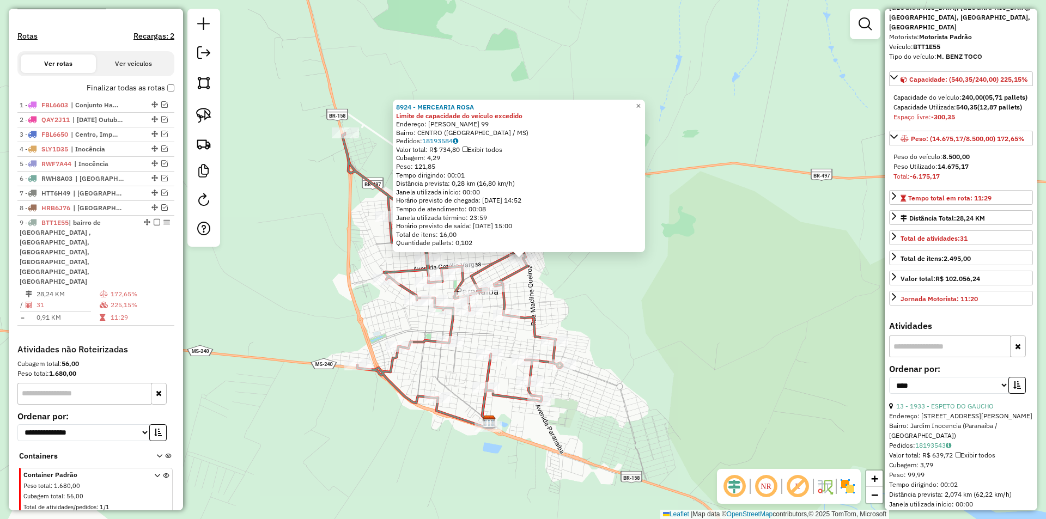
scroll to position [163, 0]
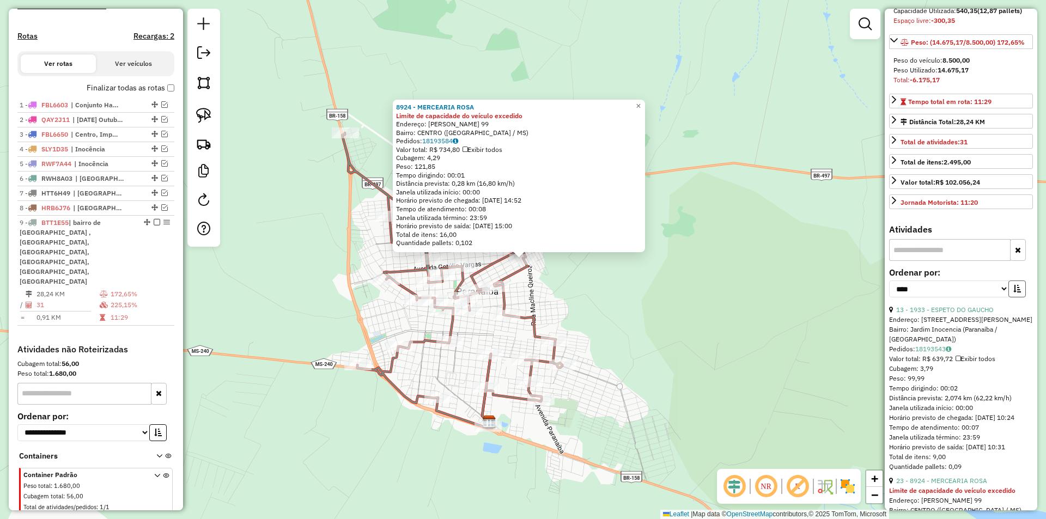
click at [1017, 298] on button "button" at bounding box center [1017, 289] width 17 height 17
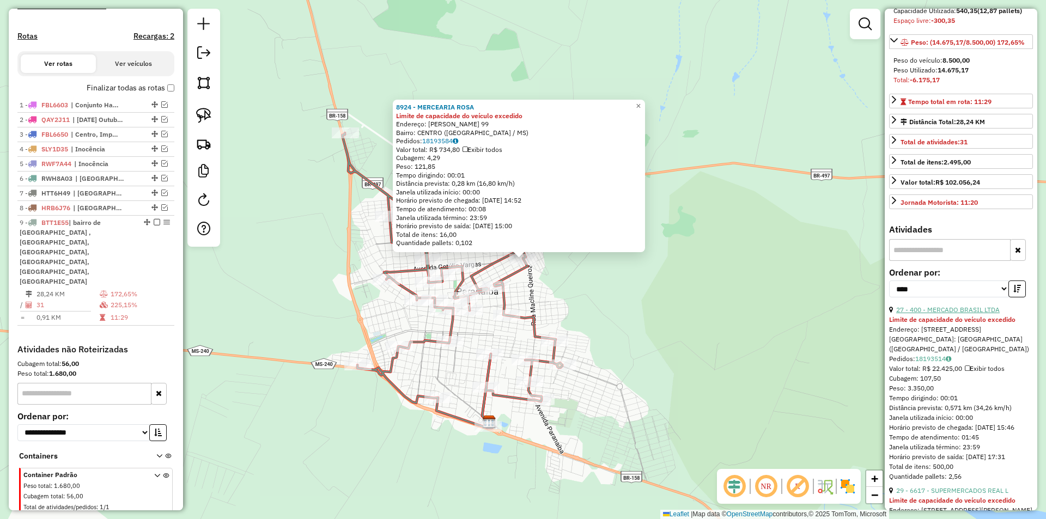
click at [952, 314] on link "27 - 400 - MERCADO BRASIL LTDA" at bounding box center [948, 310] width 104 height 8
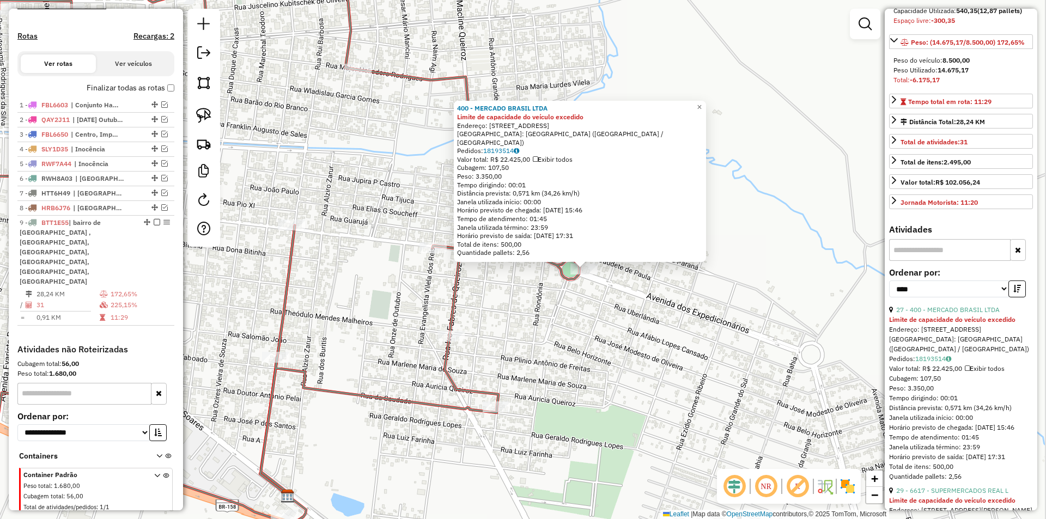
drag, startPoint x: 567, startPoint y: 306, endPoint x: 560, endPoint y: 319, distance: 15.4
click at [560, 319] on div "400 - MERCADO BRASIL LTDA Limite de capacidade do veículo excedido Endereço: [S…" at bounding box center [523, 259] width 1046 height 519
click at [200, 118] on img at bounding box center [203, 115] width 15 height 15
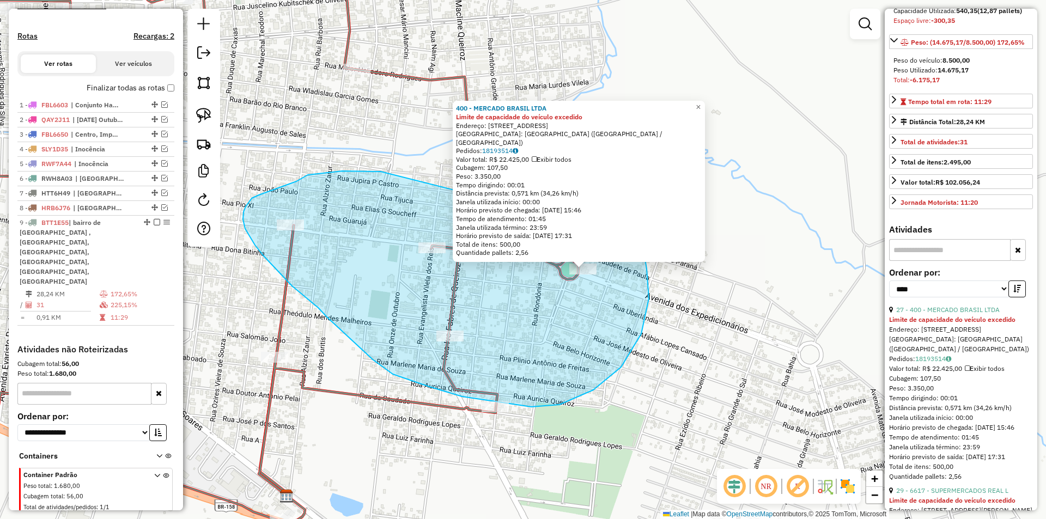
drag, startPoint x: 376, startPoint y: 171, endPoint x: 642, endPoint y: 238, distance: 274.1
click at [642, 238] on div "400 - MERCADO BRASIL LTDA Limite de capacidade do veículo excedido Endereço: [S…" at bounding box center [523, 259] width 1046 height 519
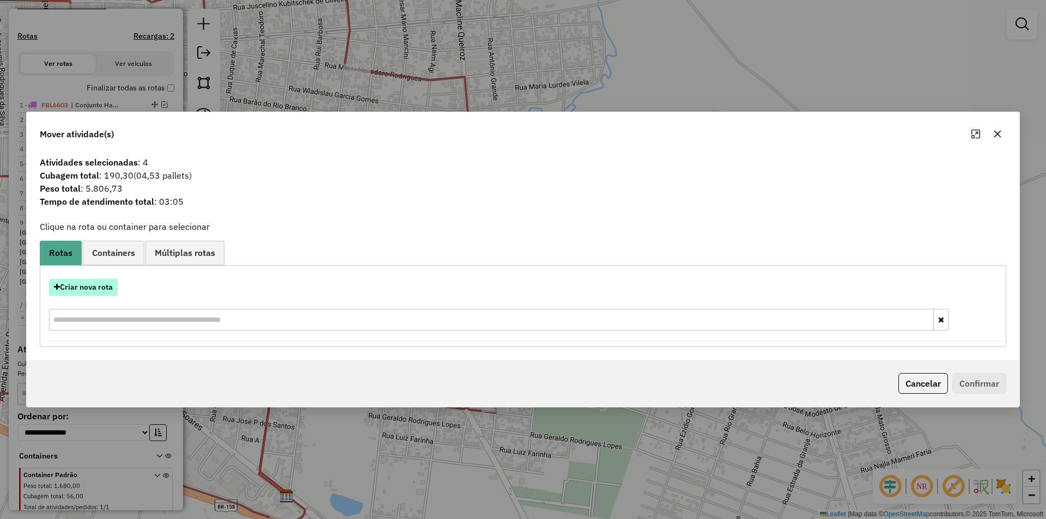
click at [90, 290] on button "Criar nova rota" at bounding box center [83, 287] width 69 height 17
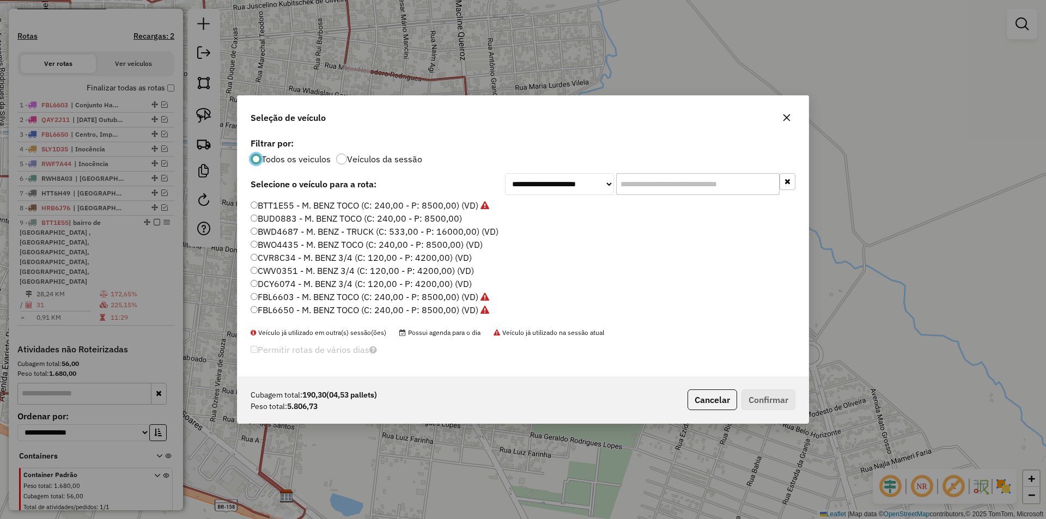
scroll to position [6, 3]
click at [280, 254] on label "CVR8C34 - M. BENZ 3/4 (C: 120,00 - P: 4200,00) (VD)" at bounding box center [361, 257] width 221 height 13
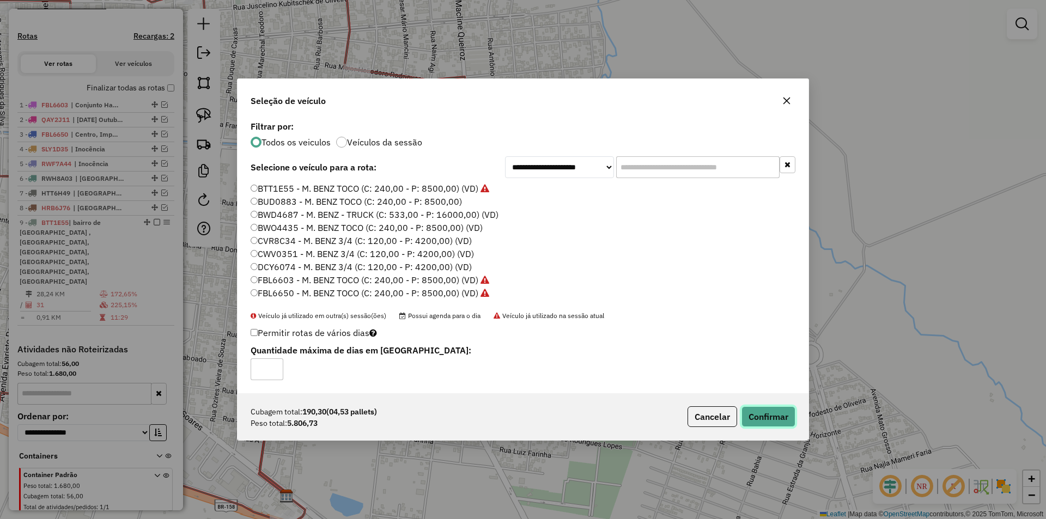
click at [769, 419] on button "Confirmar" at bounding box center [769, 416] width 54 height 21
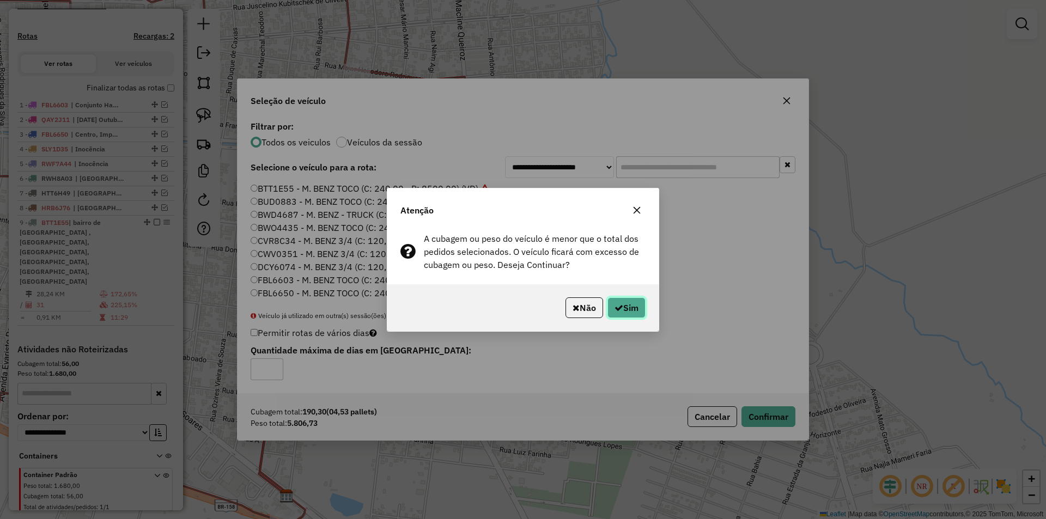
click at [623, 303] on button "Sim" at bounding box center [627, 308] width 38 height 21
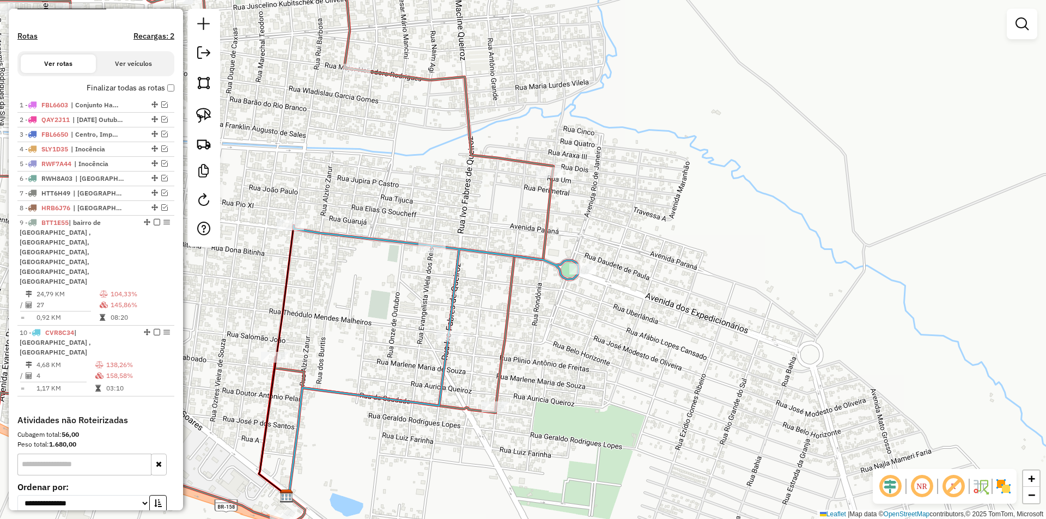
scroll to position [356, 0]
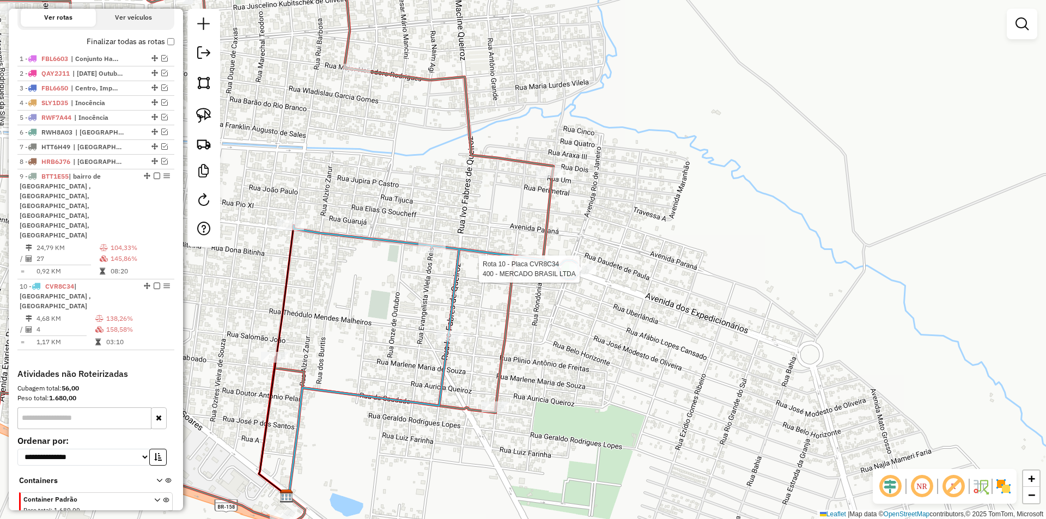
select select "*********"
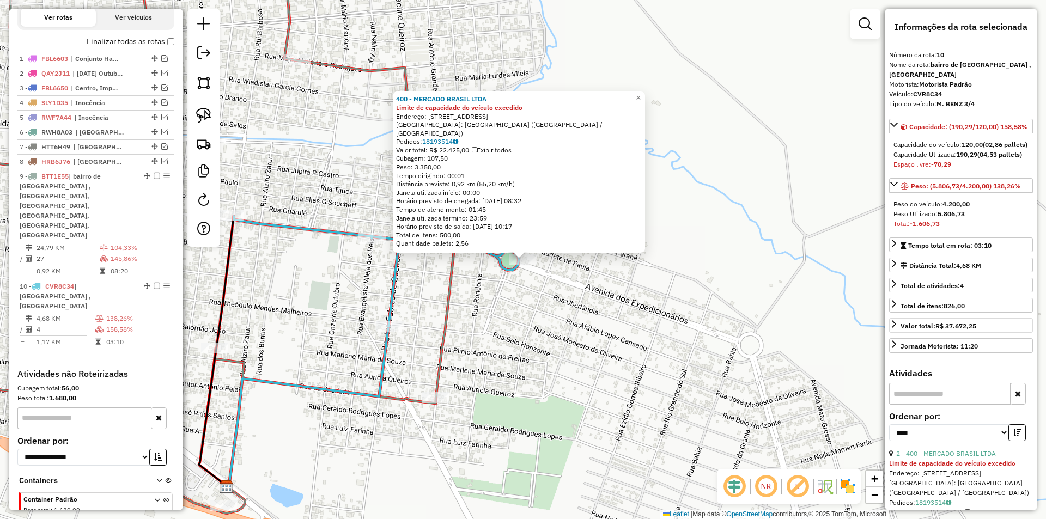
scroll to position [371, 0]
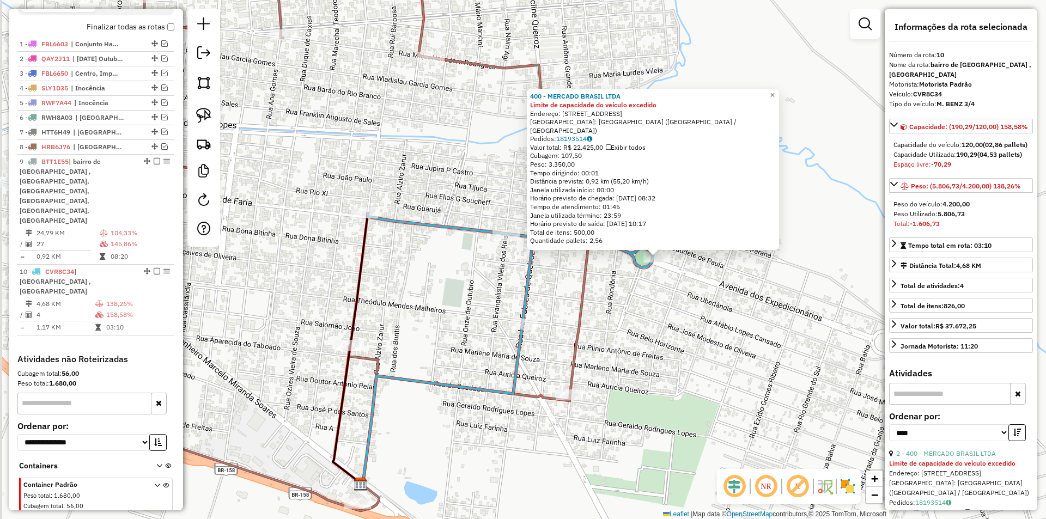
drag, startPoint x: 537, startPoint y: 308, endPoint x: 674, endPoint y: 302, distance: 136.9
click at [674, 302] on div "400 - MERCADO BRASIL LTDA Limite de capacidade do veículo excedido Endereço: [S…" at bounding box center [523, 259] width 1046 height 519
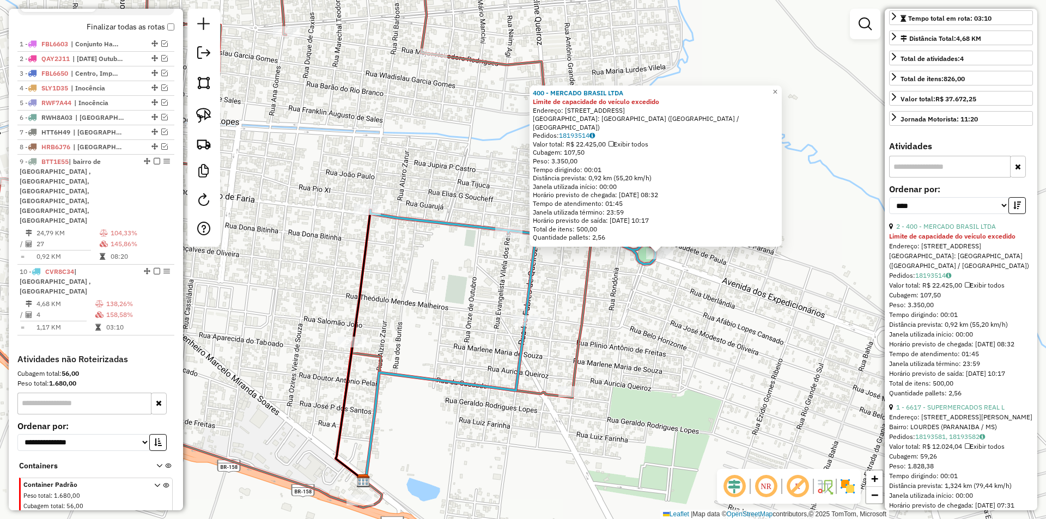
scroll to position [327, 0]
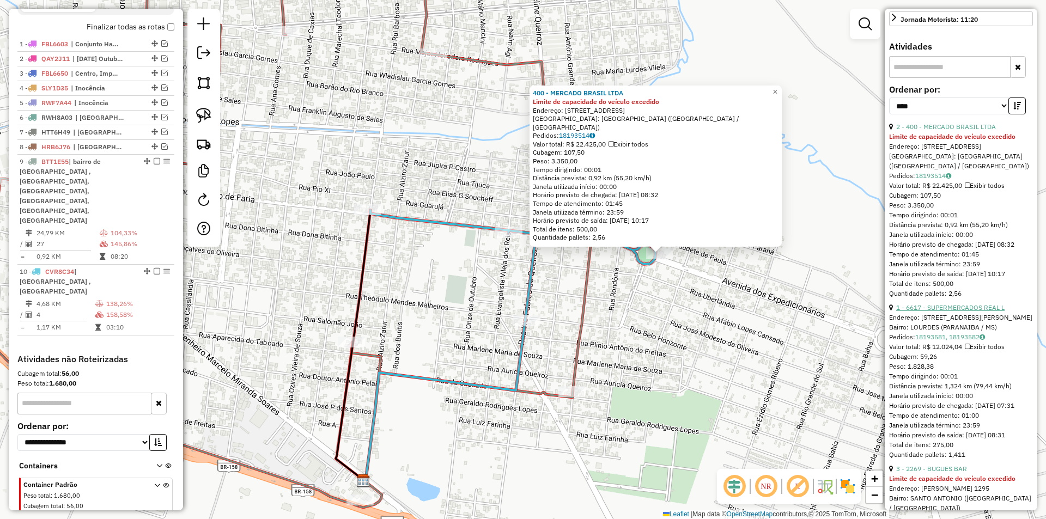
click at [948, 312] on link "1 - 6617 - SUPERMERCADOS REAL L" at bounding box center [950, 308] width 108 height 8
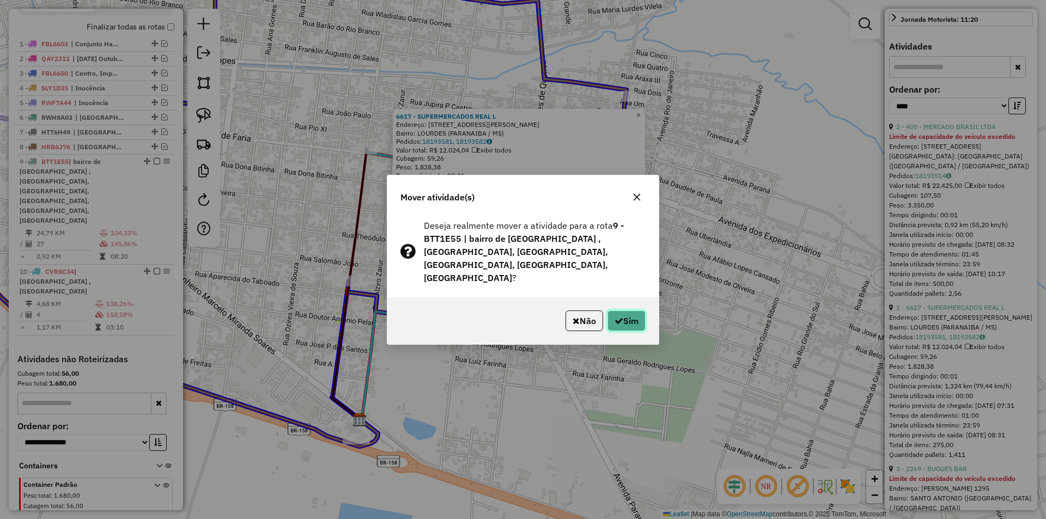
click at [621, 311] on button "Sim" at bounding box center [627, 321] width 38 height 21
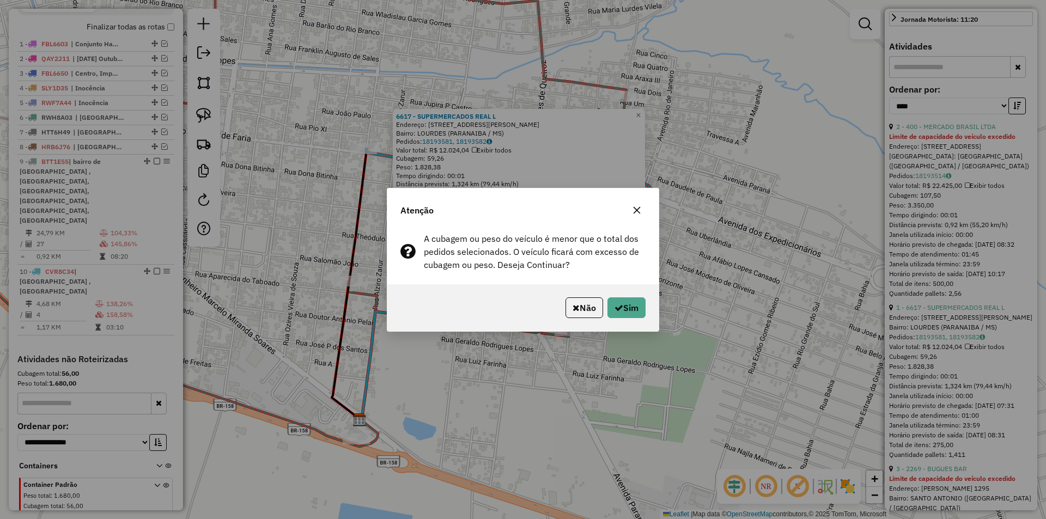
click at [621, 304] on button "Sim" at bounding box center [627, 308] width 38 height 21
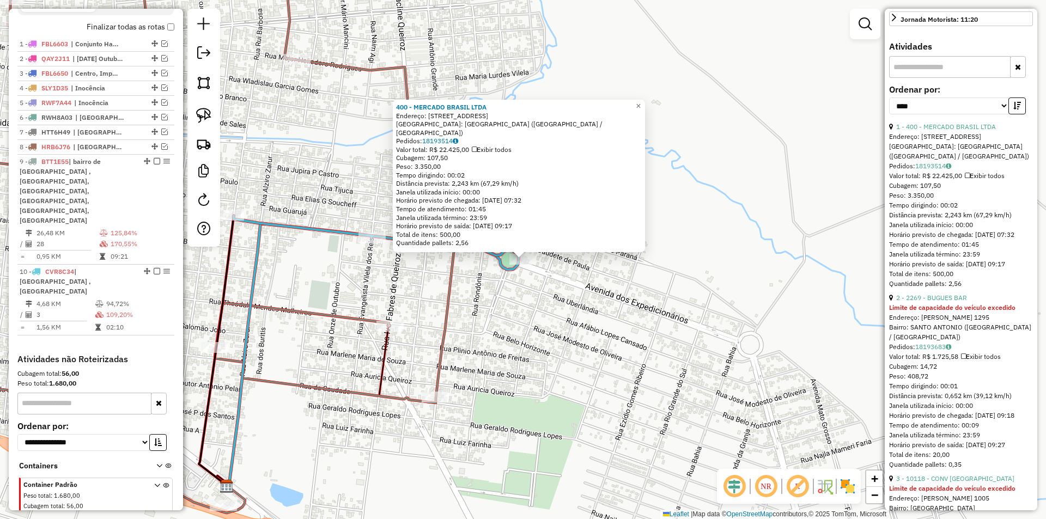
scroll to position [0, 0]
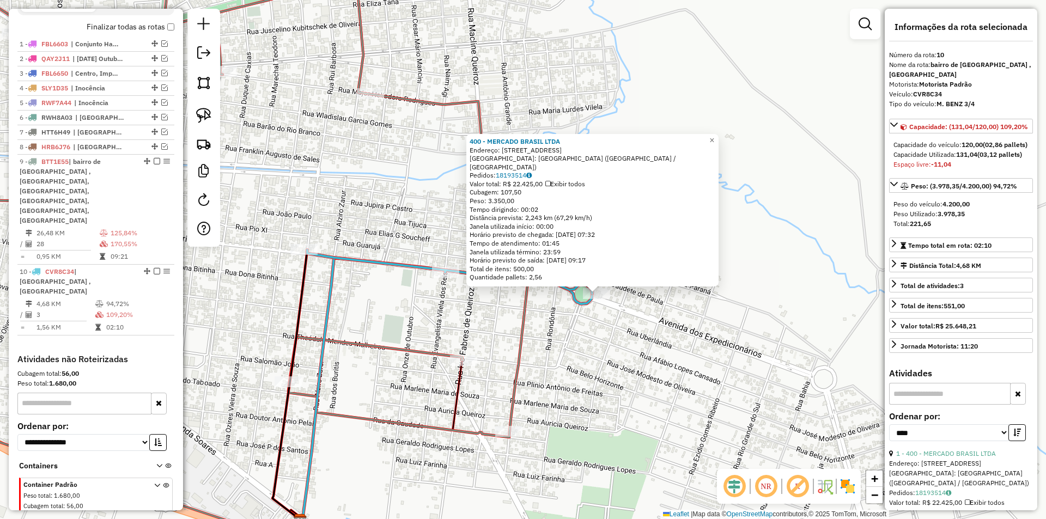
drag, startPoint x: 554, startPoint y: 334, endPoint x: 592, endPoint y: 359, distance: 45.2
click at [592, 359] on div "400 - MERCADO BRASIL LTDA Endereço: [STREET_ADDRESS] Bairro: [GEOGRAPHIC_DATA] …" at bounding box center [523, 259] width 1046 height 519
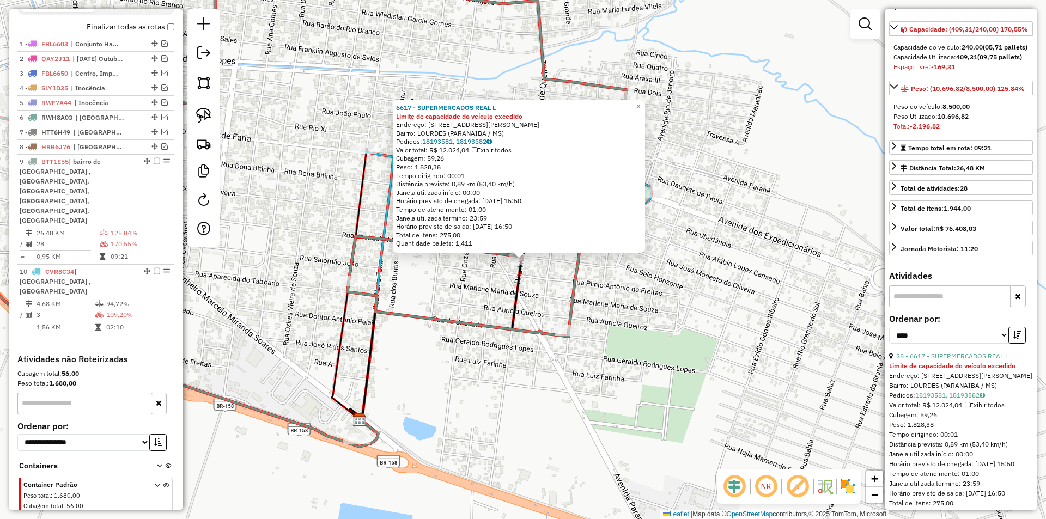
scroll to position [218, 0]
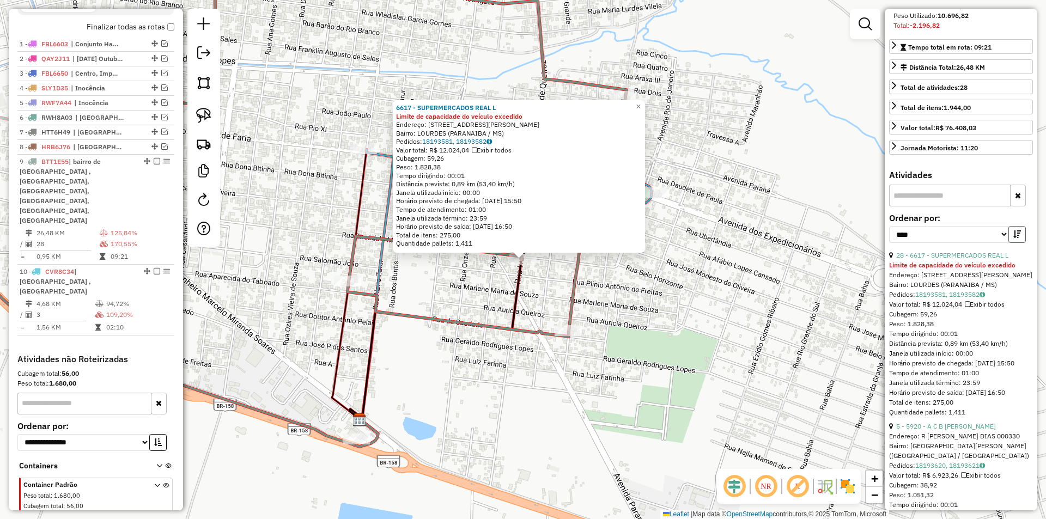
click at [1016, 238] on icon "button" at bounding box center [1018, 234] width 8 height 8
click at [954, 259] on link "12 - 1933 - ESPETO DO GAUCHO" at bounding box center [945, 255] width 98 height 8
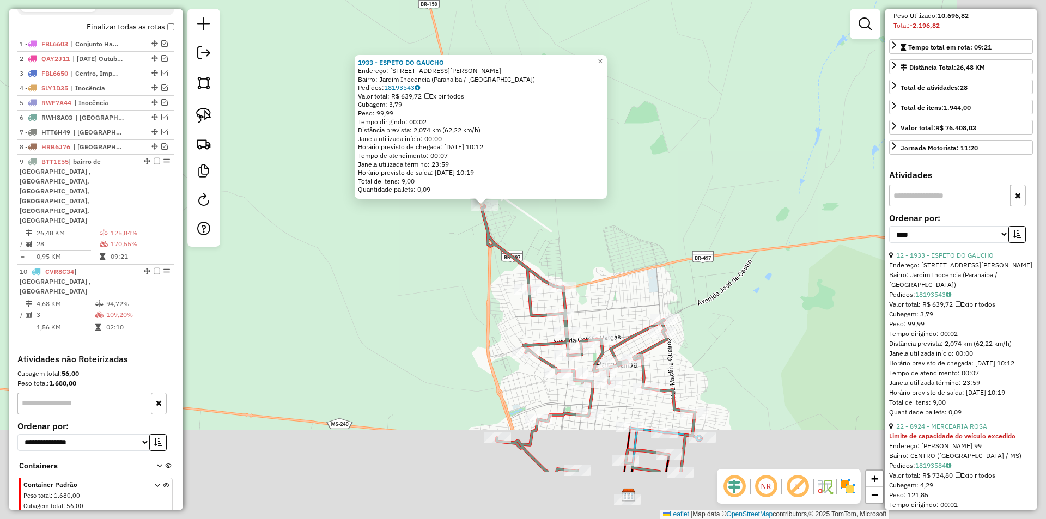
drag, startPoint x: 681, startPoint y: 345, endPoint x: 573, endPoint y: 226, distance: 161.2
click at [573, 226] on div "1933 - ESPETO DO GAUCHO Endereço: [STREET_ADDRESS] Pedidos: 18193543 Valor tota…" at bounding box center [523, 259] width 1046 height 519
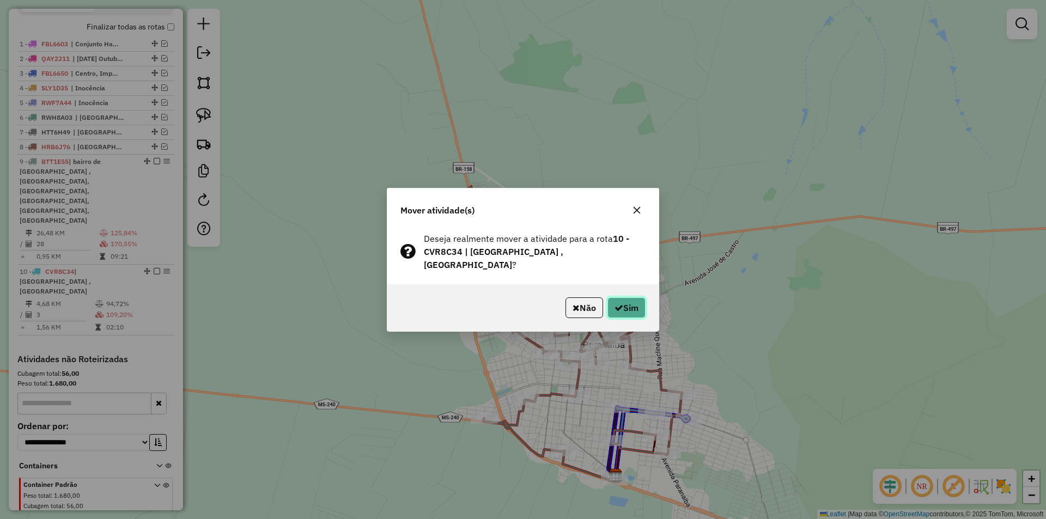
click at [634, 302] on button "Sim" at bounding box center [627, 308] width 38 height 21
click at [633, 302] on button "Sim" at bounding box center [627, 308] width 38 height 21
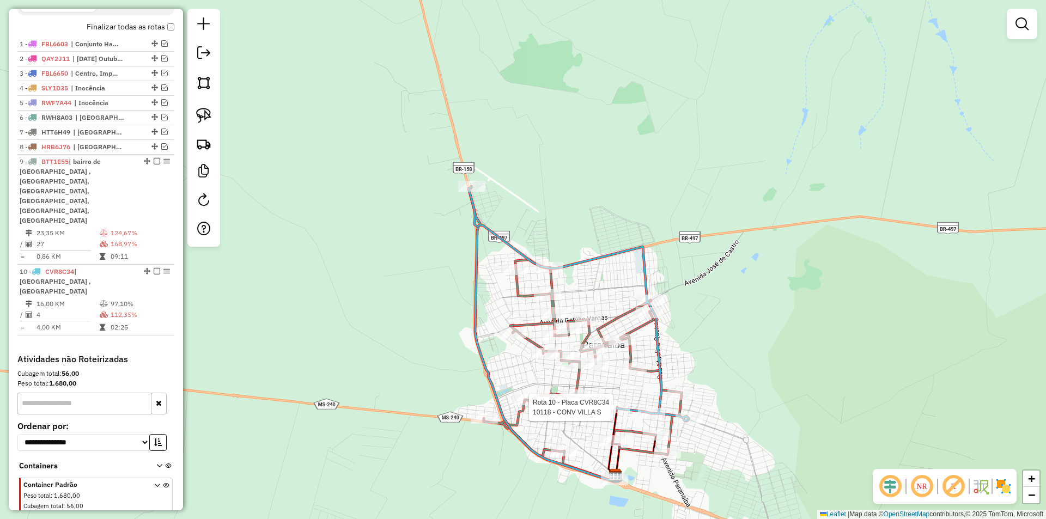
select select "*********"
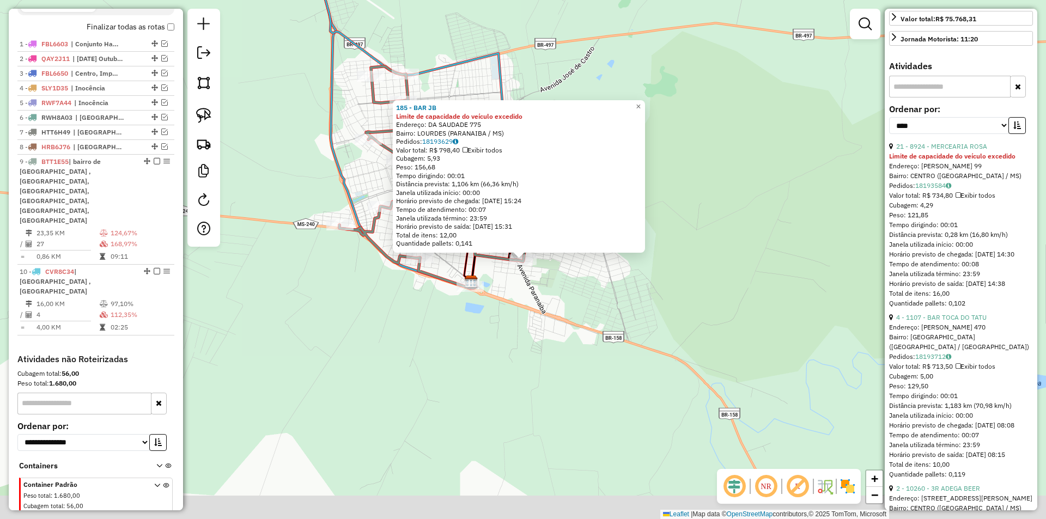
scroll to position [347, 0]
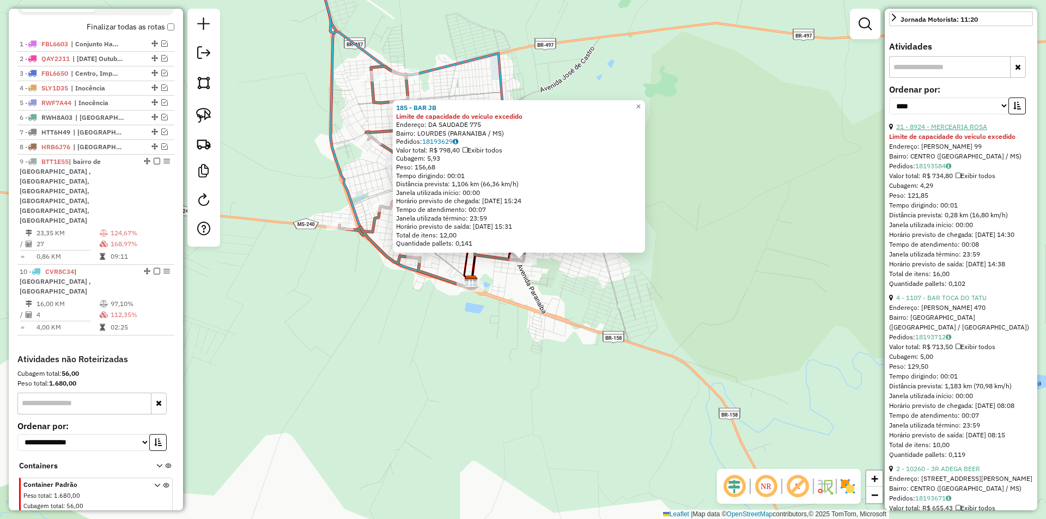
click at [944, 131] on link "21 - 8924 - MERCEARIA ROSA" at bounding box center [941, 127] width 91 height 8
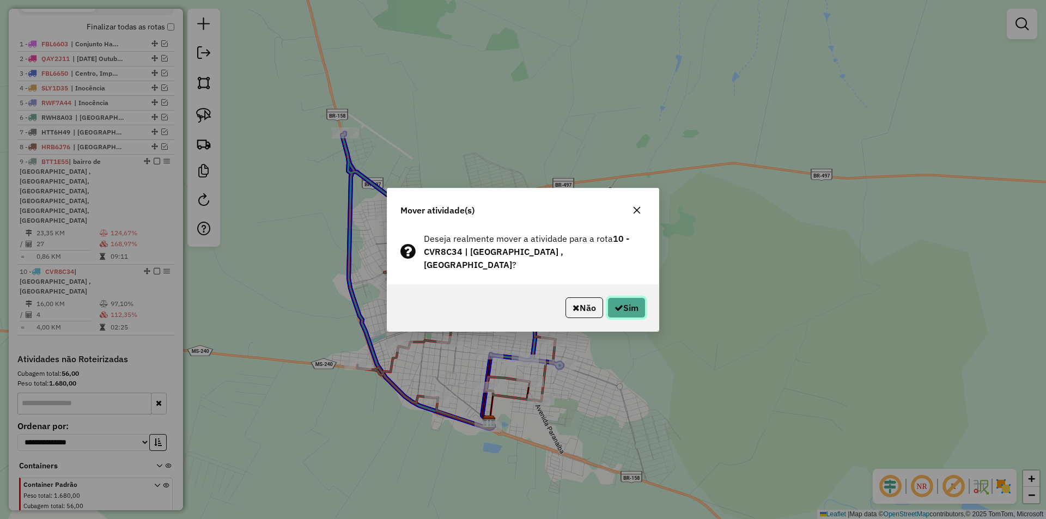
click at [611, 306] on button "Sim" at bounding box center [627, 308] width 38 height 21
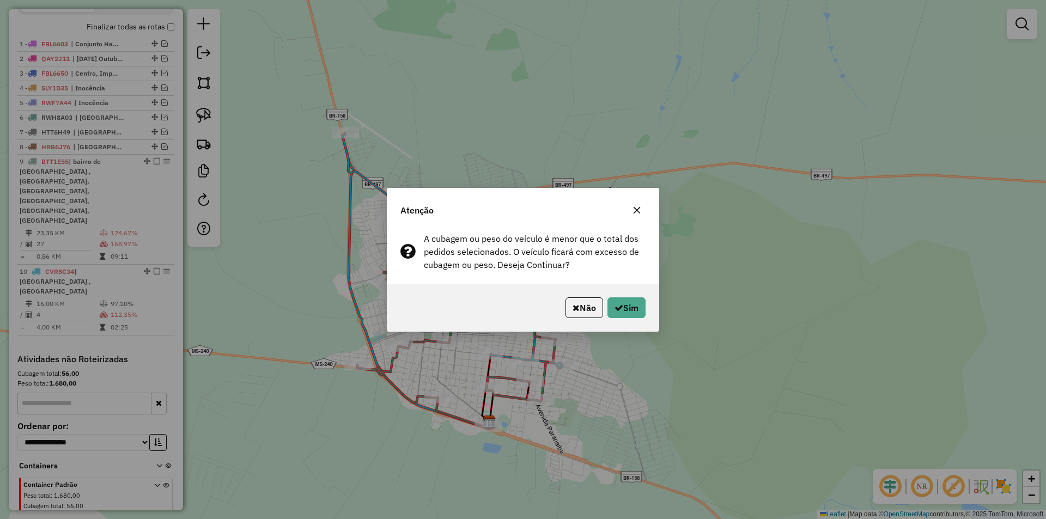
click at [611, 306] on button "Sim" at bounding box center [627, 308] width 38 height 21
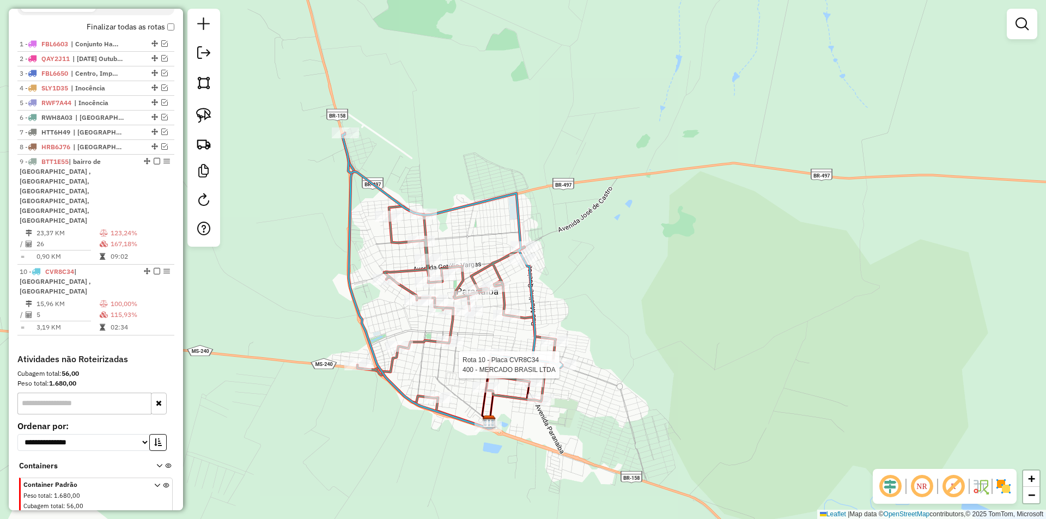
select select "*********"
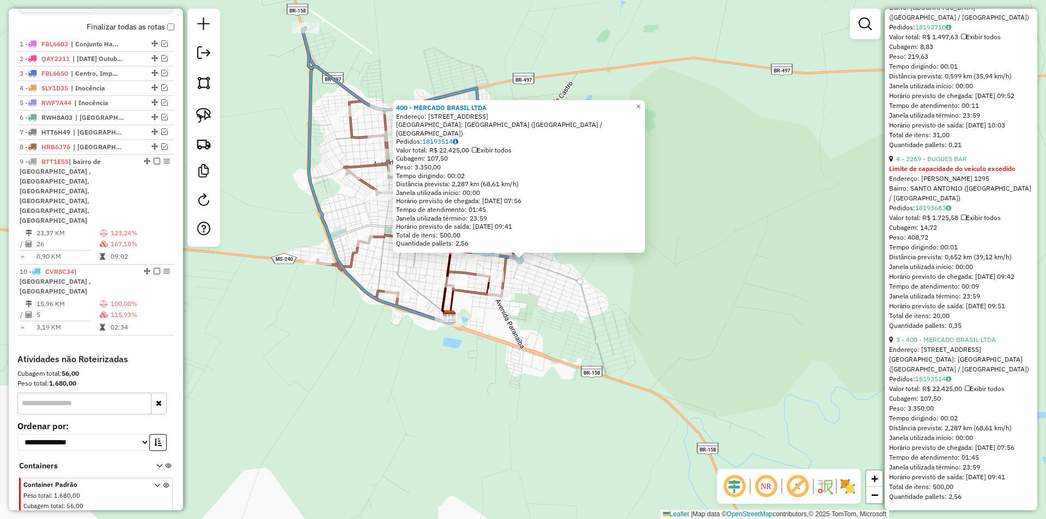
scroll to position [817, 0]
click at [946, 163] on link "4 - 2269 - BUGUES BAR" at bounding box center [931, 159] width 71 height 8
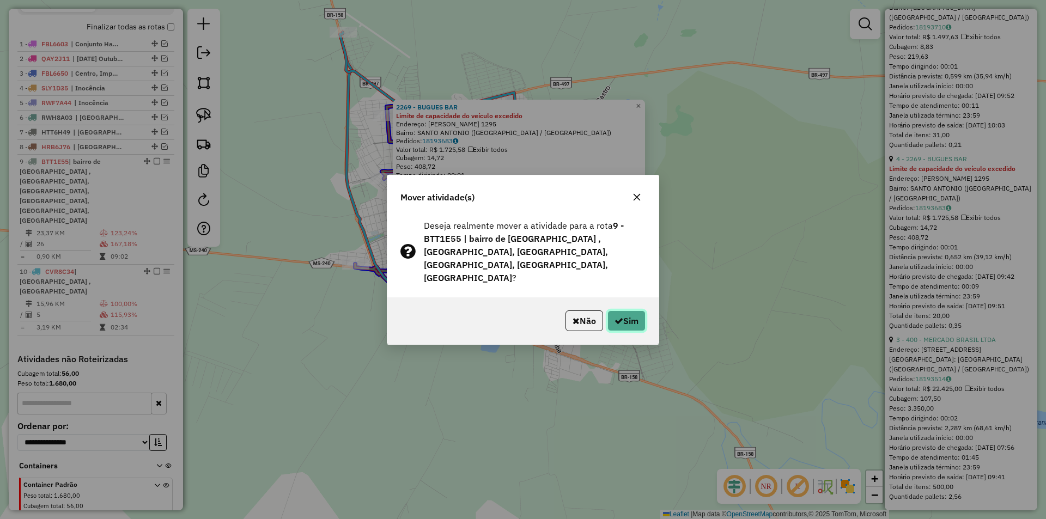
click at [629, 312] on button "Sim" at bounding box center [627, 321] width 38 height 21
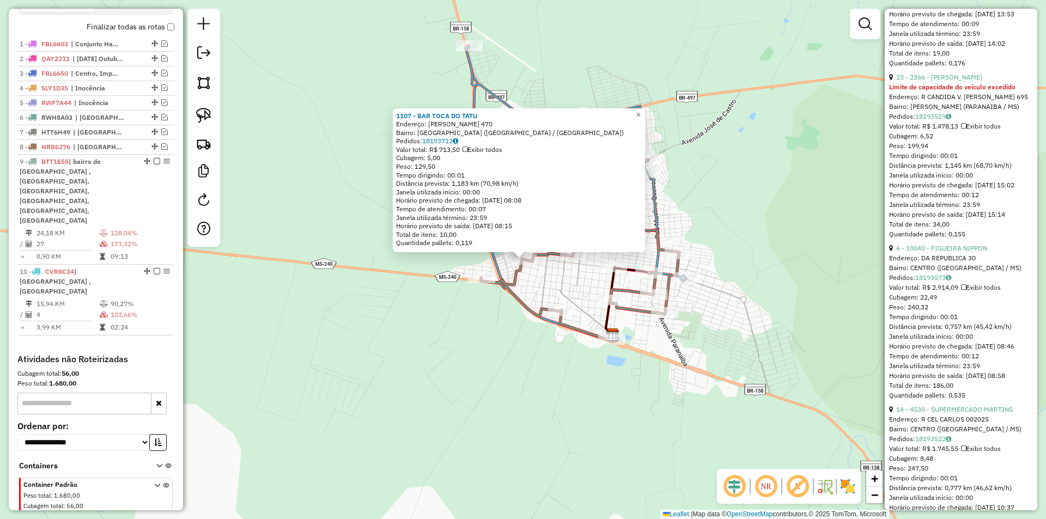
scroll to position [1907, 0]
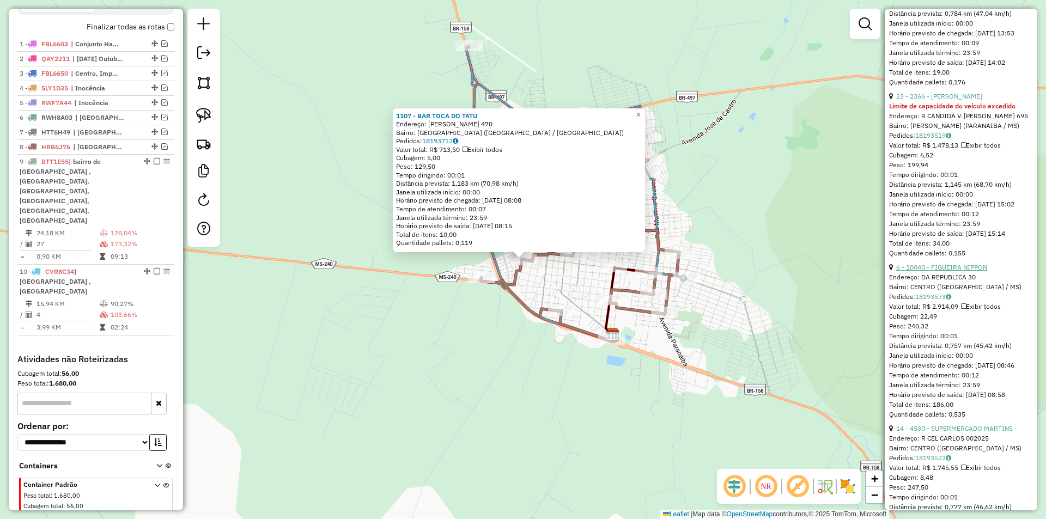
click at [944, 271] on link "6 - 10040 - FIGUEIRA NIPPON" at bounding box center [941, 267] width 91 height 8
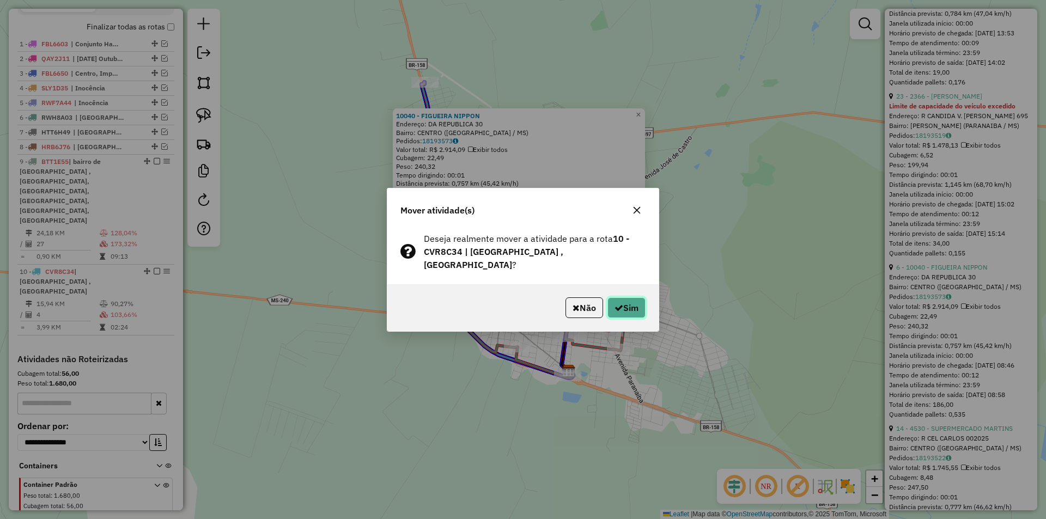
click at [632, 302] on button "Sim" at bounding box center [627, 308] width 38 height 21
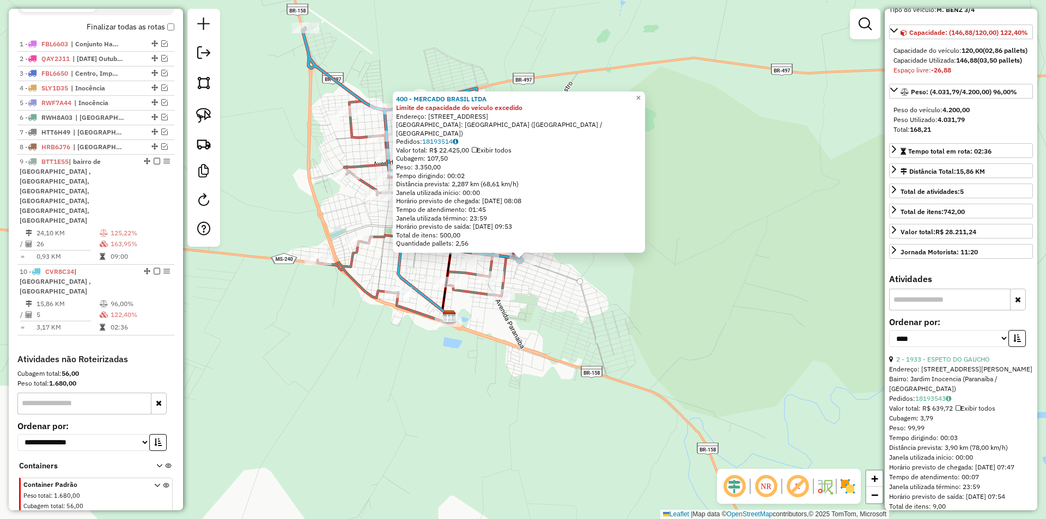
scroll to position [0, 0]
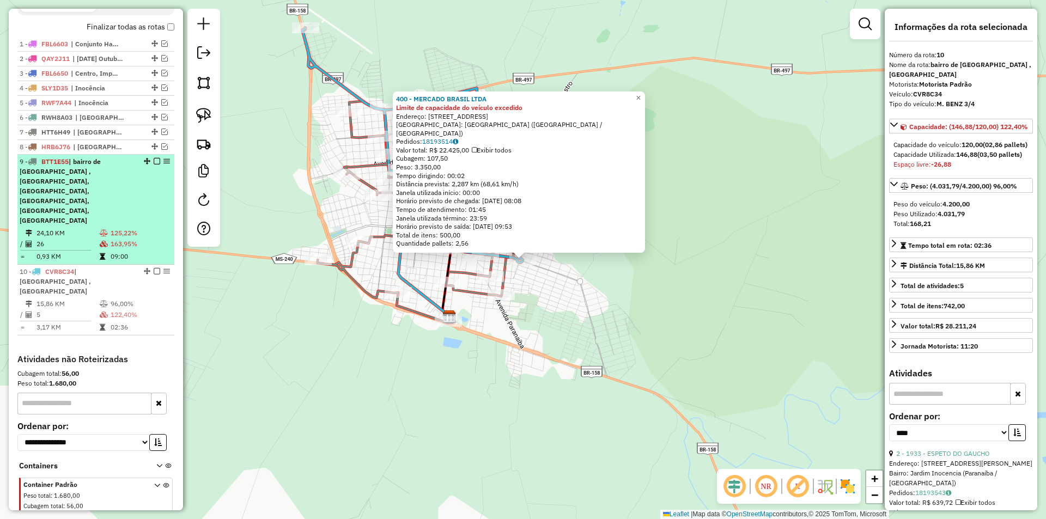
click at [156, 268] on em at bounding box center [157, 271] width 7 height 7
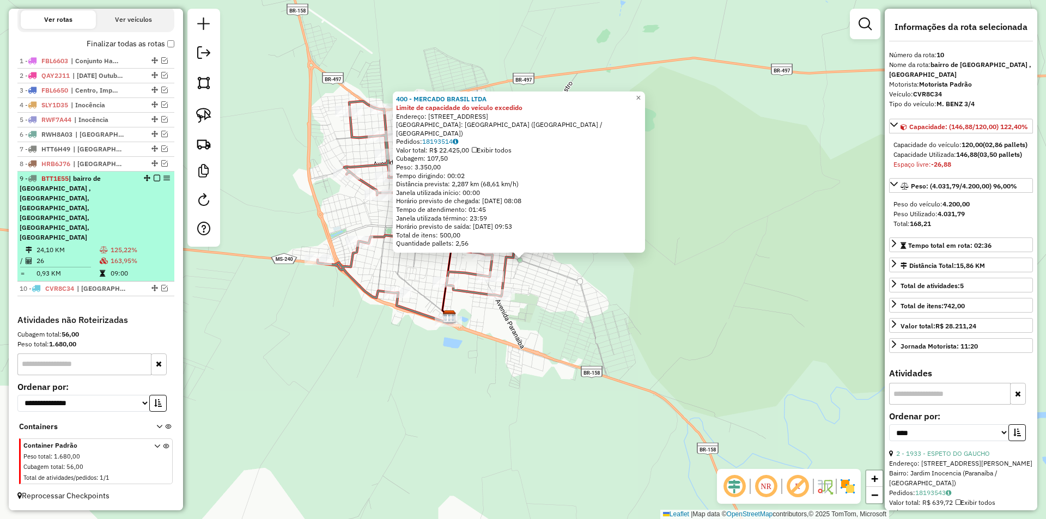
scroll to position [324, 0]
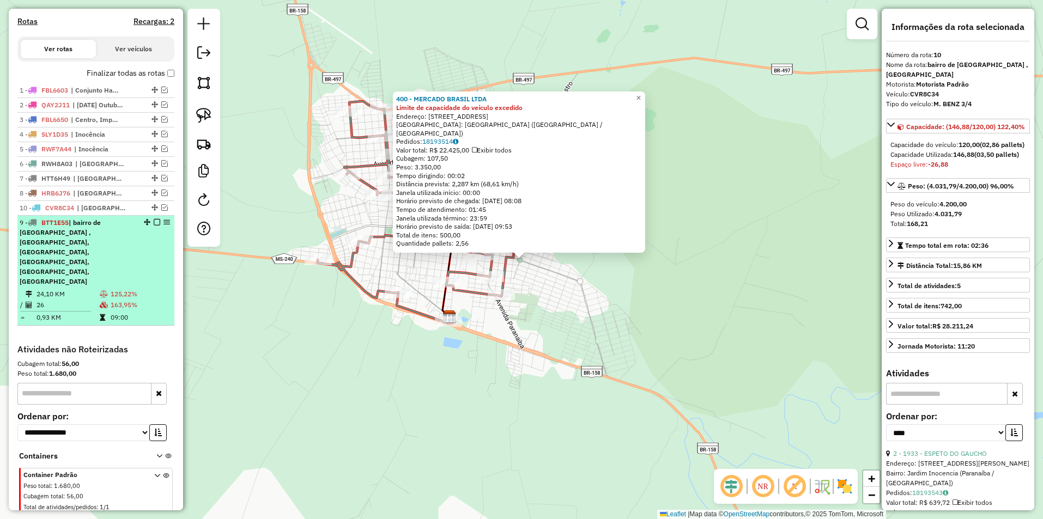
drag, startPoint x: 150, startPoint y: 288, endPoint x: 150, endPoint y: 241, distance: 46.3
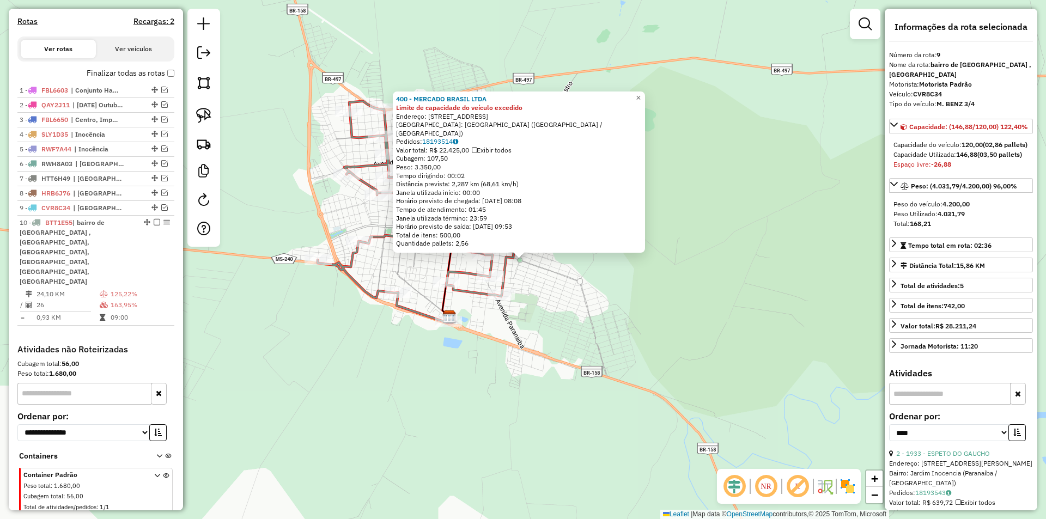
click at [378, 265] on div "400 - MERCADO BRASIL LTDA Limite de capacidade do veículo excedido Endereço: [S…" at bounding box center [523, 259] width 1046 height 519
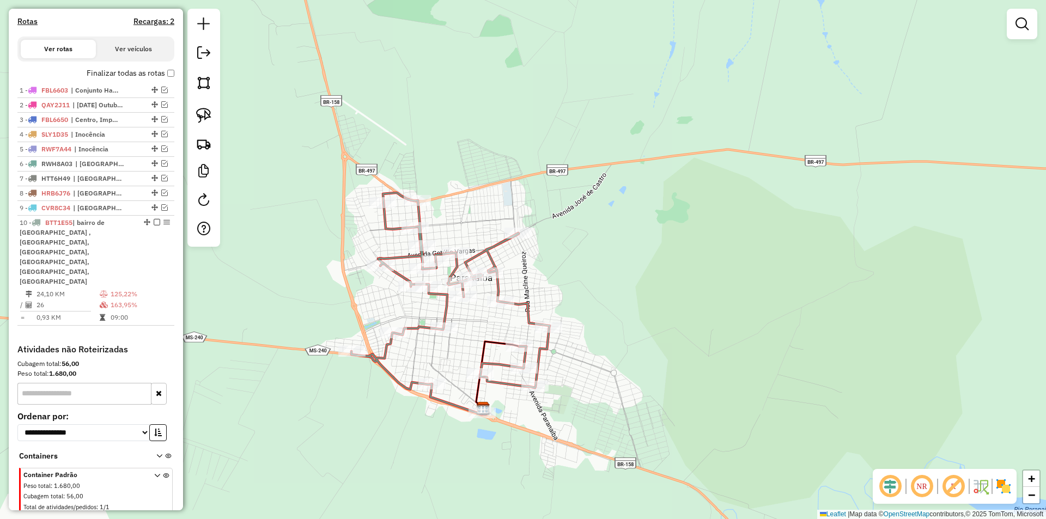
drag, startPoint x: 407, startPoint y: 321, endPoint x: 424, endPoint y: 357, distance: 39.7
click at [424, 357] on div "Janela de atendimento Grade de atendimento Capacidade Transportadoras Veículos …" at bounding box center [523, 259] width 1046 height 519
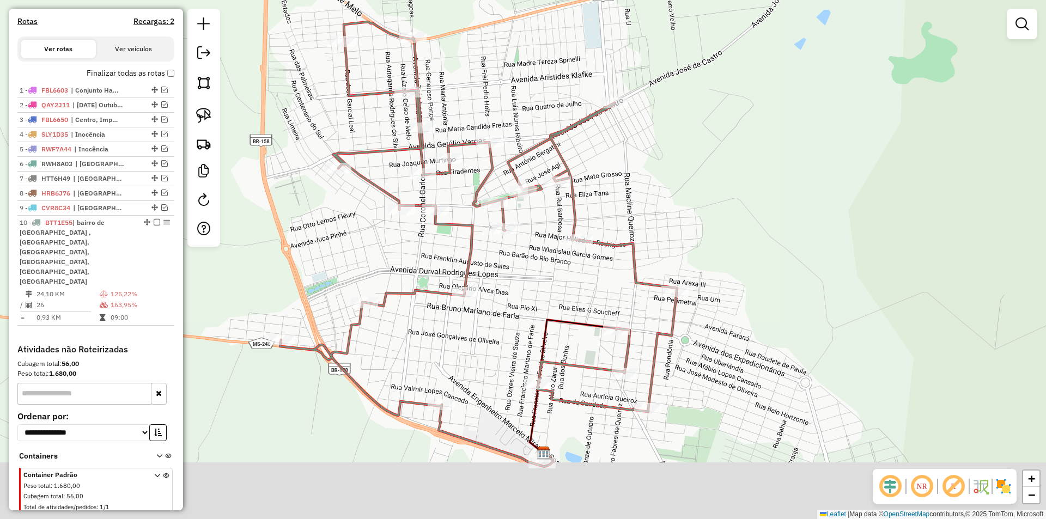
drag, startPoint x: 488, startPoint y: 388, endPoint x: 486, endPoint y: 322, distance: 66.0
click at [486, 322] on div "Janela de atendimento Grade de atendimento Capacidade Transportadoras Veículos …" at bounding box center [523, 259] width 1046 height 519
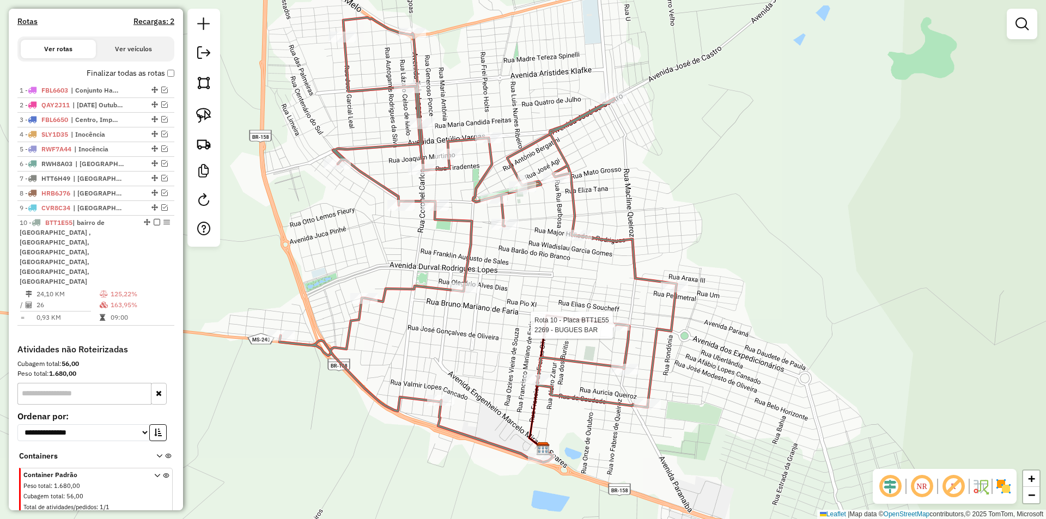
select select "*********"
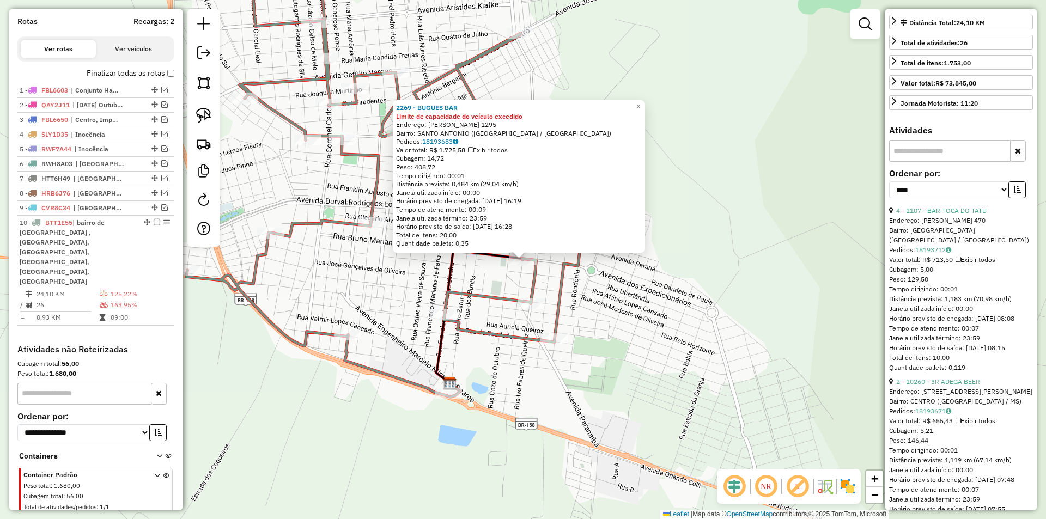
scroll to position [272, 0]
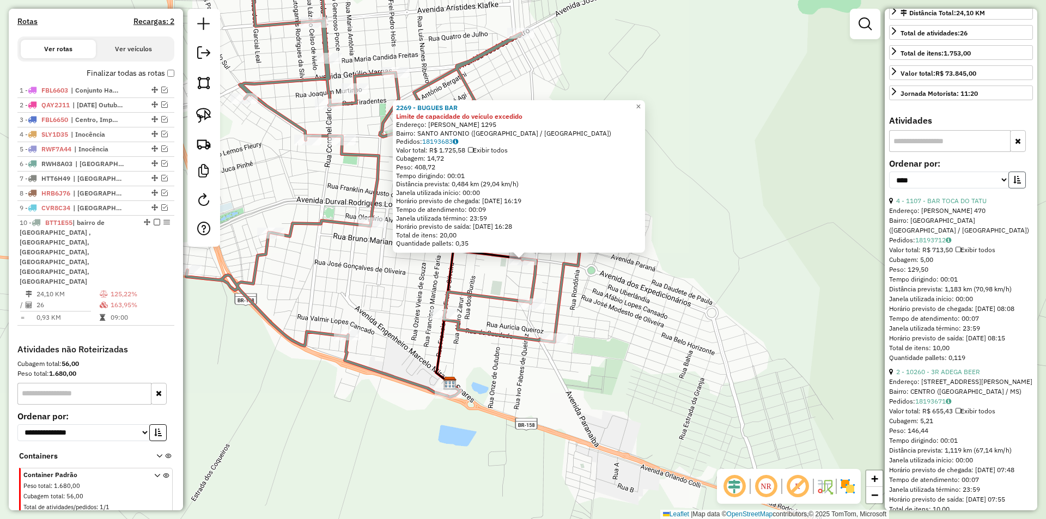
click at [1014, 184] on icon "button" at bounding box center [1018, 180] width 8 height 8
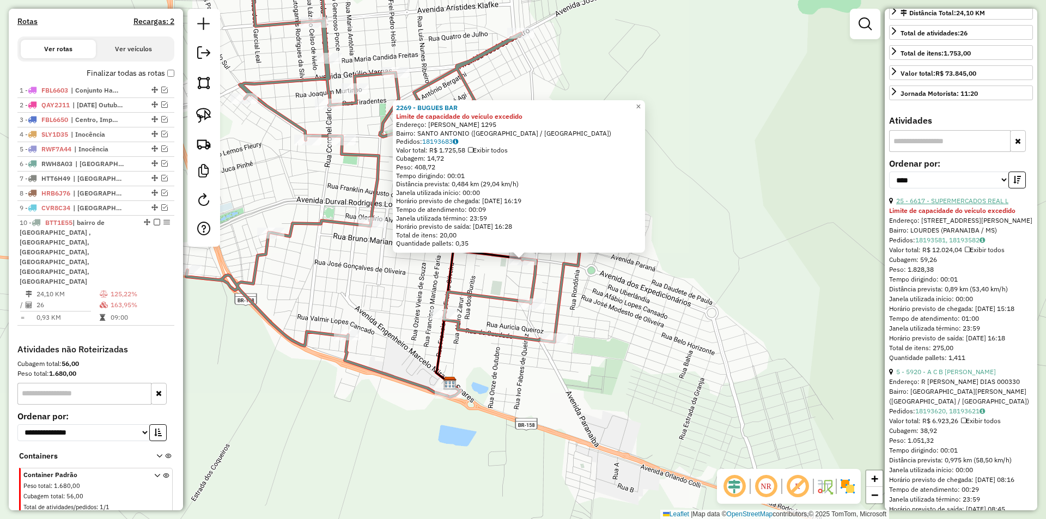
click at [945, 205] on link "25 - 6617 - SUPERMERCADOS REAL L" at bounding box center [952, 201] width 112 height 8
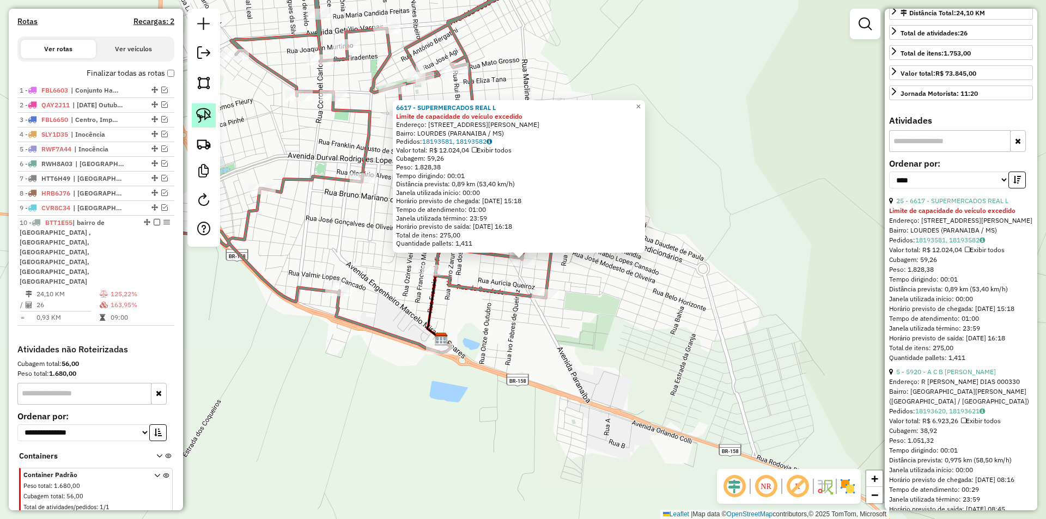
click at [207, 108] on img at bounding box center [203, 115] width 15 height 15
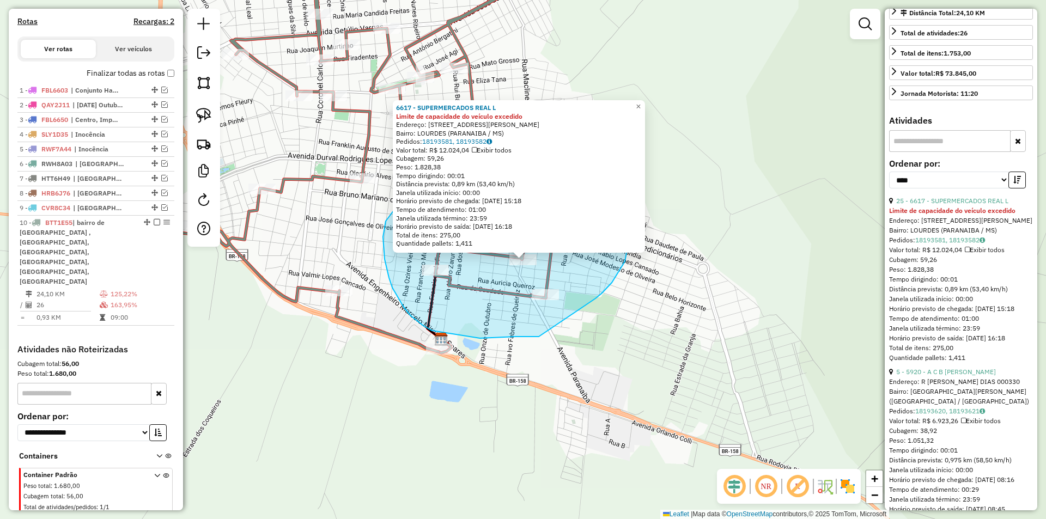
drag, startPoint x: 539, startPoint y: 337, endPoint x: 595, endPoint y: 299, distance: 67.6
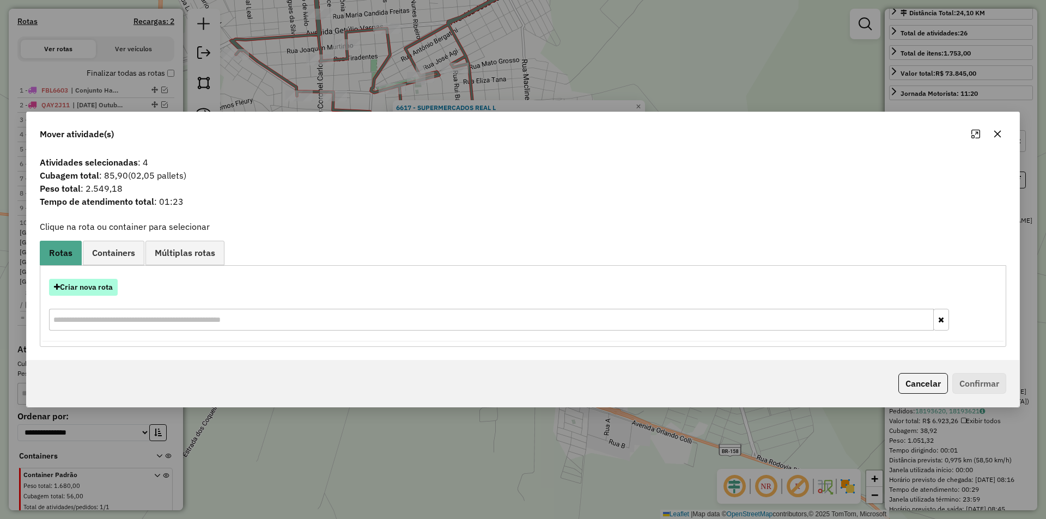
click at [96, 288] on button "Criar nova rota" at bounding box center [83, 287] width 69 height 17
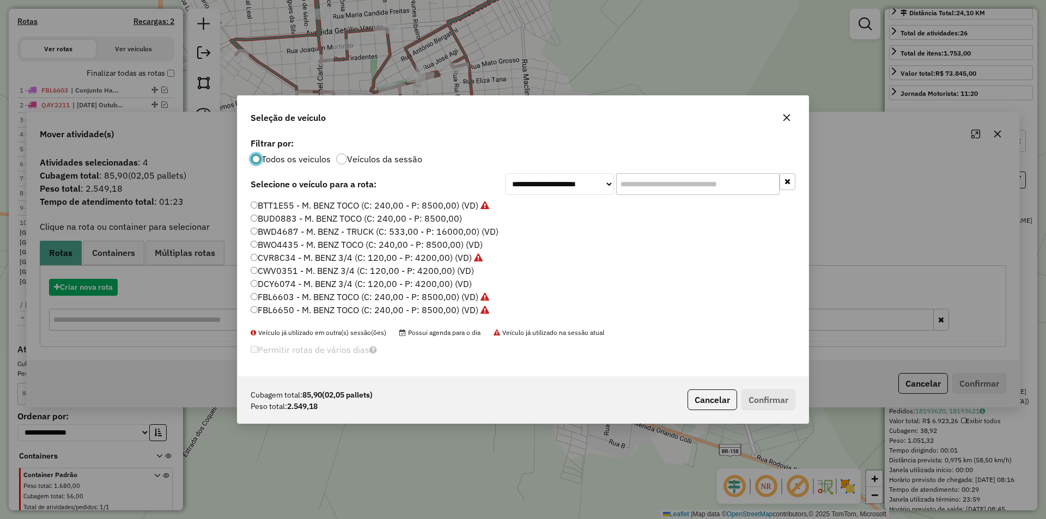
scroll to position [6, 3]
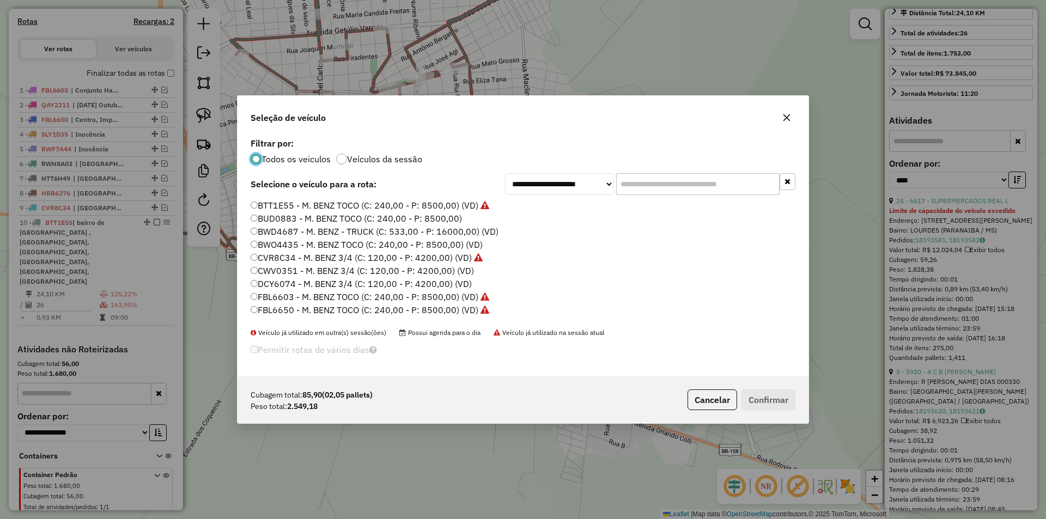
click at [288, 259] on label "CVR8C34 - M. BENZ 3/4 (C: 120,00 - P: 4200,00) (VD)" at bounding box center [367, 257] width 232 height 13
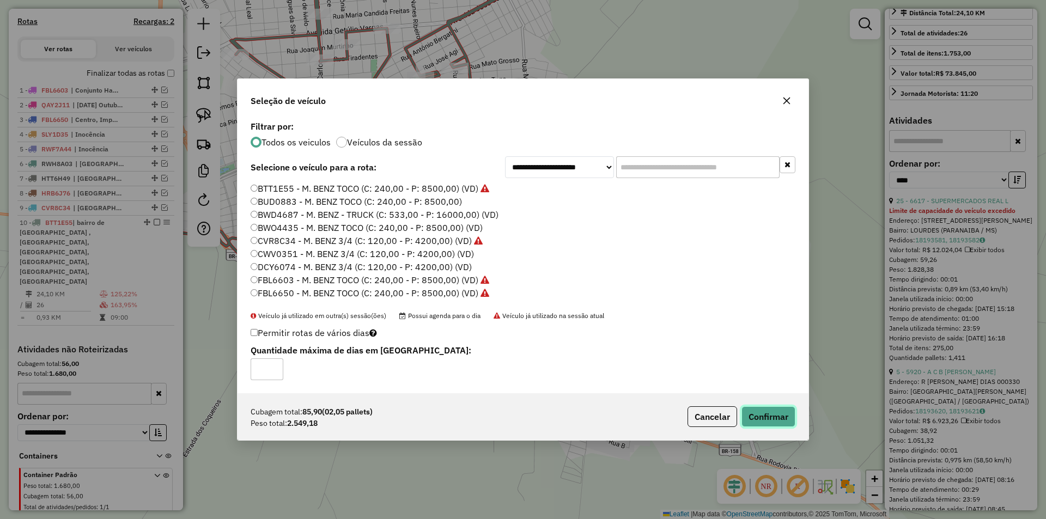
click at [775, 421] on button "Confirmar" at bounding box center [769, 416] width 54 height 21
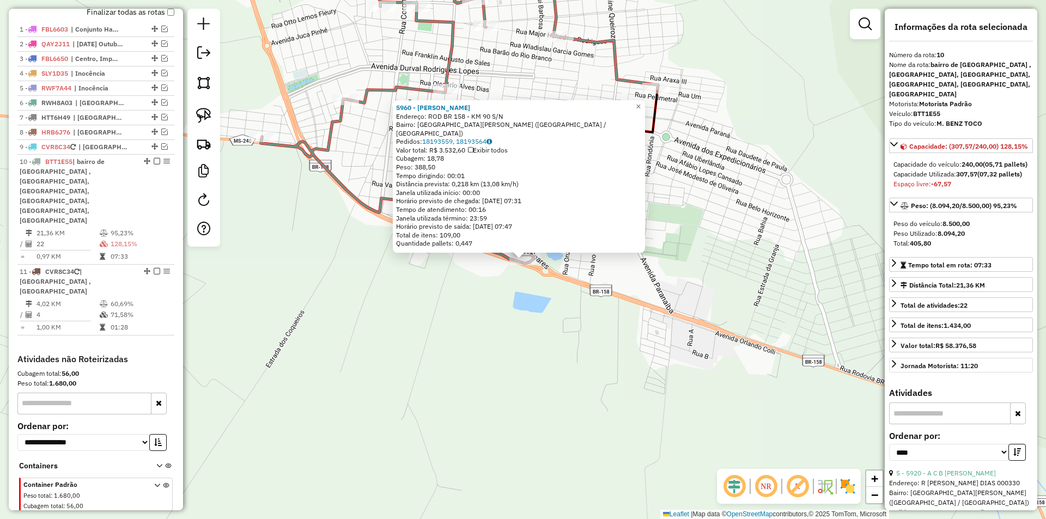
scroll to position [218, 0]
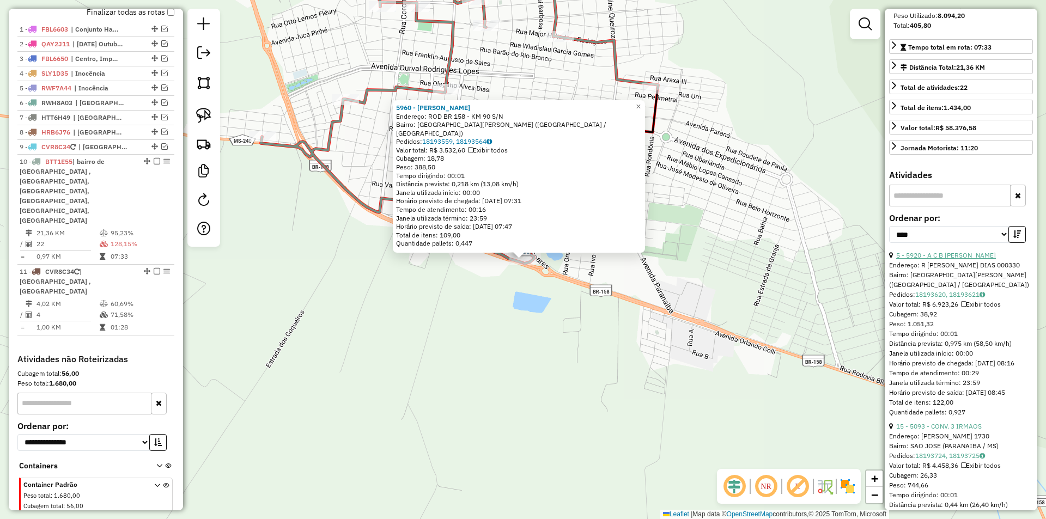
click at [966, 259] on link "5 - 5920 - A C B [PERSON_NAME]" at bounding box center [946, 255] width 100 height 8
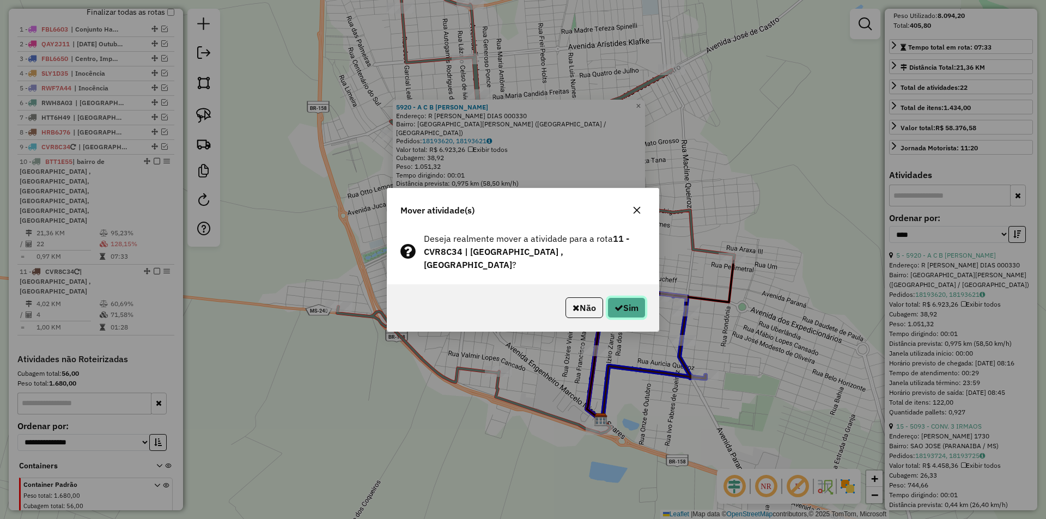
click at [612, 298] on button "Sim" at bounding box center [627, 308] width 38 height 21
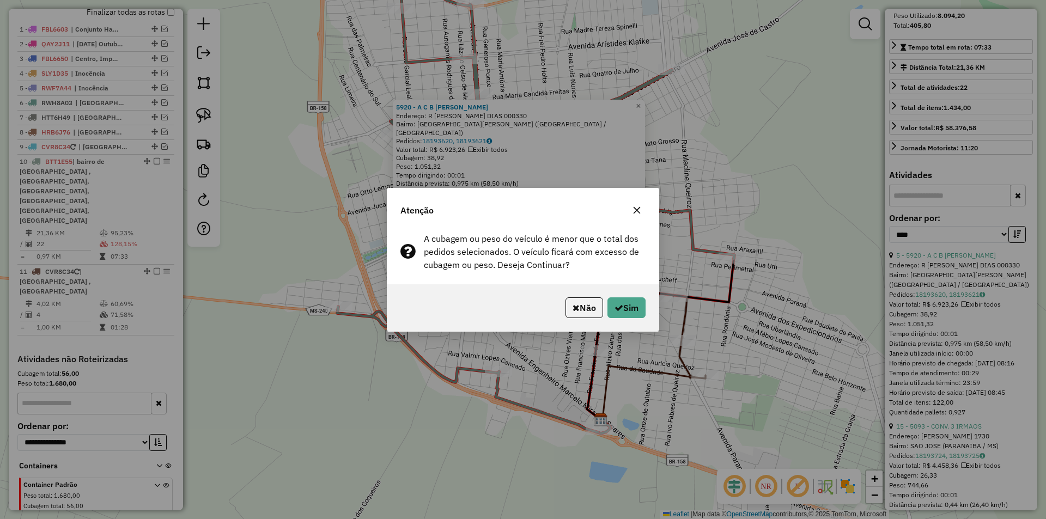
click at [612, 296] on div "Não Sim" at bounding box center [522, 307] width 271 height 47
click at [646, 311] on div "Não Sim" at bounding box center [522, 307] width 271 height 47
click at [627, 304] on button "Sim" at bounding box center [627, 308] width 38 height 21
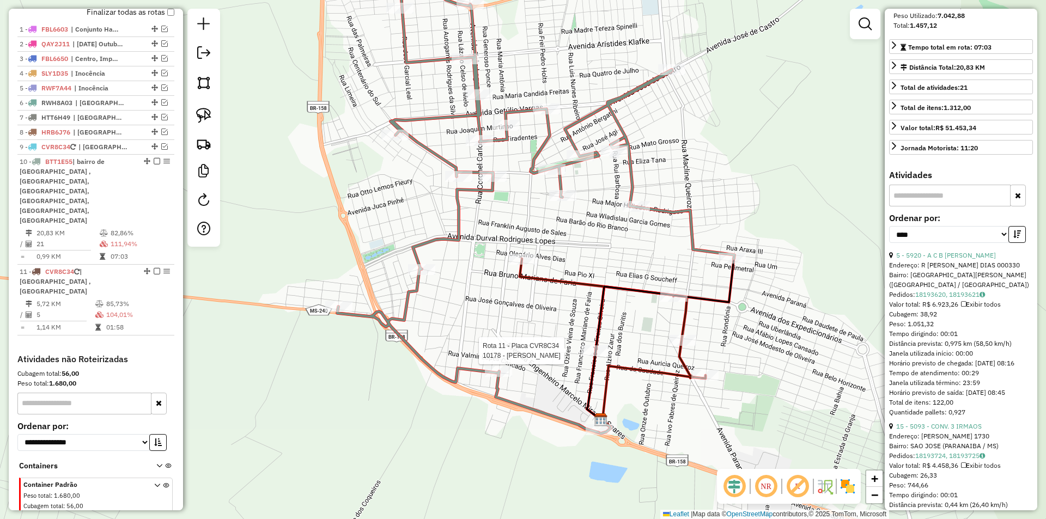
scroll to position [198, 0]
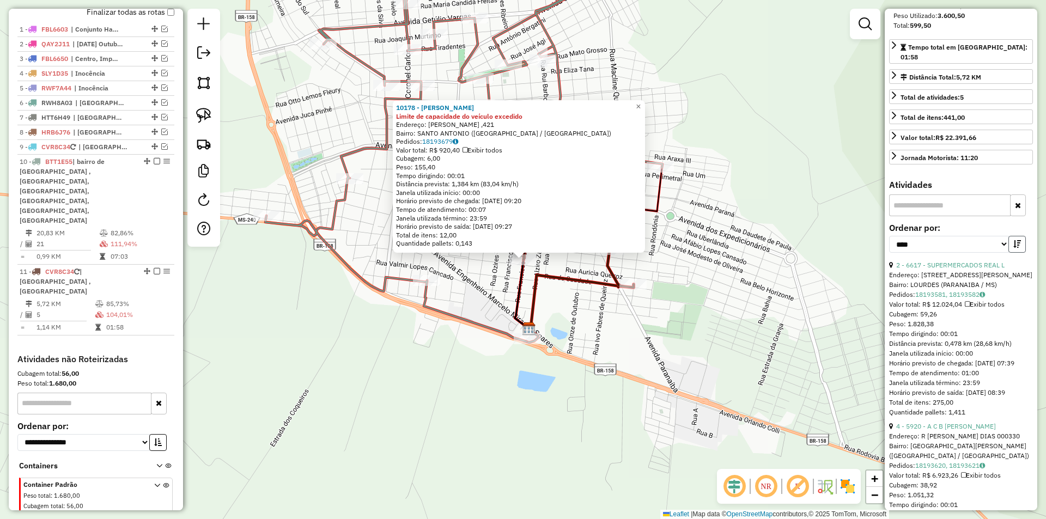
click at [1020, 250] on button "button" at bounding box center [1017, 244] width 17 height 17
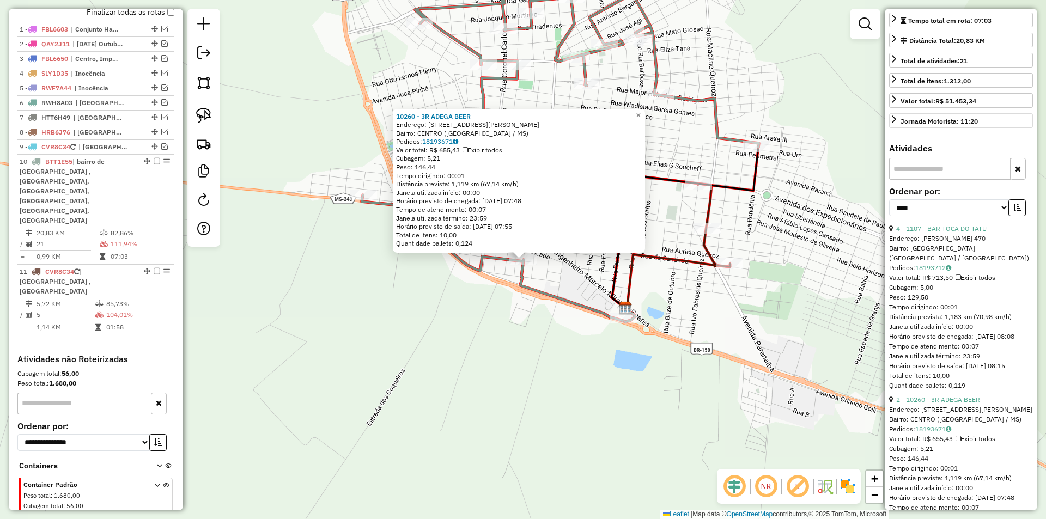
scroll to position [272, 0]
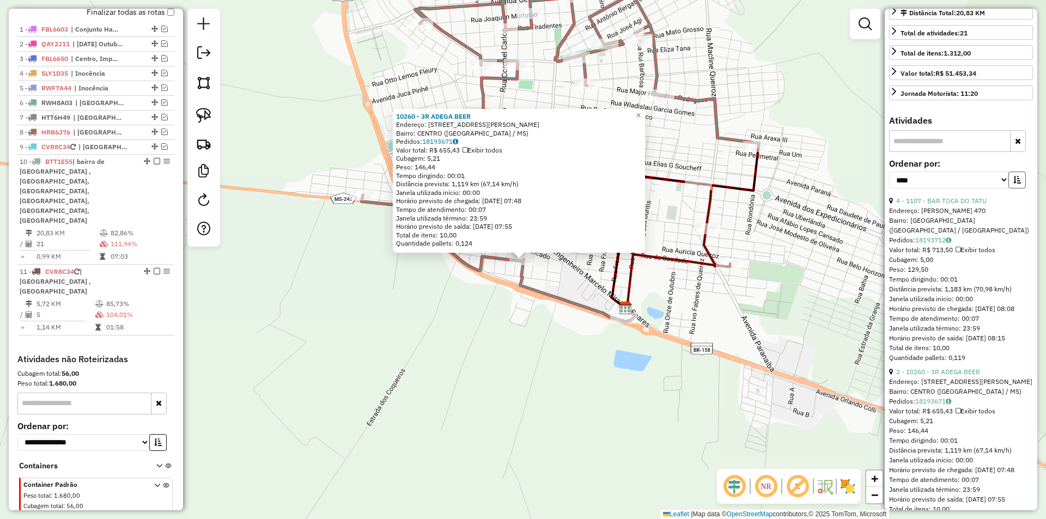
click at [1017, 184] on icon "button" at bounding box center [1018, 180] width 8 height 8
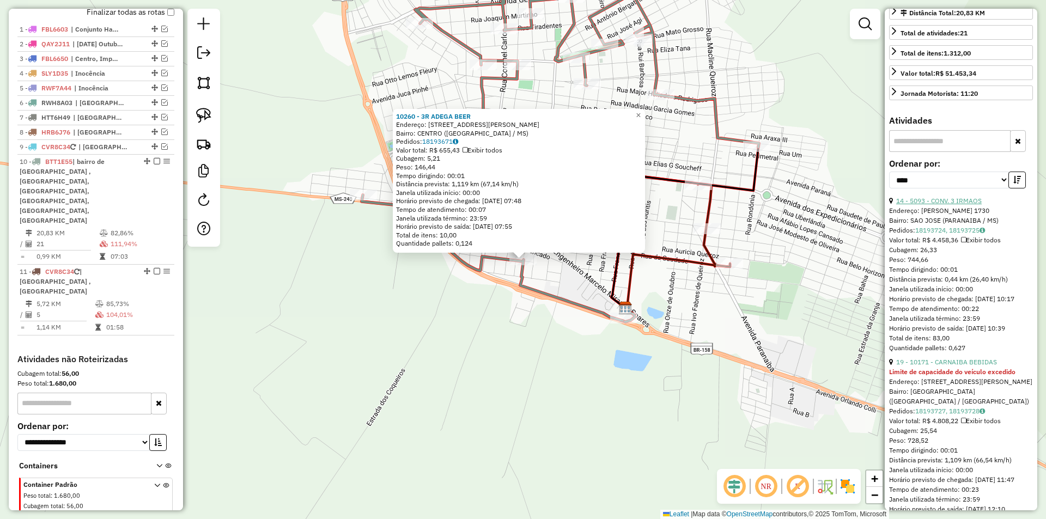
click at [946, 205] on link "14 - 5093 - CONV. 3 IRMAOS" at bounding box center [939, 201] width 86 height 8
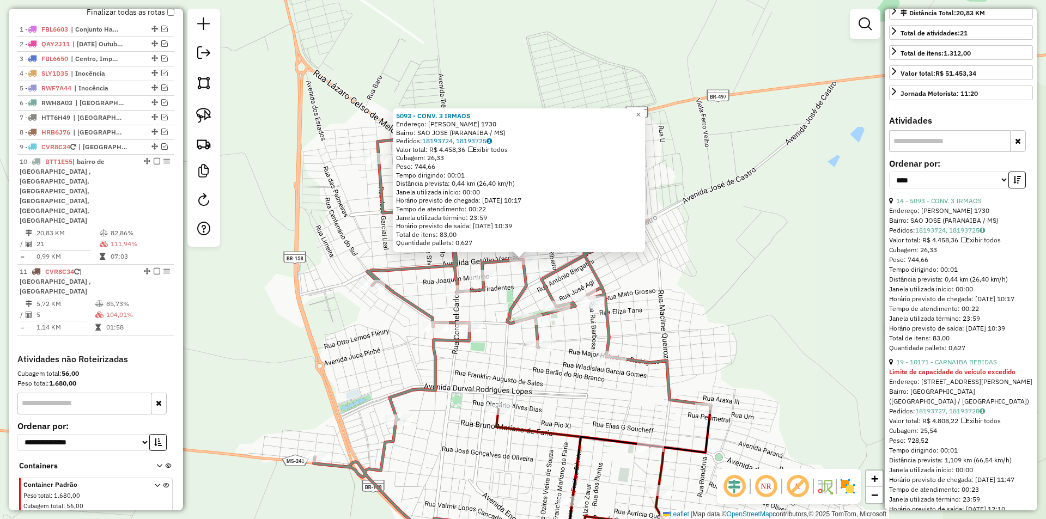
click at [522, 256] on div at bounding box center [518, 250] width 13 height 13
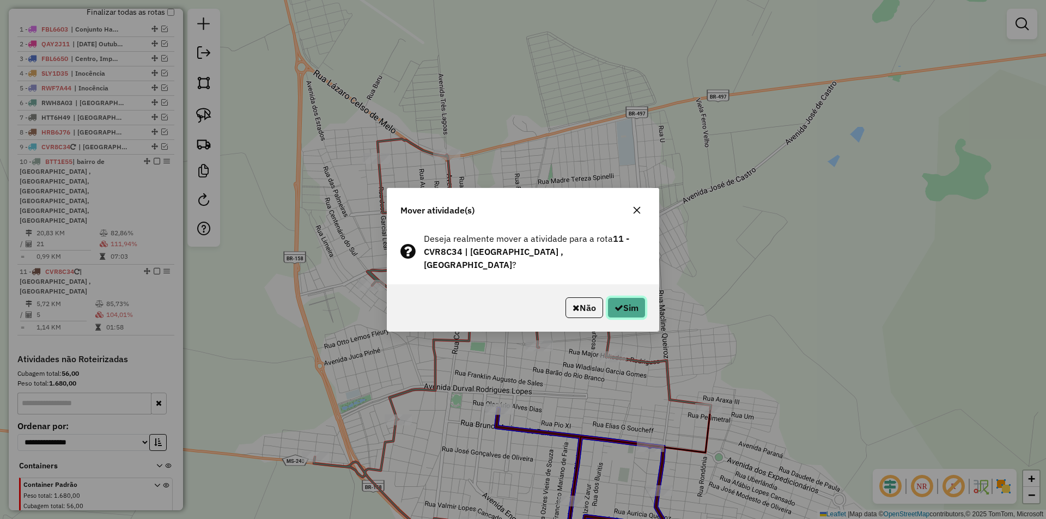
click at [620, 306] on button "Sim" at bounding box center [627, 308] width 38 height 21
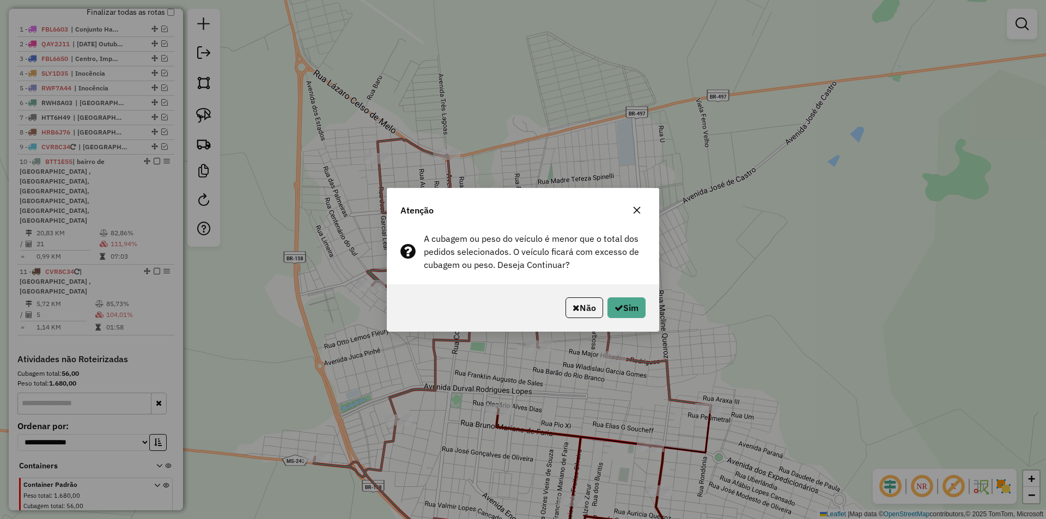
click at [620, 306] on icon "button" at bounding box center [619, 308] width 9 height 9
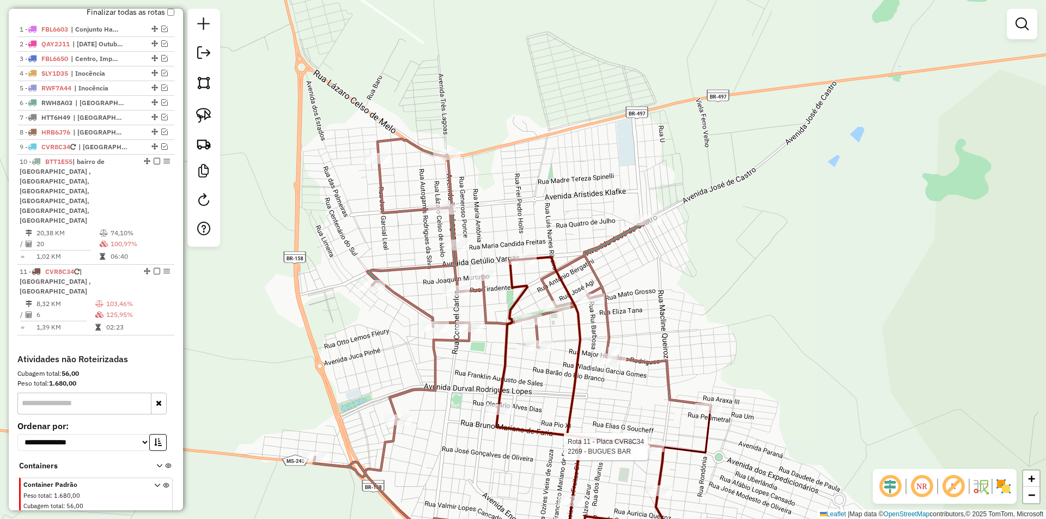
select select "*********"
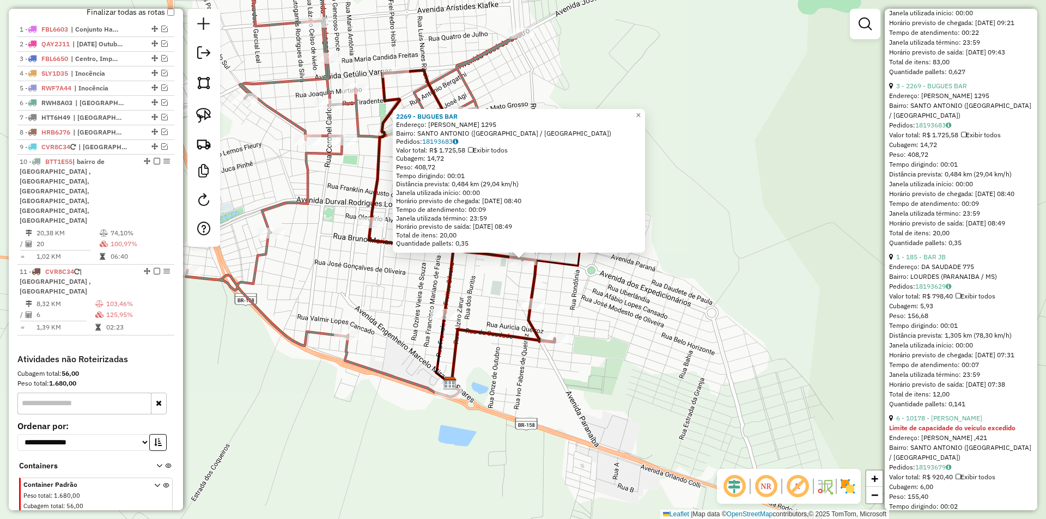
scroll to position [872, 0]
click at [936, 89] on link "3 - 2269 - BUGUES BAR" at bounding box center [931, 85] width 71 height 8
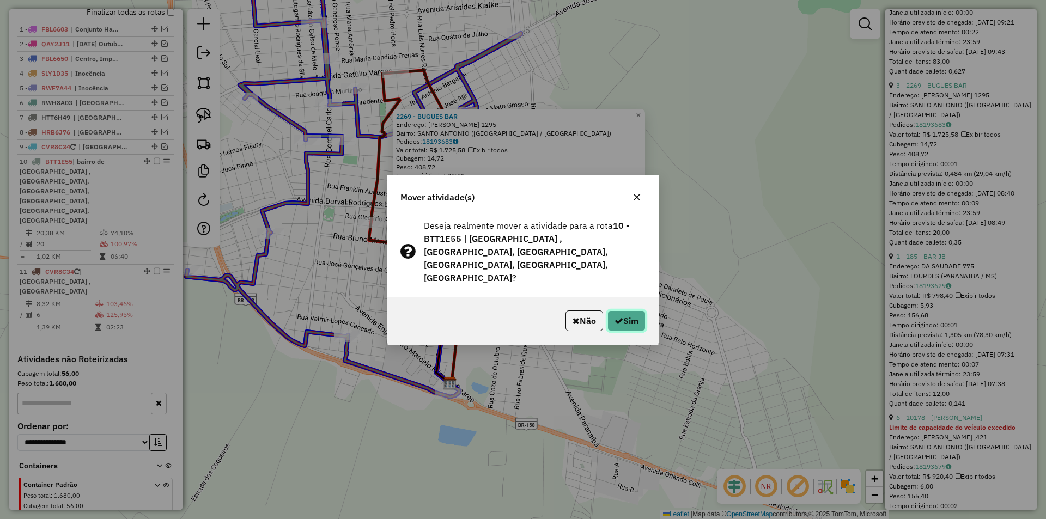
click at [617, 317] on icon "button" at bounding box center [619, 321] width 9 height 9
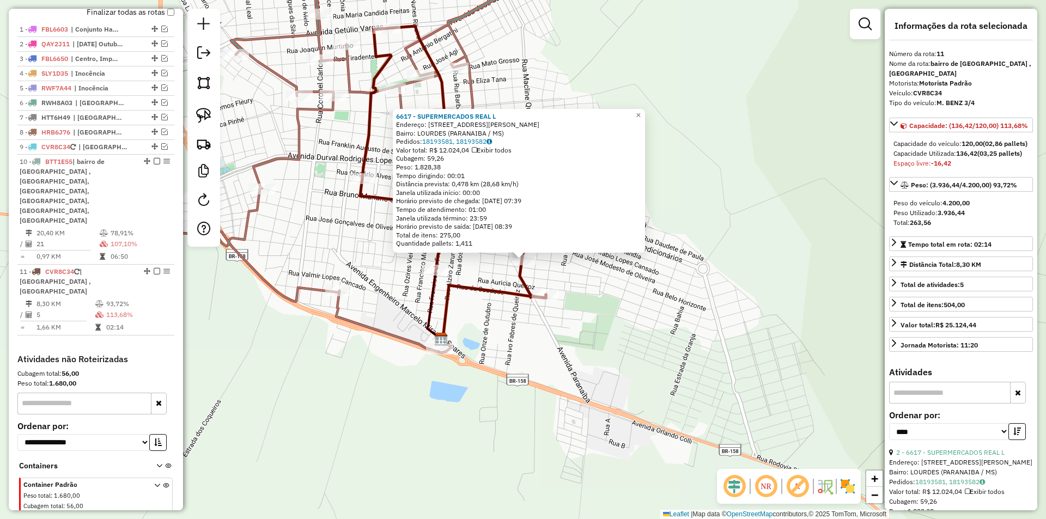
scroll to position [0, 0]
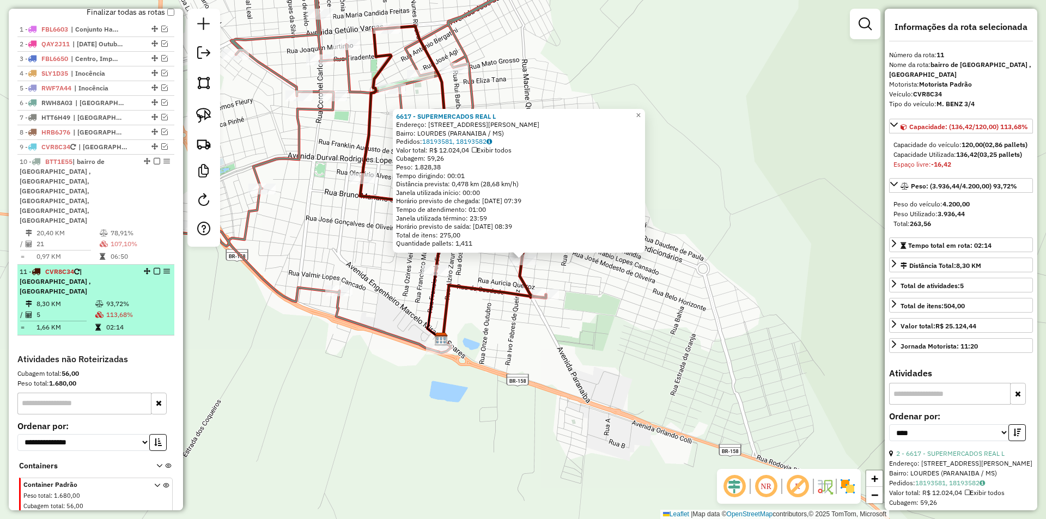
click at [154, 268] on em at bounding box center [157, 271] width 7 height 7
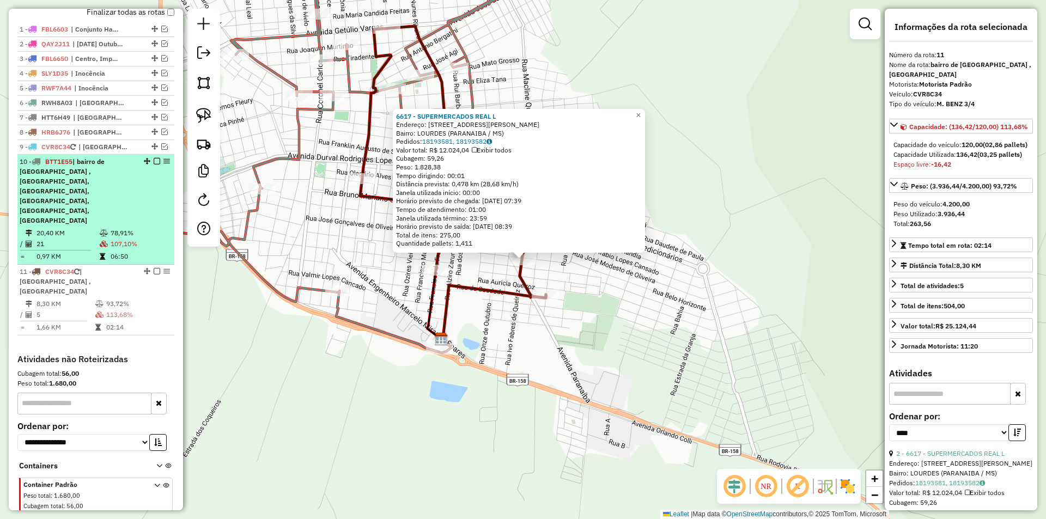
scroll to position [339, 0]
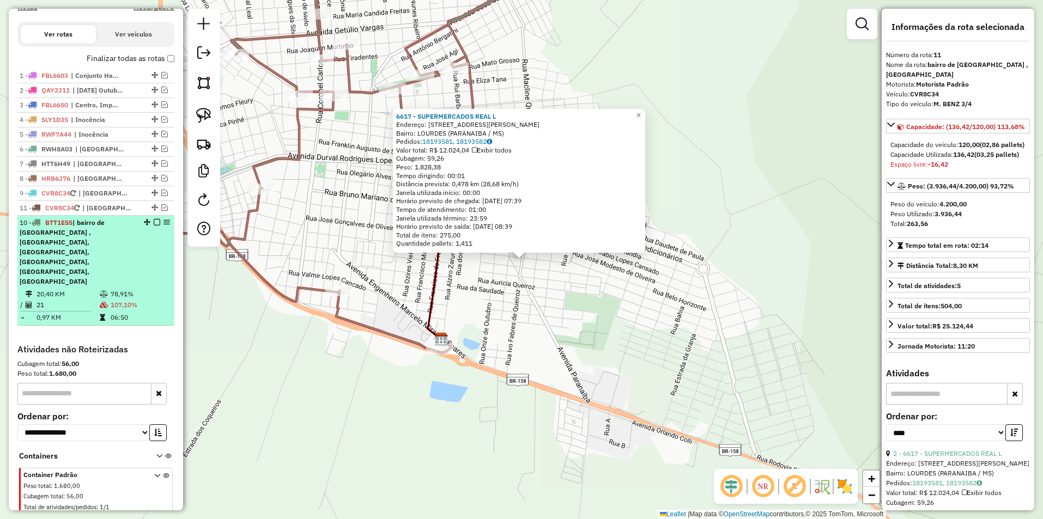
drag, startPoint x: 149, startPoint y: 289, endPoint x: 148, endPoint y: 239, distance: 50.2
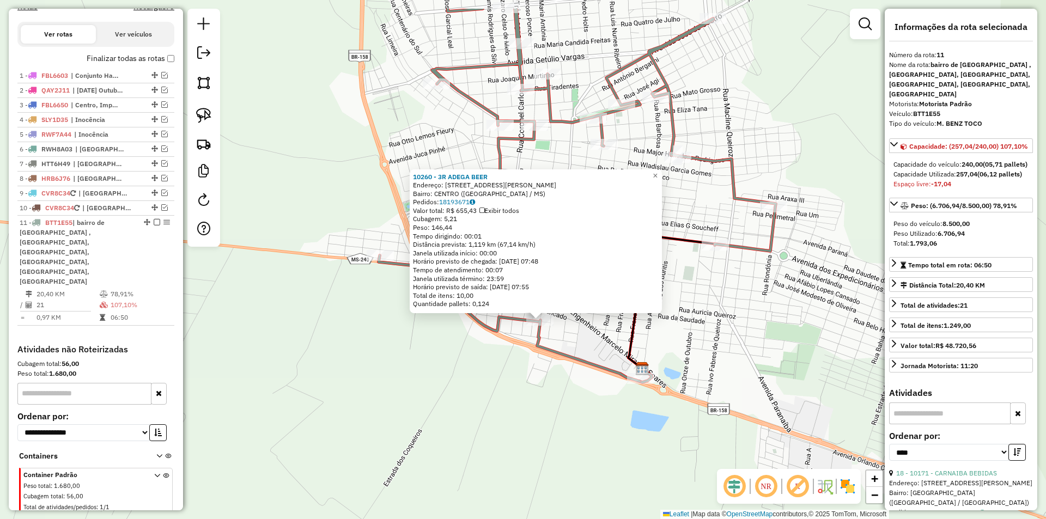
drag, startPoint x: 554, startPoint y: 345, endPoint x: 567, endPoint y: 403, distance: 59.8
click at [567, 403] on div "10260 - 3R ADEGA BEER Endereço: [STREET_ADDRESS][PERSON_NAME] Bairro: [GEOGRAPH…" at bounding box center [523, 259] width 1046 height 519
click at [745, 335] on div "10260 - 3R ADEGA BEER Endereço: [STREET_ADDRESS][PERSON_NAME] Bairro: [GEOGRAPH…" at bounding box center [523, 259] width 1046 height 519
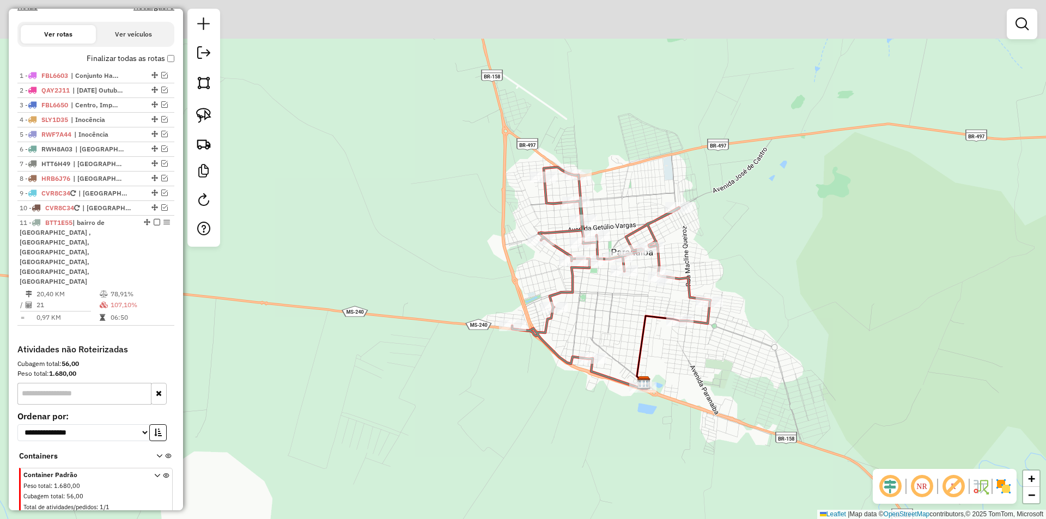
drag, startPoint x: 645, startPoint y: 267, endPoint x: 608, endPoint y: 315, distance: 60.7
click at [608, 315] on div "Janela de atendimento Grade de atendimento Capacidade Transportadoras Veículos …" at bounding box center [523, 259] width 1046 height 519
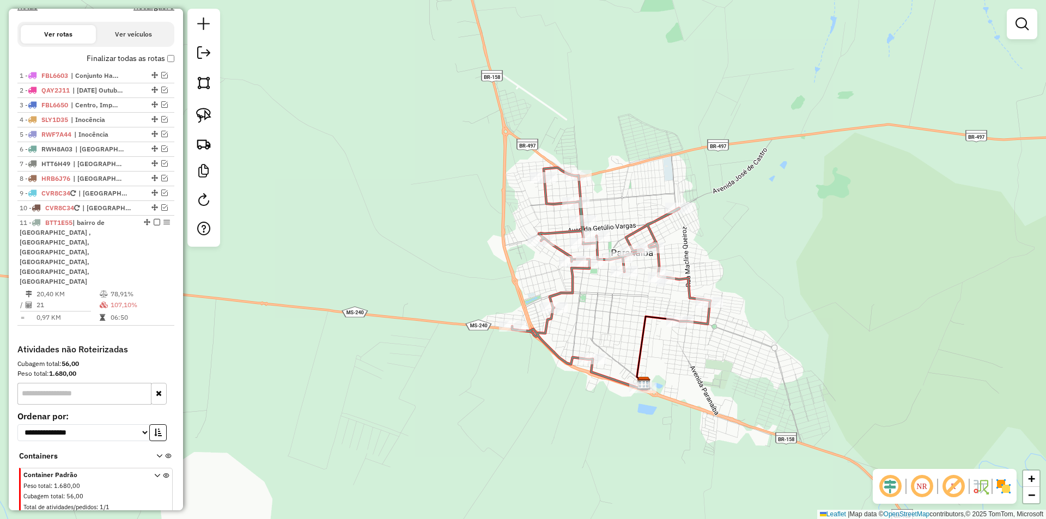
drag, startPoint x: 204, startPoint y: 112, endPoint x: 548, endPoint y: 167, distance: 348.7
click at [203, 112] on img at bounding box center [203, 115] width 15 height 15
select select "*********"
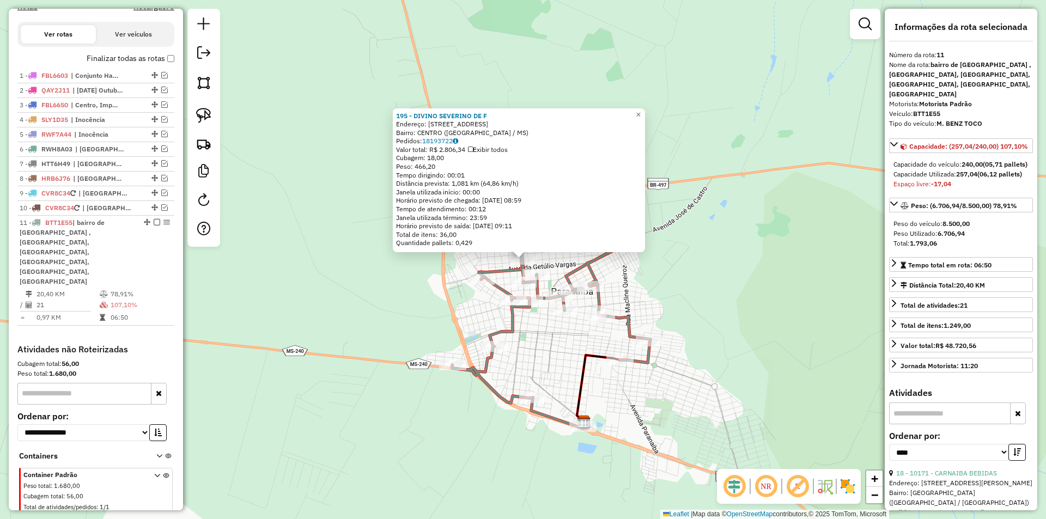
click at [662, 256] on div "195 - DIVINO SEVERINO DE F Endereço: AV TRES LAGOAS 2328 Bairro: [GEOGRAPHIC_DA…" at bounding box center [523, 259] width 1046 height 519
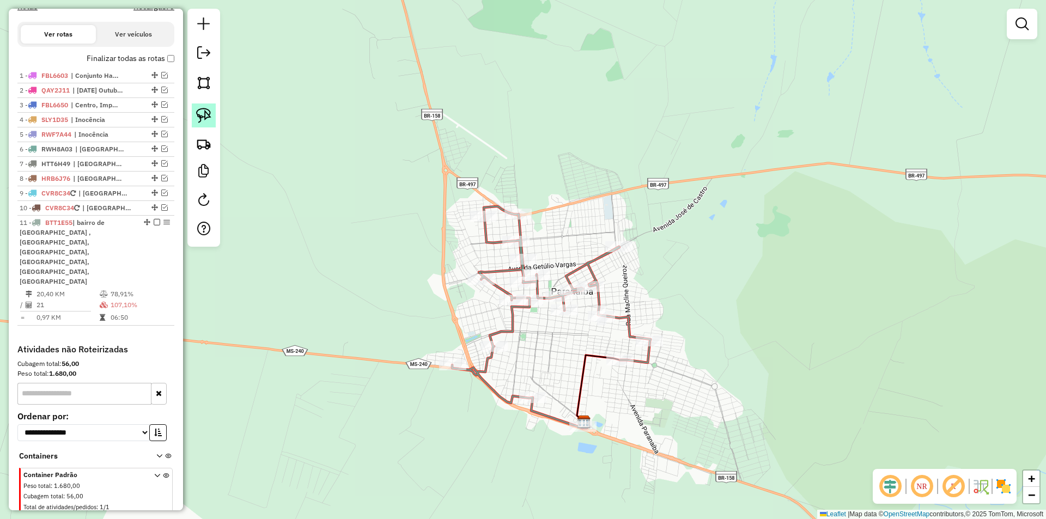
drag, startPoint x: 207, startPoint y: 110, endPoint x: 508, endPoint y: 189, distance: 311.5
click at [207, 110] on img at bounding box center [203, 115] width 15 height 15
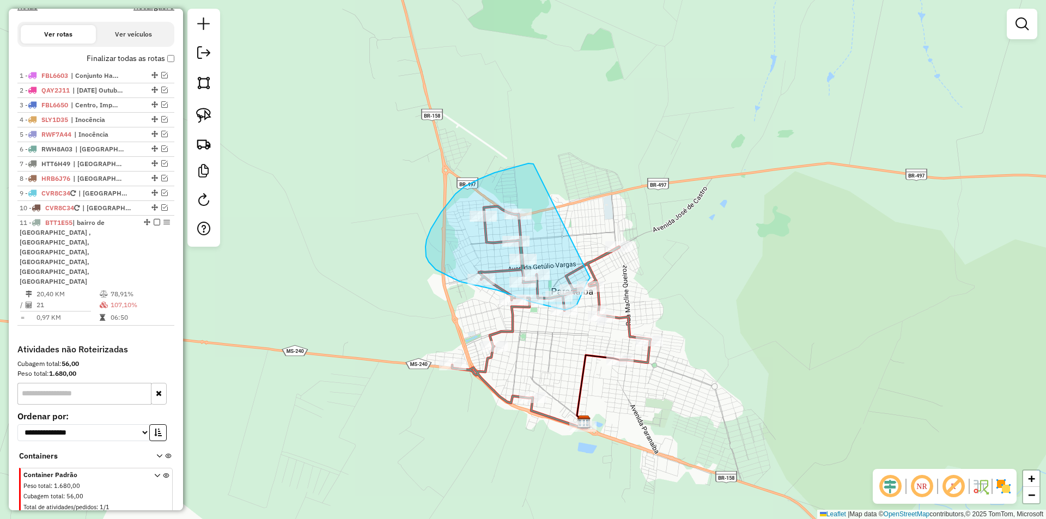
drag, startPoint x: 529, startPoint y: 163, endPoint x: 599, endPoint y: 266, distance: 124.2
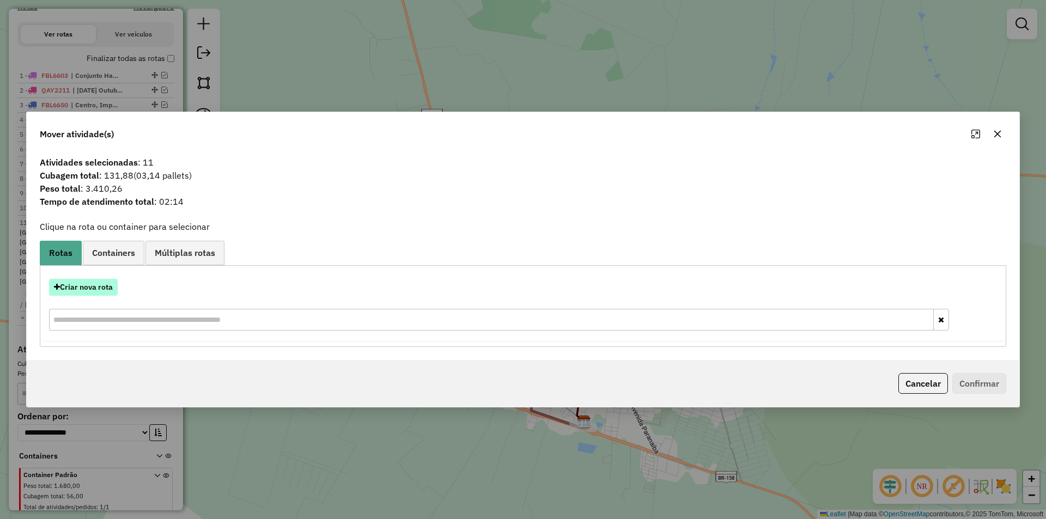
click at [92, 286] on button "Criar nova rota" at bounding box center [83, 287] width 69 height 17
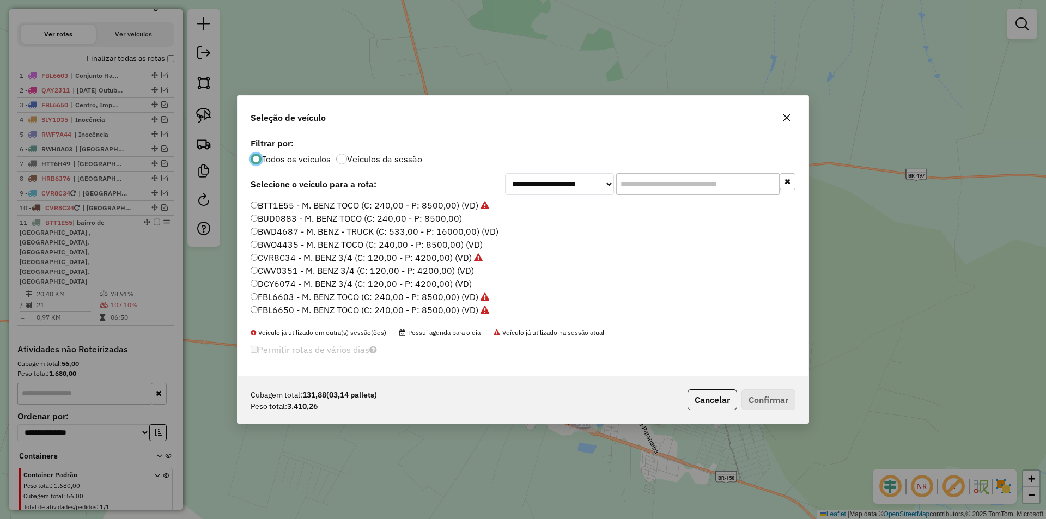
scroll to position [6, 3]
click at [786, 119] on icon "button" at bounding box center [787, 117] width 7 height 7
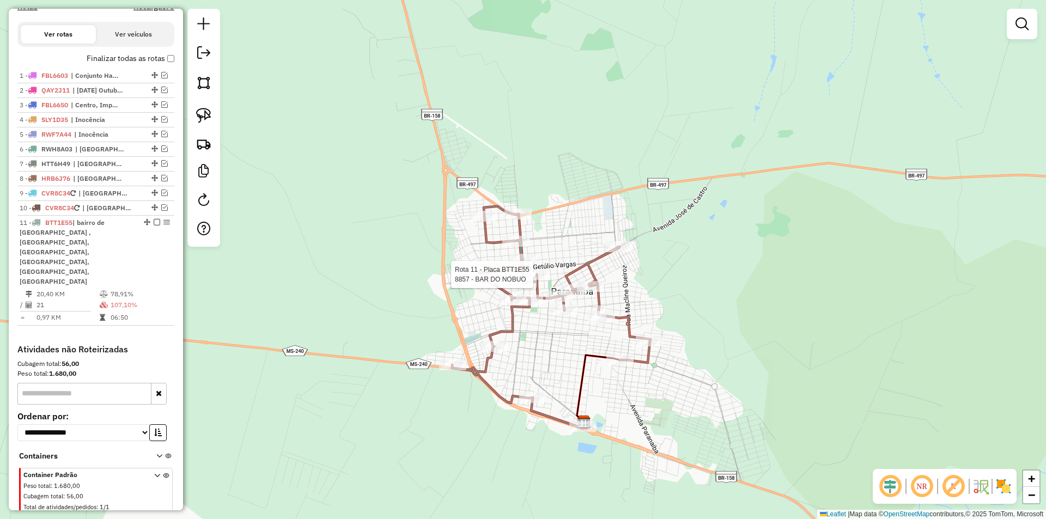
select select "*********"
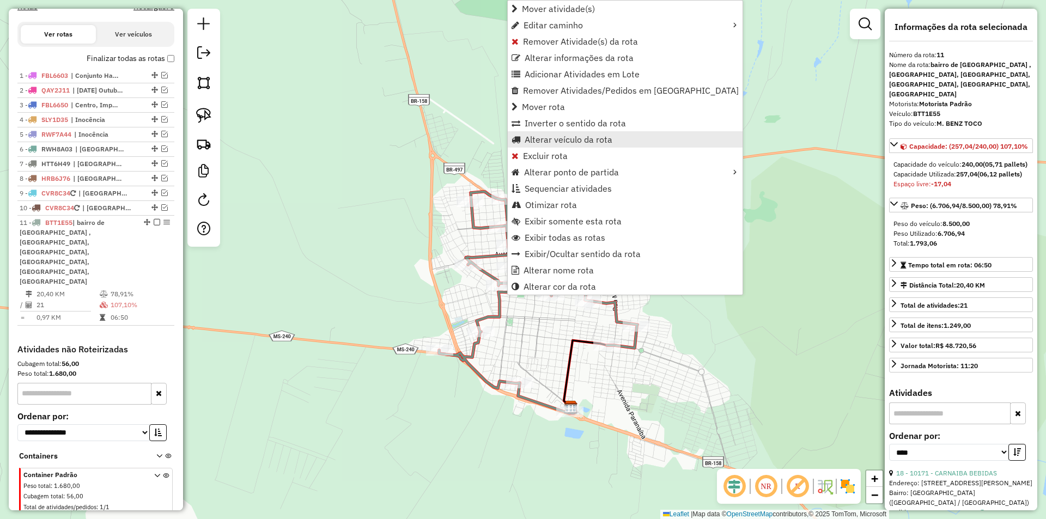
click at [569, 143] on span "Alterar veículo da rota" at bounding box center [569, 139] width 88 height 9
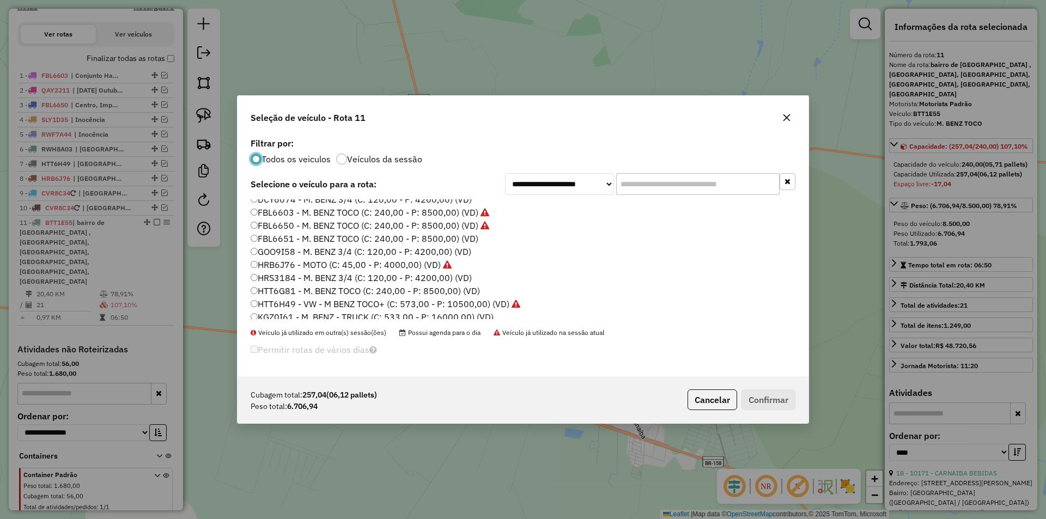
scroll to position [109, 0]
click at [284, 266] on label "HTT6G81 - M. BENZ TOCO (C: 240,00 - P: 8500,00) (VD)" at bounding box center [365, 266] width 229 height 13
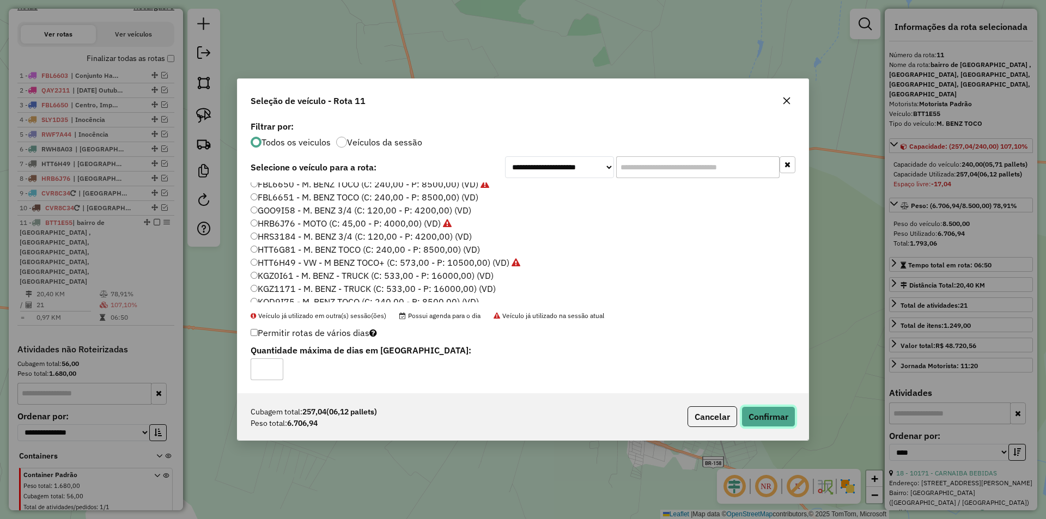
click at [769, 418] on button "Confirmar" at bounding box center [769, 416] width 54 height 21
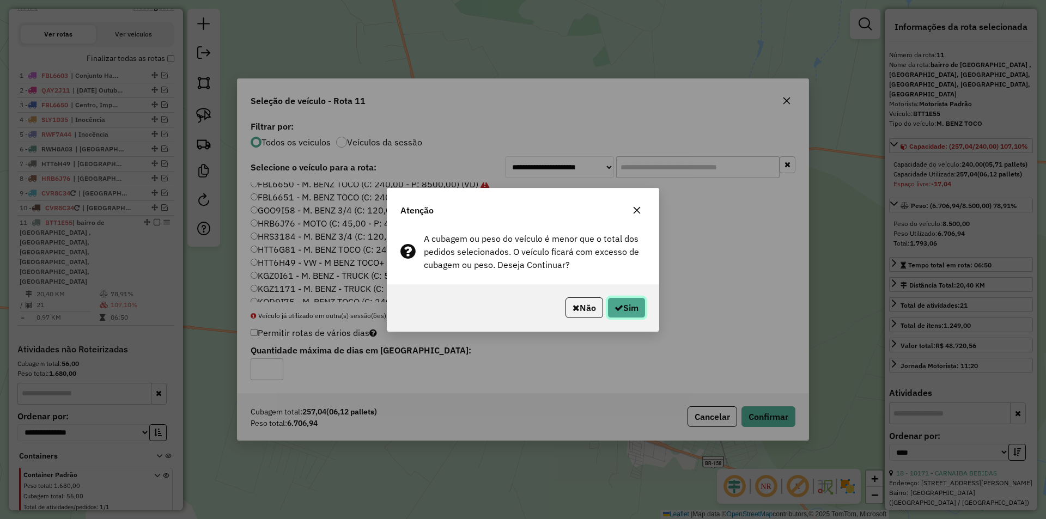
click at [622, 308] on button "Sim" at bounding box center [627, 308] width 38 height 21
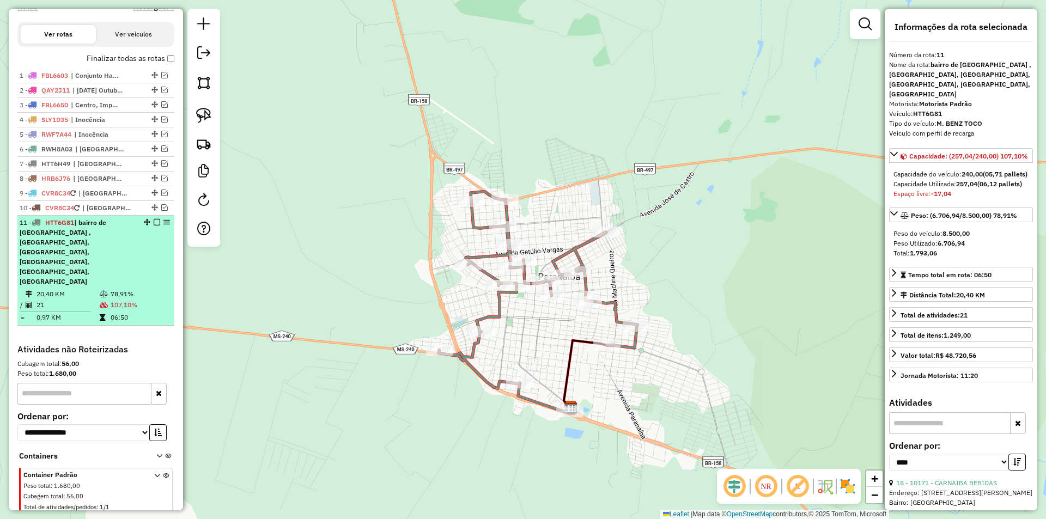
click at [154, 226] on em at bounding box center [157, 222] width 7 height 7
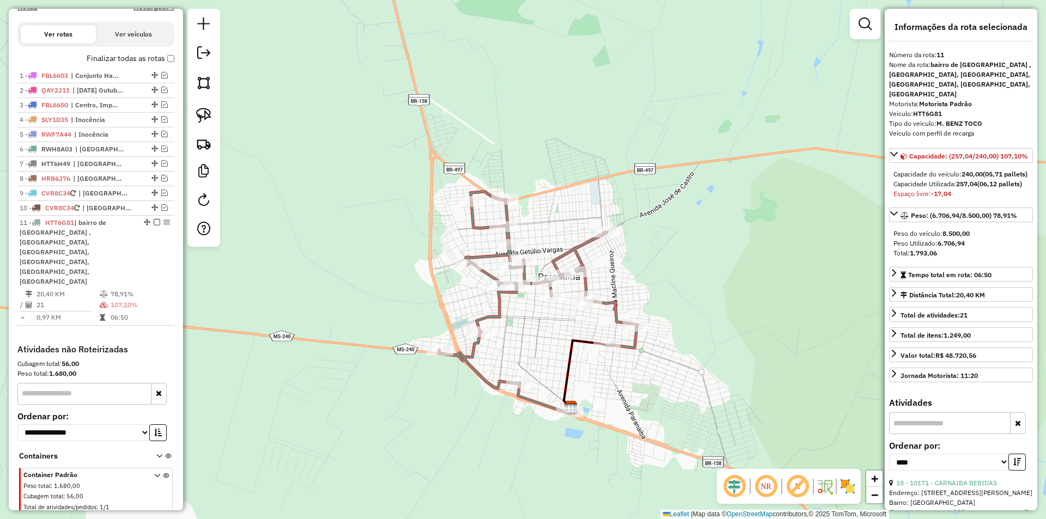
scroll to position [283, 0]
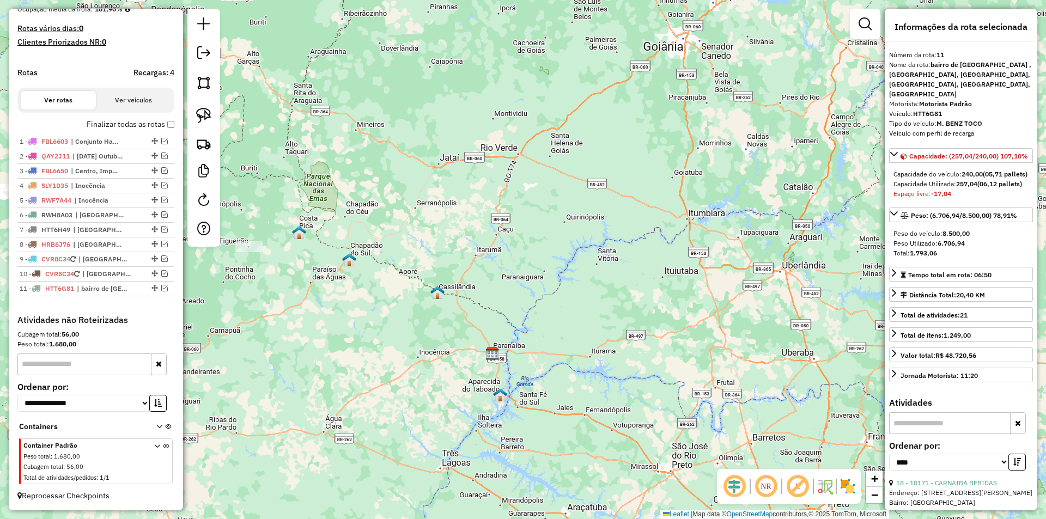
drag, startPoint x: 354, startPoint y: 364, endPoint x: 492, endPoint y: 331, distance: 141.8
click at [492, 331] on div "Janela de atendimento Grade de atendimento Capacidade Transportadoras Veículos …" at bounding box center [523, 259] width 1046 height 519
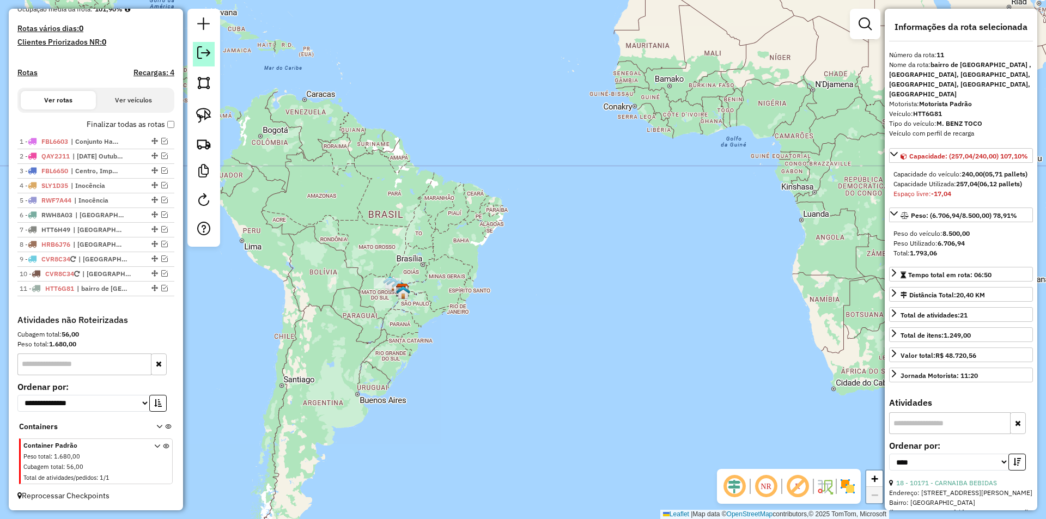
click at [203, 55] on em at bounding box center [203, 52] width 13 height 13
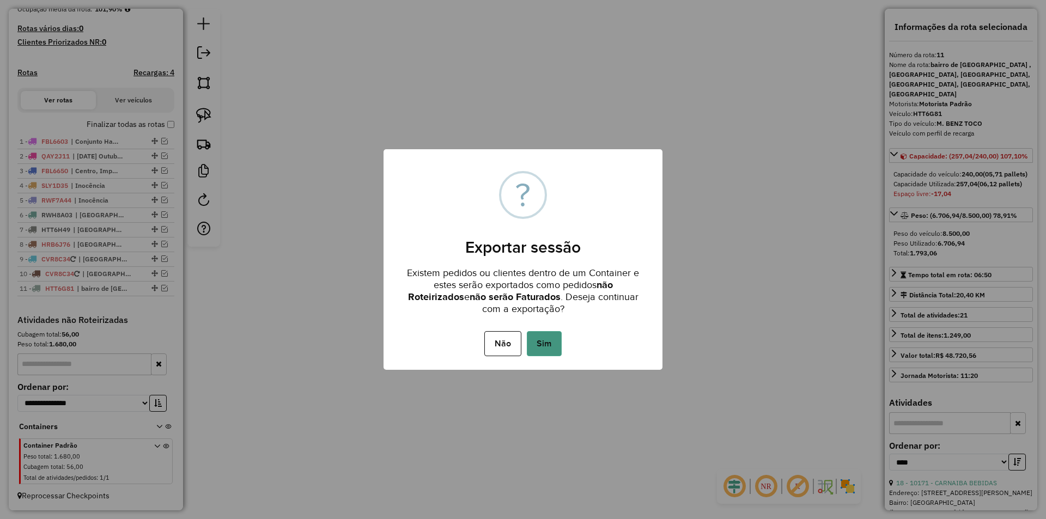
click at [553, 340] on button "Sim" at bounding box center [544, 343] width 35 height 25
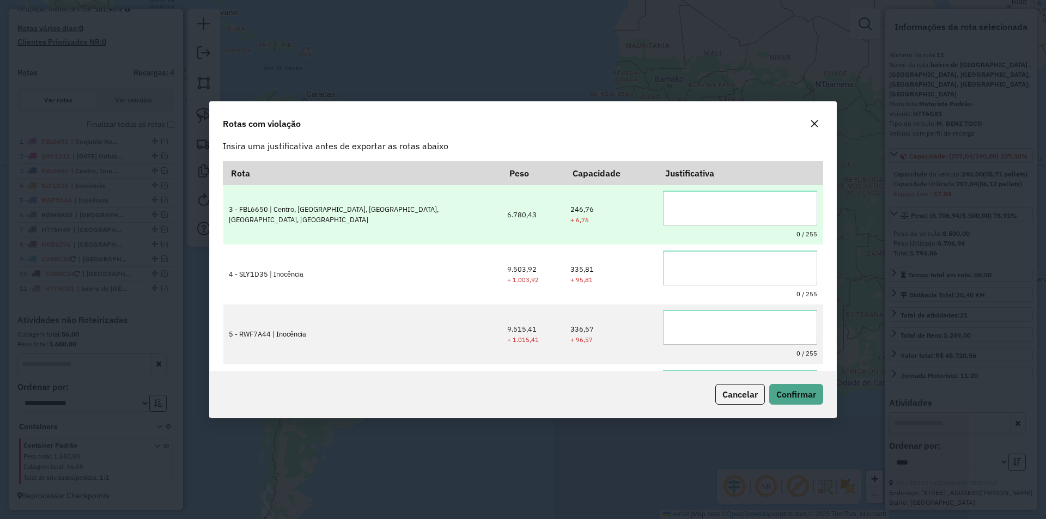
scroll to position [0, 0]
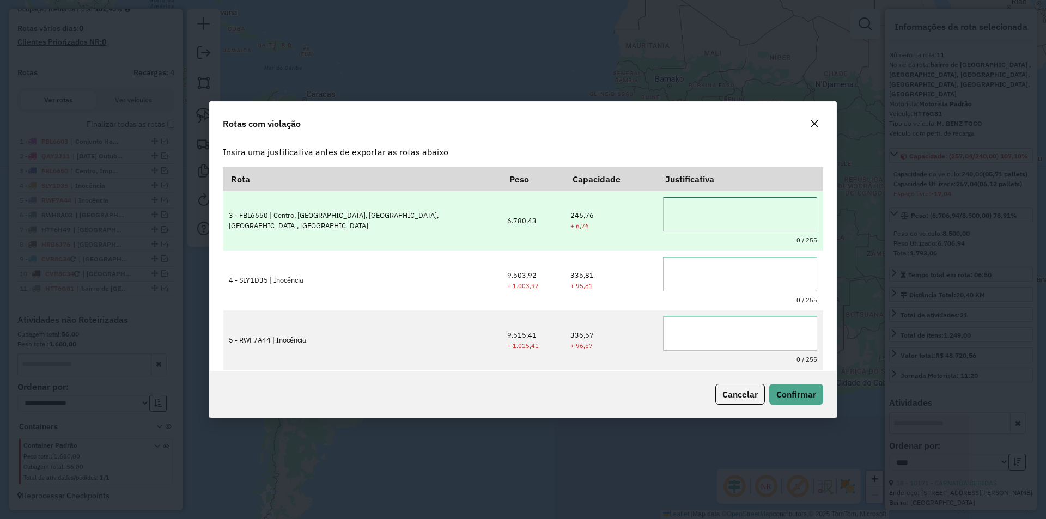
click at [727, 217] on textarea at bounding box center [740, 214] width 154 height 35
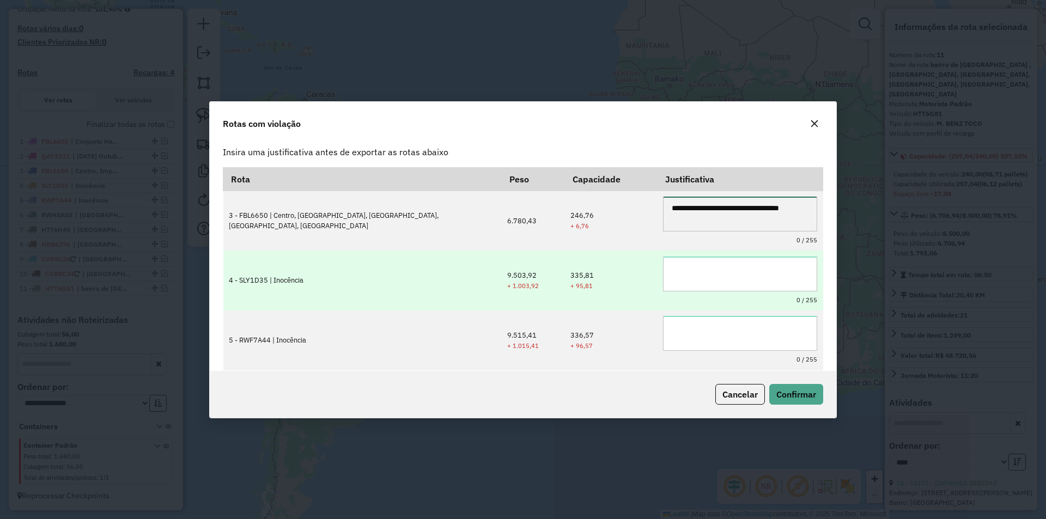
type textarea "**********"
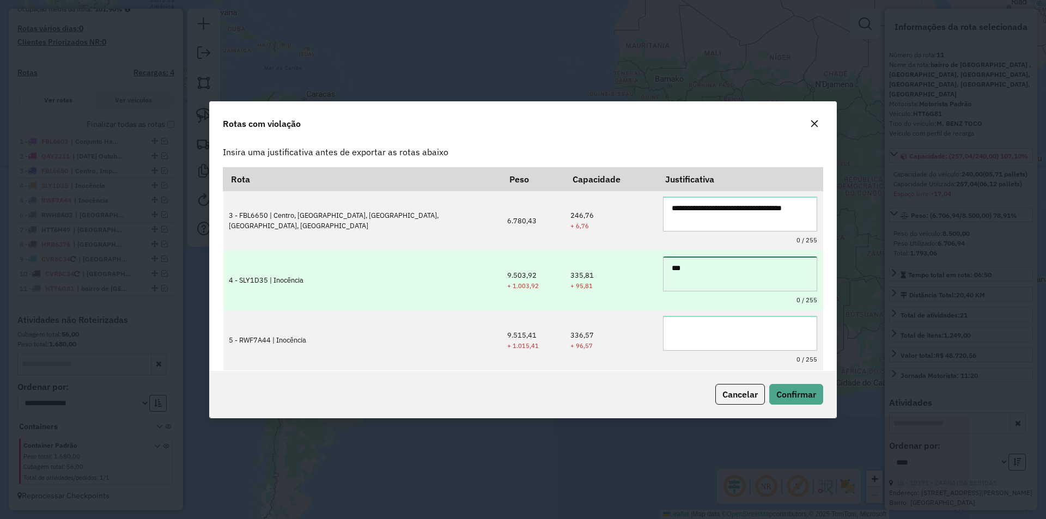
drag, startPoint x: 788, startPoint y: 274, endPoint x: 784, endPoint y: 287, distance: 14.1
click at [788, 274] on textarea "***" at bounding box center [740, 274] width 154 height 35
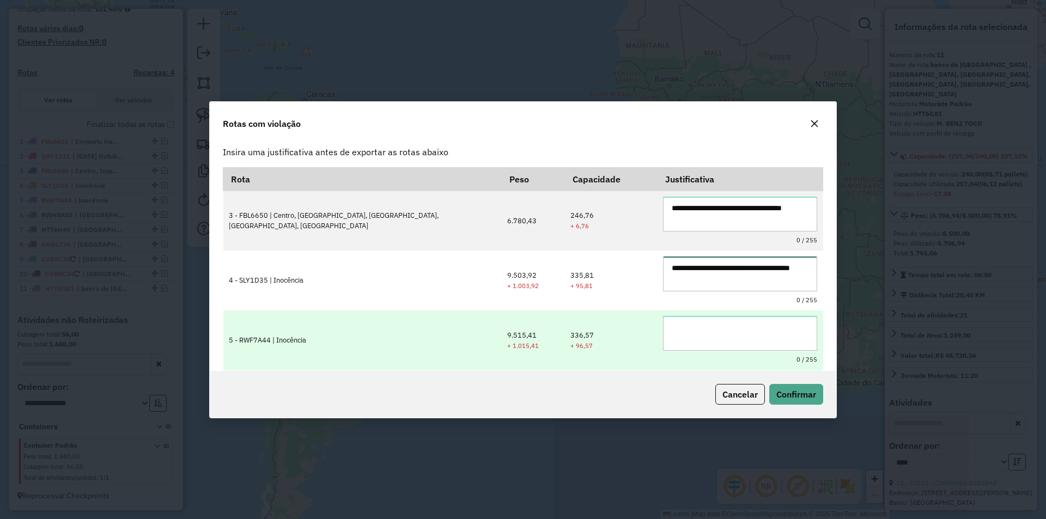
type textarea "**********"
click at [784, 333] on textarea "***" at bounding box center [740, 333] width 154 height 35
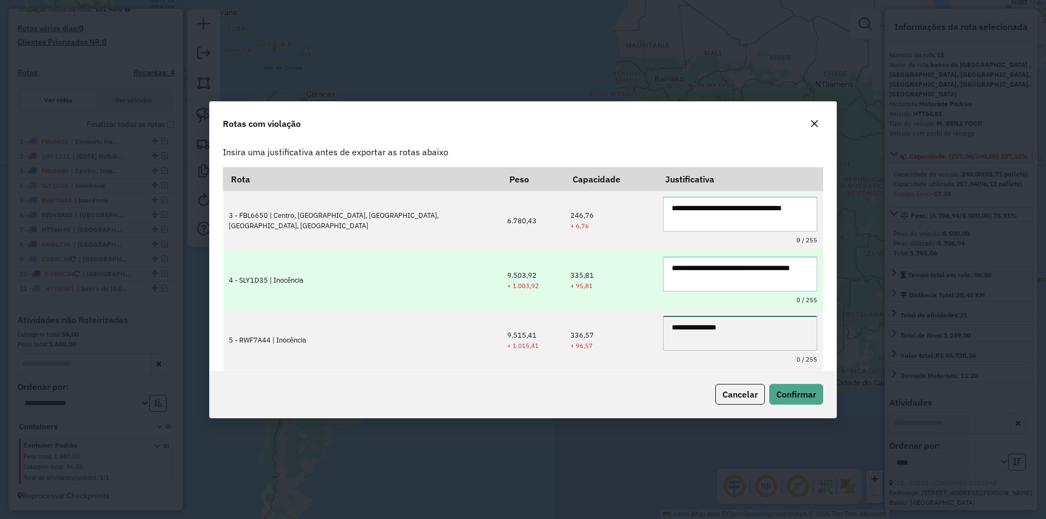
scroll to position [163, 0]
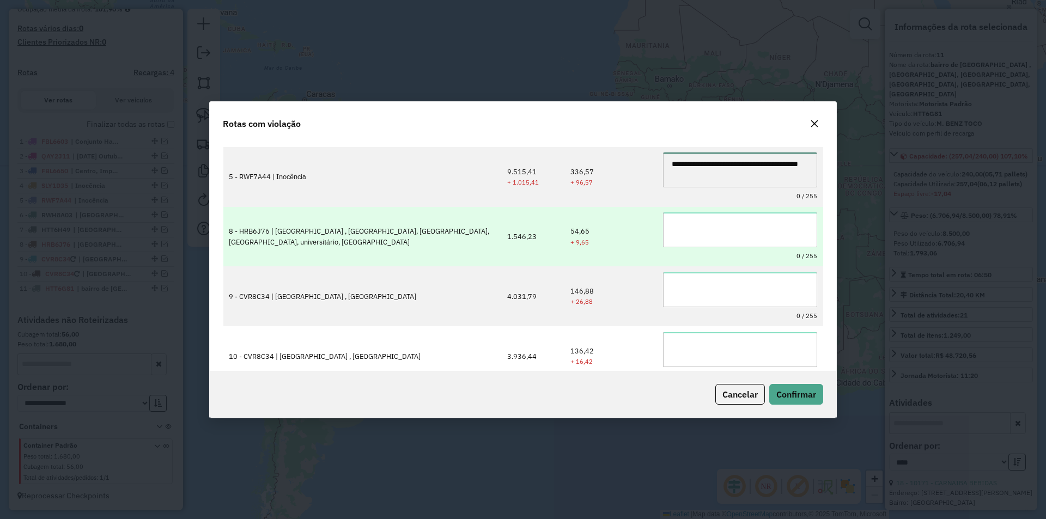
type textarea "**********"
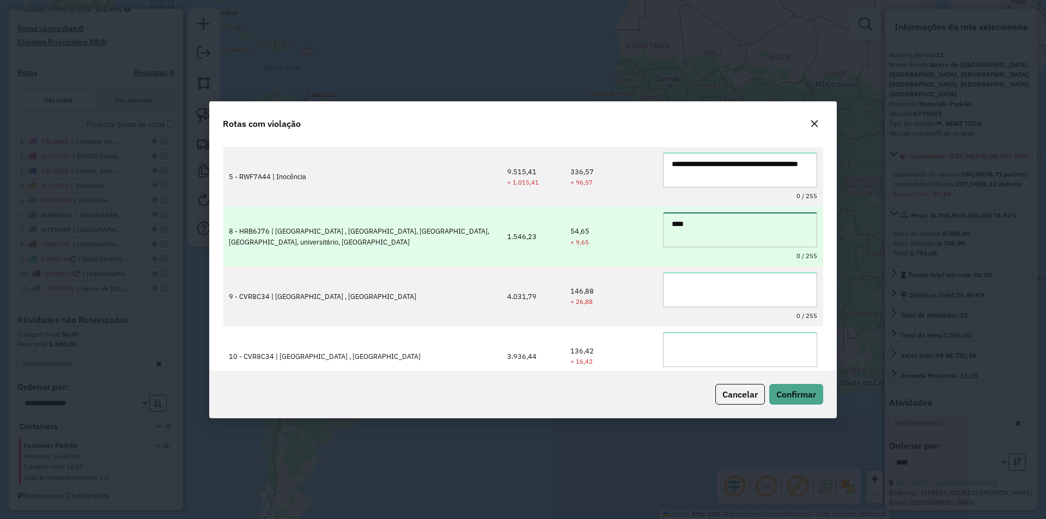
click at [793, 234] on textarea "****" at bounding box center [740, 230] width 154 height 35
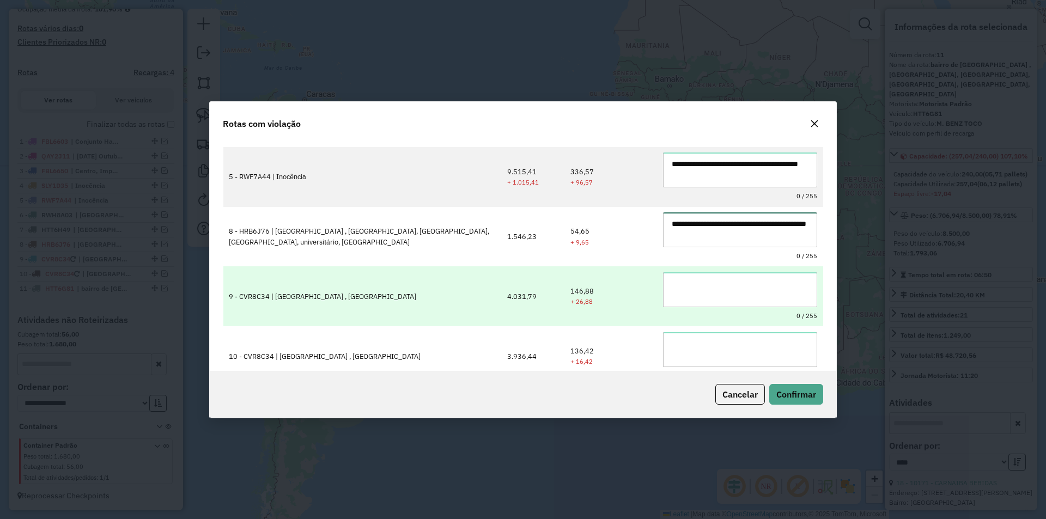
type textarea "**********"
click at [797, 290] on textarea "***" at bounding box center [740, 289] width 154 height 35
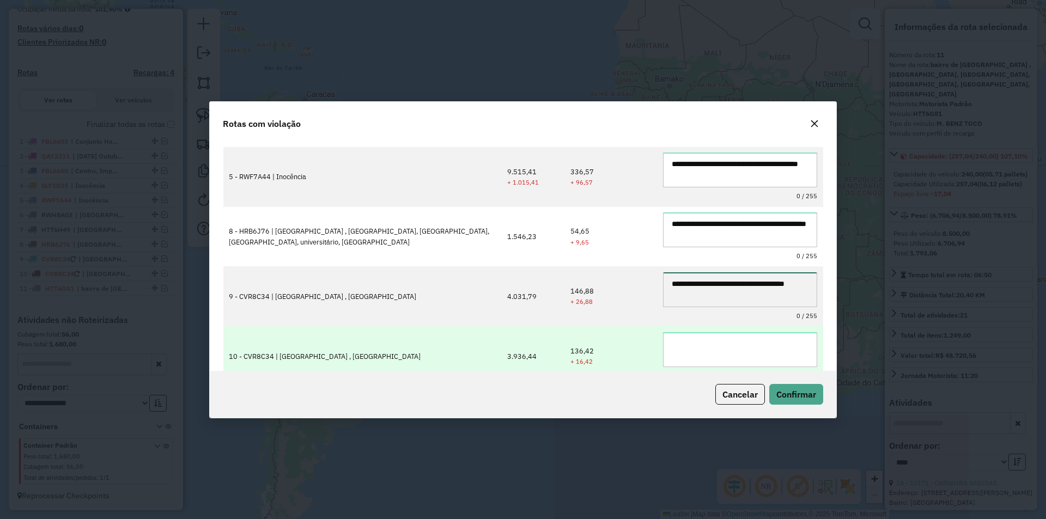
type textarea "**********"
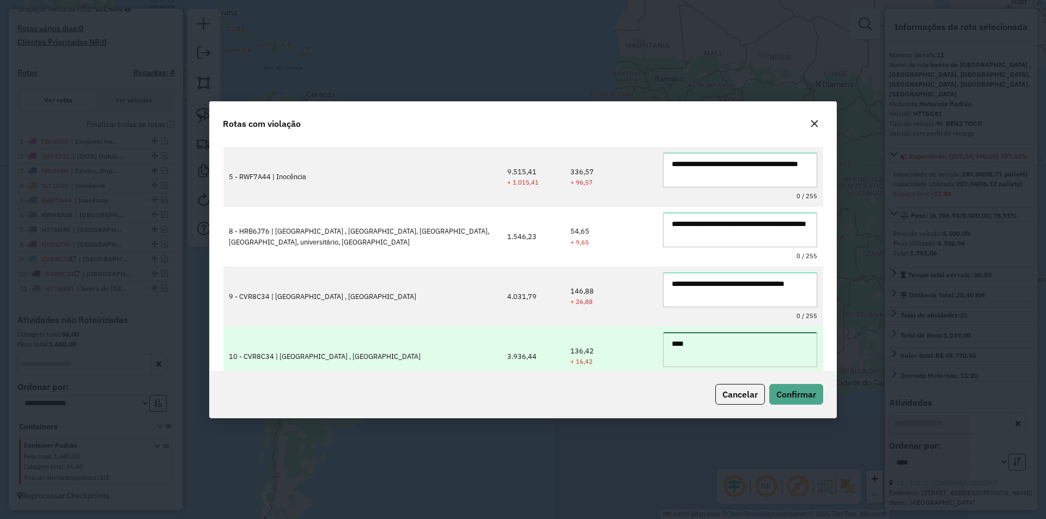
click at [801, 354] on textarea "****" at bounding box center [740, 349] width 154 height 35
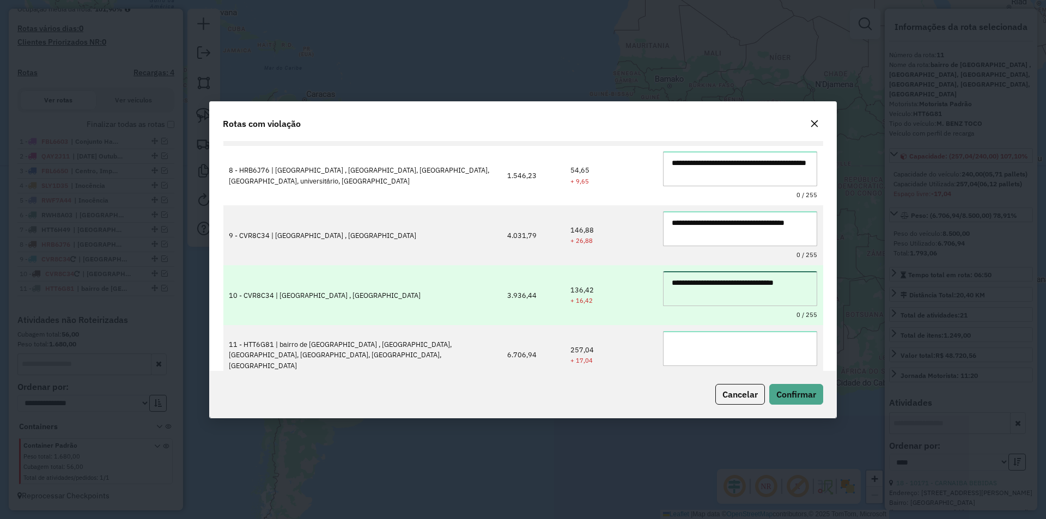
scroll to position [239, 0]
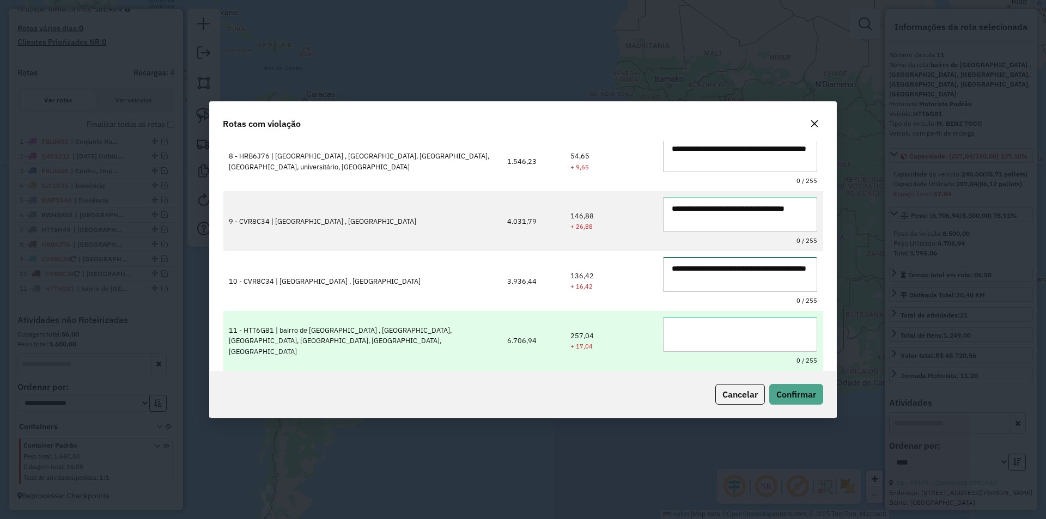
type textarea "**********"
click at [798, 332] on textarea "***" at bounding box center [740, 334] width 154 height 35
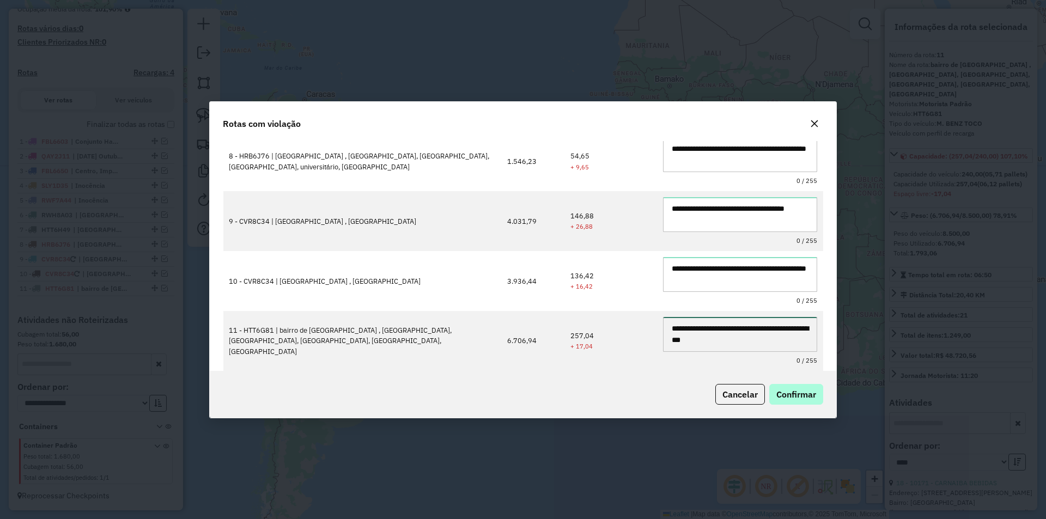
type textarea "**********"
click at [809, 396] on span "Confirmar" at bounding box center [796, 394] width 40 height 11
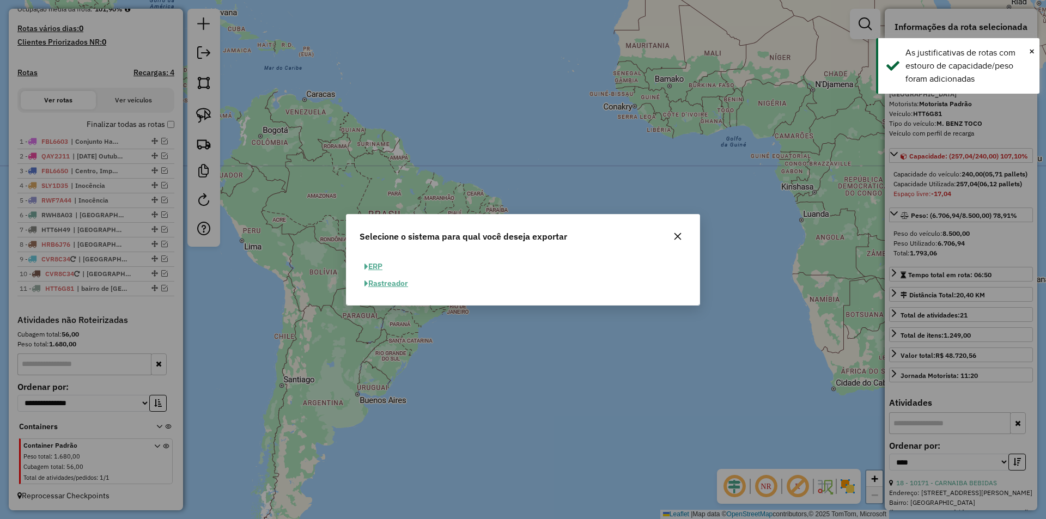
click at [371, 263] on button "ERP" at bounding box center [374, 266] width 28 height 17
select select "**"
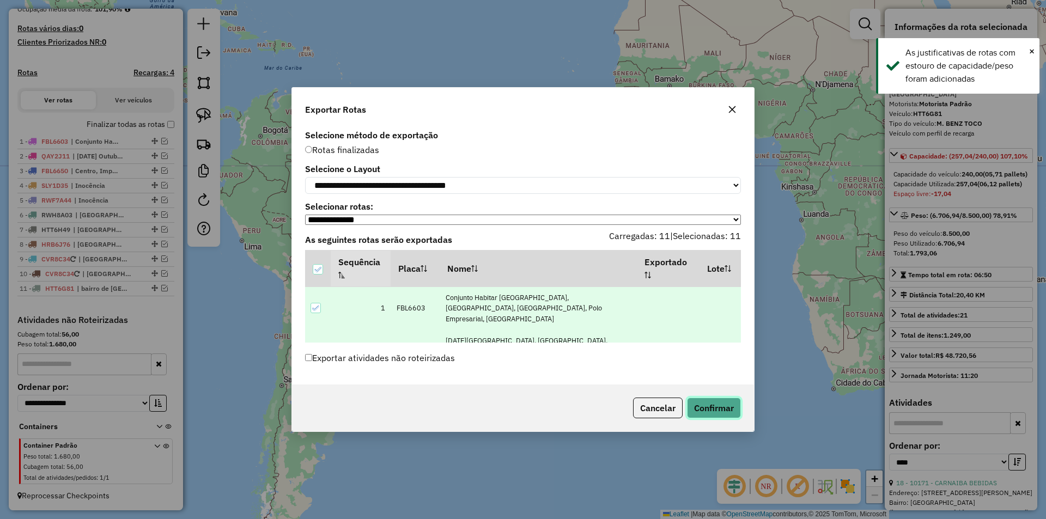
click at [720, 414] on button "Confirmar" at bounding box center [714, 408] width 54 height 21
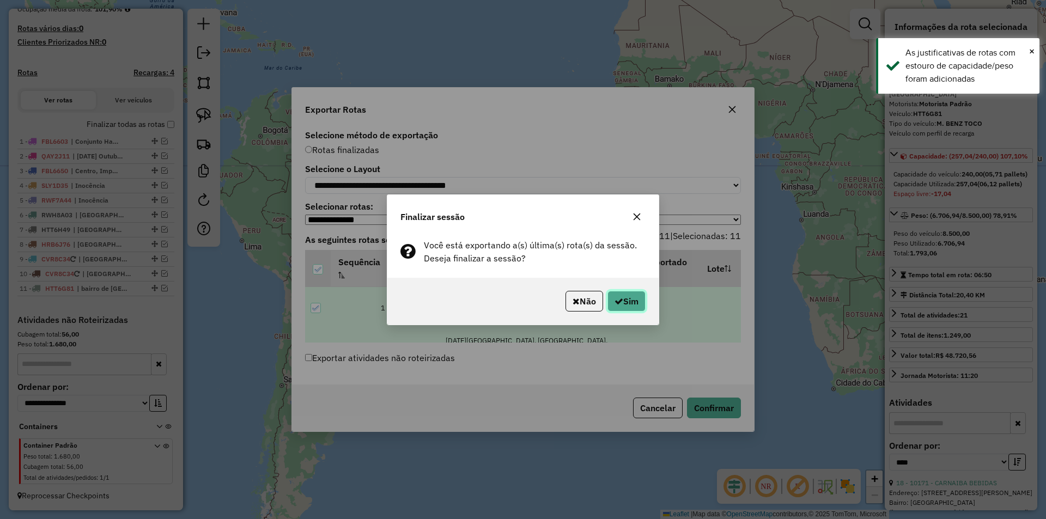
click at [635, 310] on button "Sim" at bounding box center [627, 301] width 38 height 21
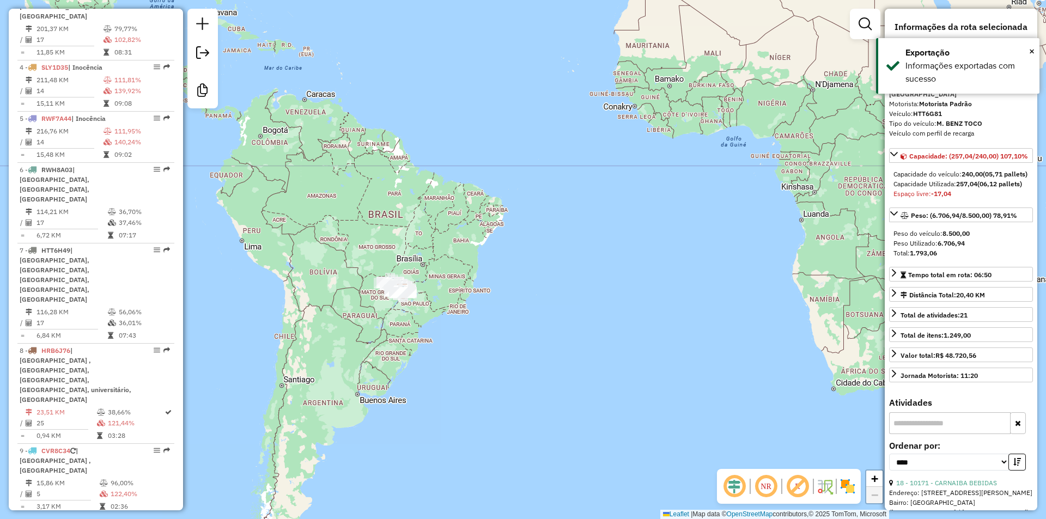
scroll to position [844, 0]
